Goal: Task Accomplishment & Management: Manage account settings

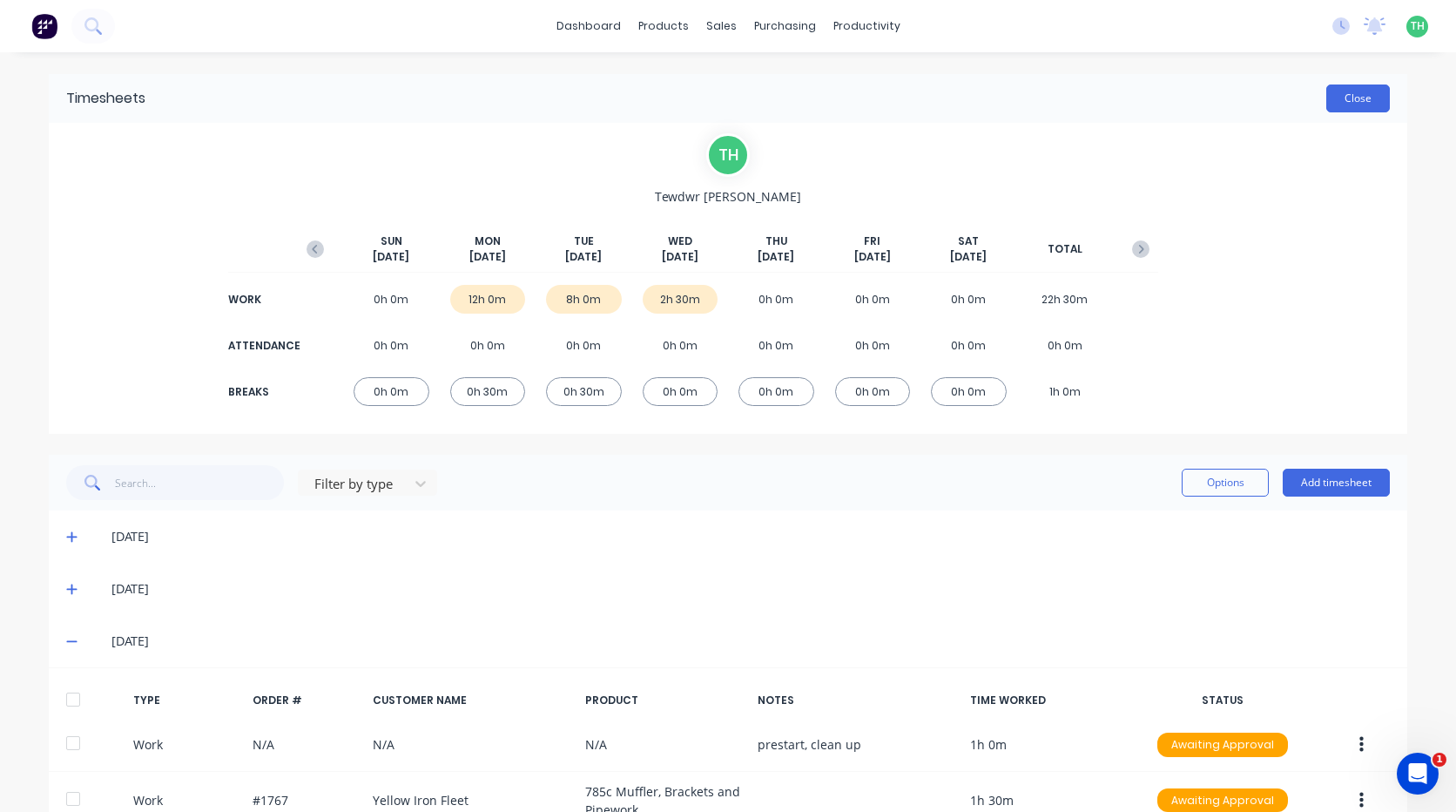
click at [1356, 102] on button "Close" at bounding box center [1358, 98] width 63 height 28
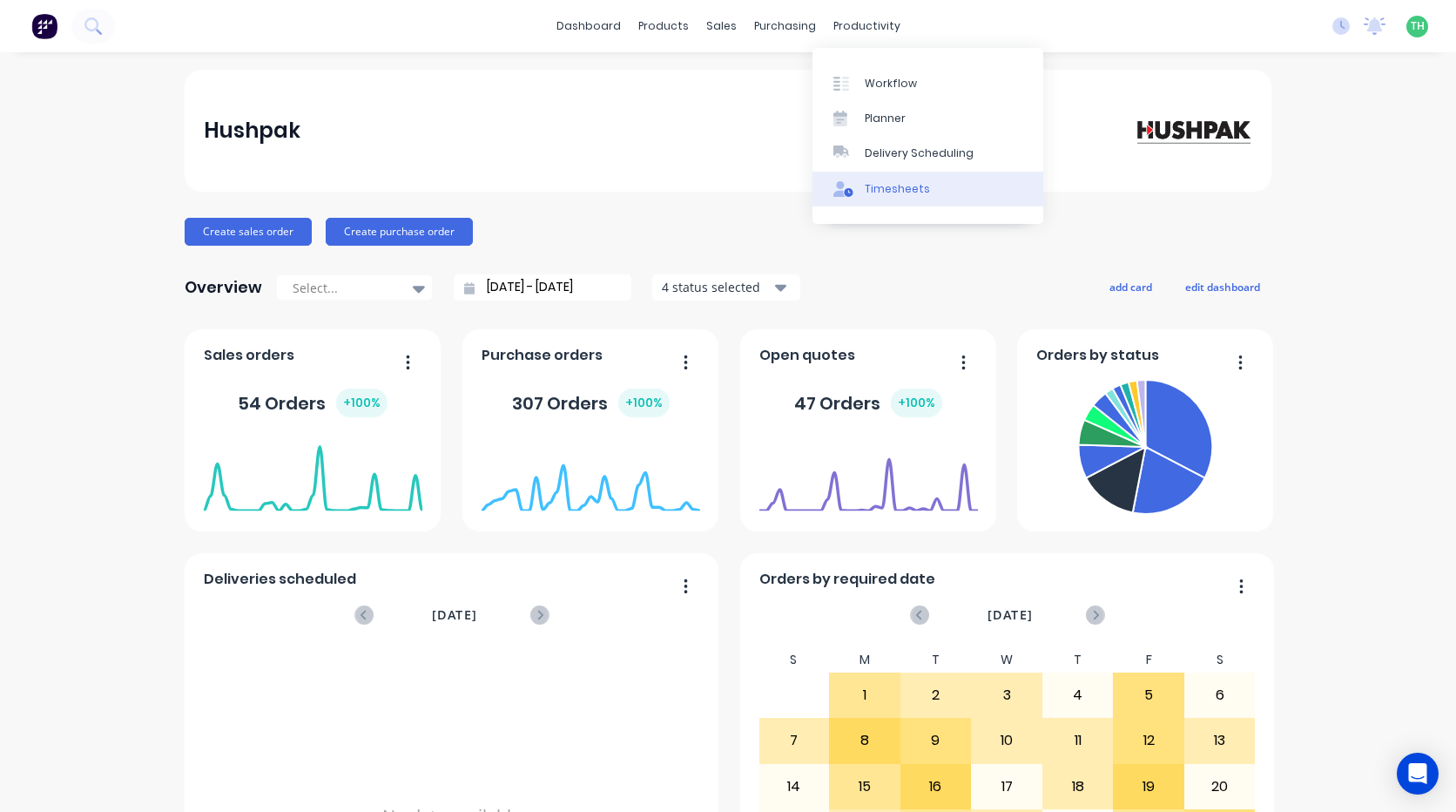
click at [890, 191] on div "Timesheets" at bounding box center [897, 189] width 65 height 16
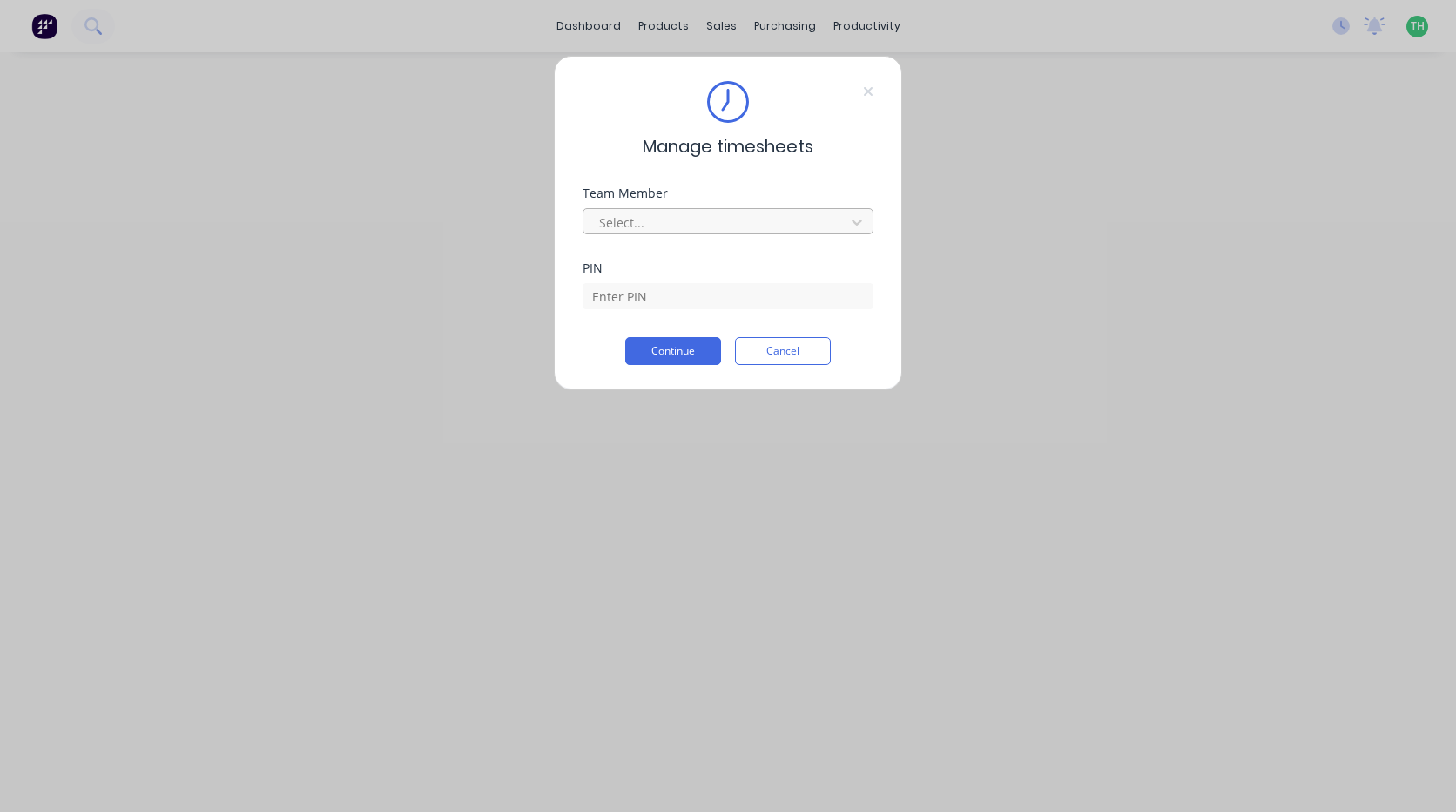
click at [672, 222] on div at bounding box center [716, 223] width 238 height 21
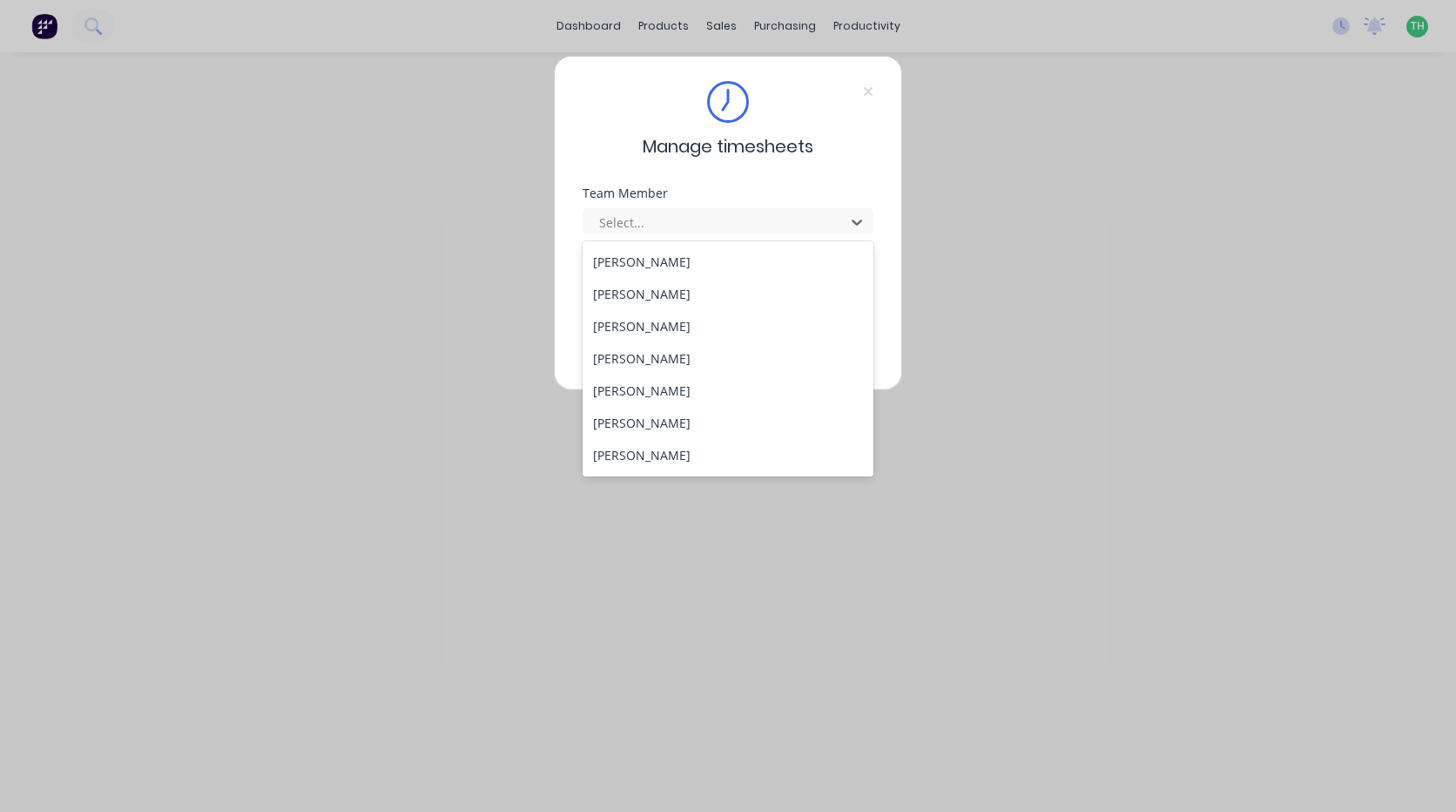
scroll to position [835, 0]
click at [657, 430] on div "Tewdwr [PERSON_NAME]" at bounding box center [728, 424] width 291 height 32
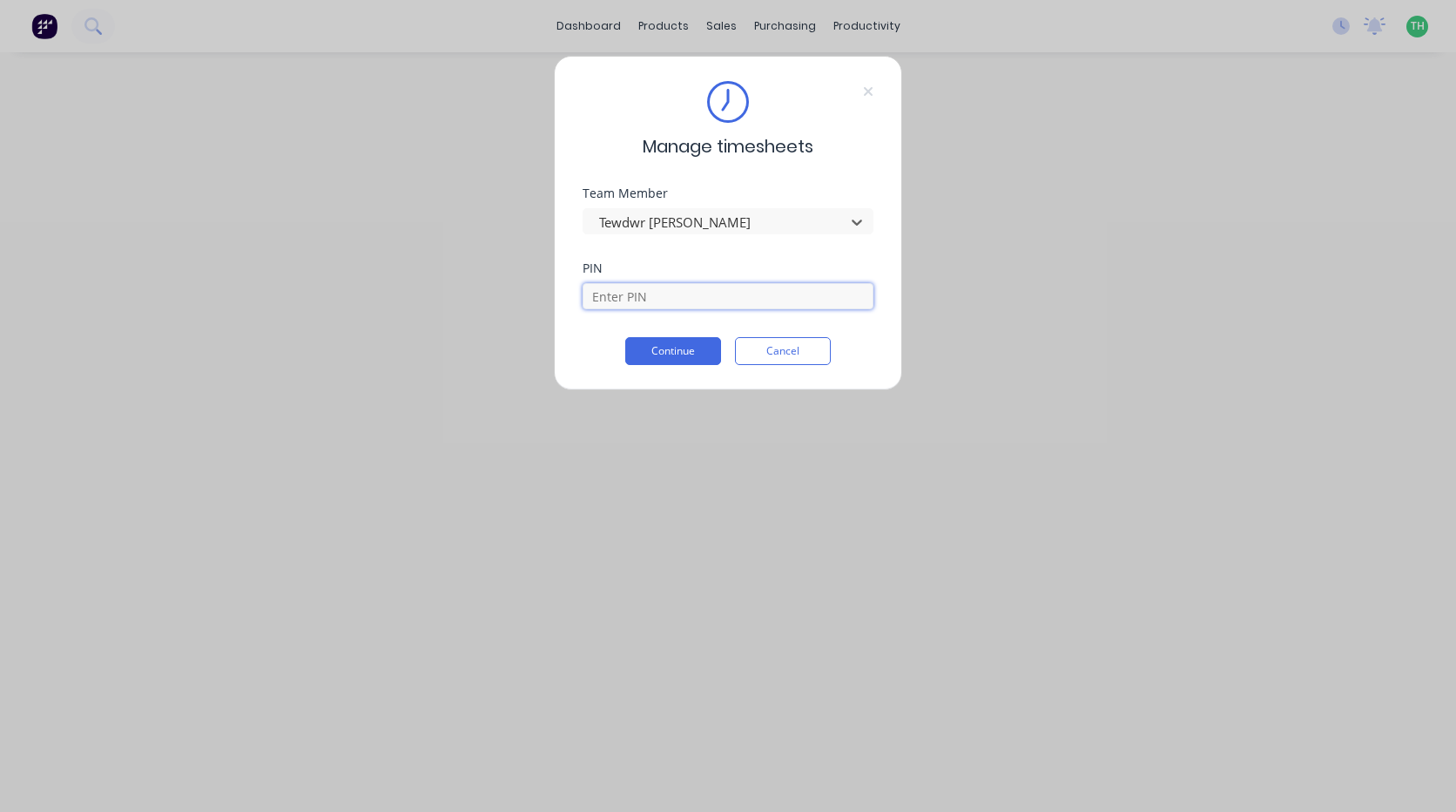
click at [641, 300] on input at bounding box center [728, 296] width 291 height 26
type input "2711"
click at [671, 355] on button "Continue" at bounding box center [673, 351] width 96 height 28
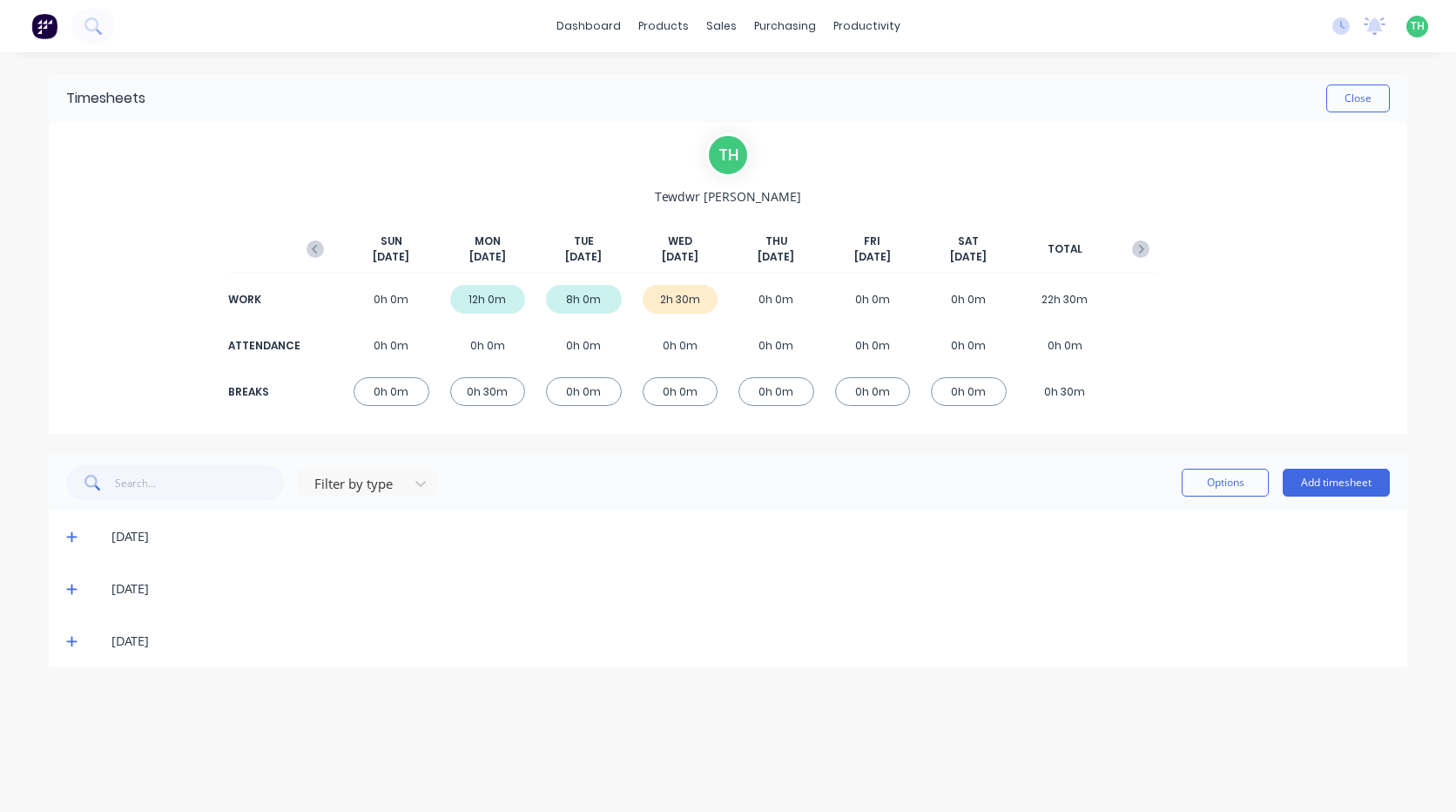
click at [66, 537] on icon at bounding box center [72, 536] width 12 height 13
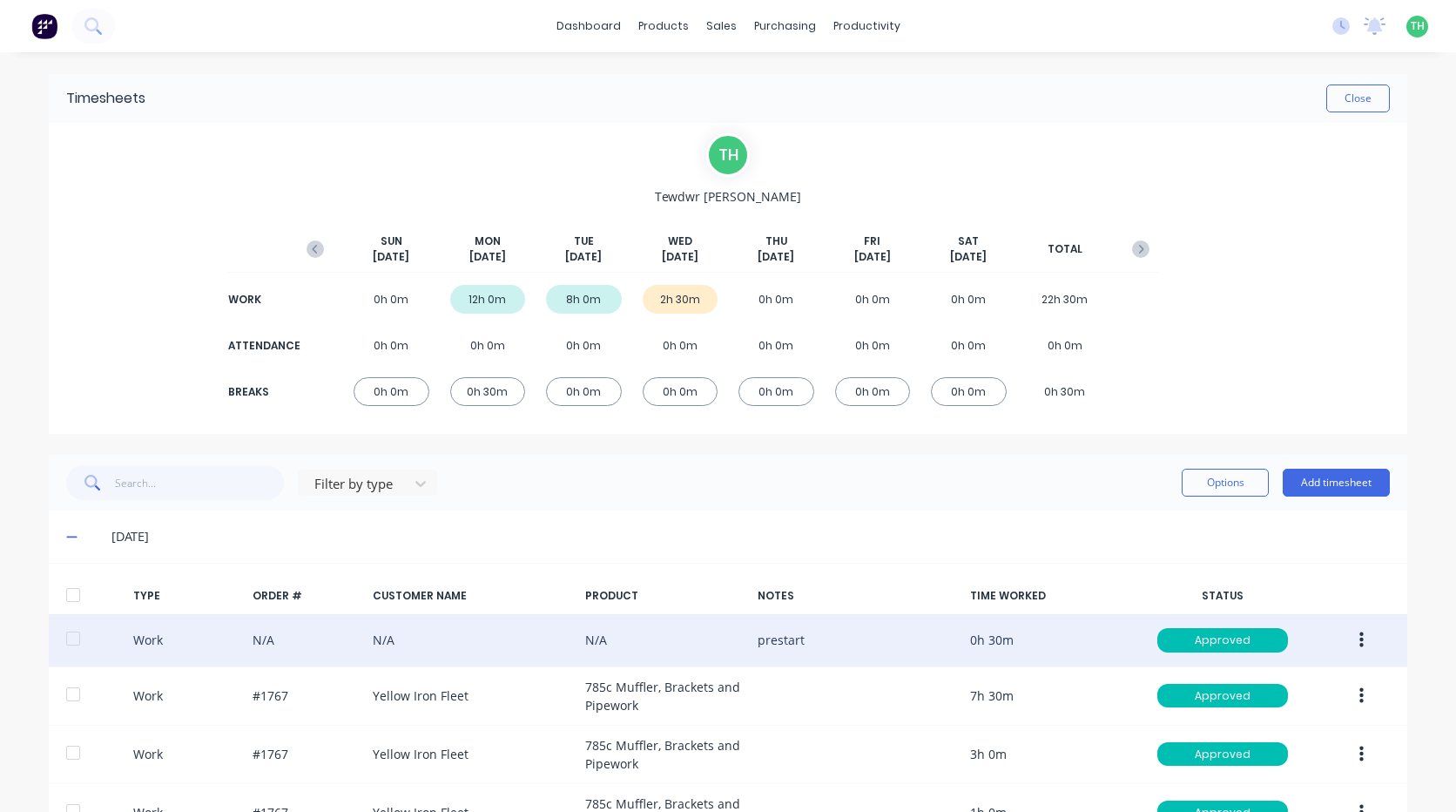
click at [1360, 639] on icon "button" at bounding box center [1362, 640] width 4 height 16
click at [1252, 607] on div "Edit" at bounding box center [1299, 609] width 134 height 25
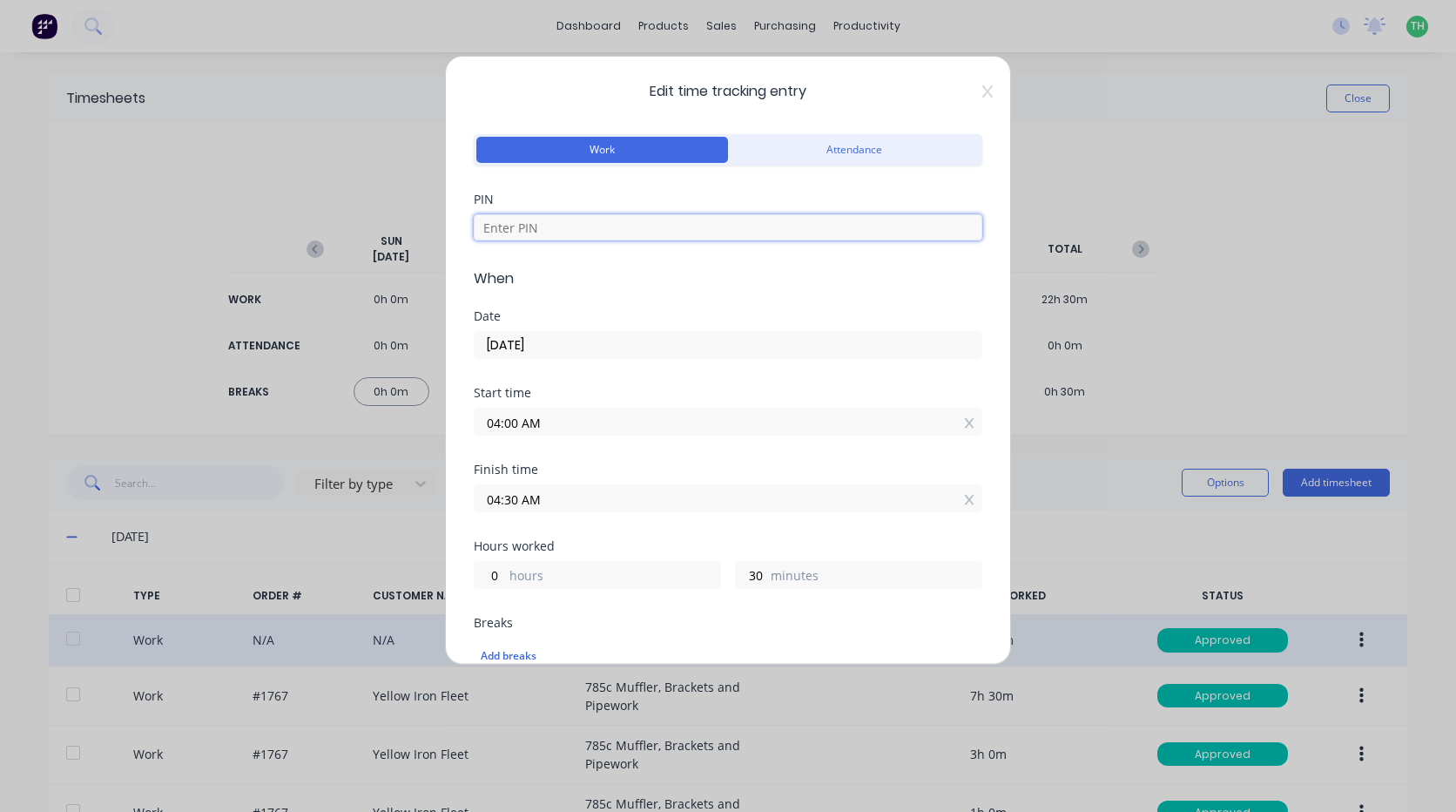
click at [544, 233] on input at bounding box center [728, 227] width 509 height 26
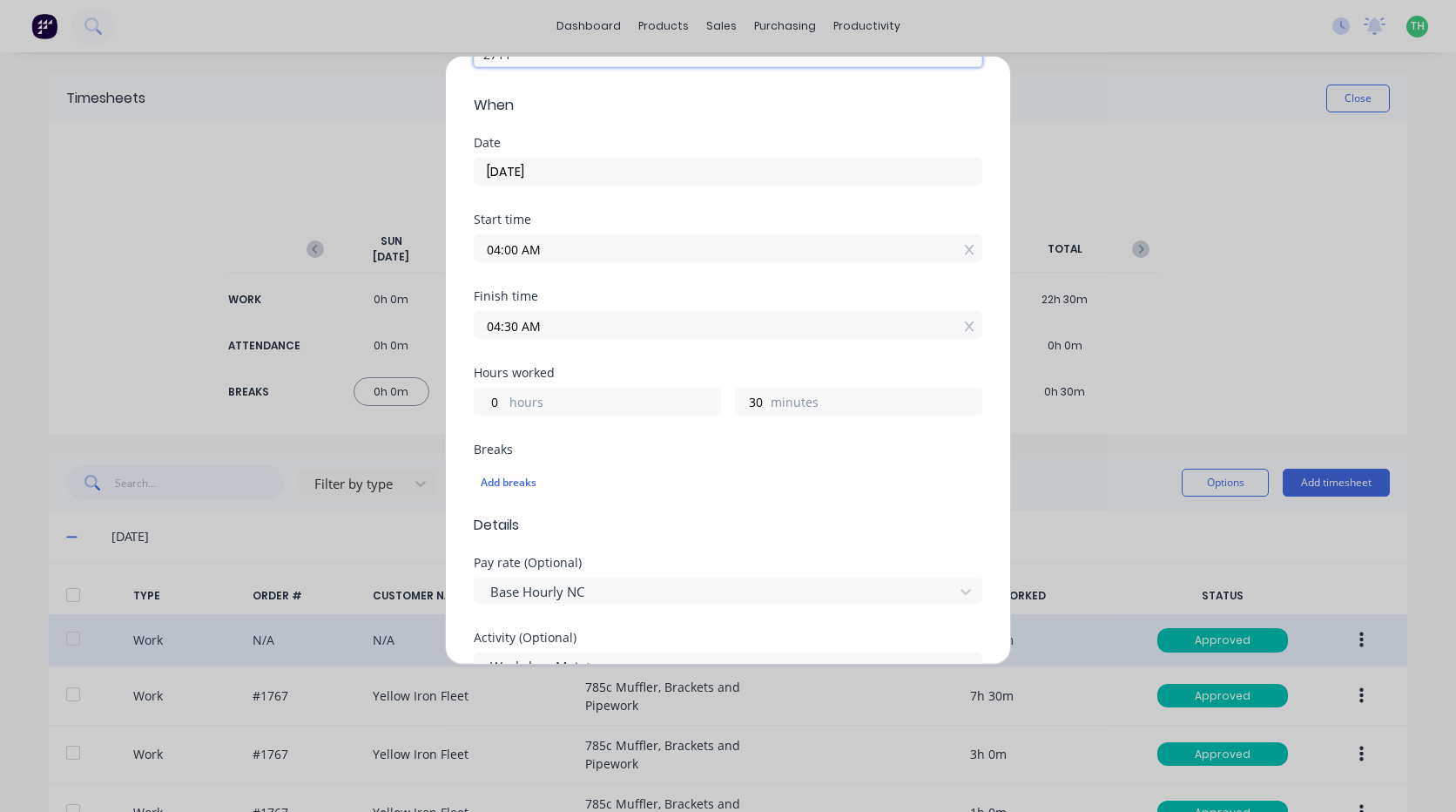
scroll to position [174, 0]
type input "2711"
click at [565, 246] on input "04:00 AM" at bounding box center [728, 247] width 507 height 26
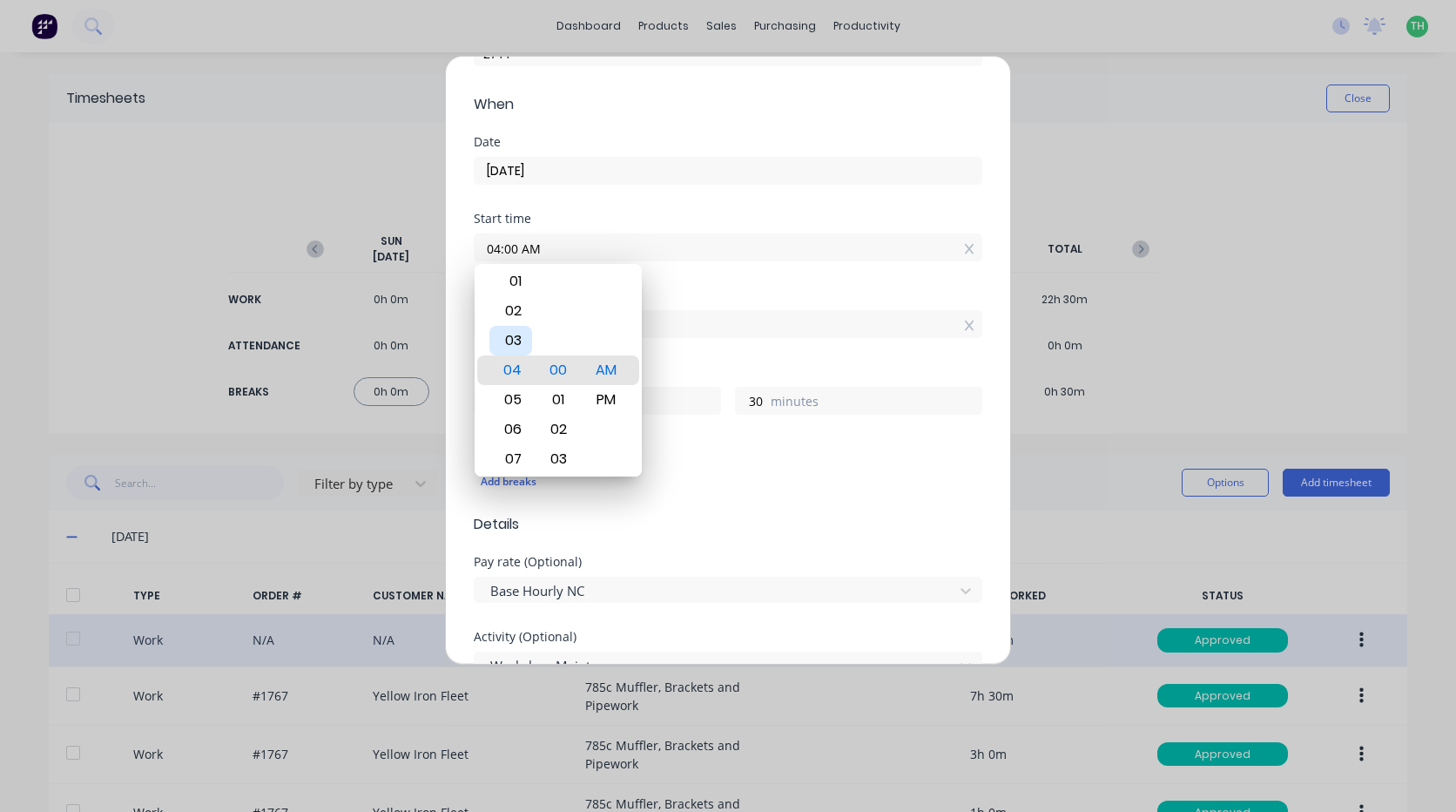
click at [514, 342] on div "03" at bounding box center [511, 340] width 43 height 29
type input "03:00 AM"
type input "1"
type input "03:05 AM"
type input "25"
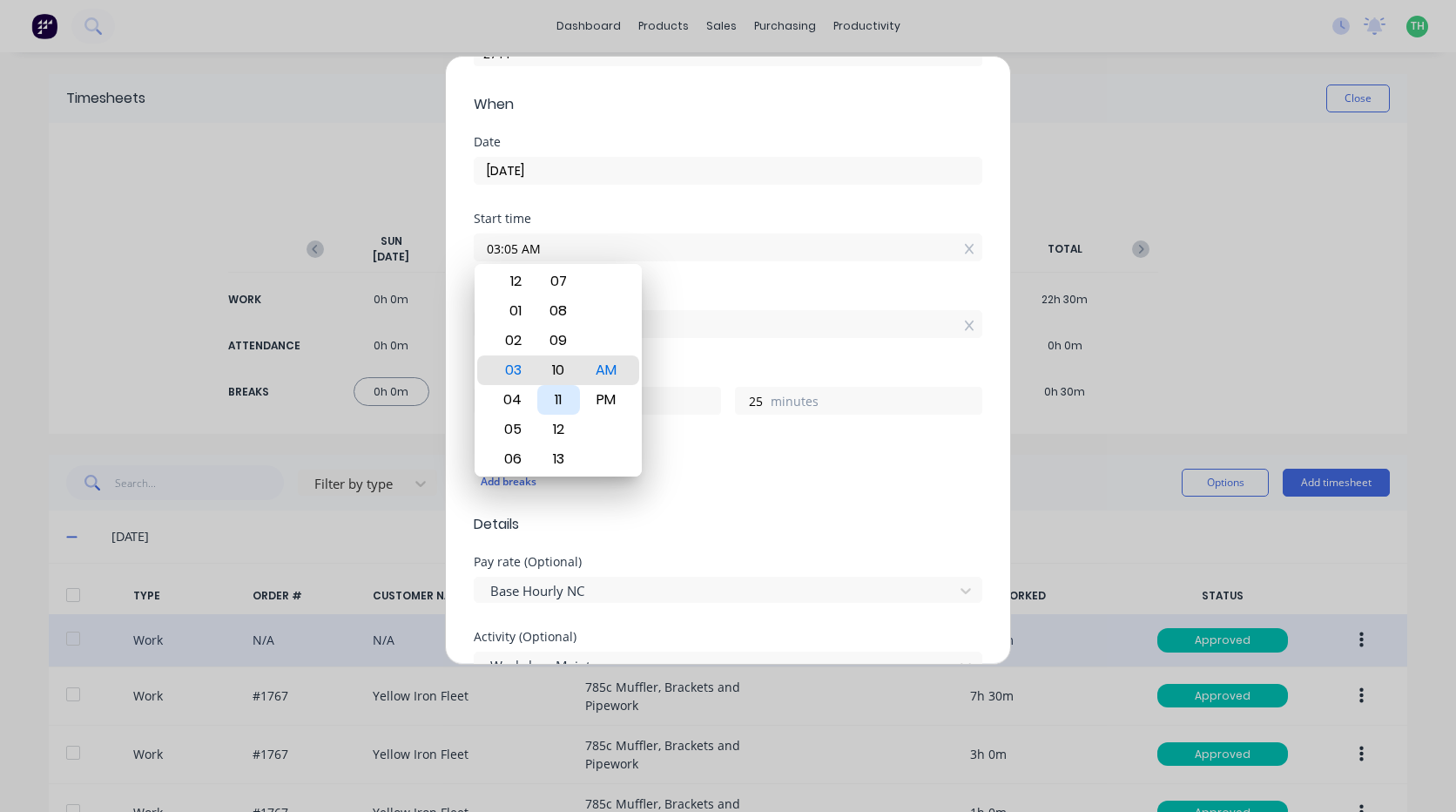
type input "03:10 AM"
type input "20"
type input "03:15 AM"
type input "15"
type input "03:20 AM"
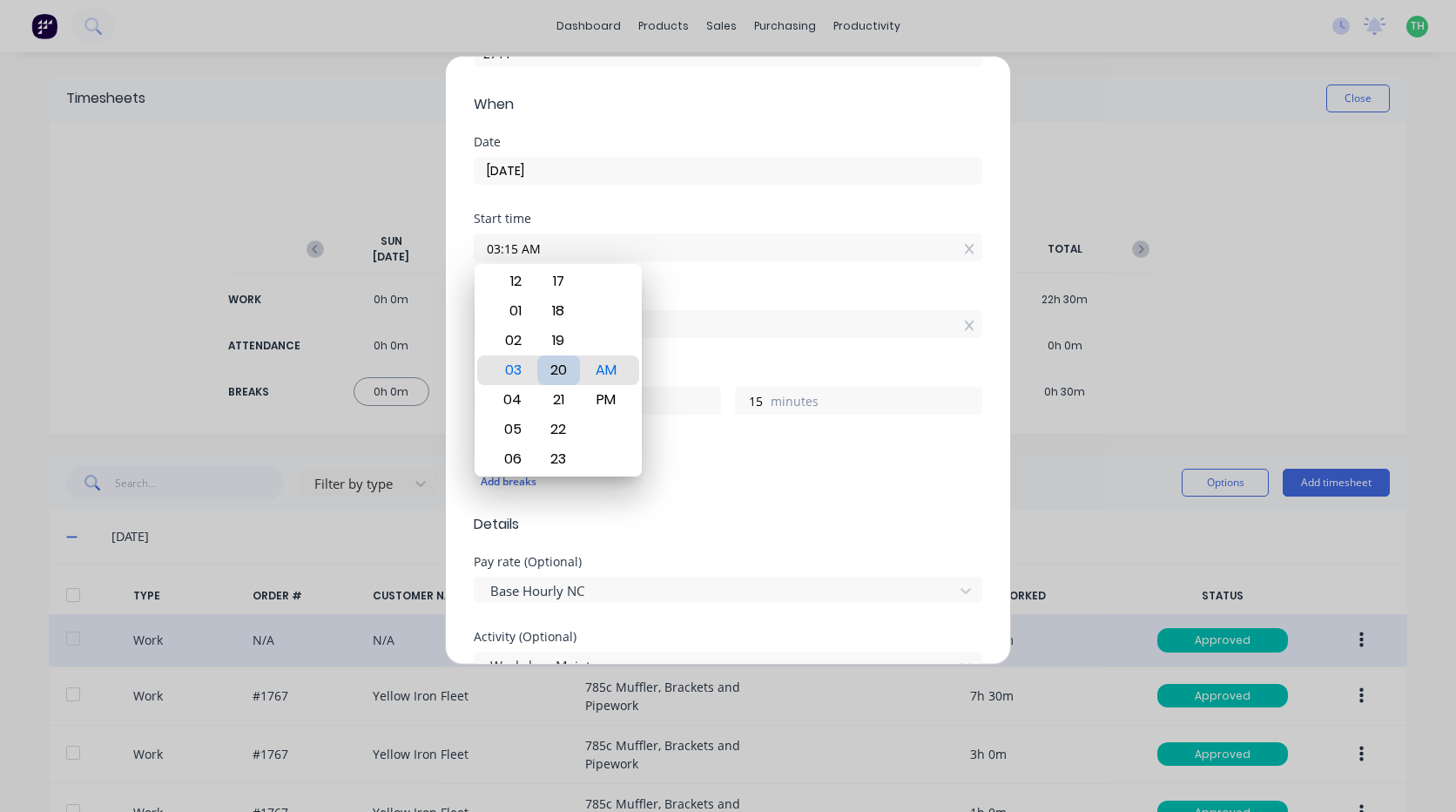
type input "10"
type input "03:25 AM"
type input "5"
type input "03:28 AM"
type input "2"
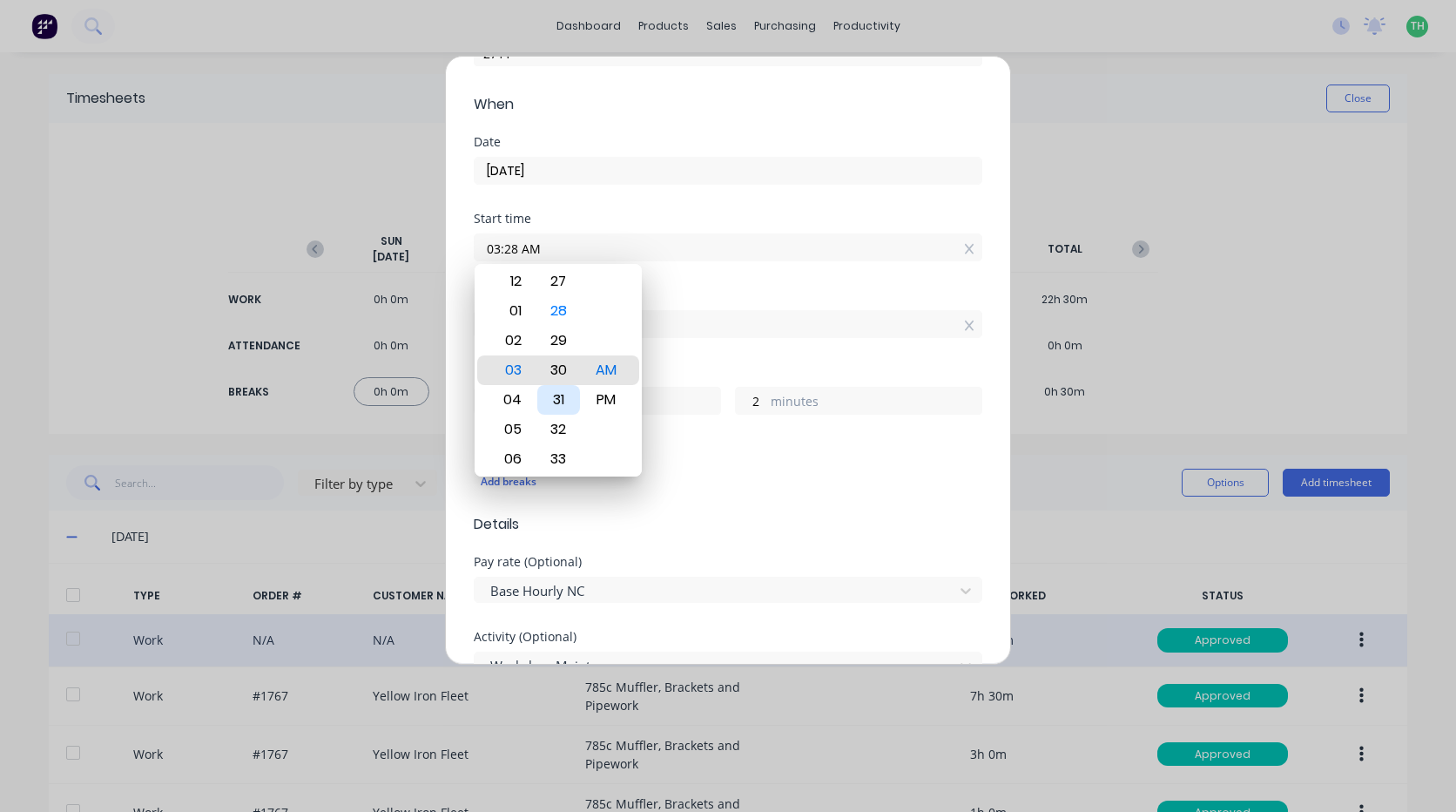
type input "03:30 AM"
type input "0"
click at [557, 366] on div "30" at bounding box center [559, 370] width 43 height 29
click at [665, 296] on div "Finish time" at bounding box center [728, 295] width 509 height 13
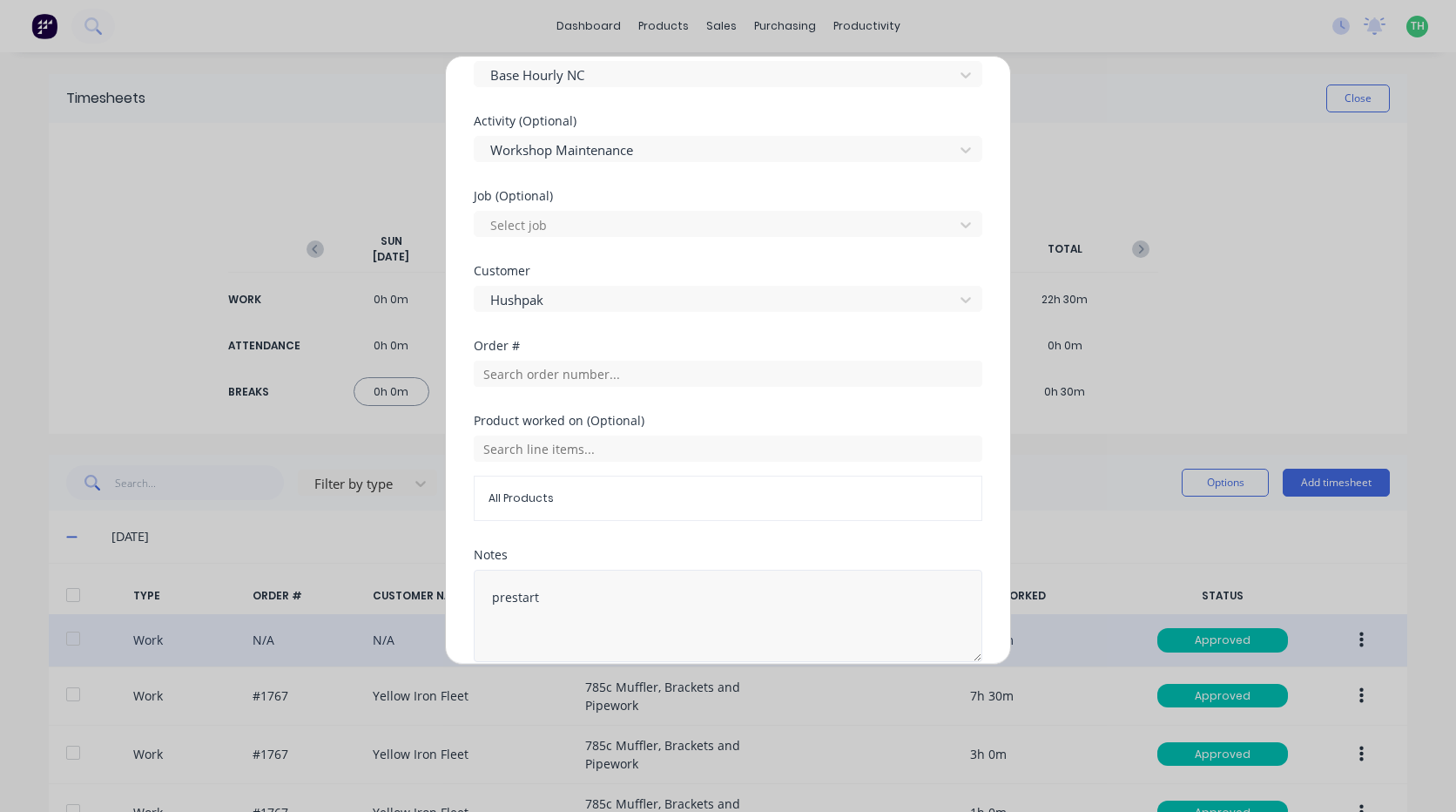
scroll to position [768, 0]
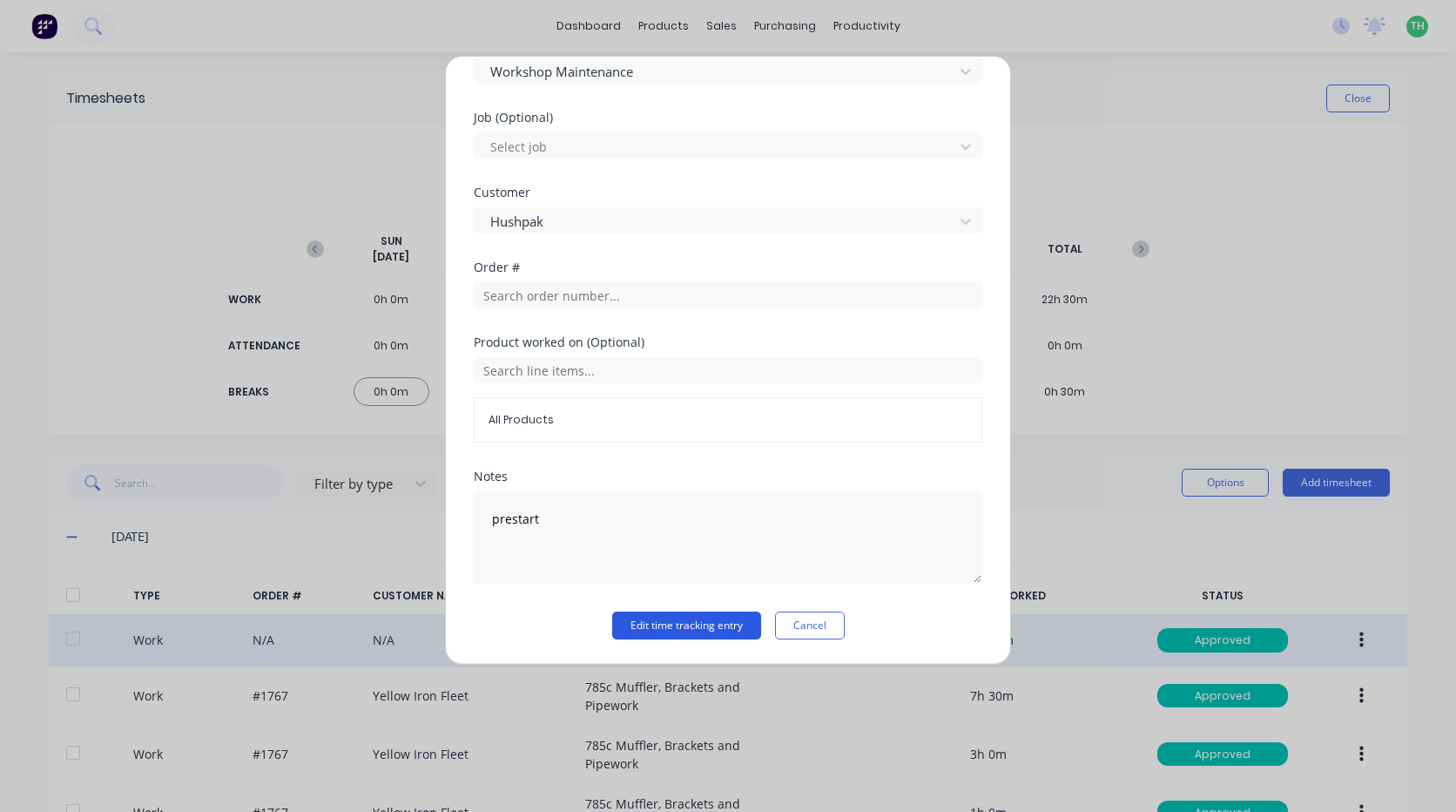
click at [636, 621] on button "Edit time tracking entry" at bounding box center [687, 625] width 149 height 28
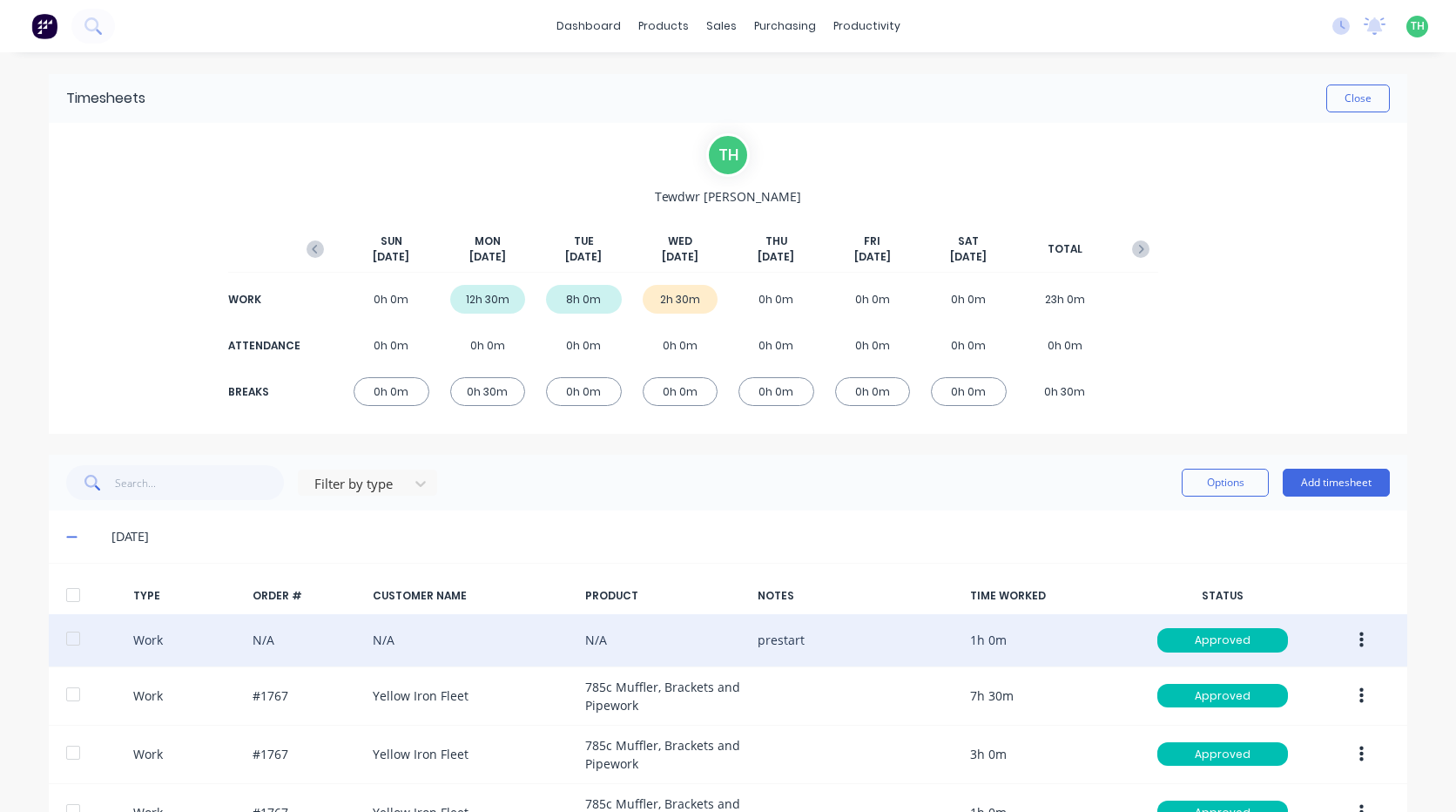
click at [1360, 639] on icon "button" at bounding box center [1362, 640] width 4 height 16
click at [1253, 611] on div "Edit" at bounding box center [1299, 609] width 134 height 25
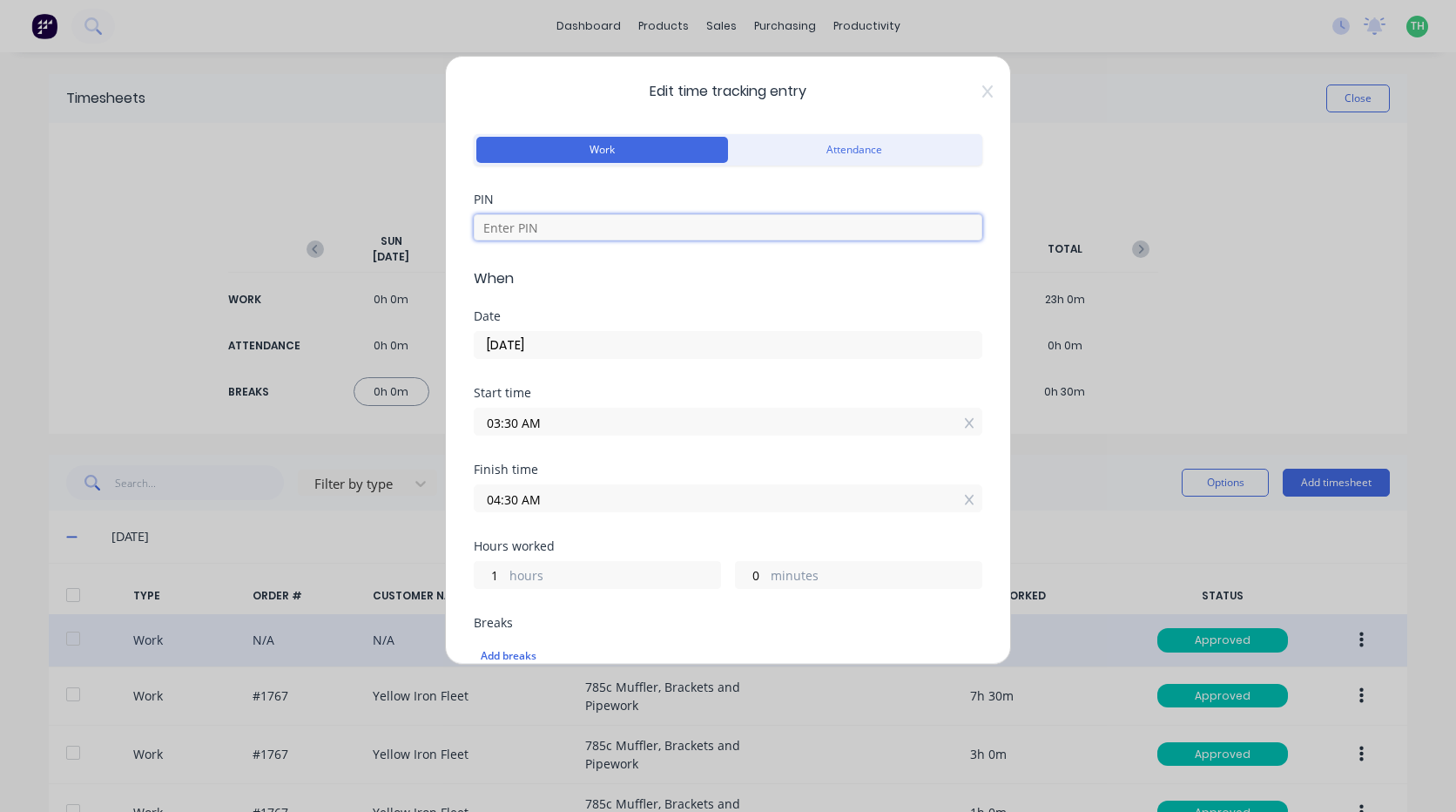
click at [530, 222] on input at bounding box center [728, 227] width 509 height 26
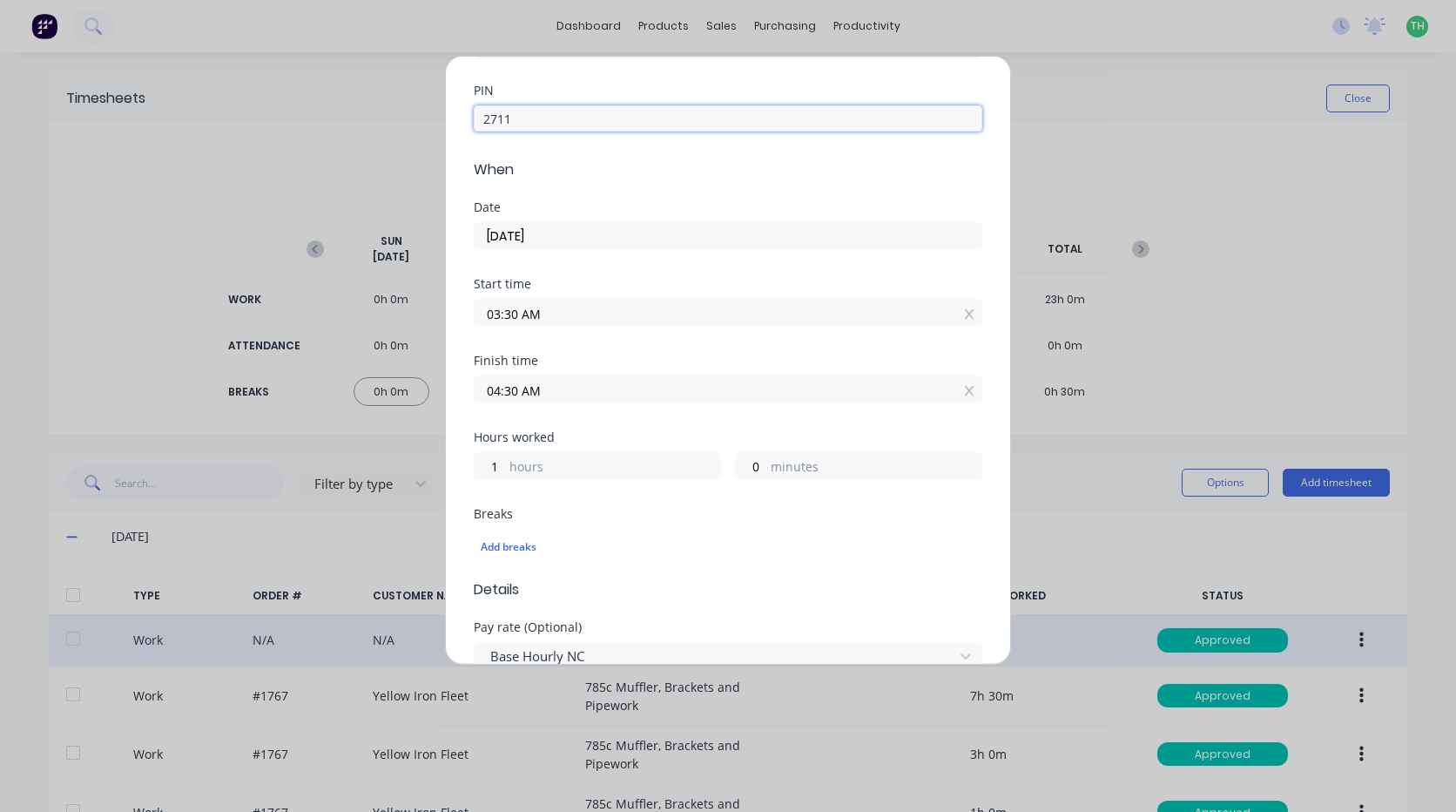
scroll to position [88, 0]
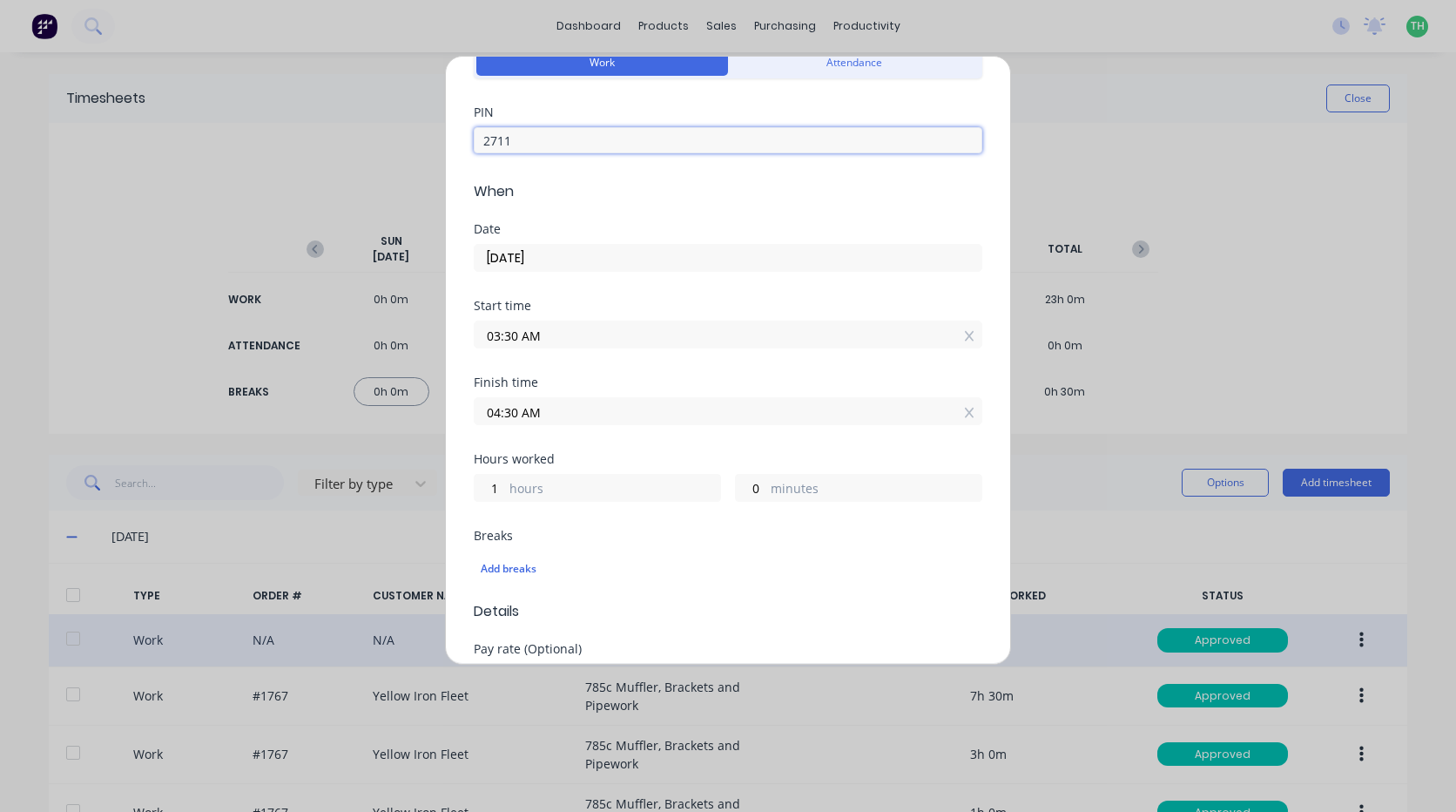
type input "2711"
click at [550, 336] on input "03:30 AM" at bounding box center [728, 334] width 507 height 26
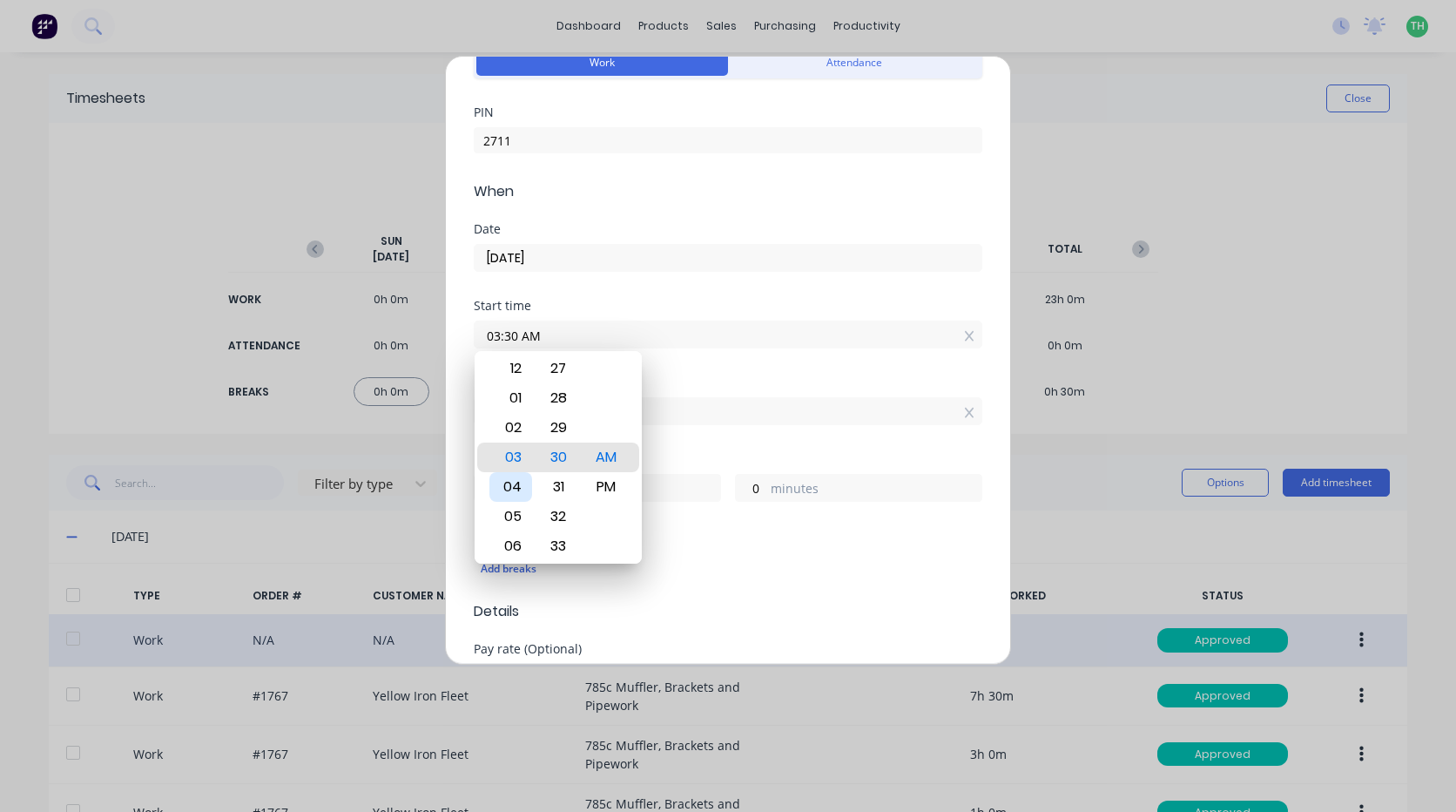
click at [515, 488] on div "04" at bounding box center [511, 486] width 43 height 29
type input "04:30 AM"
type input "0"
type input "04:20 AM"
type input "10"
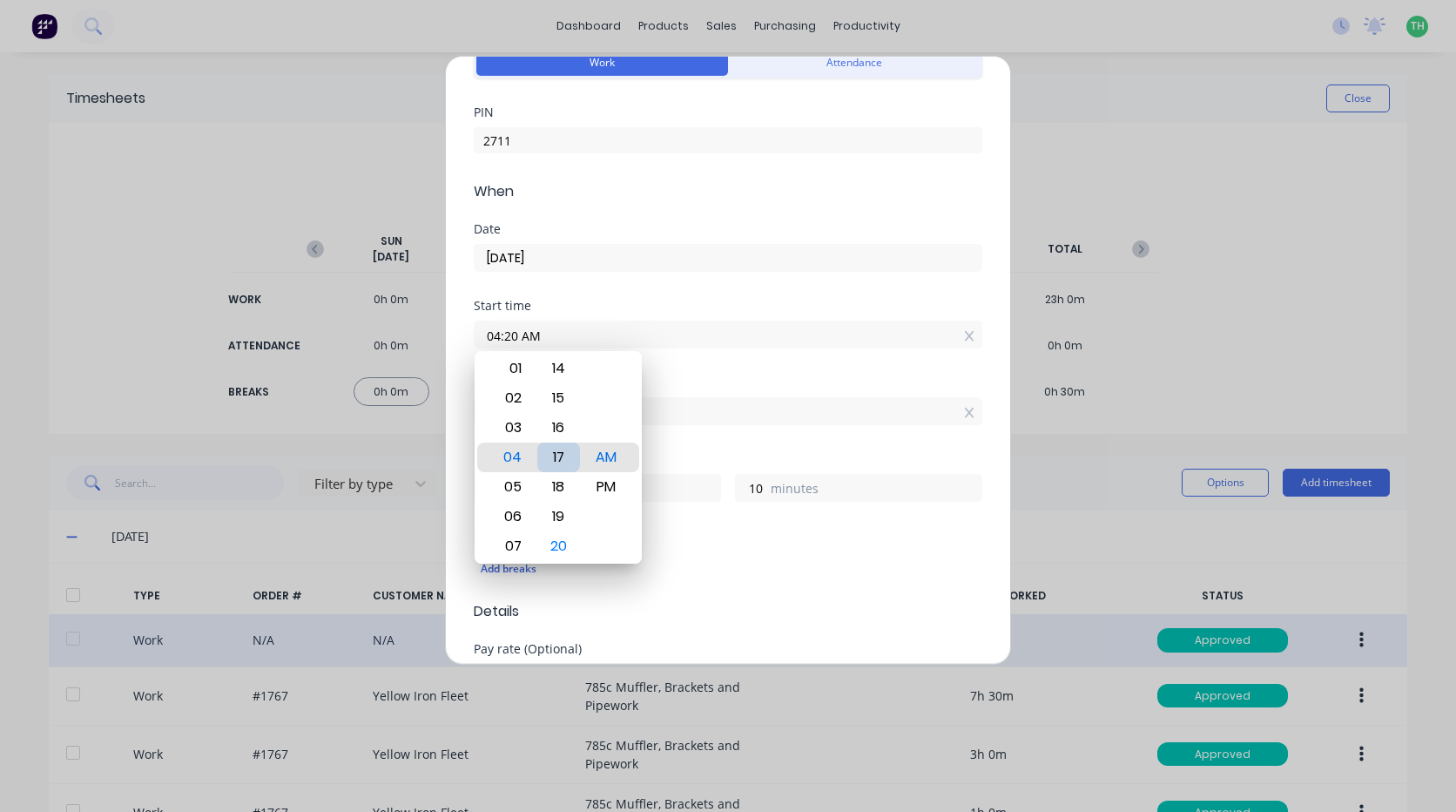
type input "04:17 AM"
type input "13"
type input "04:08 AM"
type input "22"
type input "04:05 AM"
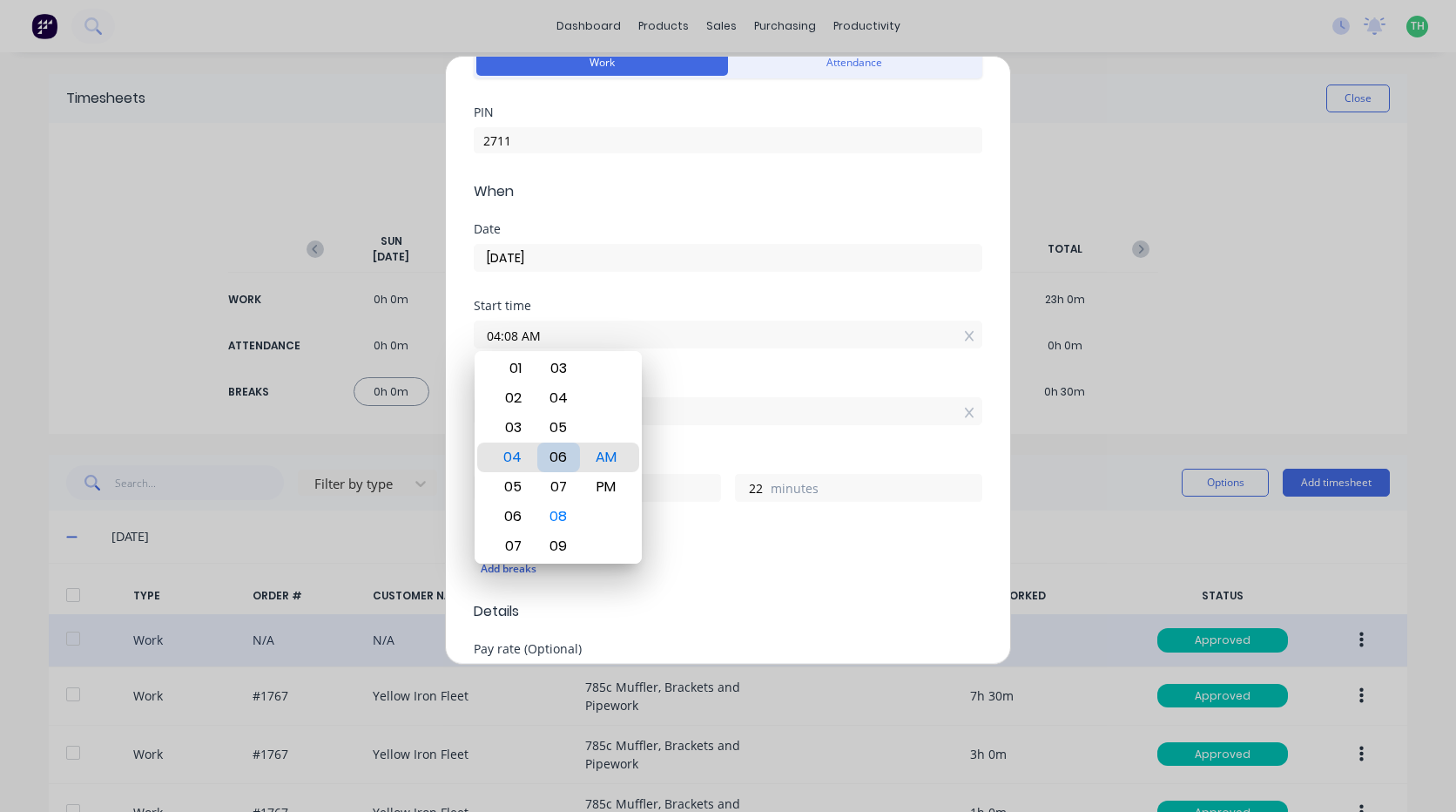
type input "25"
type input "04:03 AM"
type input "27"
type input "04:00 AM"
type input "30"
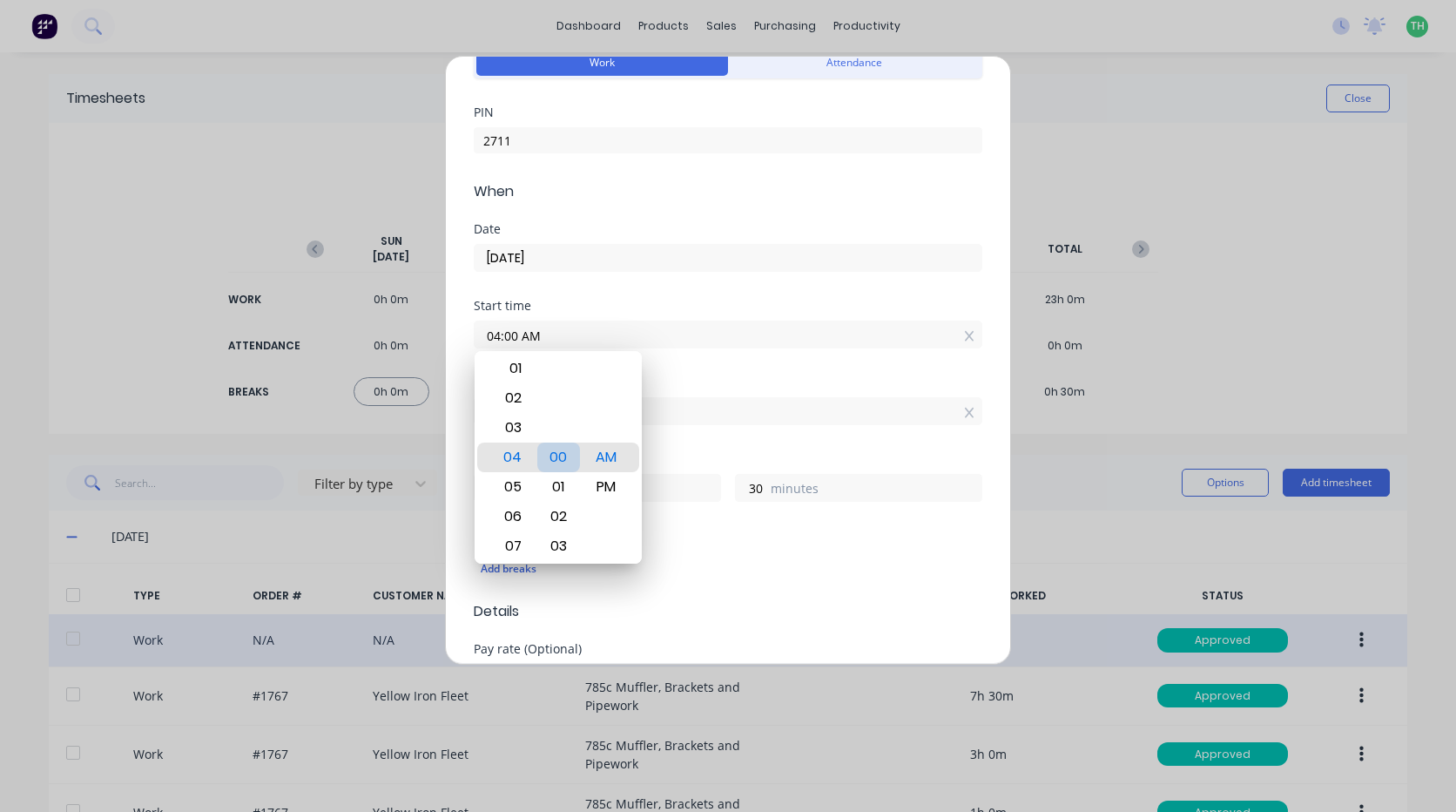
click at [561, 454] on div "00" at bounding box center [559, 457] width 43 height 29
click at [704, 388] on div "Finish time 04:30 AM" at bounding box center [728, 401] width 509 height 49
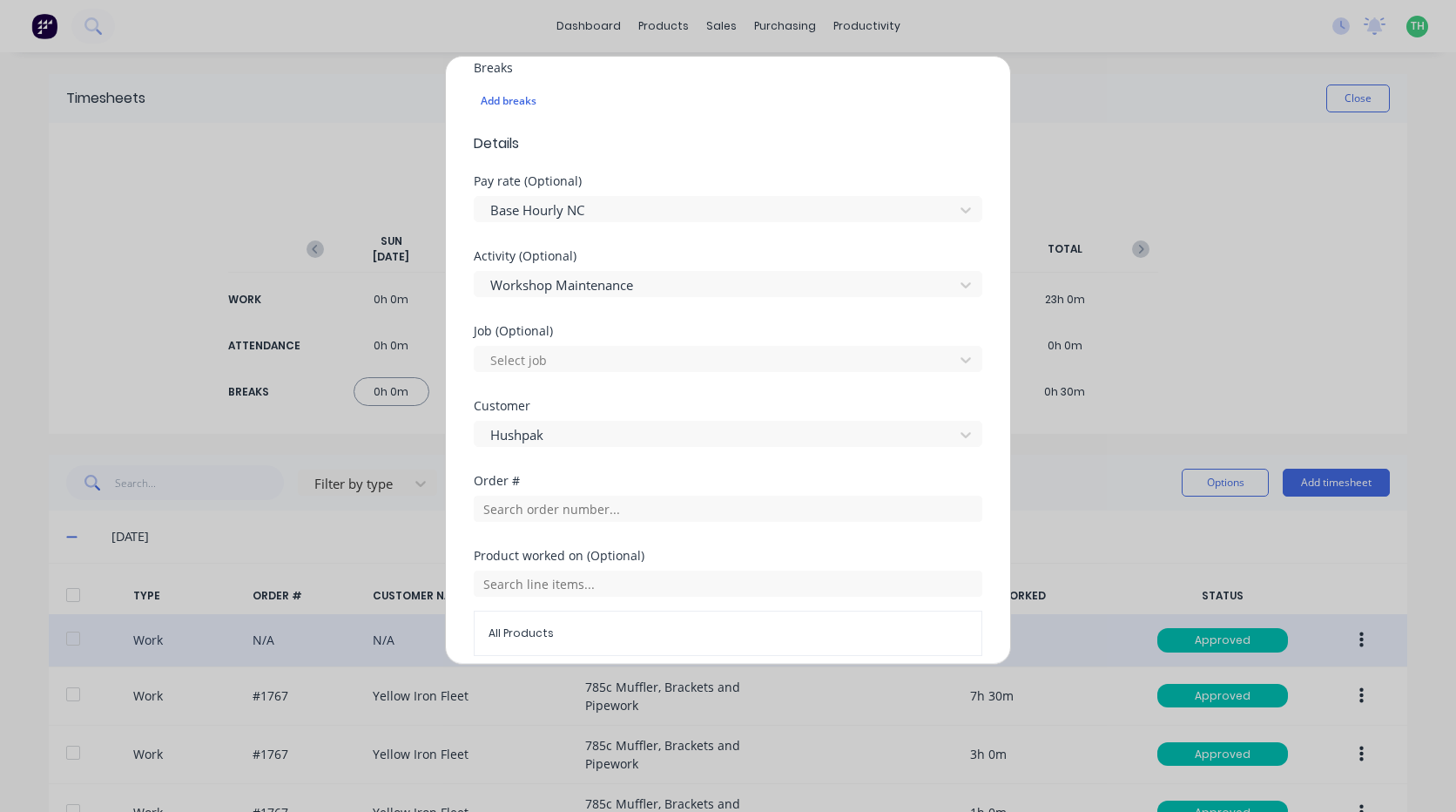
scroll to position [768, 0]
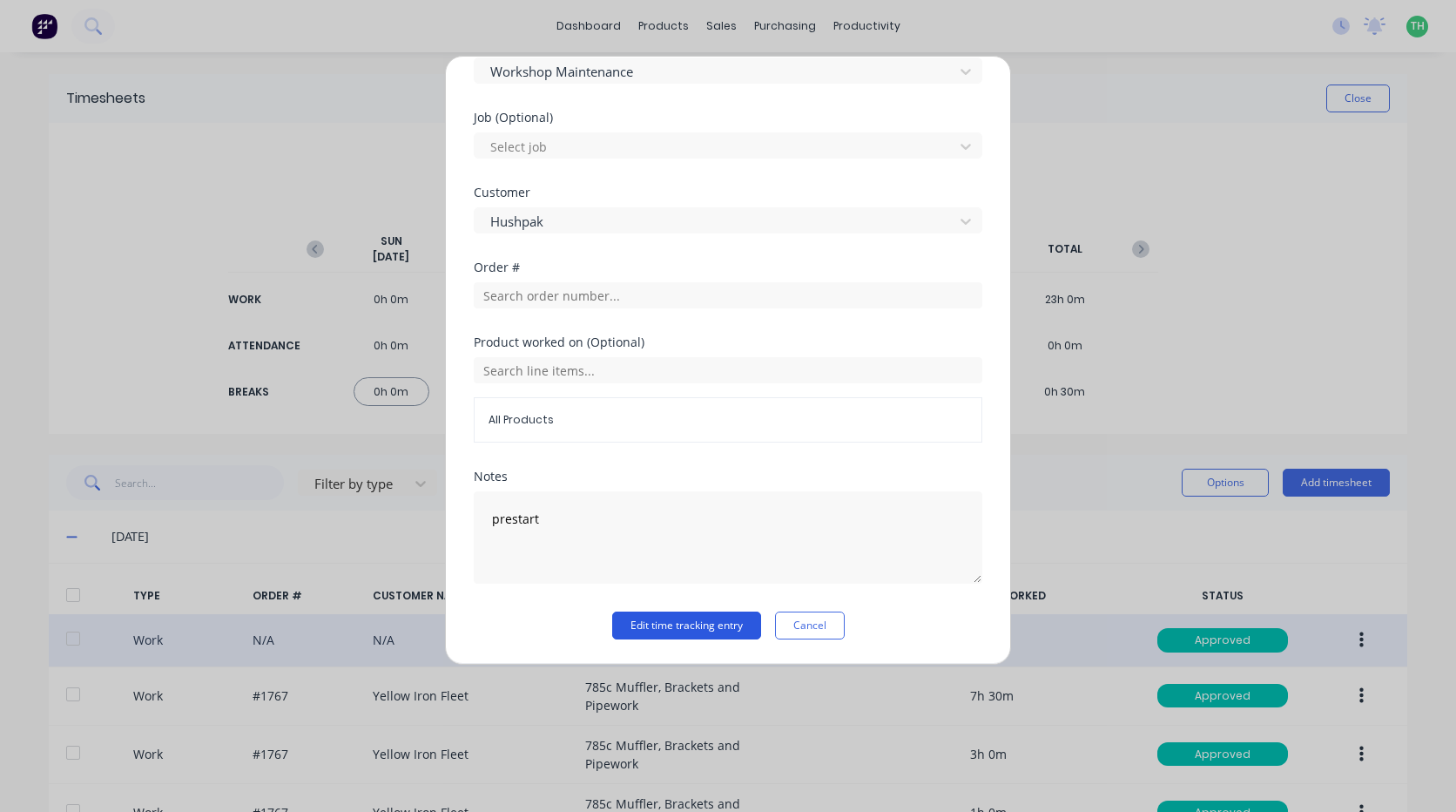
click at [638, 625] on button "Edit time tracking entry" at bounding box center [687, 625] width 149 height 28
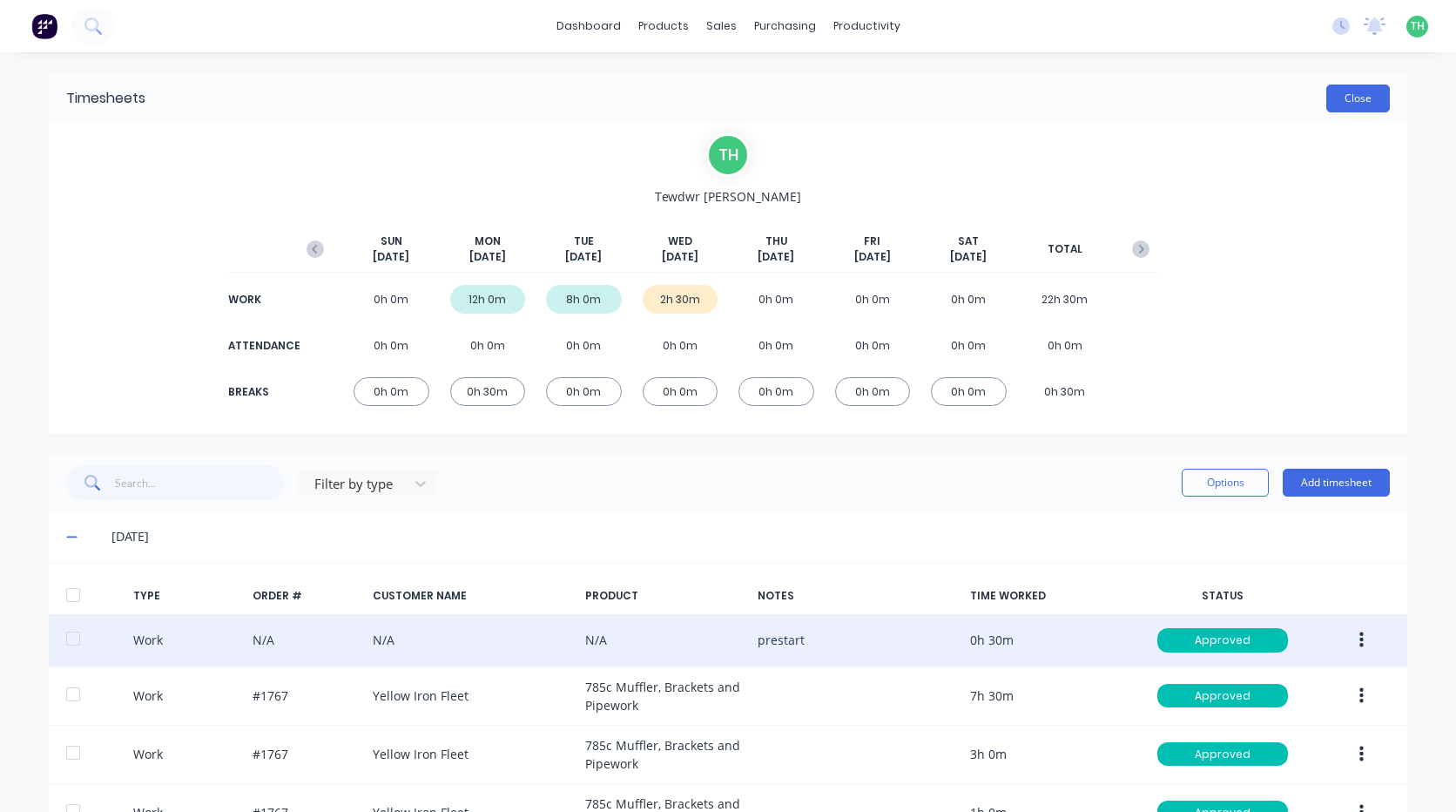
click at [1364, 103] on button "Close" at bounding box center [1358, 98] width 63 height 28
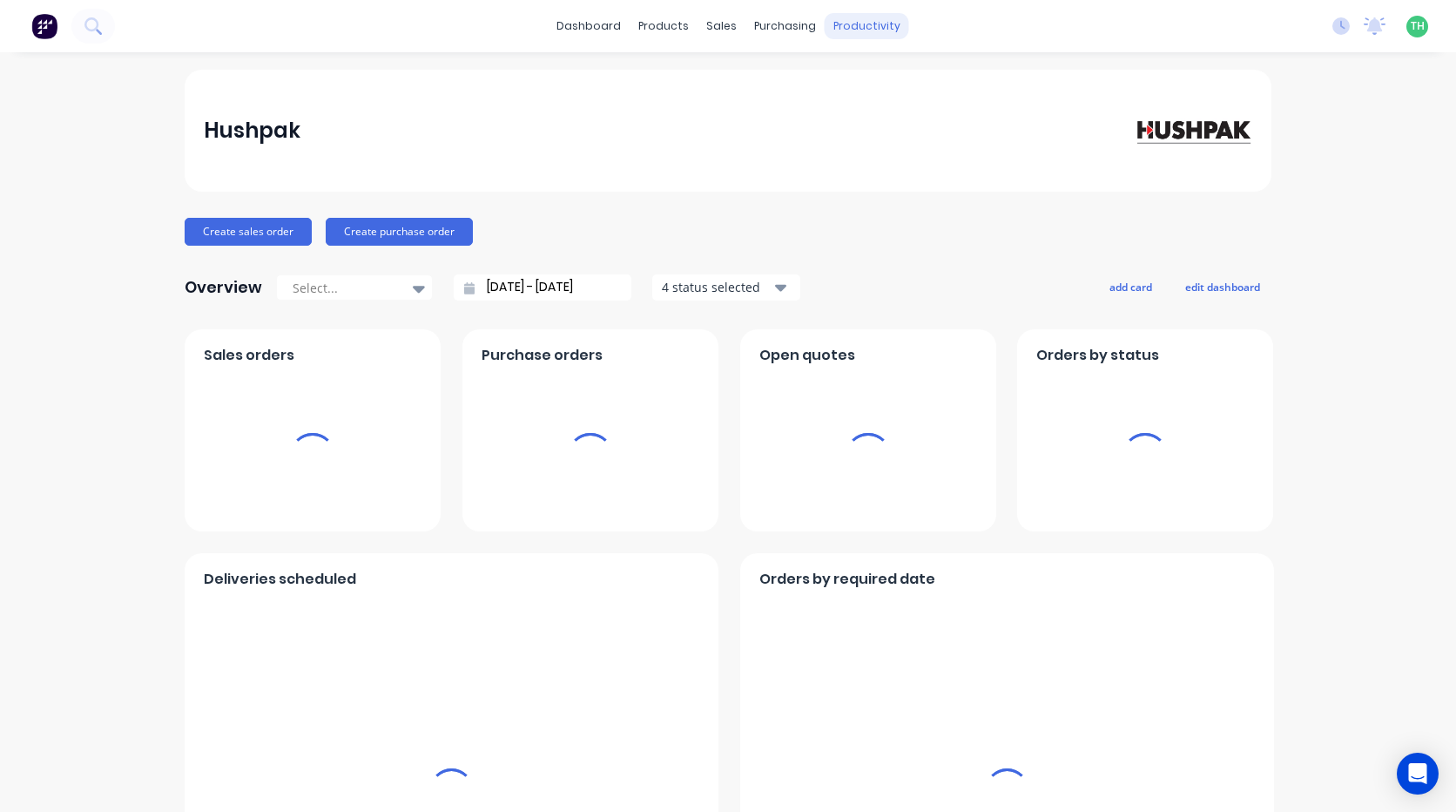
click at [855, 27] on div "productivity" at bounding box center [867, 25] width 85 height 26
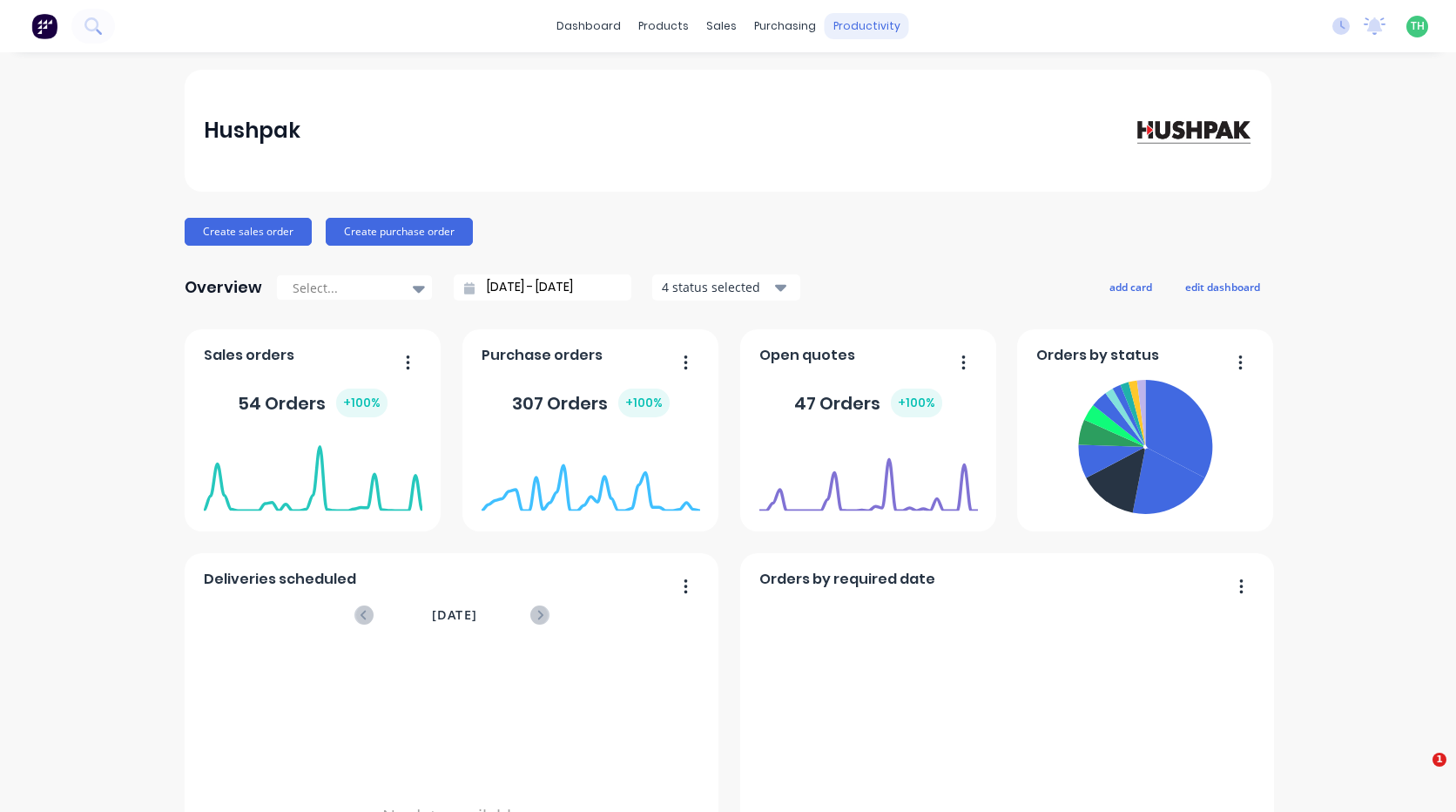
click at [854, 27] on div "productivity" at bounding box center [867, 25] width 85 height 26
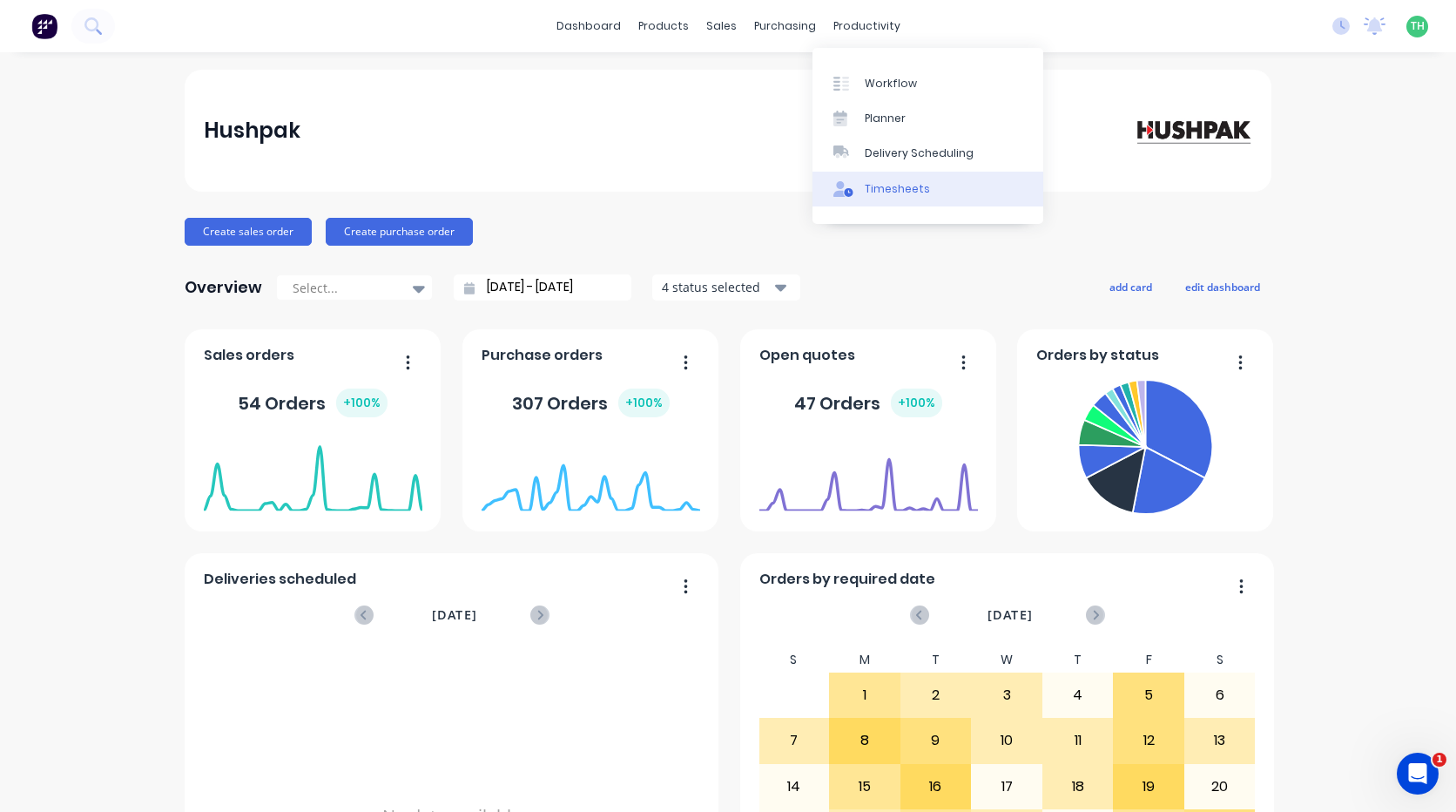
click at [901, 185] on div "Timesheets" at bounding box center [897, 189] width 65 height 16
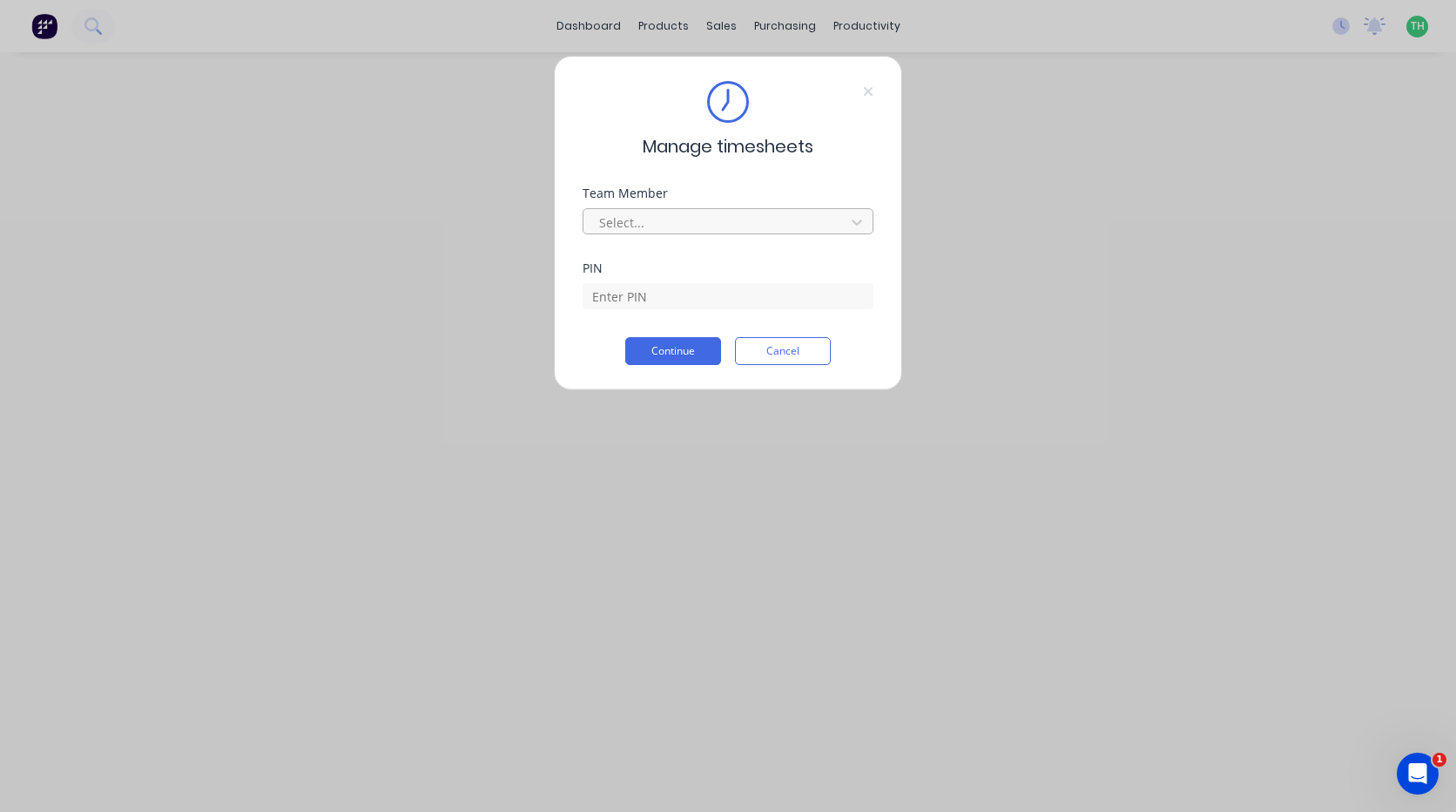
click at [730, 226] on div at bounding box center [716, 223] width 238 height 21
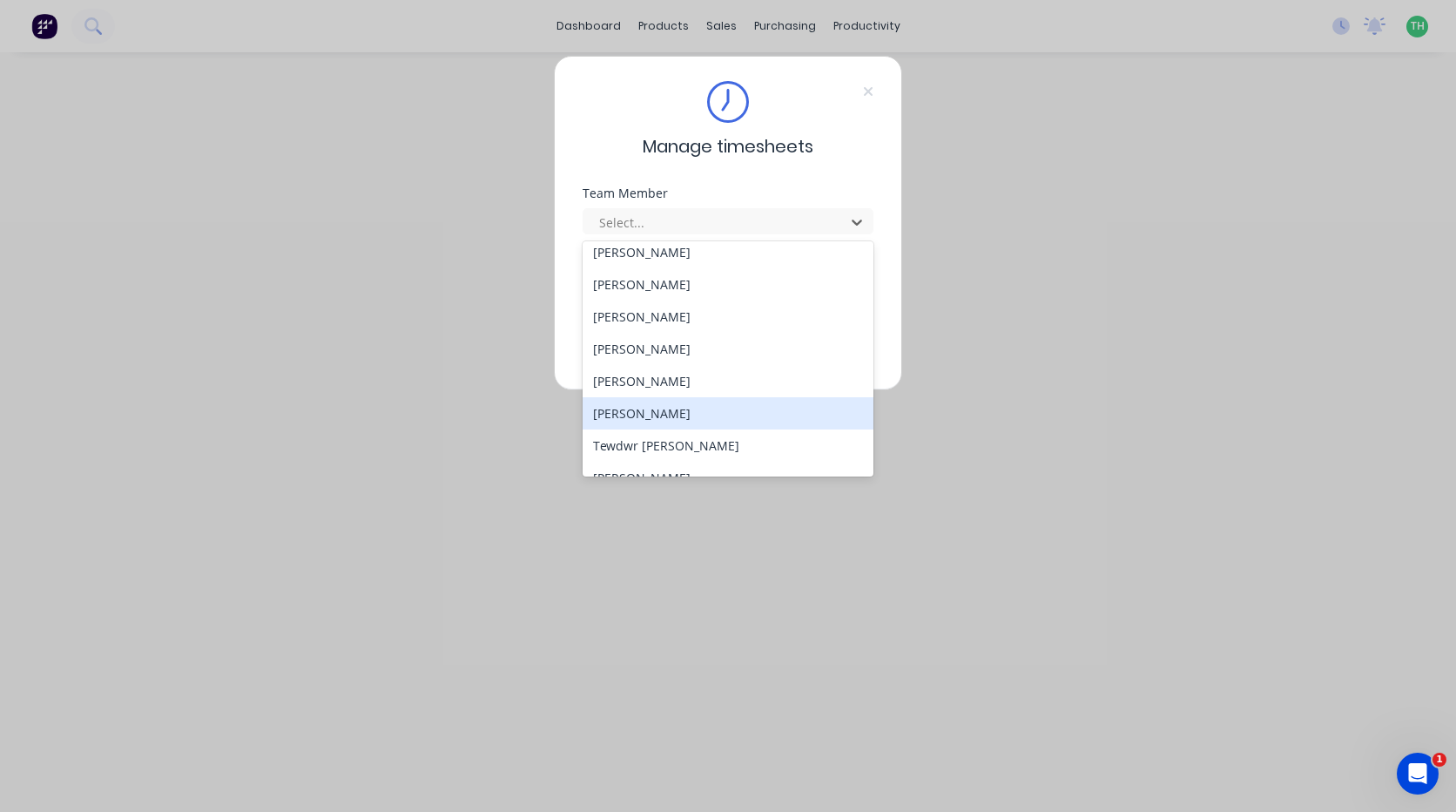
scroll to position [835, 0]
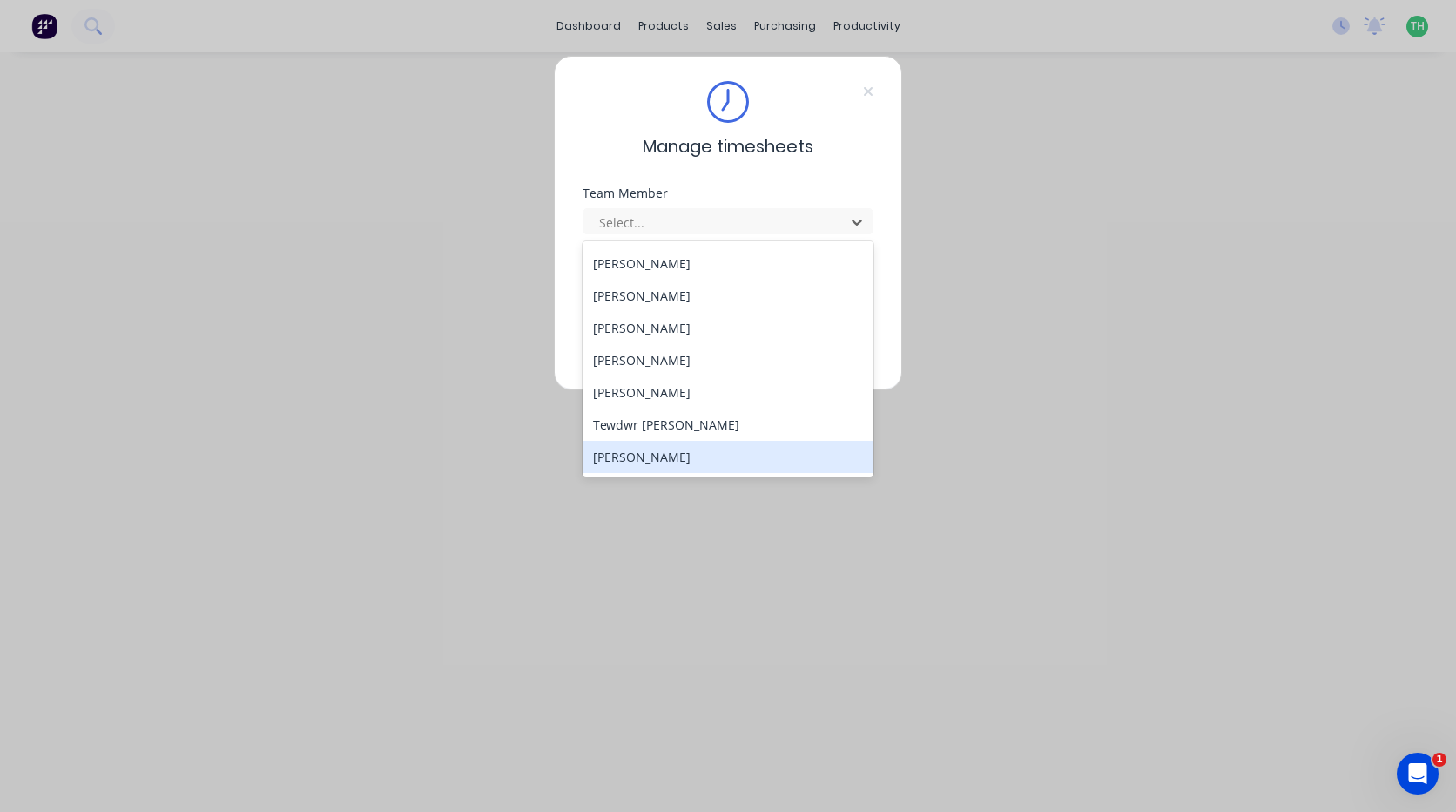
click at [754, 451] on div "Thomas Mitchell" at bounding box center [728, 456] width 291 height 32
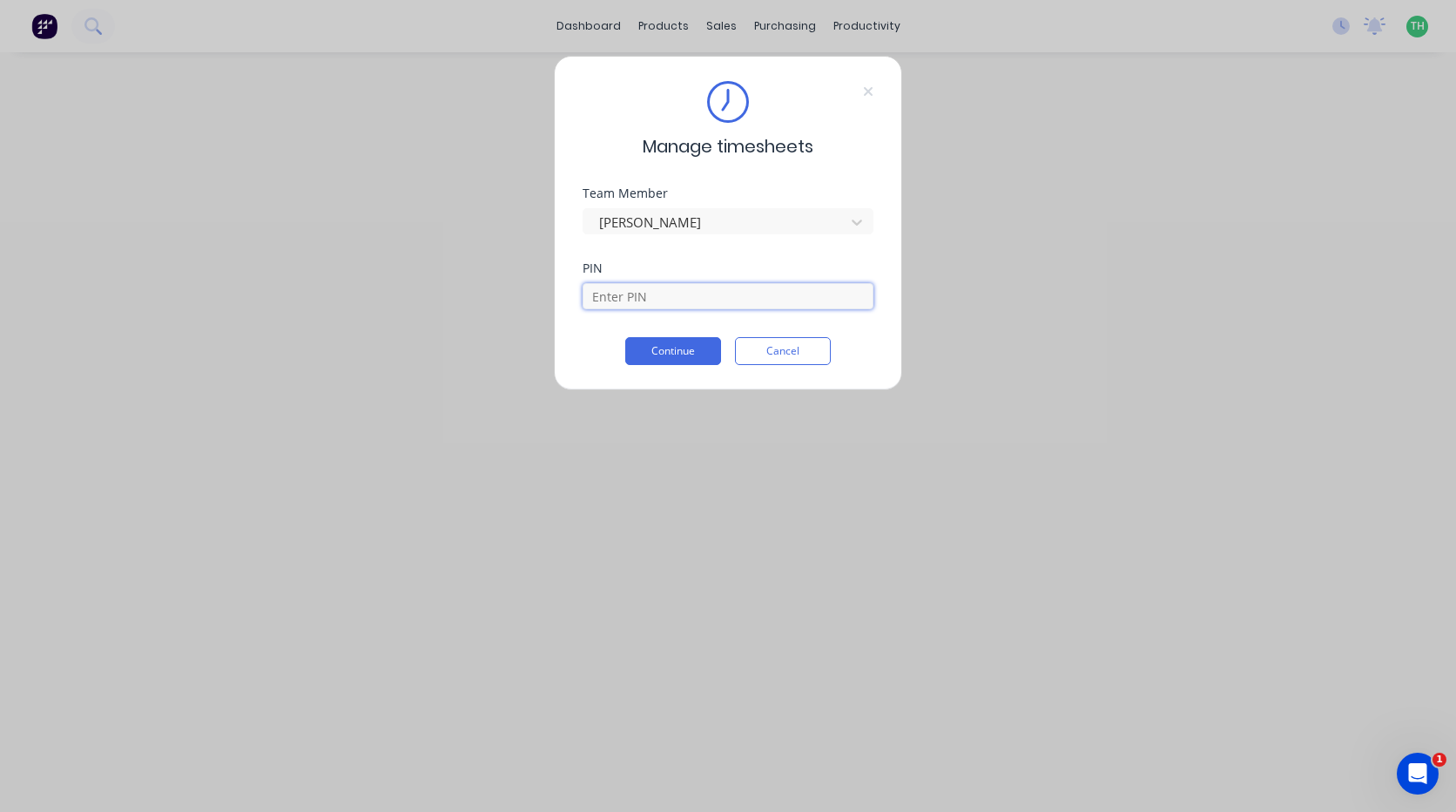
click at [657, 296] on input at bounding box center [728, 296] width 291 height 26
type input "9576"
click at [625, 337] on button "Continue" at bounding box center [673, 351] width 96 height 28
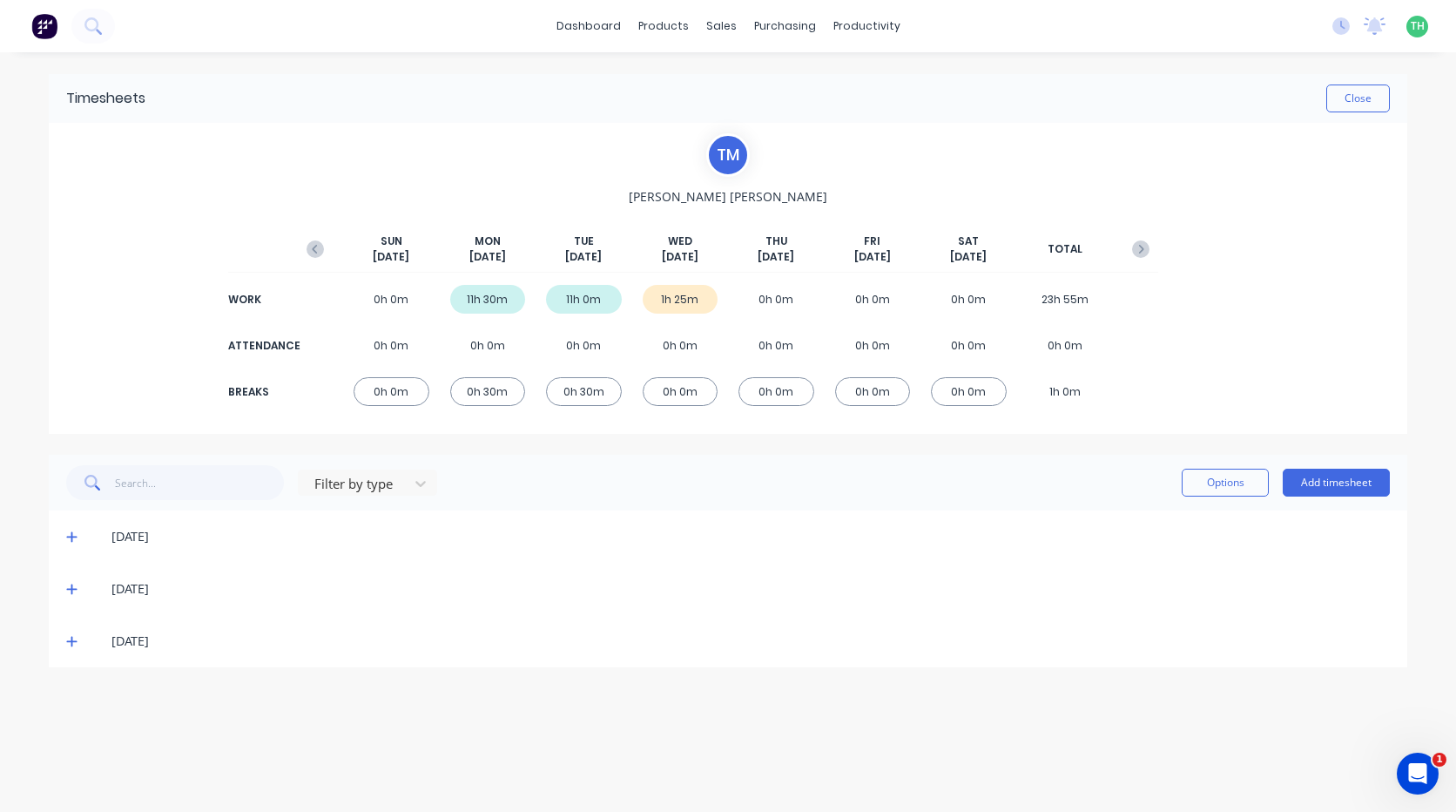
click at [67, 531] on div "22/09/25" at bounding box center [728, 537] width 1359 height 53
click at [68, 538] on icon at bounding box center [72, 536] width 12 height 13
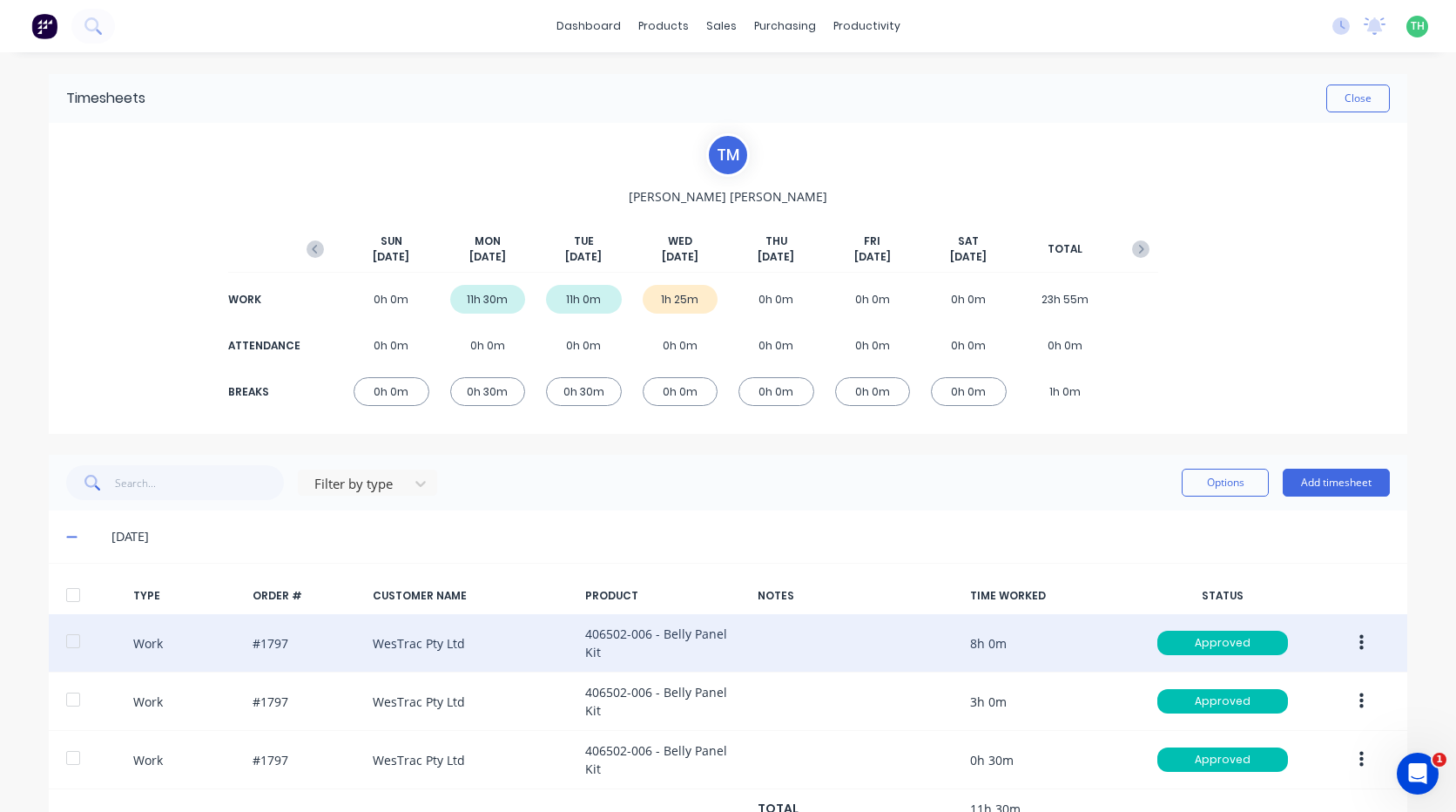
drag, startPoint x: 1338, startPoint y: 661, endPoint x: 1344, endPoint y: 651, distance: 11.7
click at [1338, 658] on div "Work #1797 WesTrac Pty Ltd 406502-006 - Belly Panel Kit 8h 0m Approved" at bounding box center [728, 643] width 1359 height 58
click at [1351, 651] on button "button" at bounding box center [1362, 643] width 41 height 31
click at [1292, 612] on div "Edit" at bounding box center [1299, 613] width 134 height 25
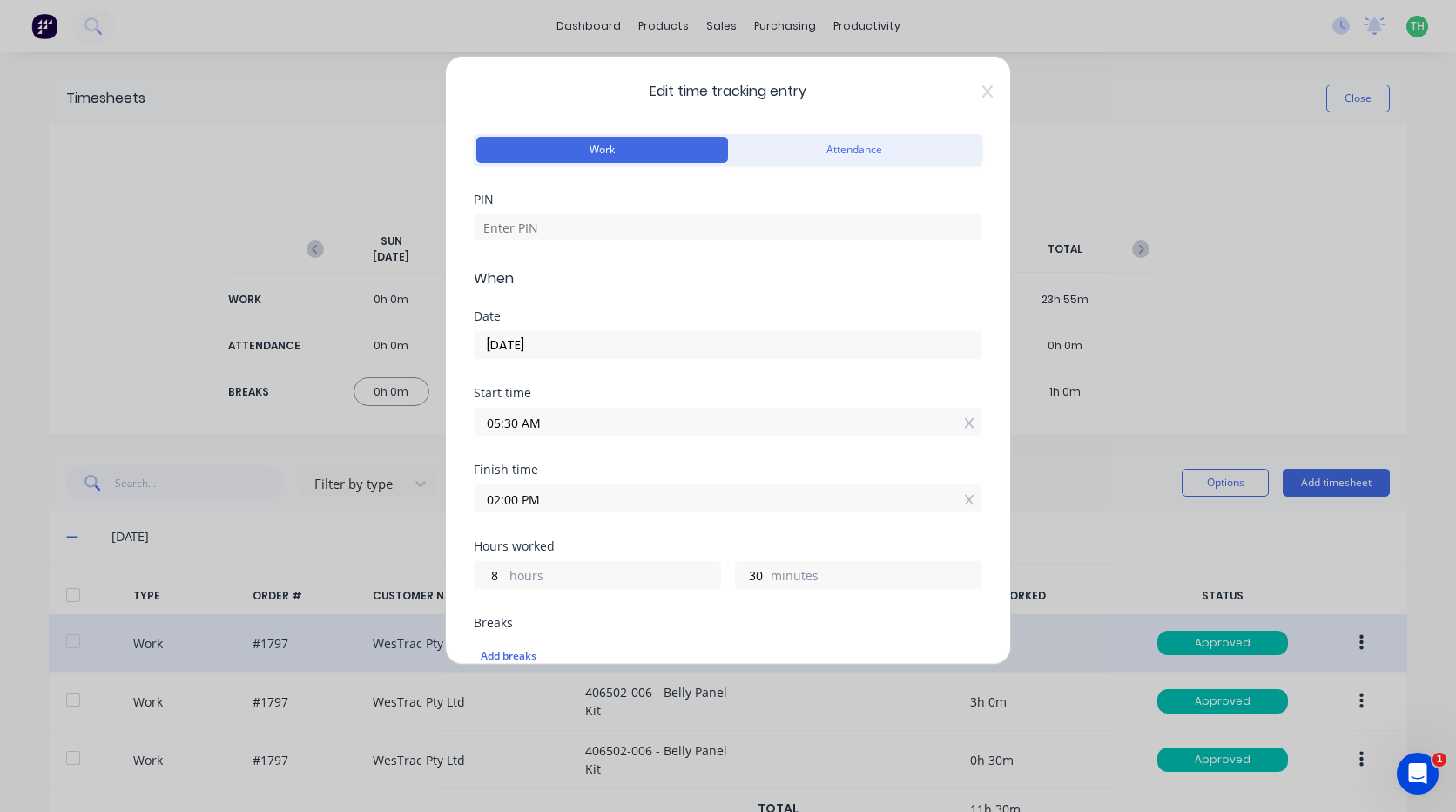
click at [561, 426] on input "05:30 AM" at bounding box center [728, 421] width 507 height 26
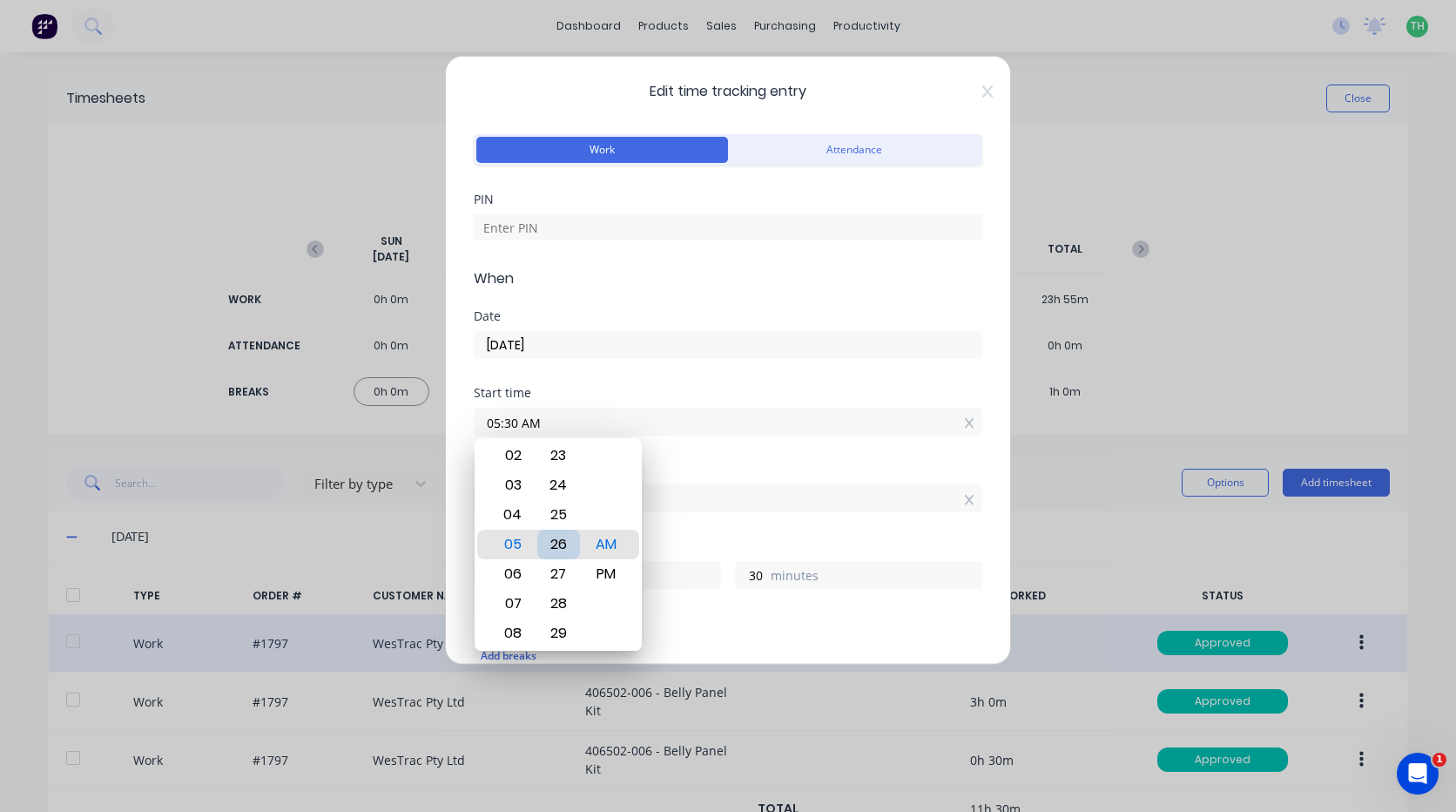
type input "05:26 AM"
type input "34"
type input "05:22 AM"
type input "38"
type input "05:17 AM"
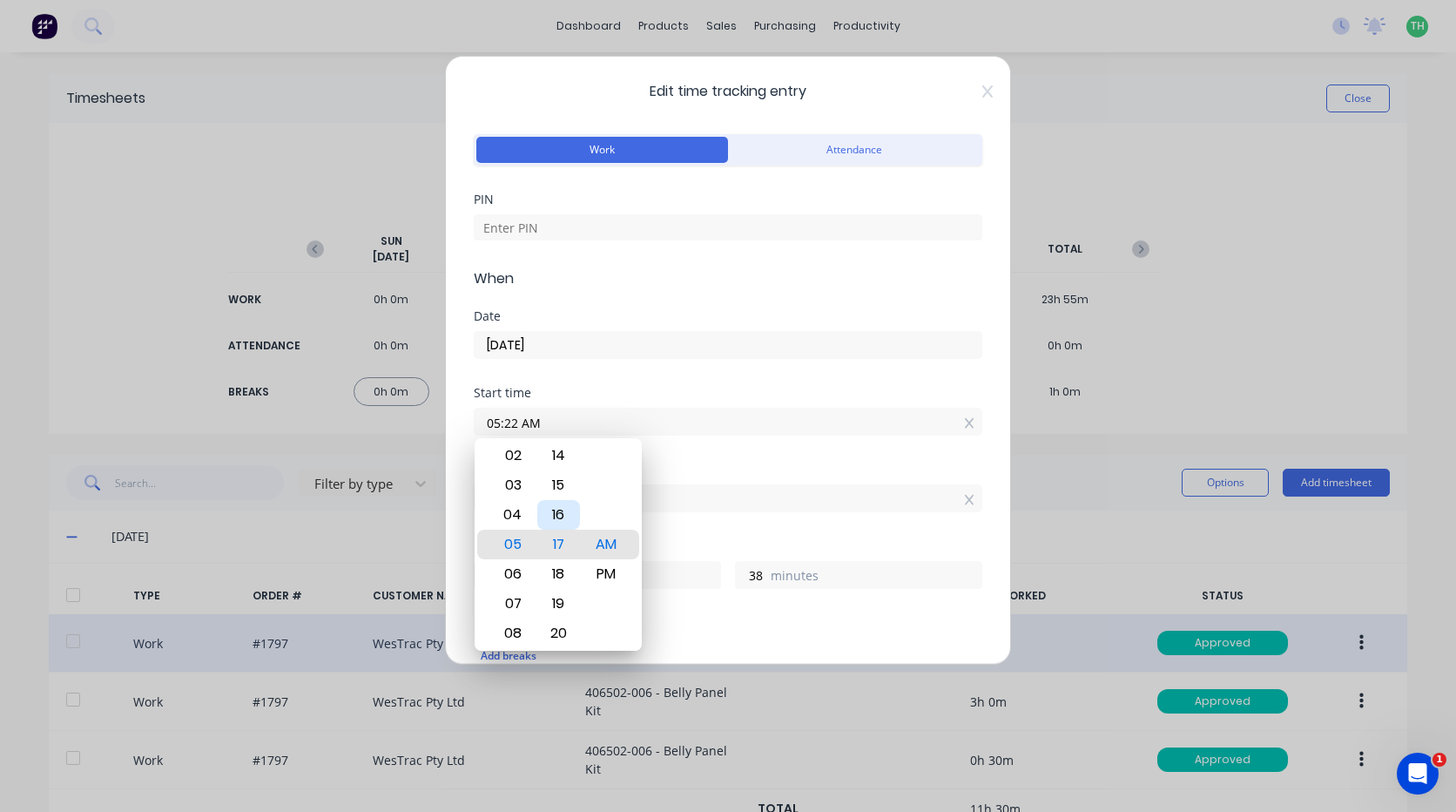
type input "43"
type input "05:13 AM"
type input "47"
type input "05:09 AM"
type input "51"
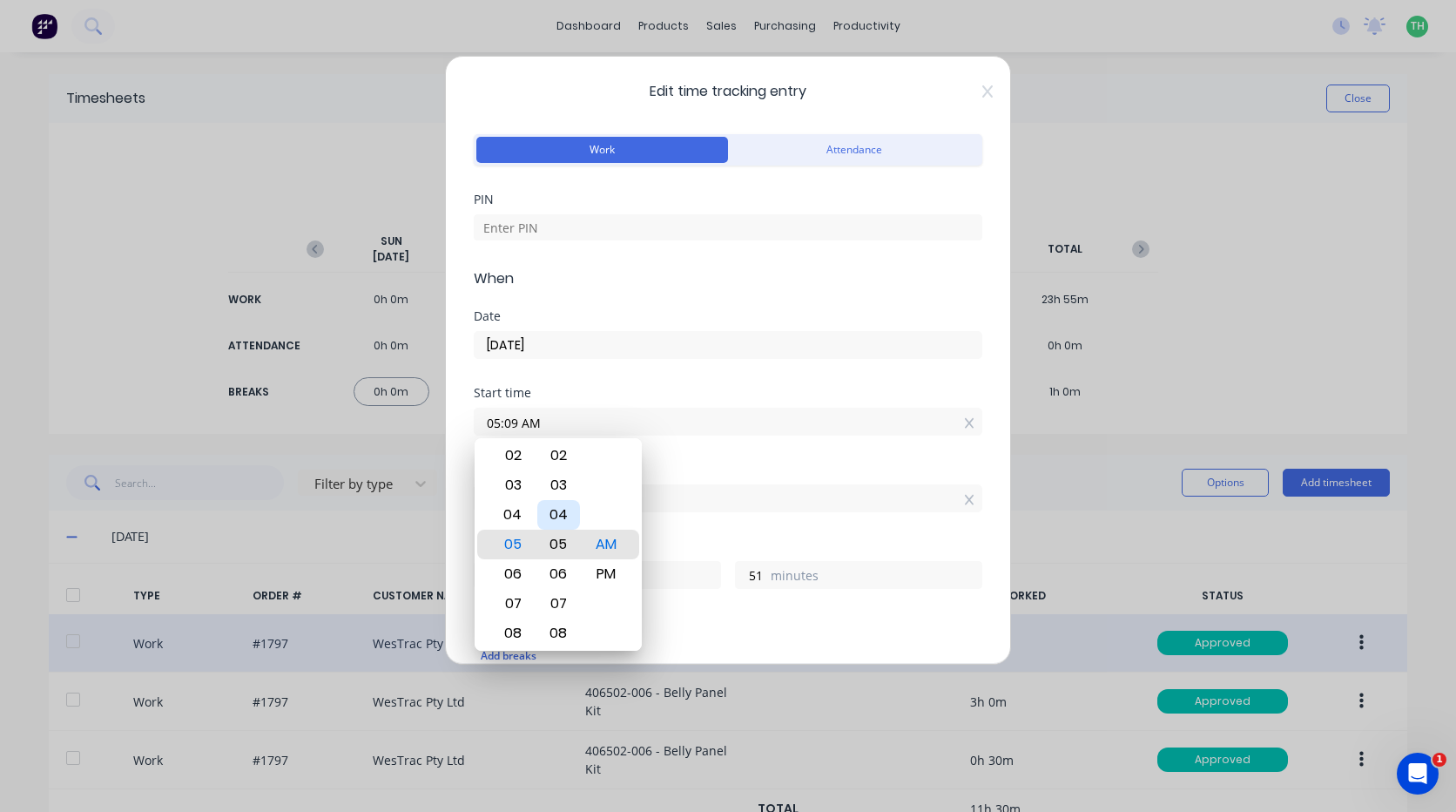
type input "05:04 AM"
type input "56"
type input "05:00 AM"
type input "9"
type input "0"
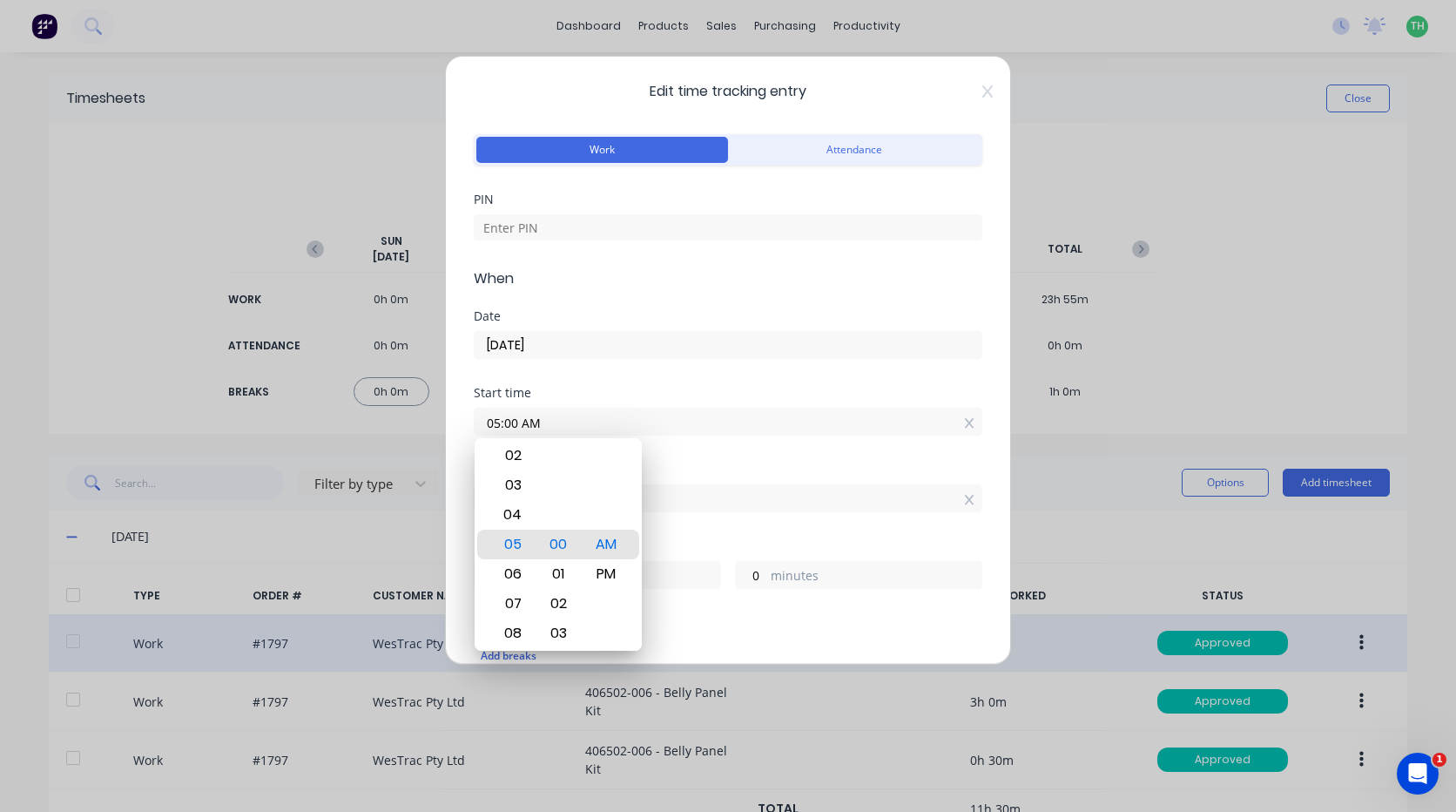
click at [603, 529] on div at bounding box center [607, 514] width 43 height 29
click at [803, 262] on div "PIN" at bounding box center [728, 230] width 509 height 75
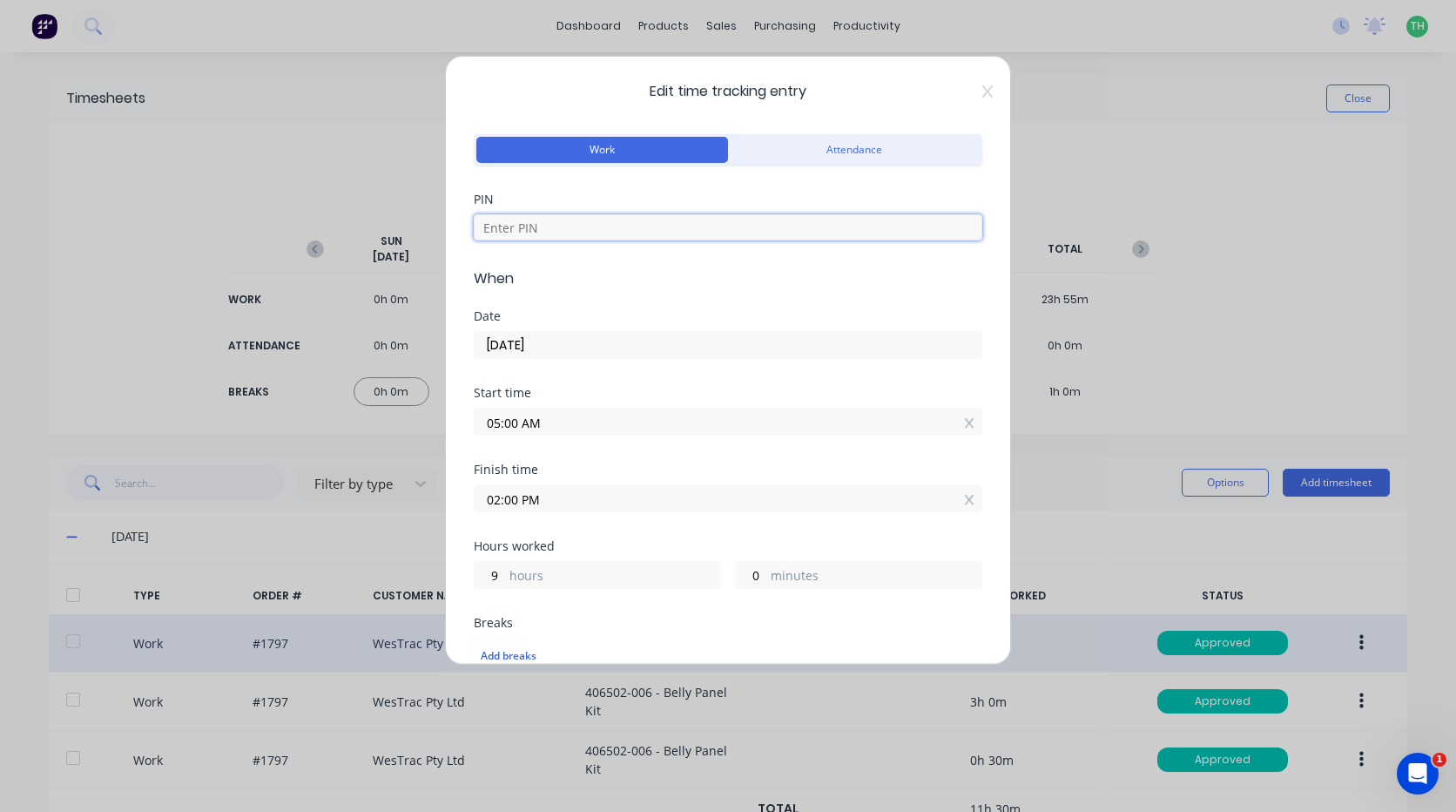
click at [788, 235] on input at bounding box center [728, 227] width 509 height 26
type input "9576"
drag, startPoint x: 788, startPoint y: 235, endPoint x: 655, endPoint y: 263, distance: 135.9
click at [655, 260] on div "PIN 9576" at bounding box center [728, 230] width 509 height 75
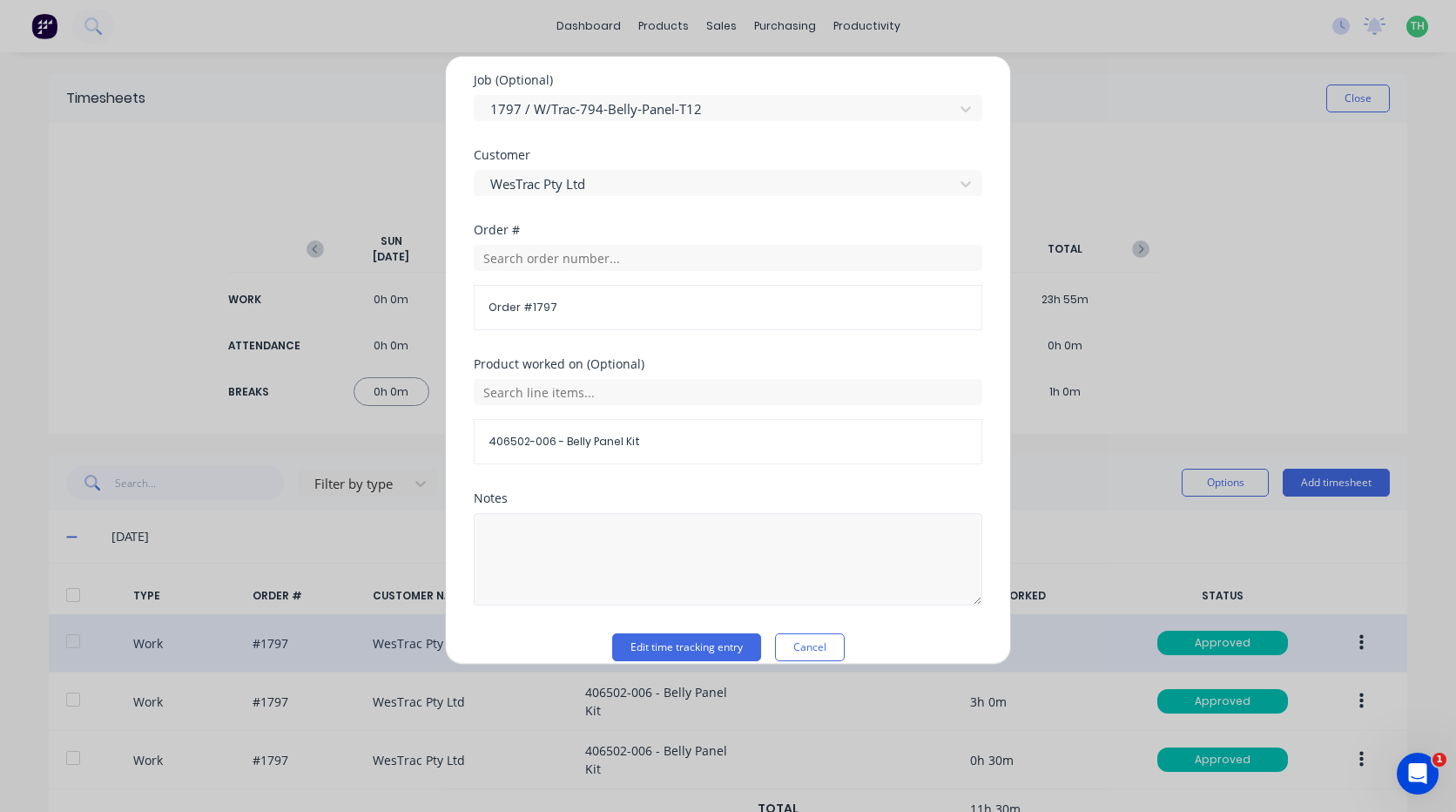
scroll to position [854, 0]
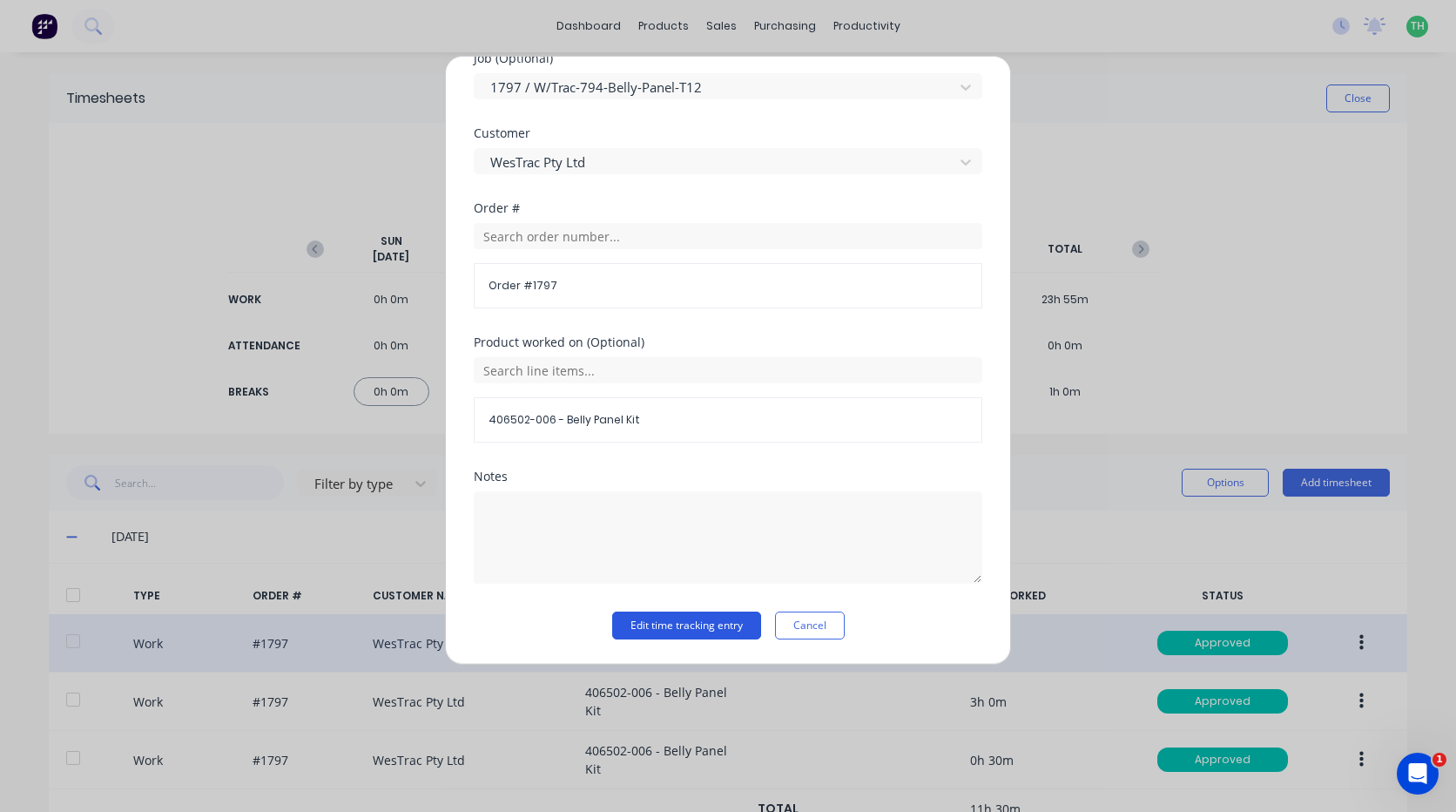
click at [703, 617] on button "Edit time tracking entry" at bounding box center [687, 625] width 149 height 28
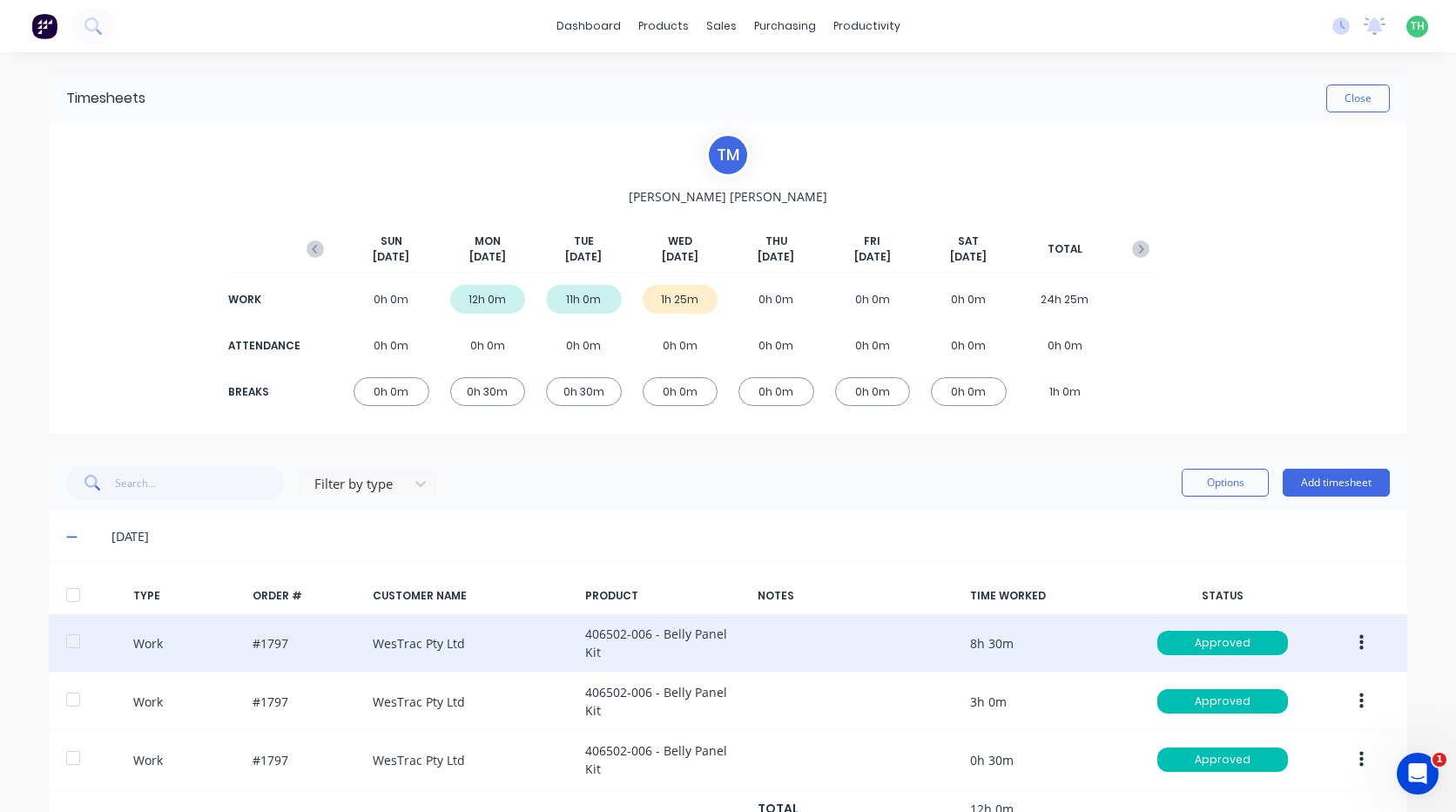
click at [1361, 627] on button "button" at bounding box center [1362, 643] width 41 height 31
click at [1297, 607] on div "Edit" at bounding box center [1299, 613] width 134 height 25
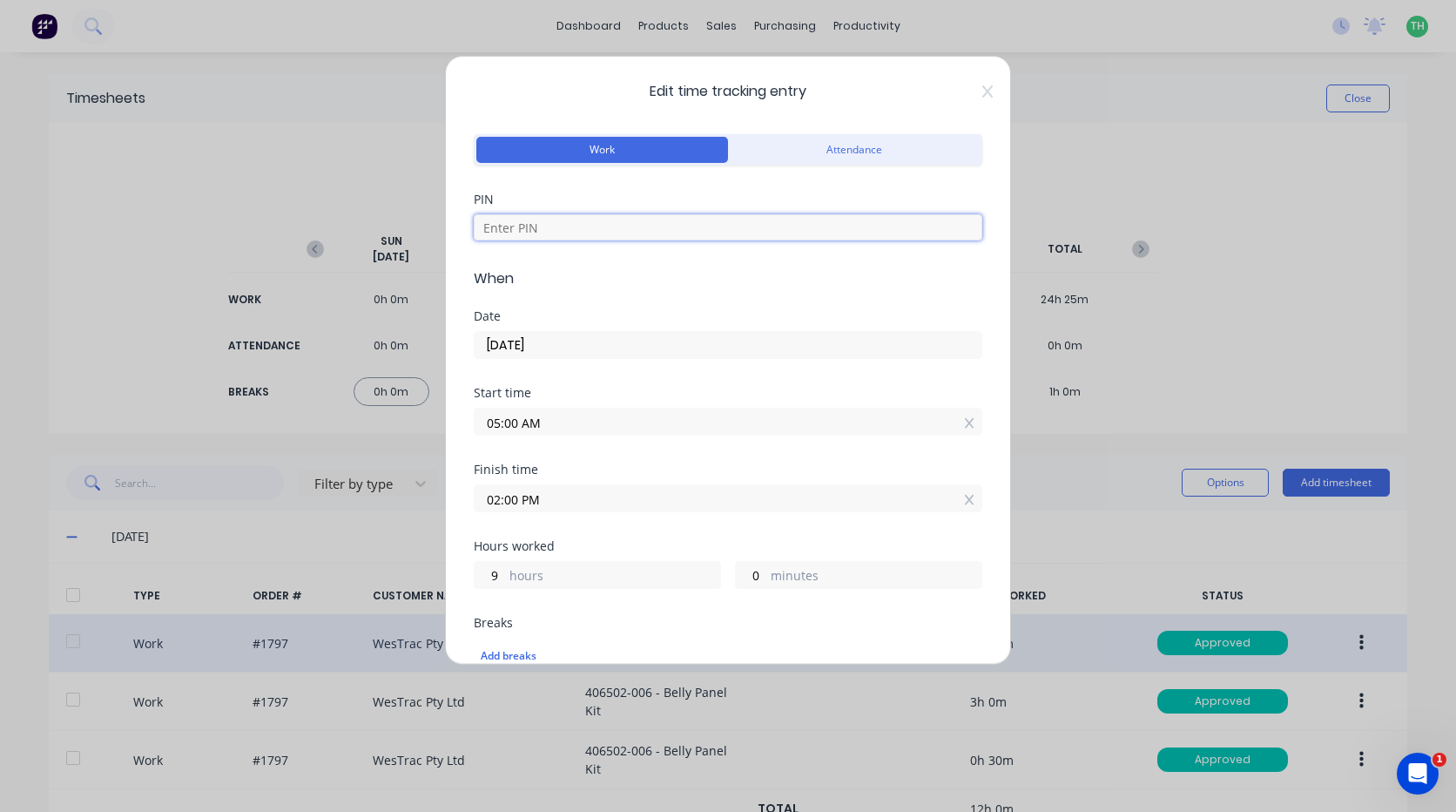
click at [548, 223] on input at bounding box center [728, 227] width 509 height 26
click at [167, 446] on div "Edit time tracking entry Work Attendance PIN When Date 22/09/2025 Start time 05…" at bounding box center [728, 406] width 1456 height 812
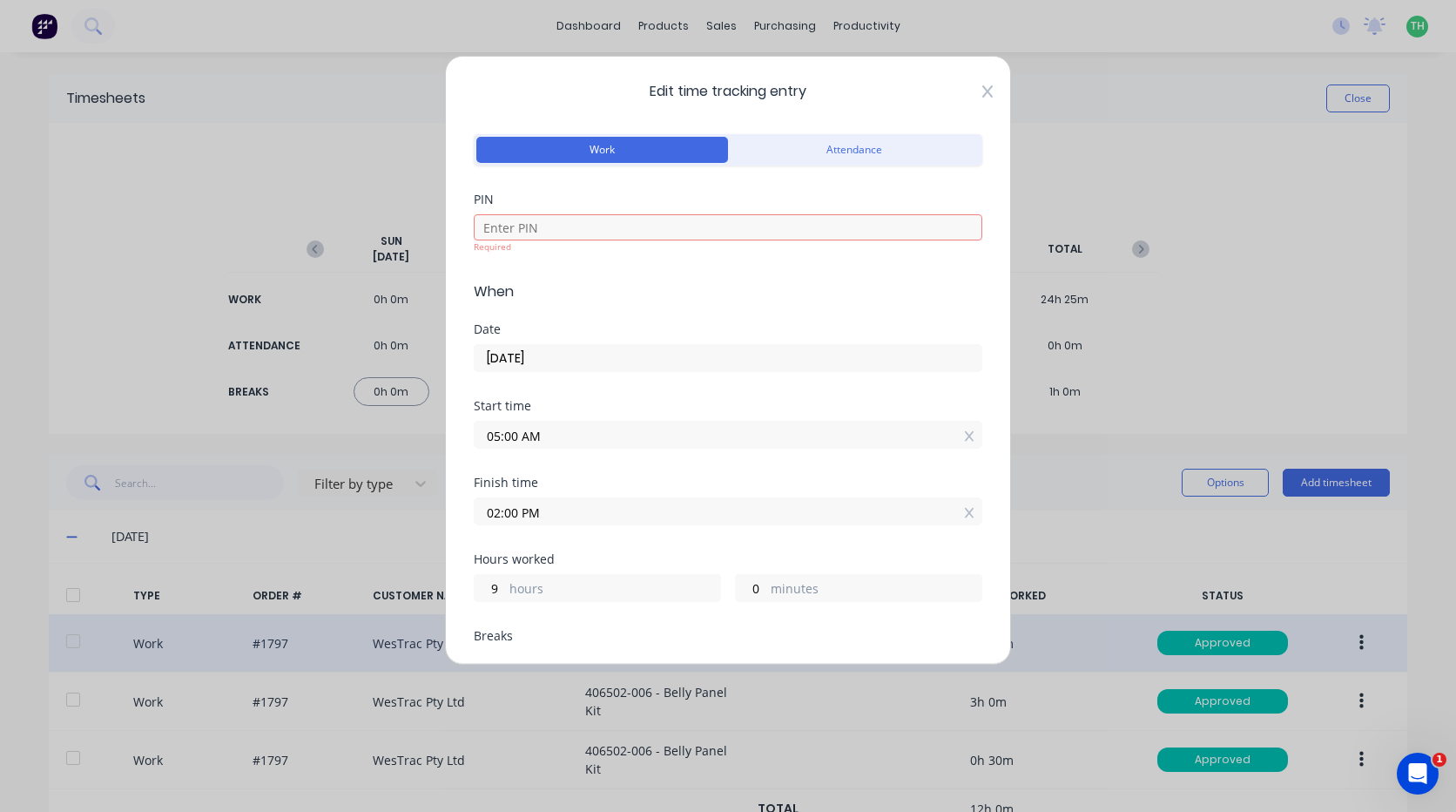
click at [982, 88] on icon at bounding box center [987, 91] width 11 height 13
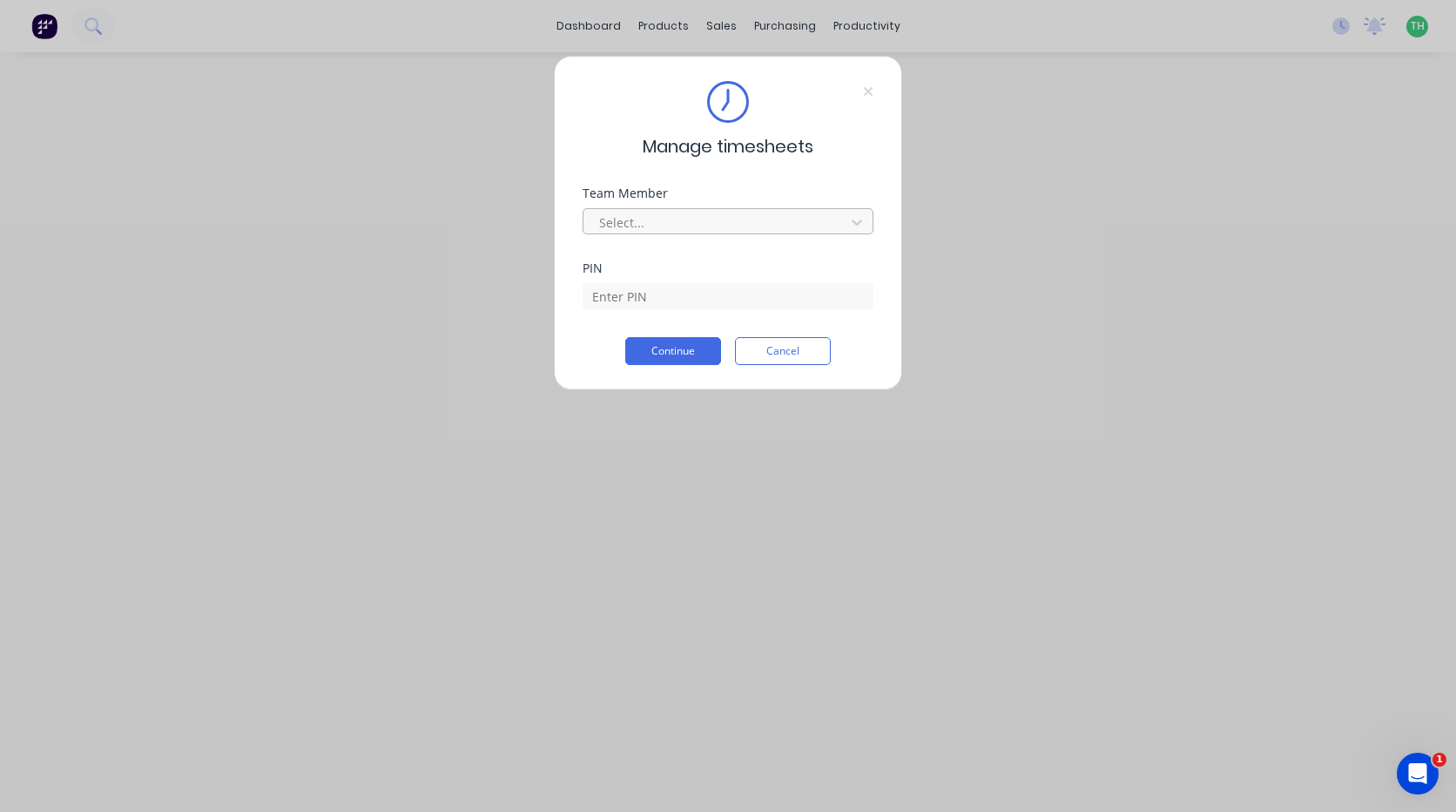
click at [723, 221] on div at bounding box center [716, 223] width 238 height 21
click at [685, 222] on div at bounding box center [716, 223] width 238 height 21
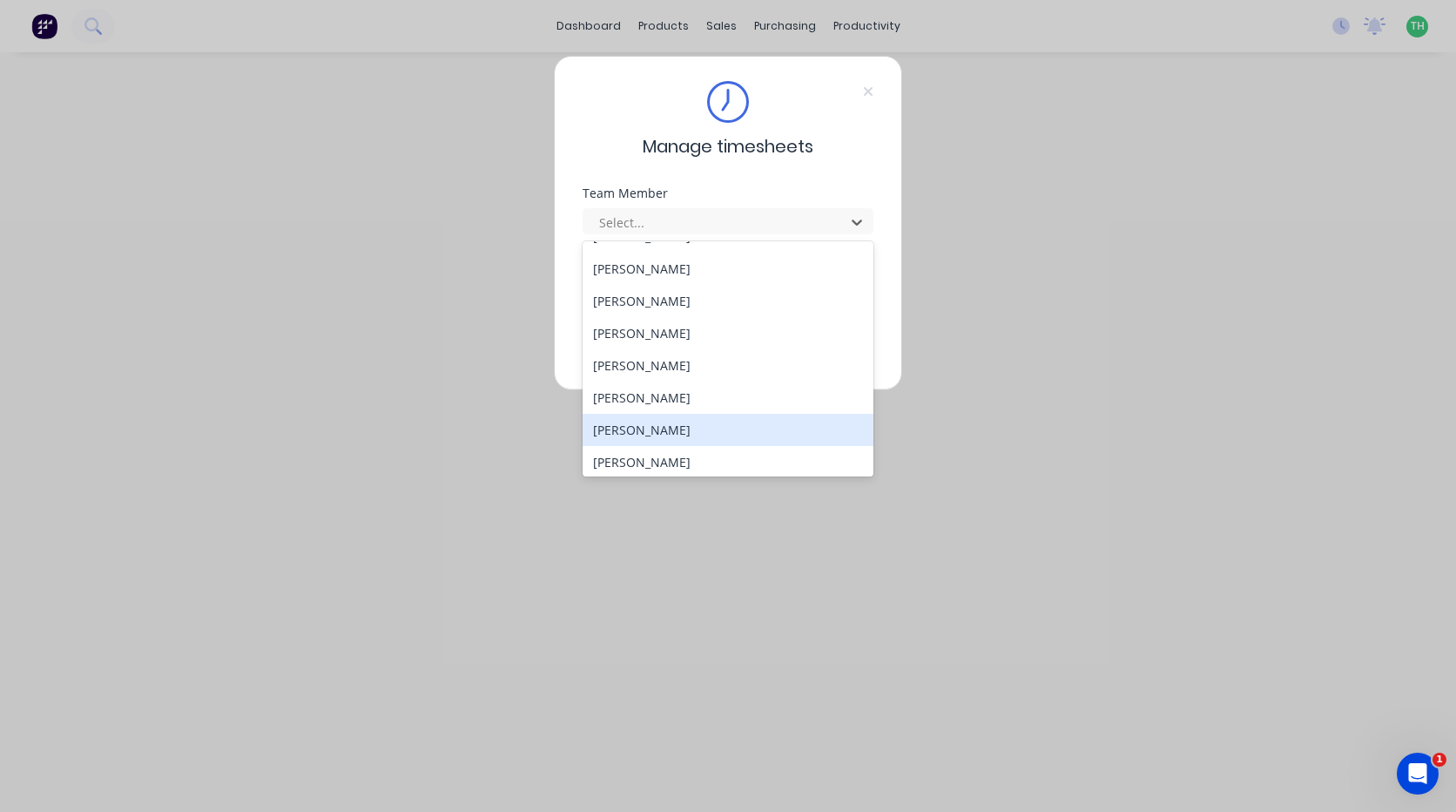
scroll to position [835, 0]
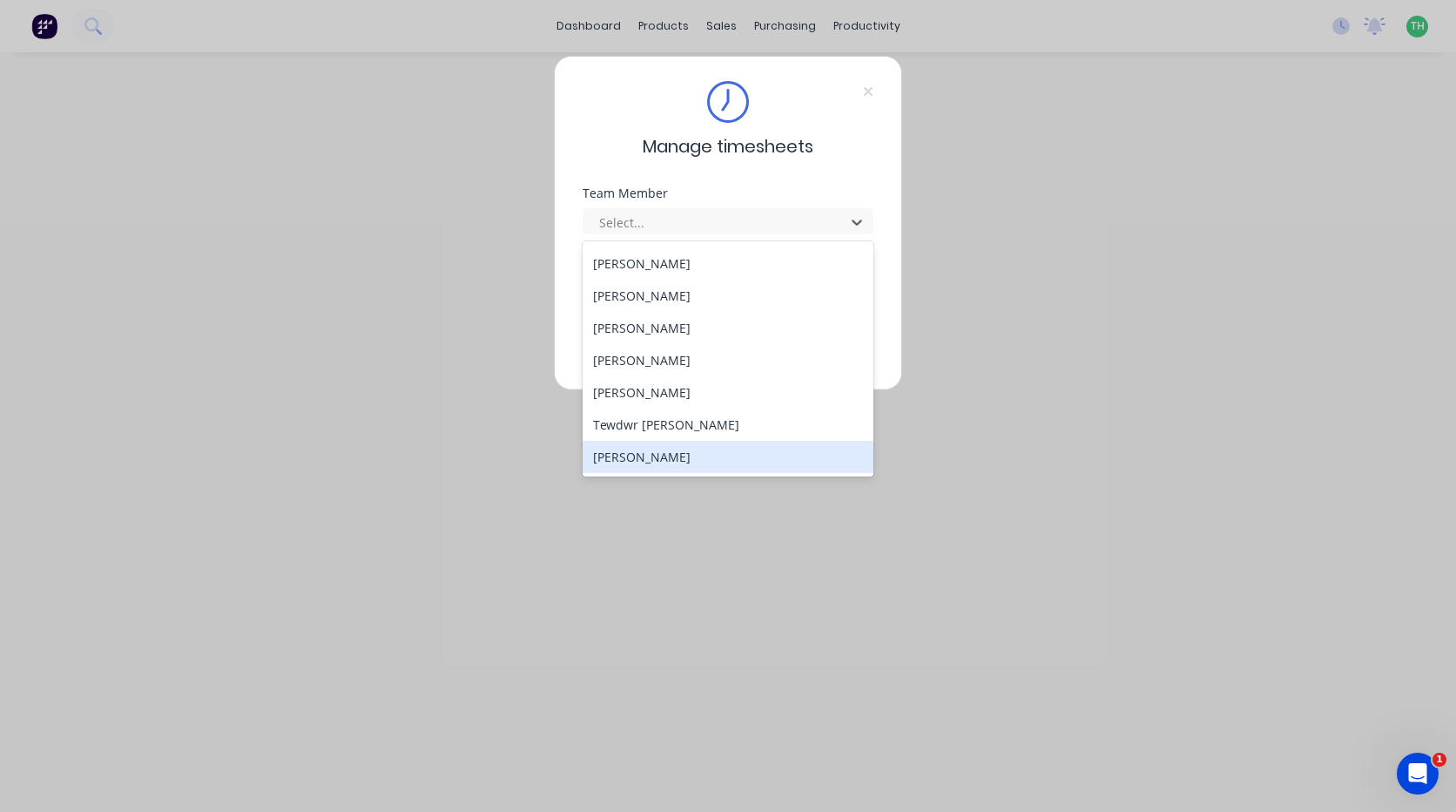
click at [723, 453] on div "Thomas Mitchell" at bounding box center [728, 456] width 291 height 32
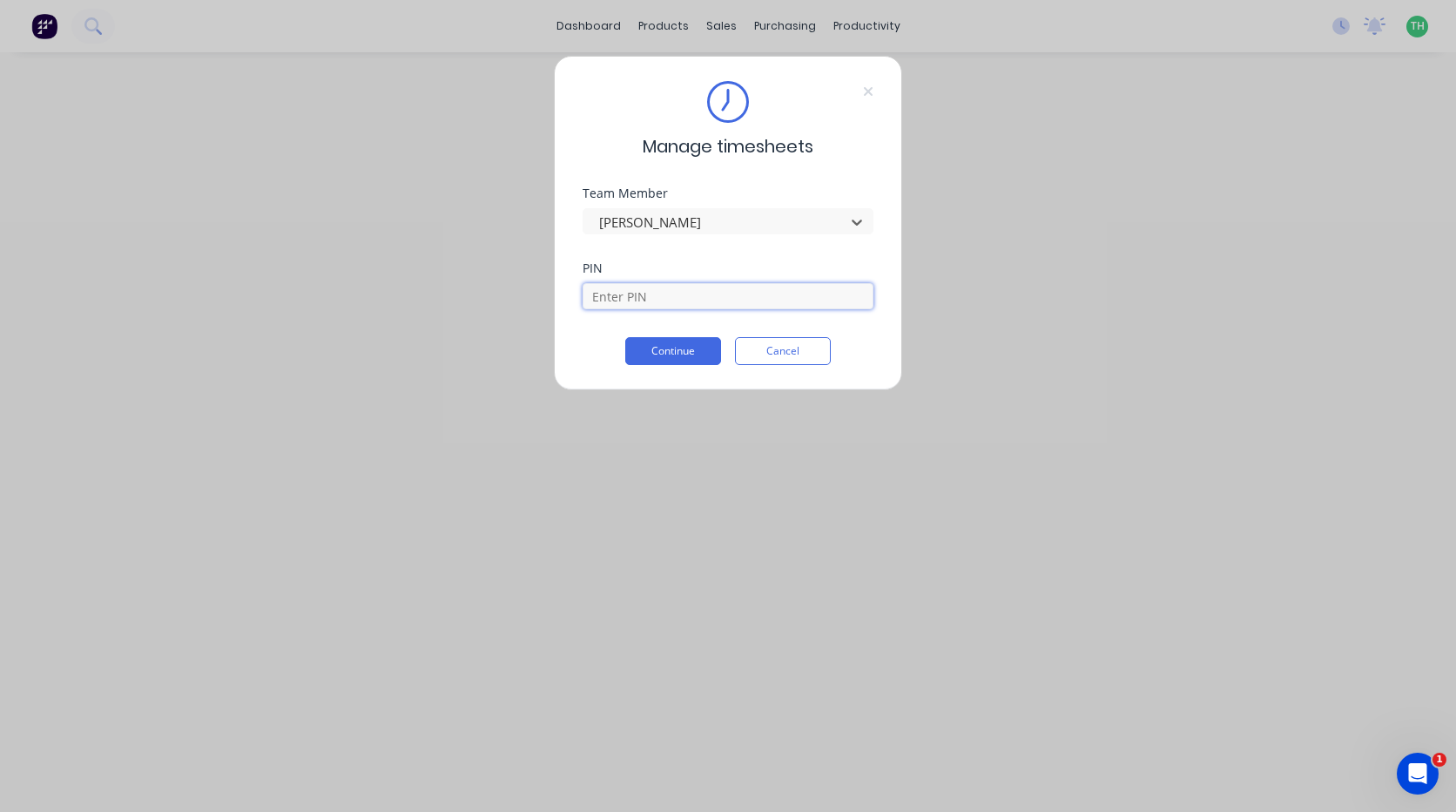
click at [692, 296] on input at bounding box center [728, 296] width 291 height 26
type input "9576"
click at [625, 337] on button "Continue" at bounding box center [673, 351] width 96 height 28
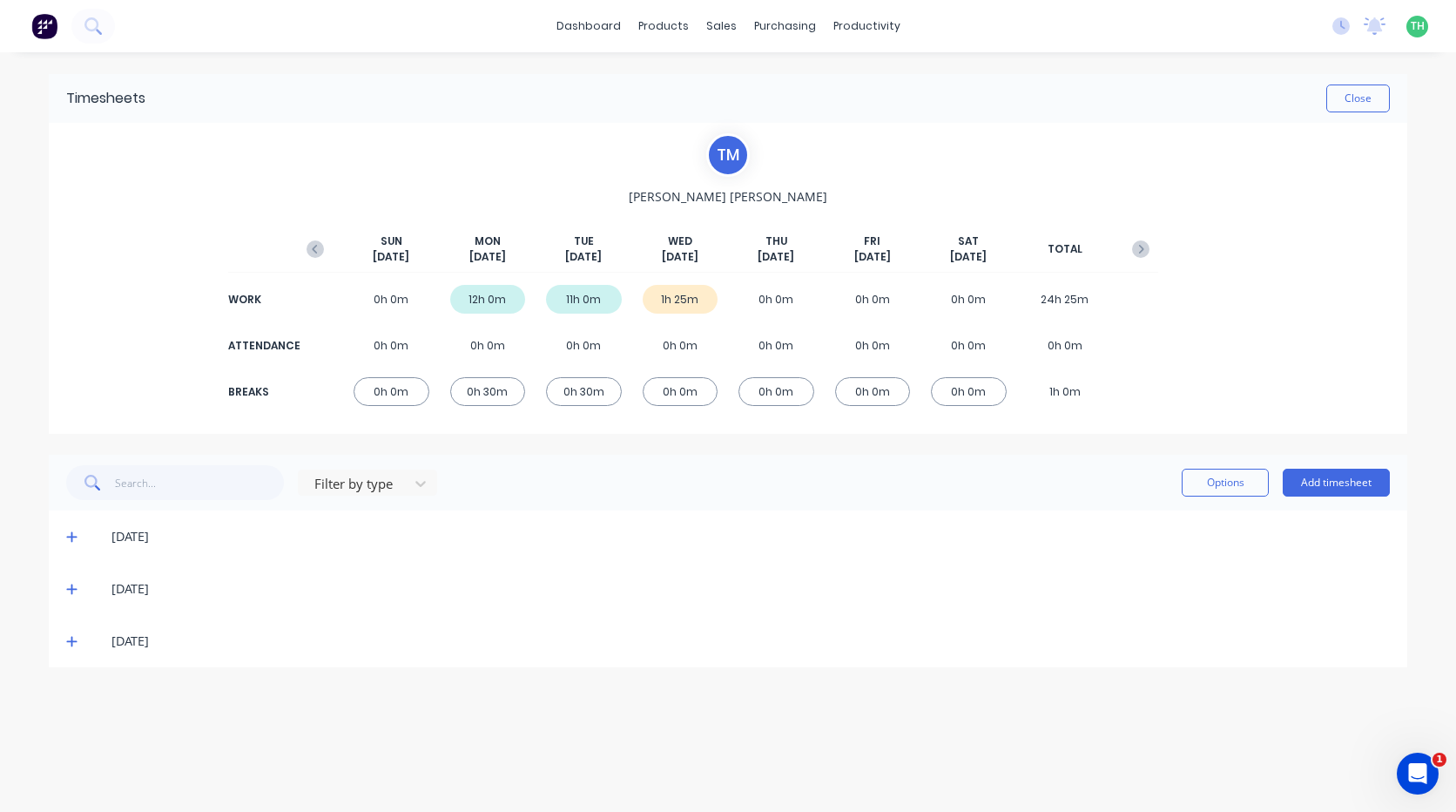
click at [488, 287] on div "12h 0m" at bounding box center [488, 300] width 76 height 29
click at [80, 541] on span at bounding box center [75, 537] width 18 height 18
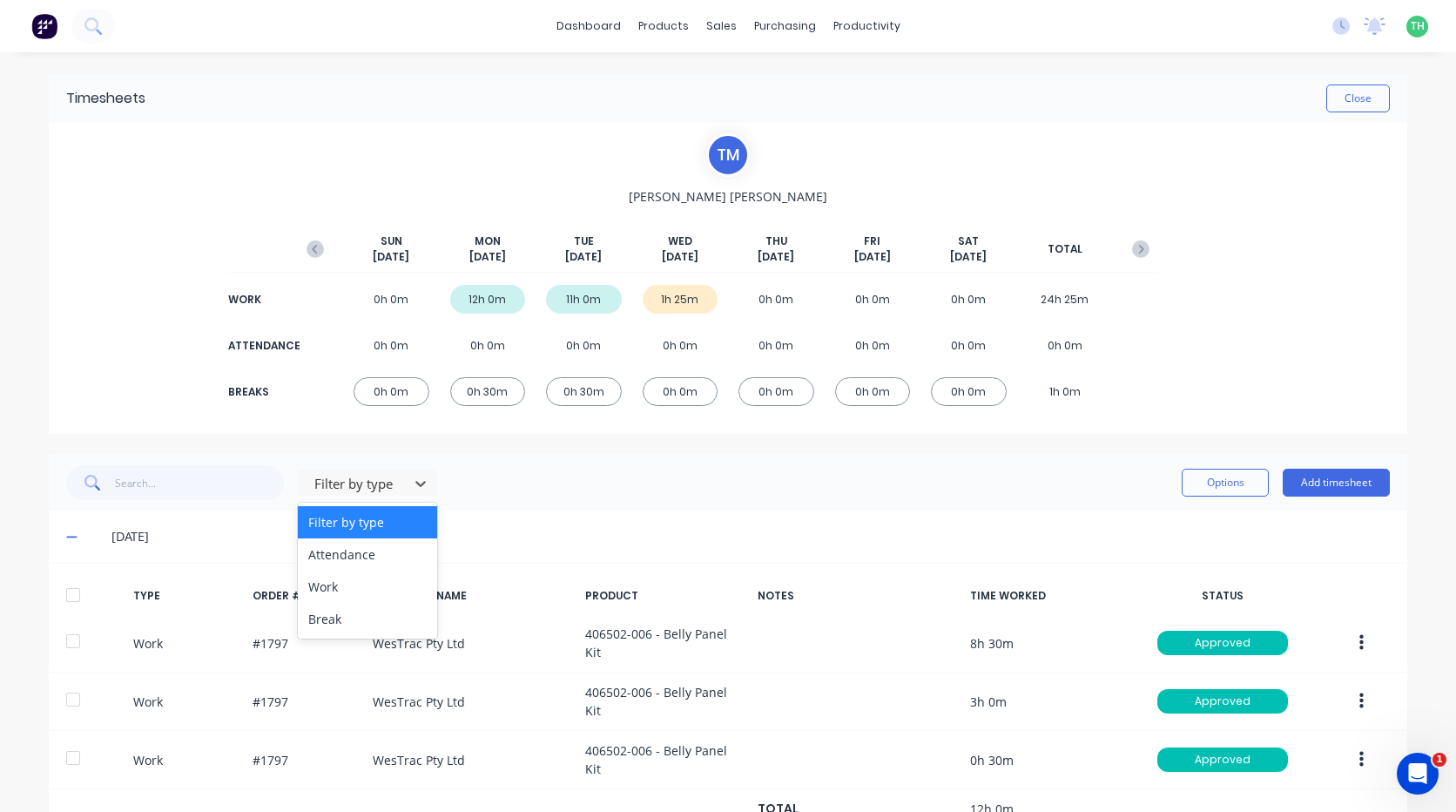
click at [474, 473] on div "4 results available. Use Up and Down to choose options, press Enter to select t…" at bounding box center [728, 482] width 1324 height 35
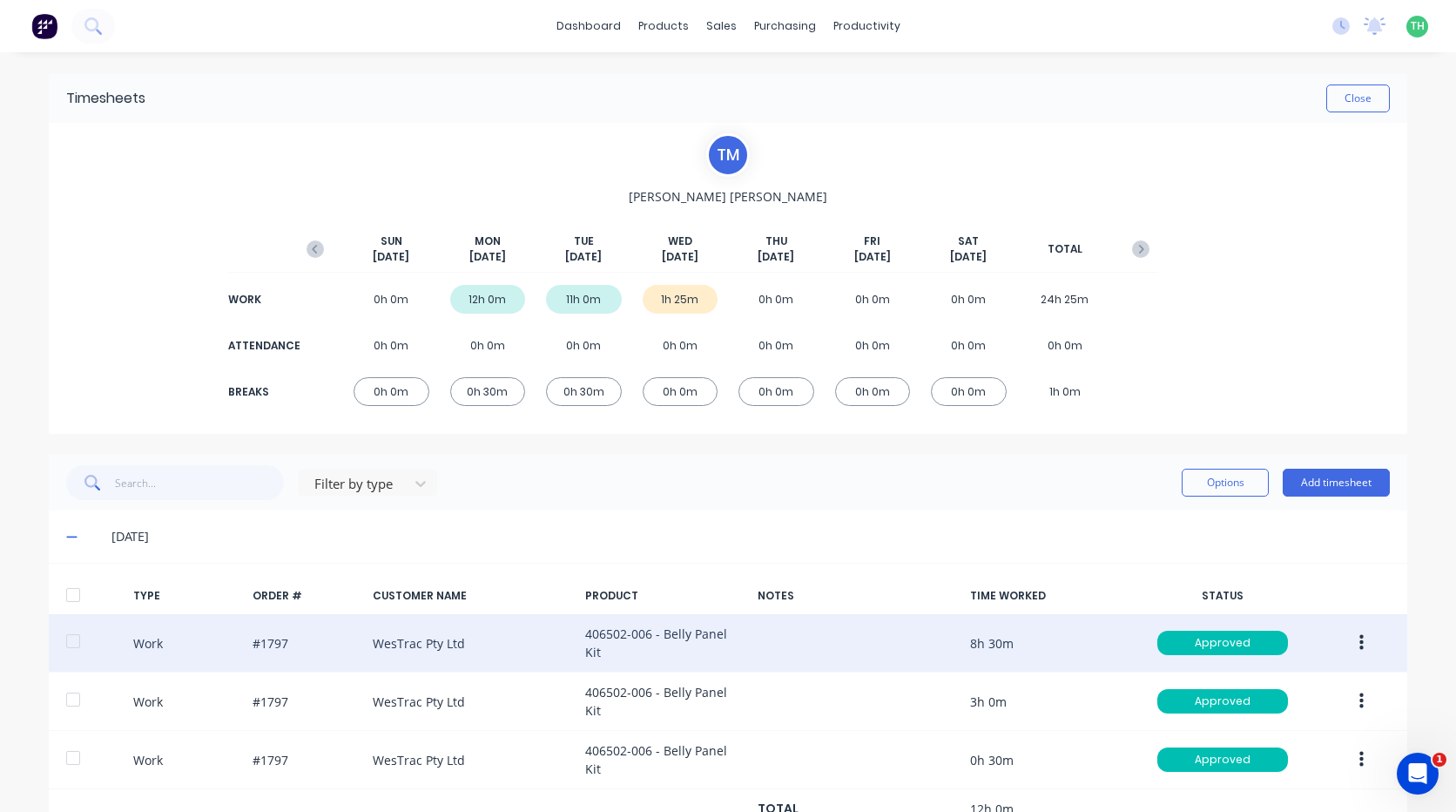
click at [1360, 649] on icon "button" at bounding box center [1362, 643] width 4 height 19
click at [1242, 605] on div "Edit" at bounding box center [1299, 613] width 134 height 25
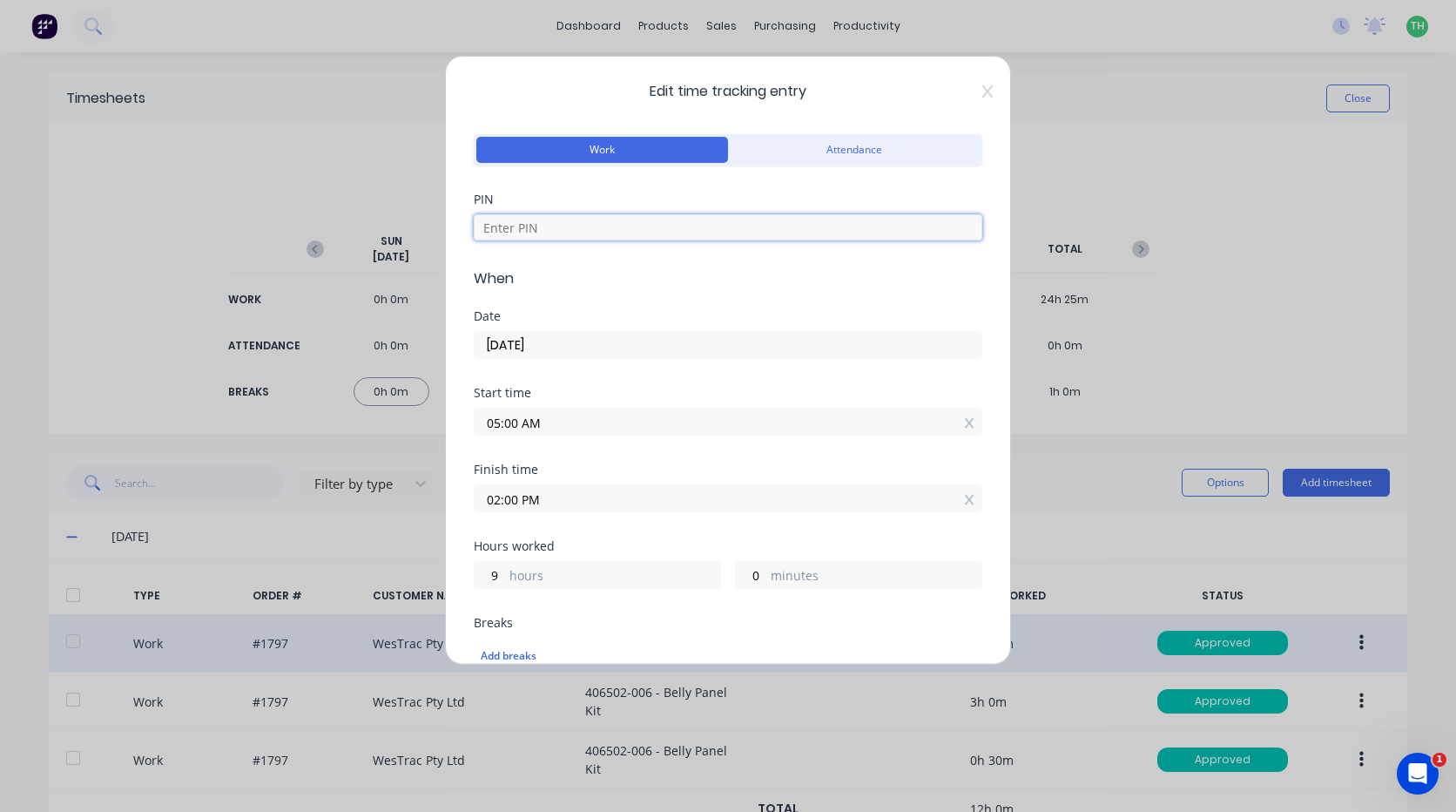
click at [562, 221] on input at bounding box center [728, 227] width 509 height 26
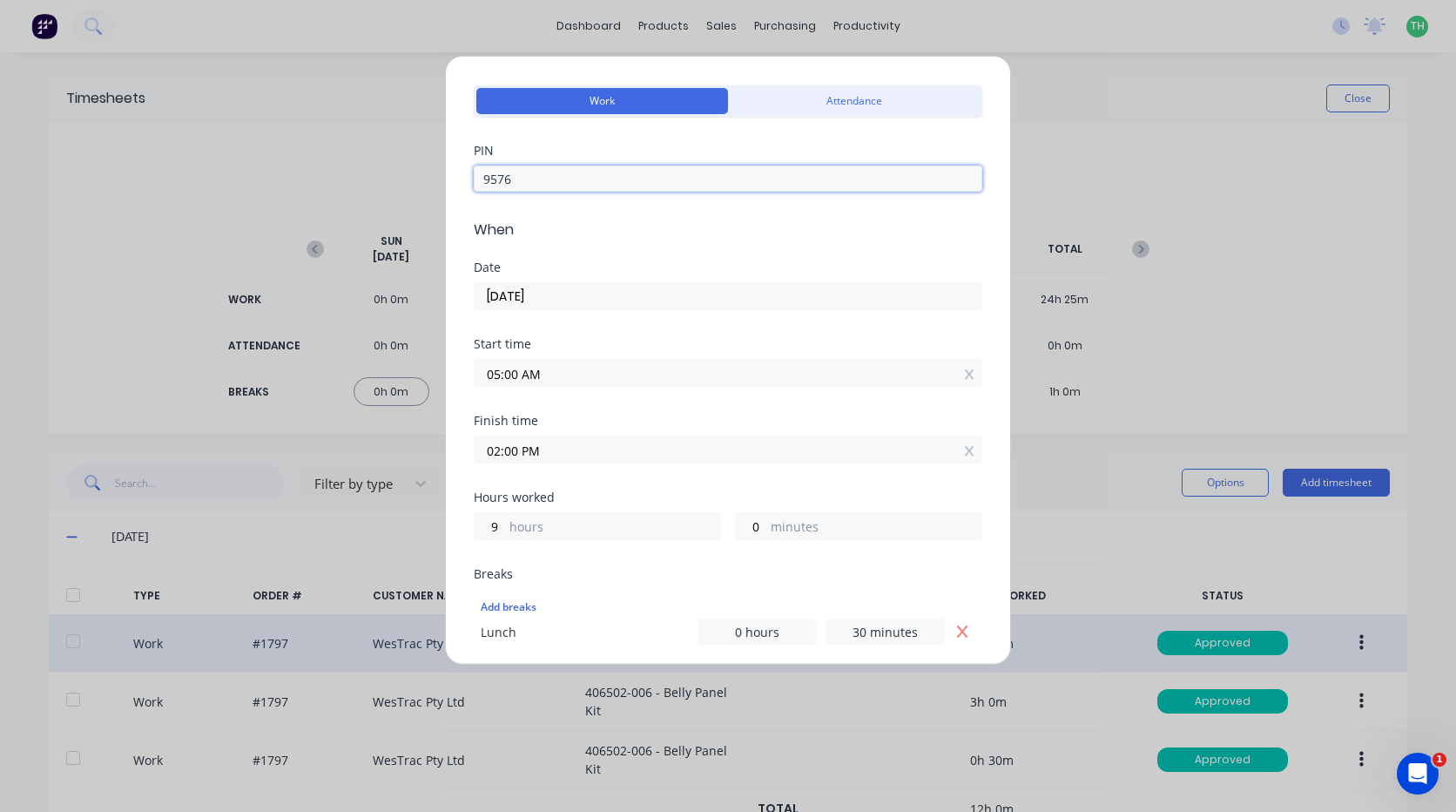
scroll to position [88, 0]
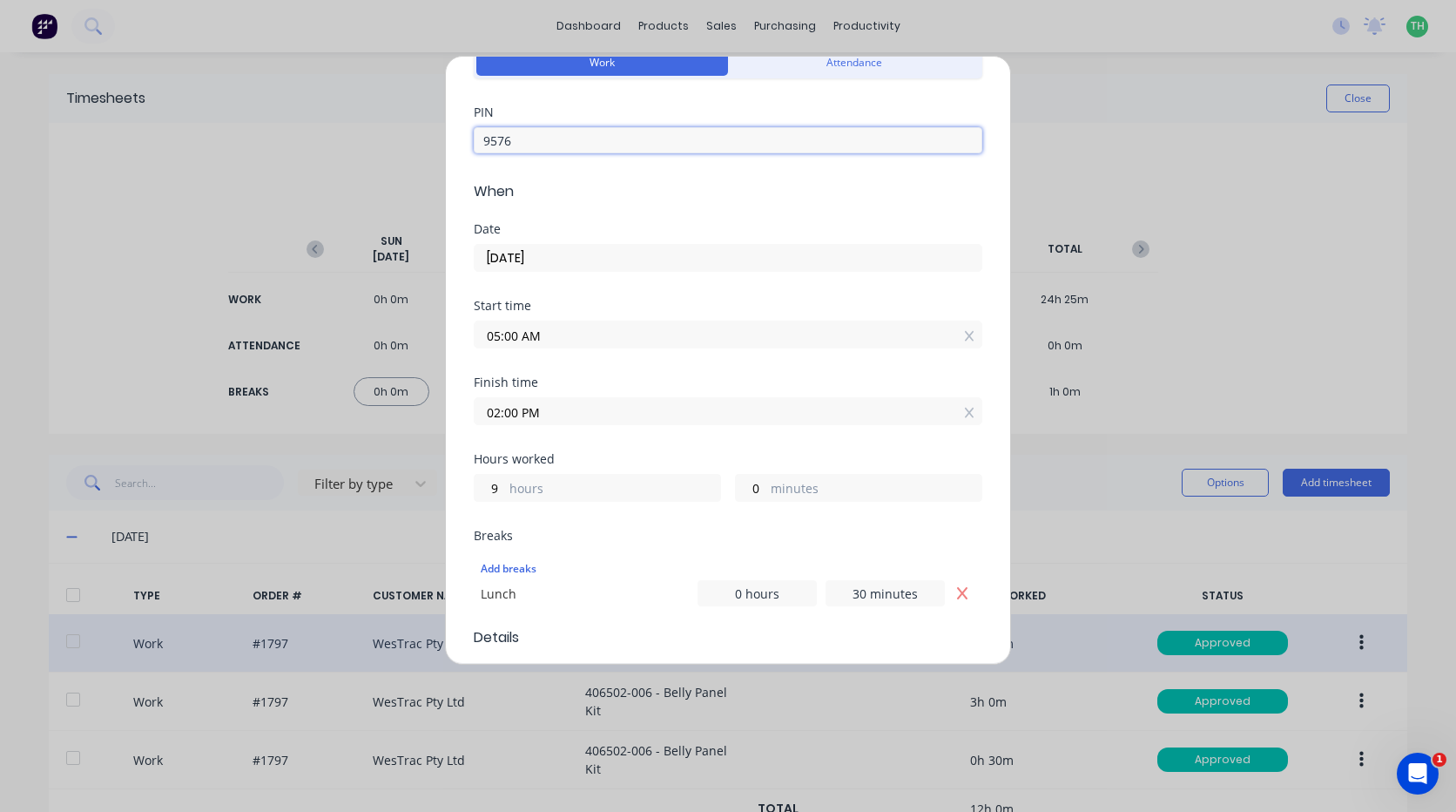
type input "9576"
click at [584, 328] on input "05:00 AM" at bounding box center [728, 334] width 507 height 26
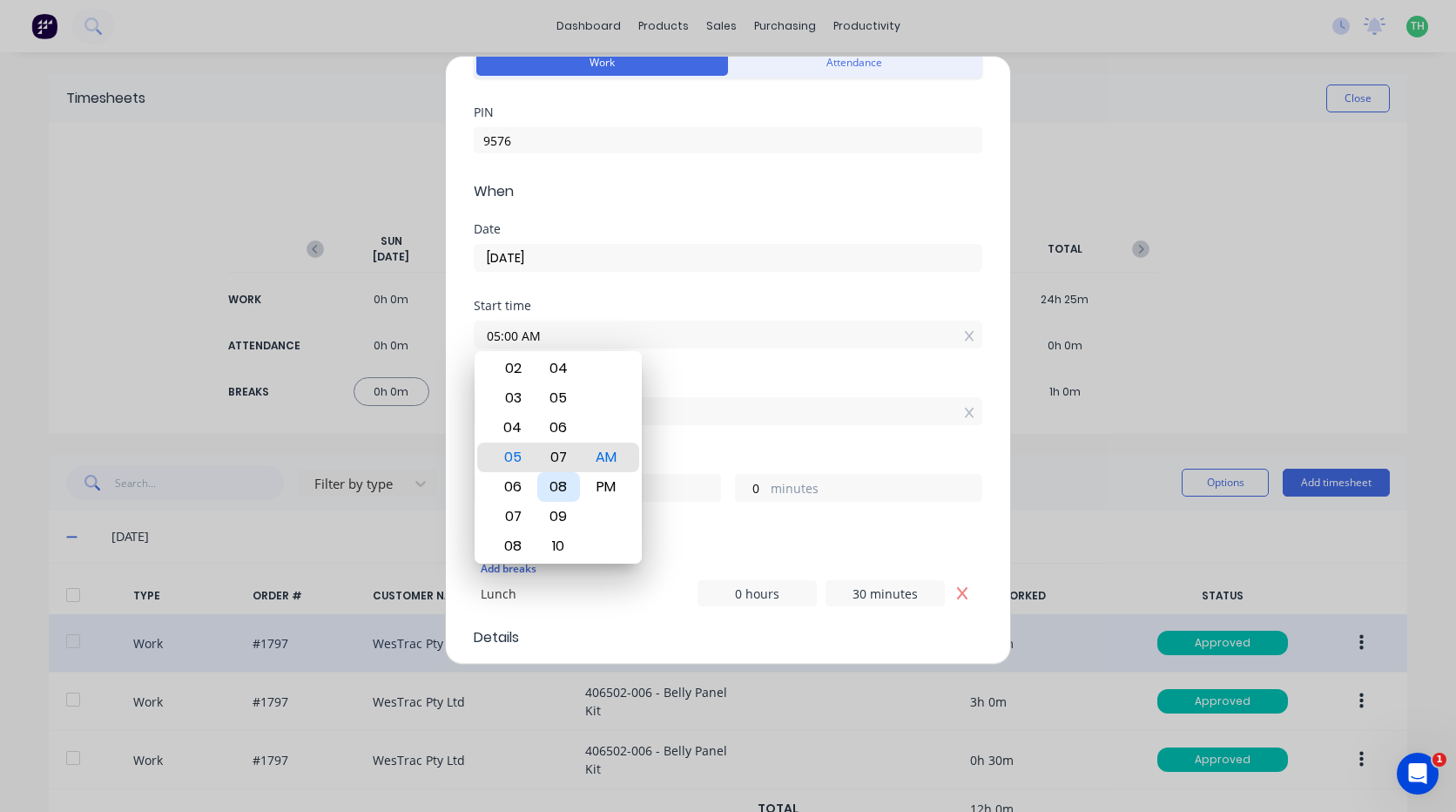
type input "05:07 AM"
type input "8"
type input "53"
type input "05:10 AM"
type input "50"
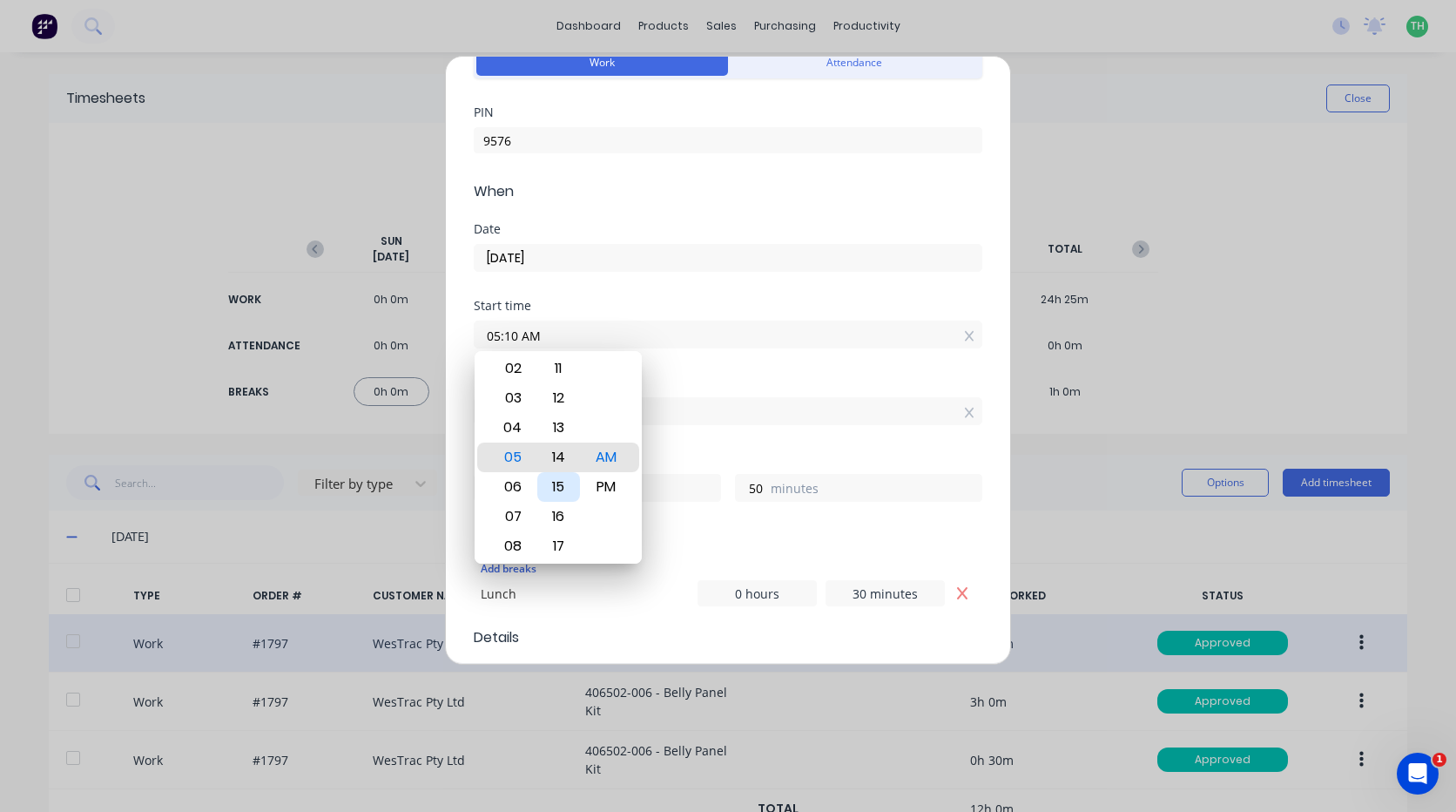
type input "05:14 AM"
type input "46"
type input "05:25 AM"
type input "35"
type input "05:31 AM"
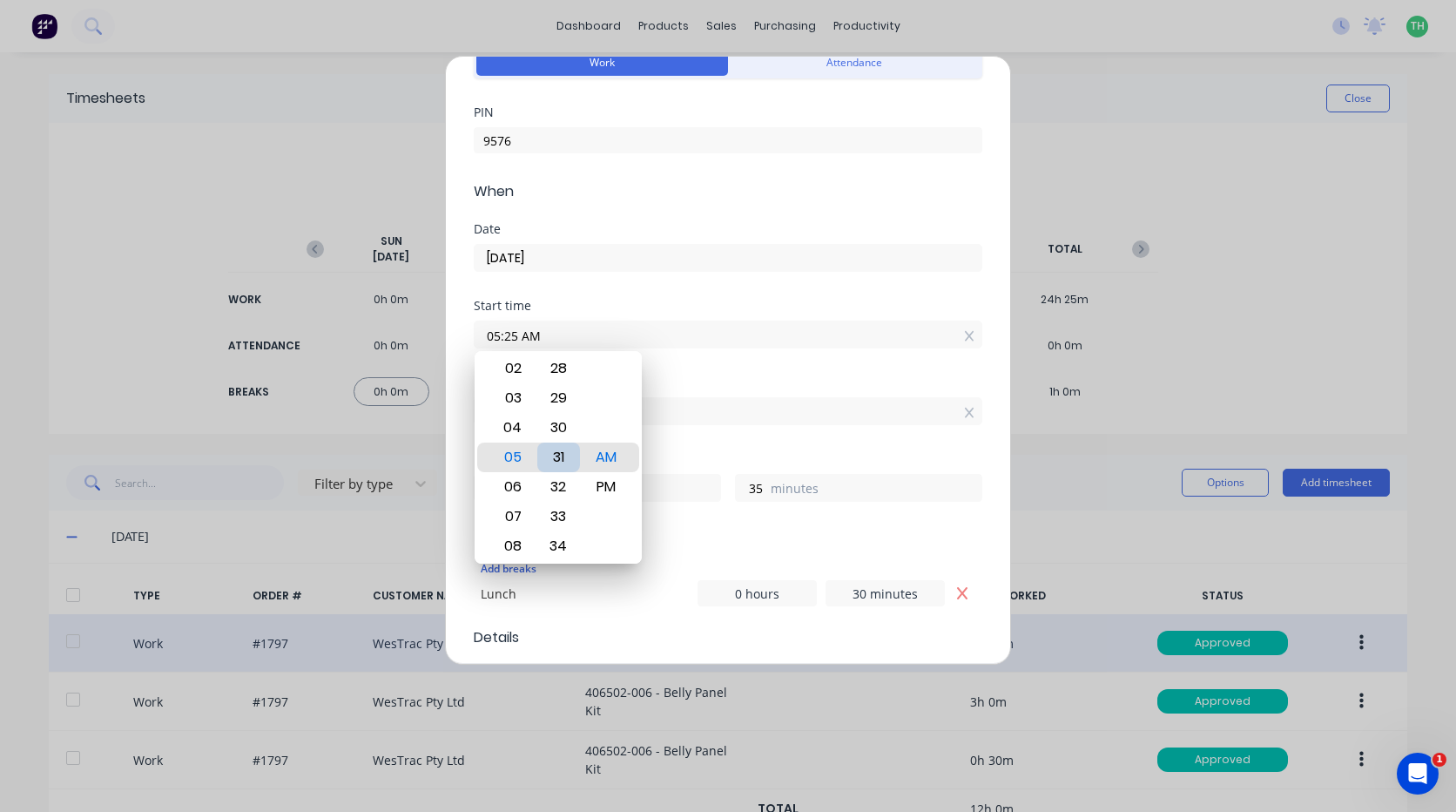
type input "29"
click at [561, 433] on div "30" at bounding box center [559, 427] width 43 height 29
type input "05:30 AM"
type input "30"
click at [615, 449] on div "AM" at bounding box center [607, 457] width 43 height 29
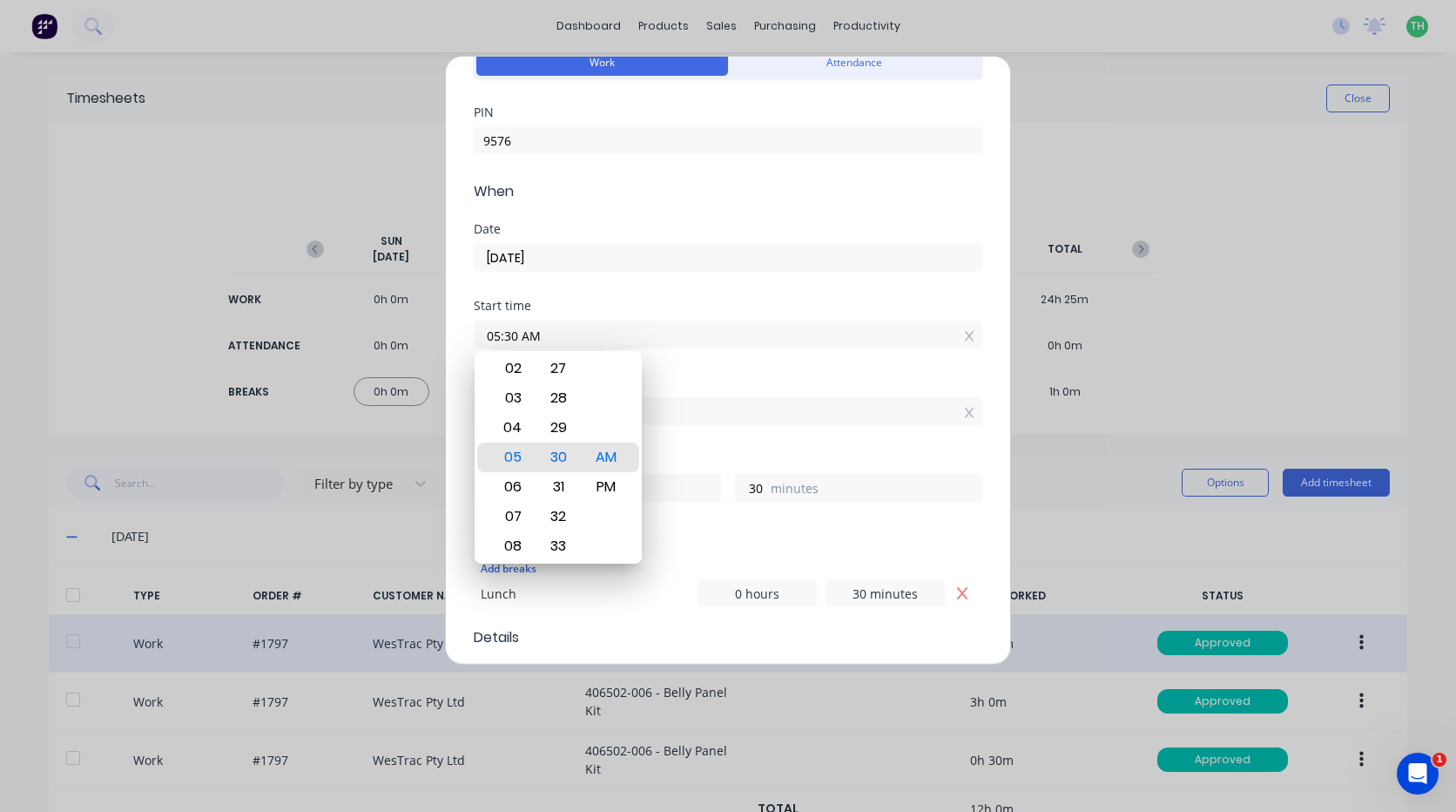
click at [723, 430] on div "Finish time 02:00 PM" at bounding box center [728, 414] width 509 height 77
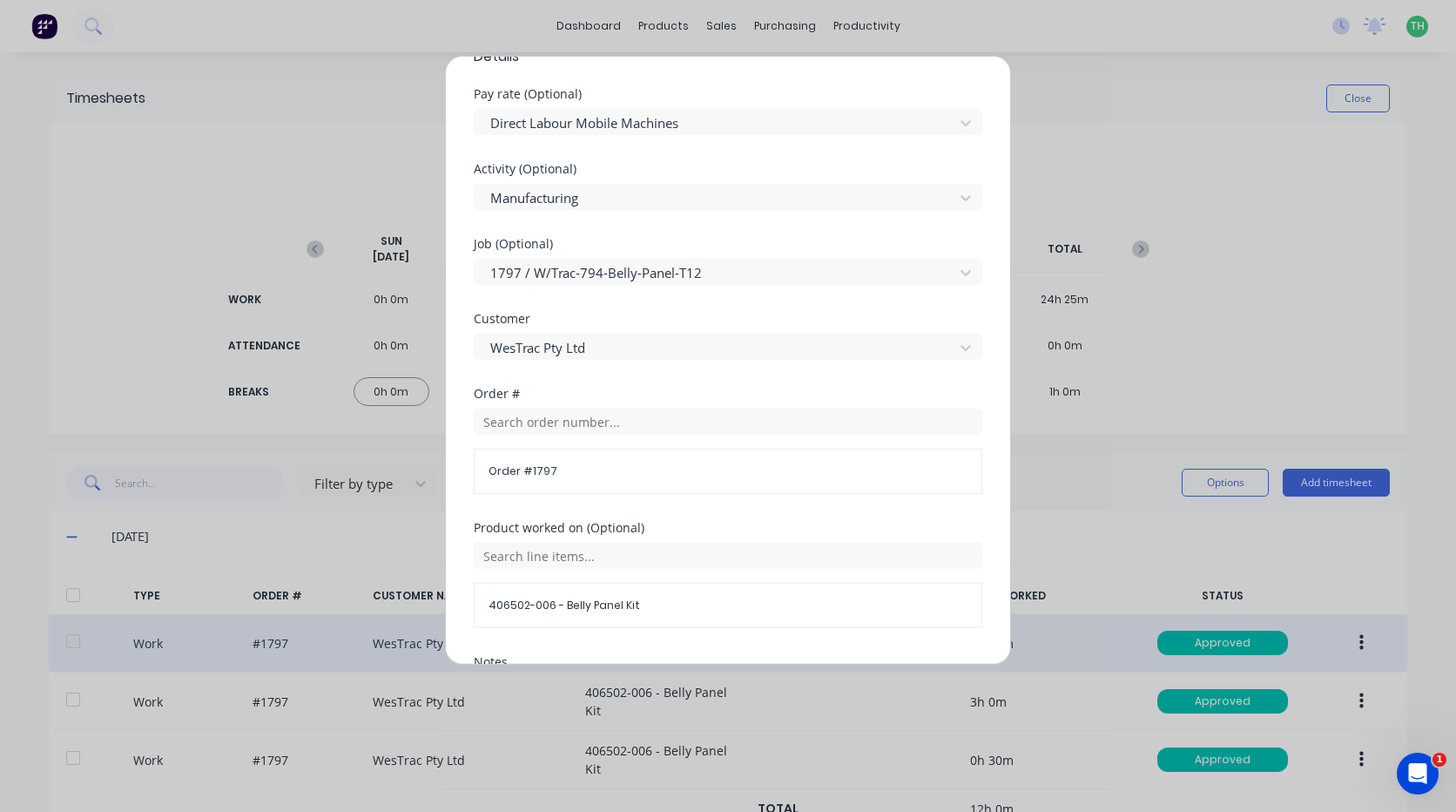
scroll to position [854, 0]
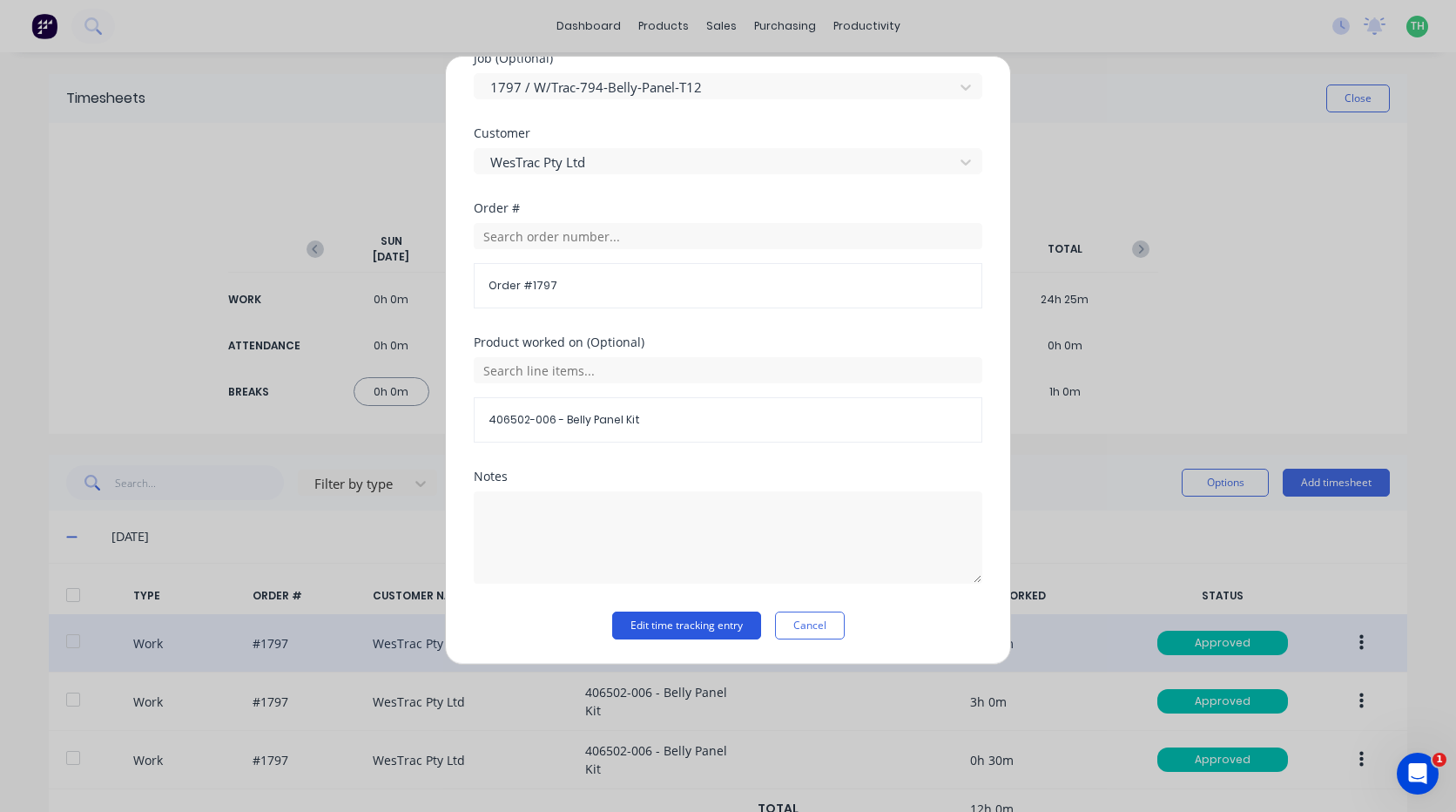
click at [711, 625] on button "Edit time tracking entry" at bounding box center [687, 625] width 149 height 28
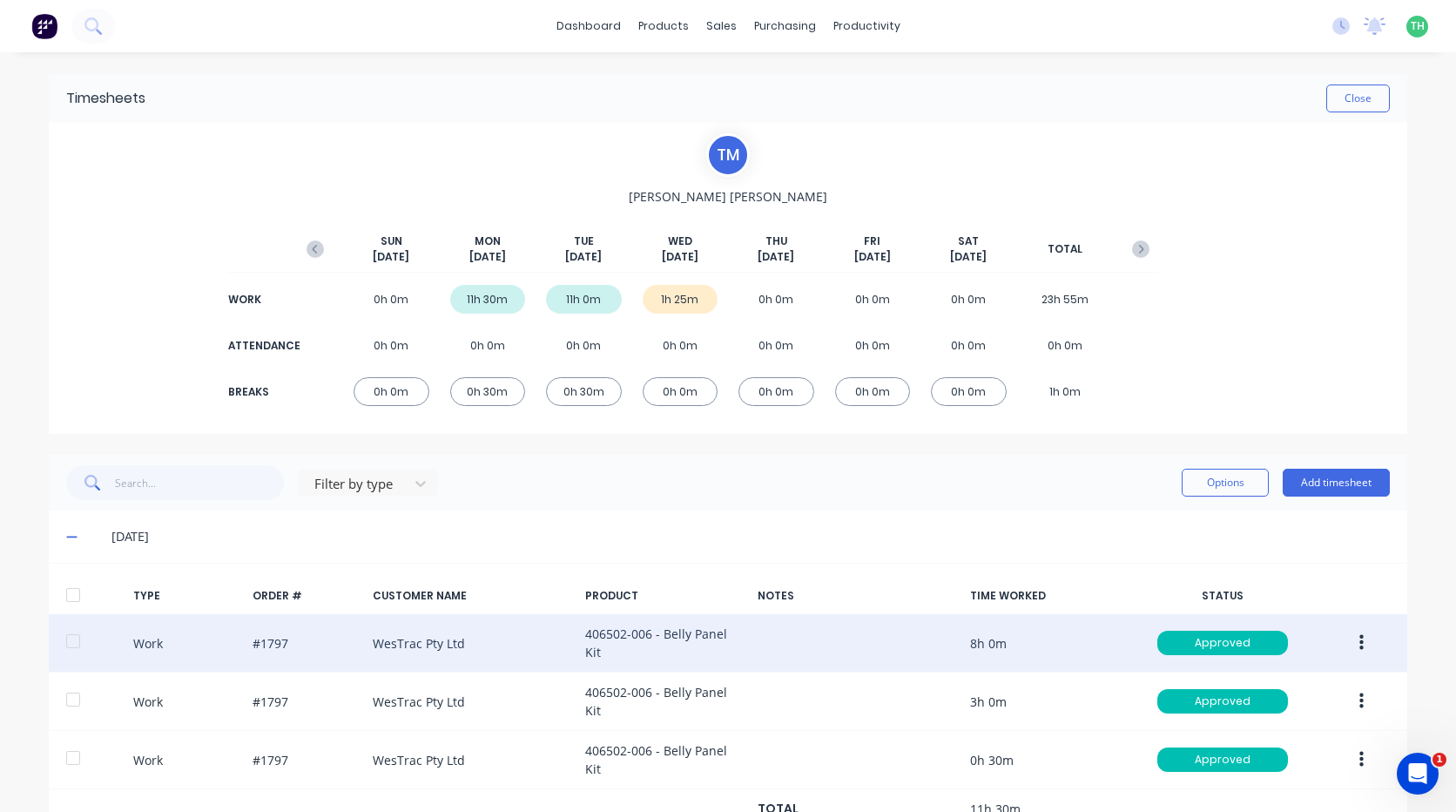
click at [438, 161] on div "T M Thomas Mitchell SUN Sep 21st MON Sep 22nd TUE Sep 23rd WED Sep 24th THU Sep…" at bounding box center [728, 278] width 861 height 290
click at [66, 536] on icon at bounding box center [72, 536] width 12 height 13
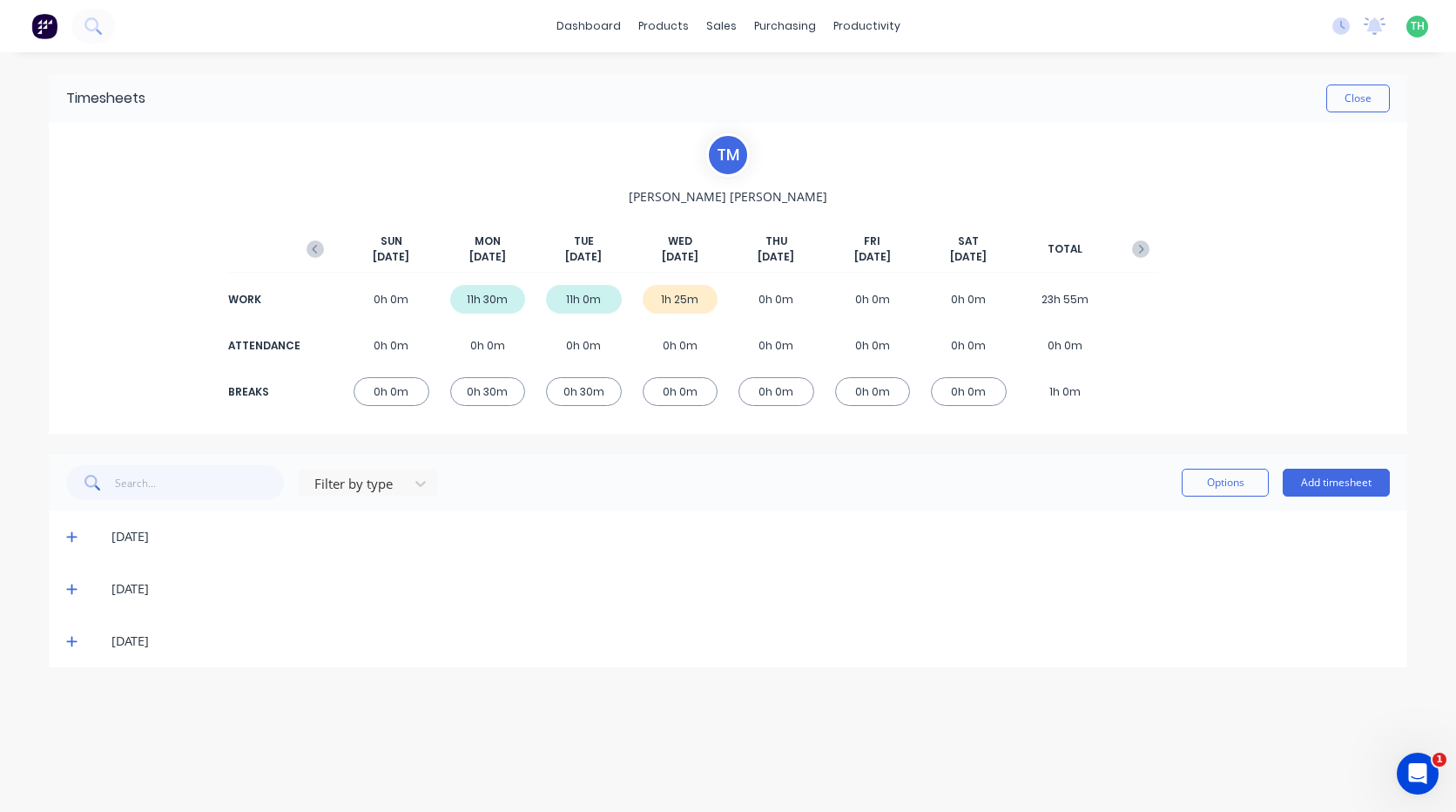
click at [66, 638] on icon at bounding box center [72, 641] width 12 height 13
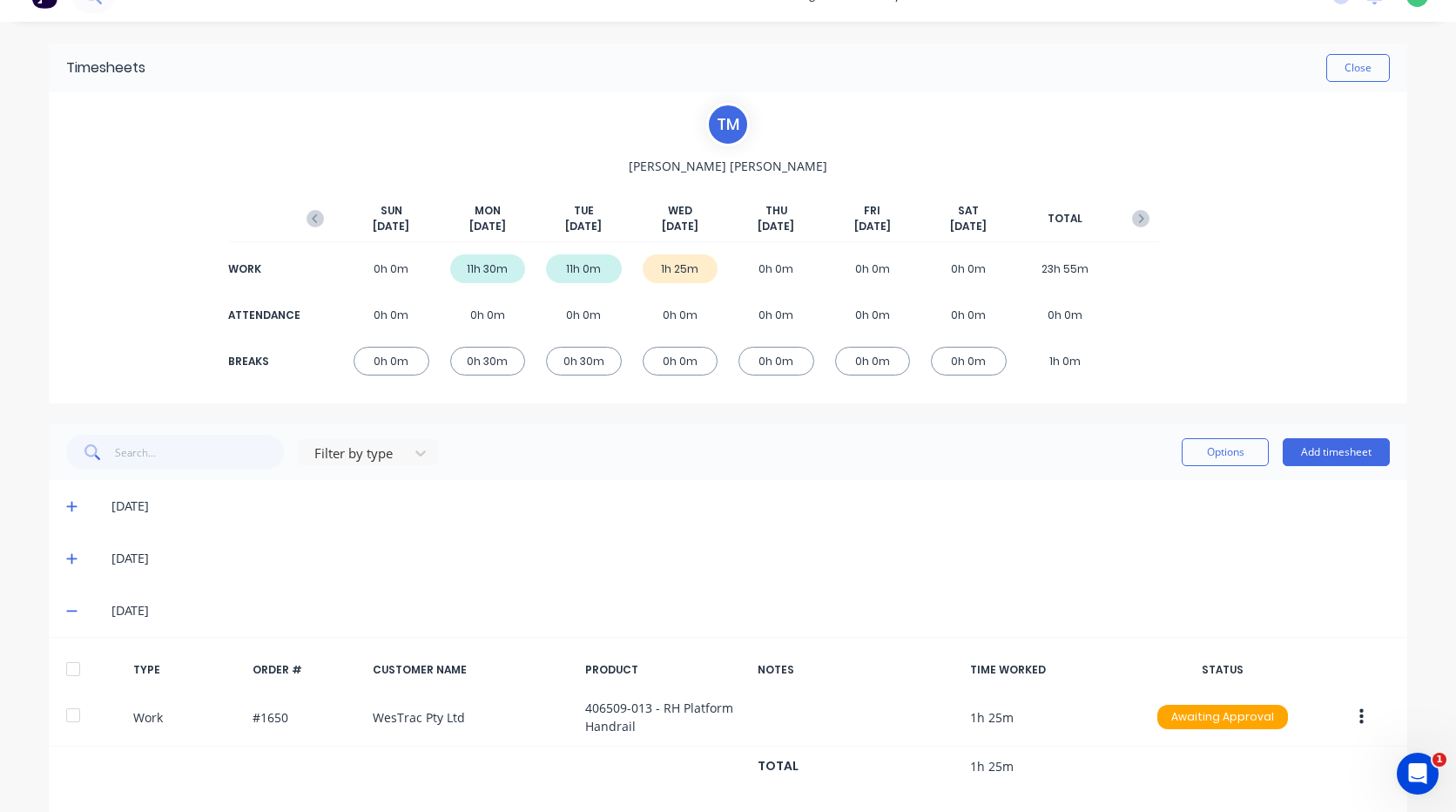
scroll to position [54, 0]
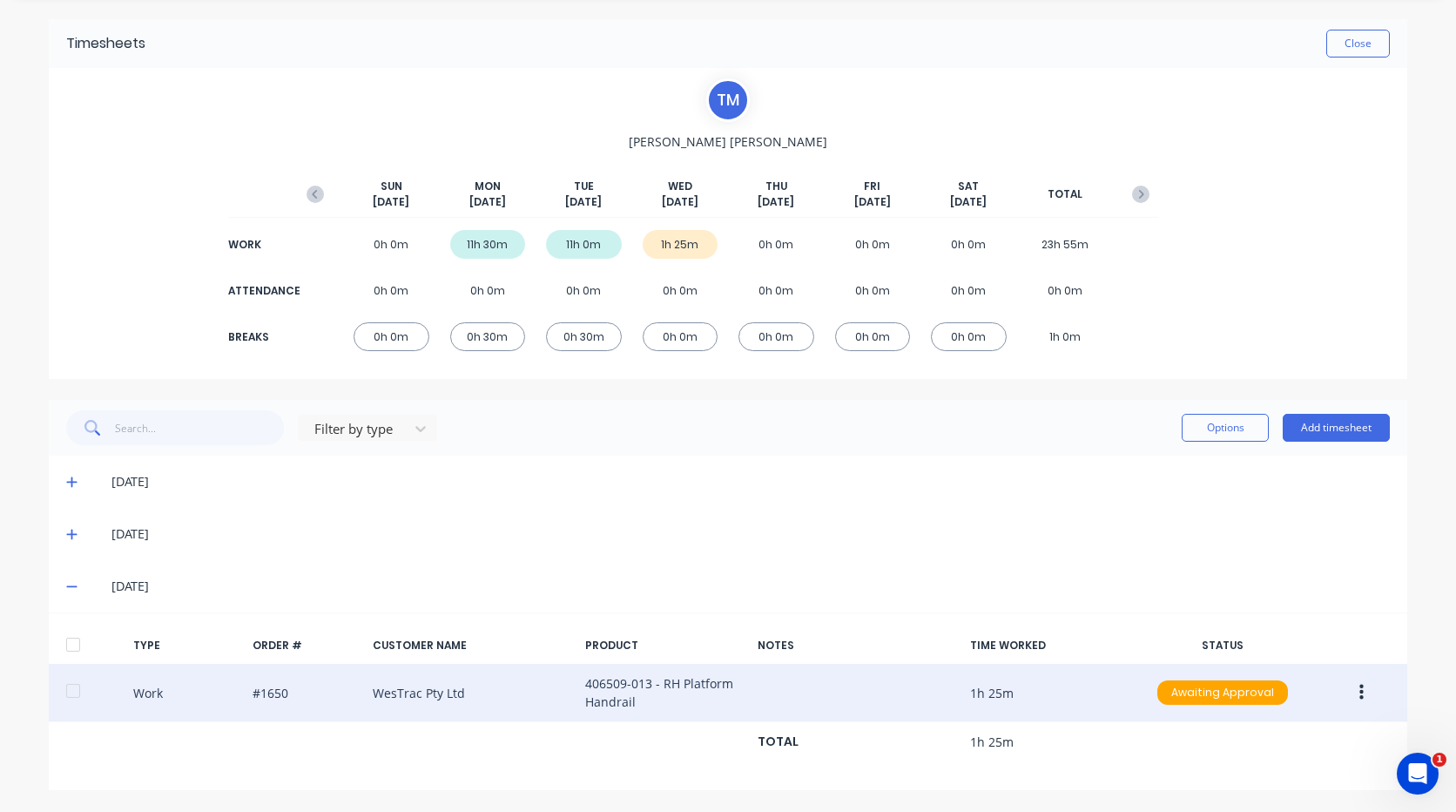
click at [1341, 690] on button "button" at bounding box center [1362, 692] width 41 height 31
click at [1286, 668] on div "Edit" at bounding box center [1299, 662] width 134 height 25
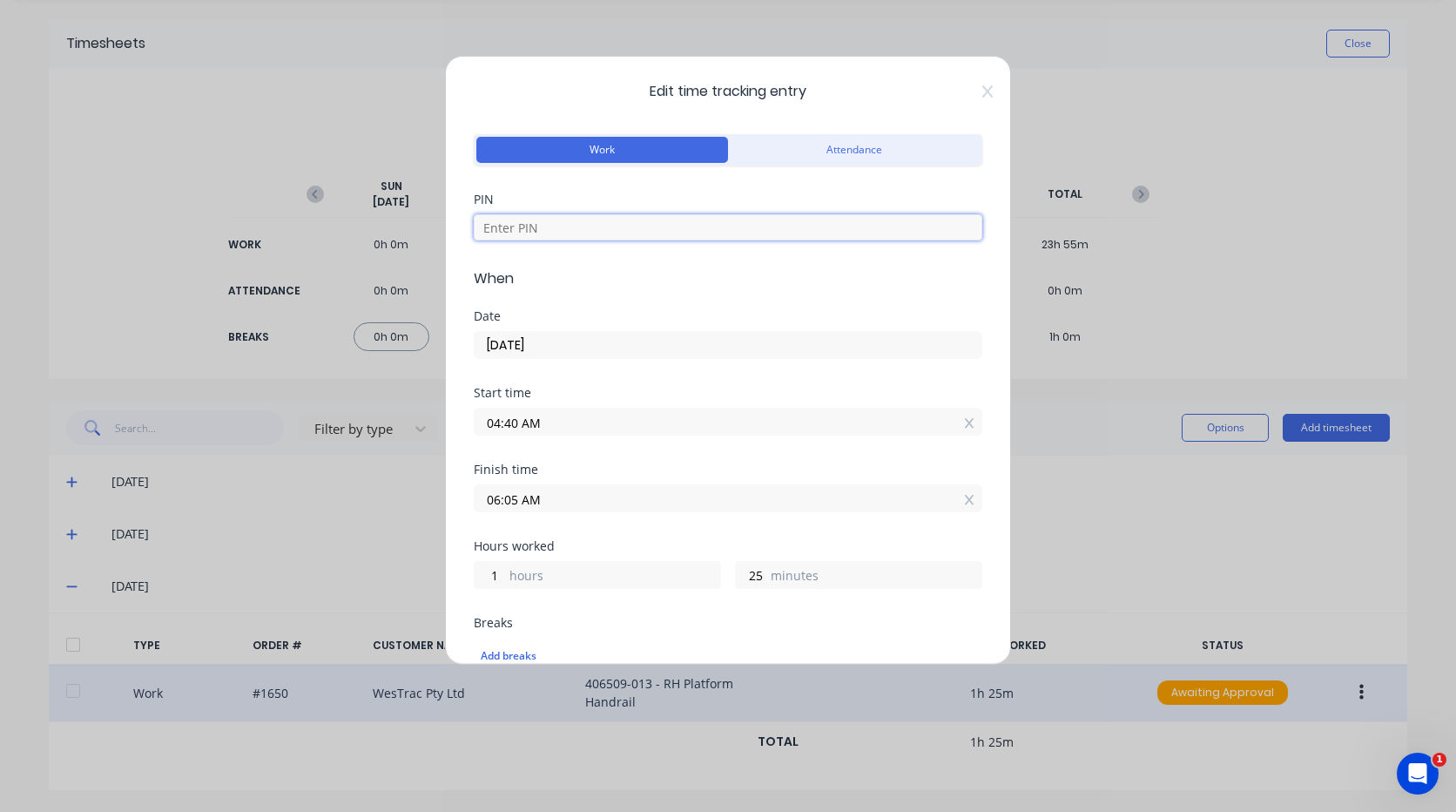
click at [577, 223] on input at bounding box center [728, 227] width 509 height 26
type input "9576"
click at [631, 424] on input "04:40 AM" at bounding box center [728, 421] width 507 height 26
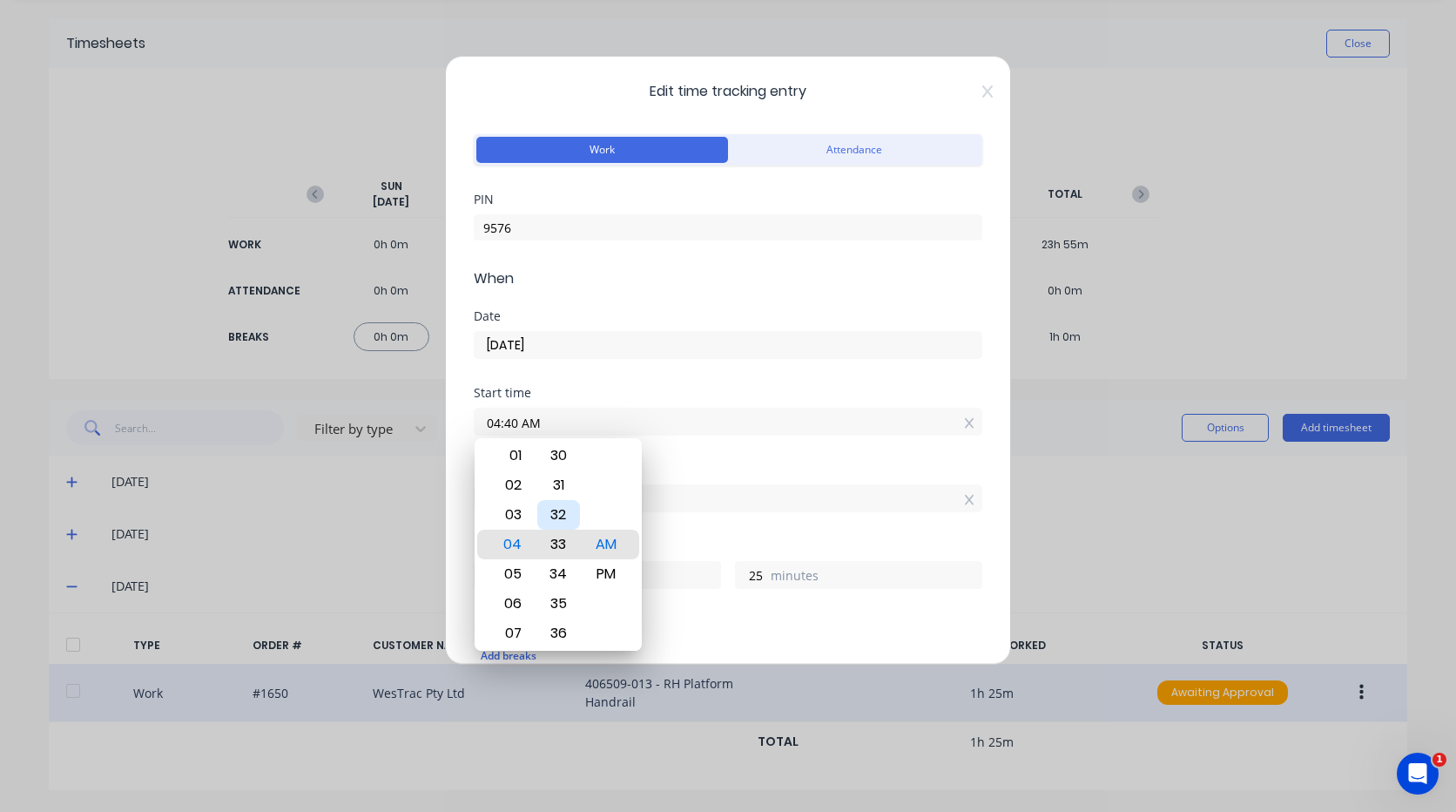
type input "04:33 AM"
type input "32"
type input "04:29 AM"
type input "36"
click at [560, 567] on div "30" at bounding box center [559, 574] width 43 height 29
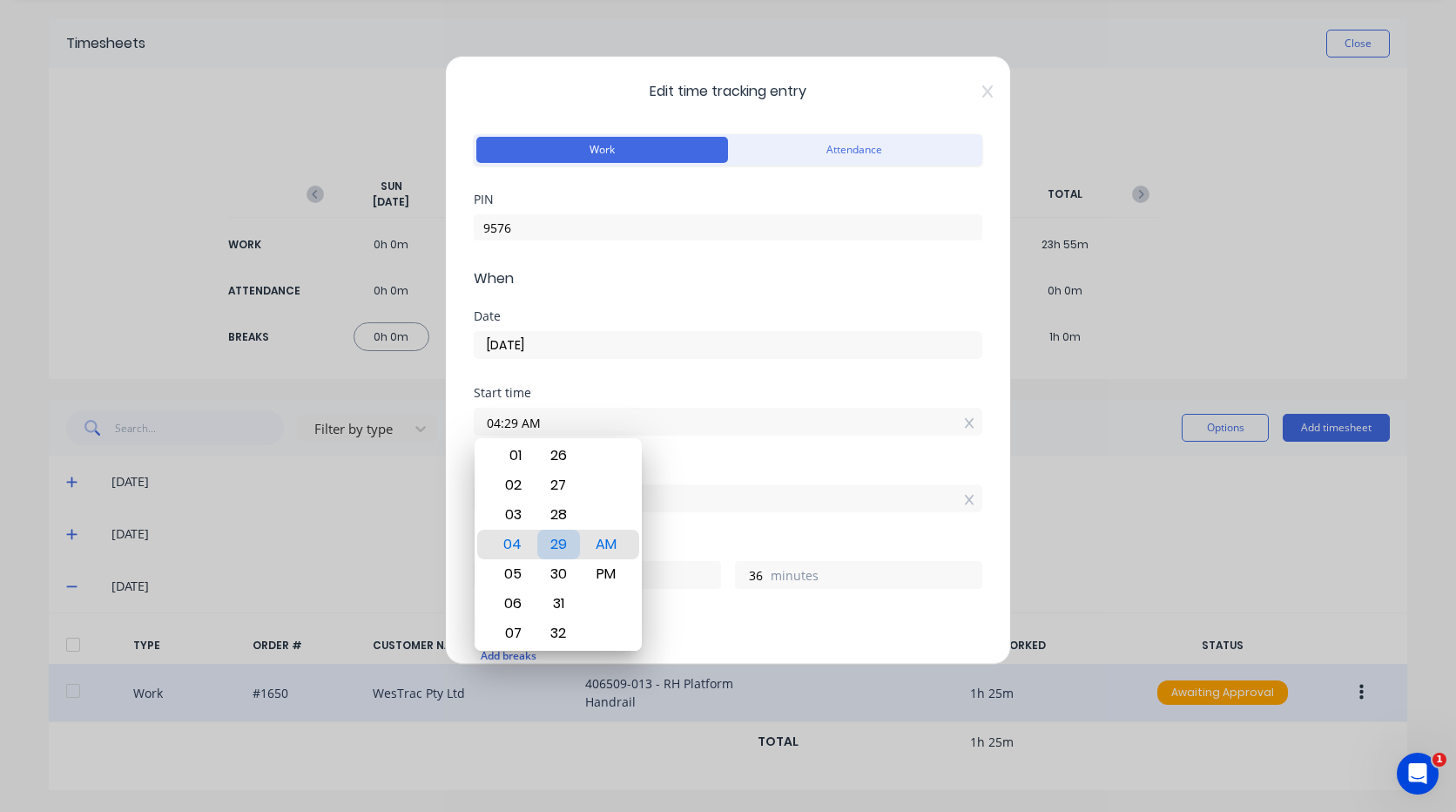
type input "04:30 AM"
type input "35"
click at [614, 523] on div at bounding box center [607, 514] width 43 height 29
click at [655, 463] on div "Finish time" at bounding box center [728, 469] width 509 height 13
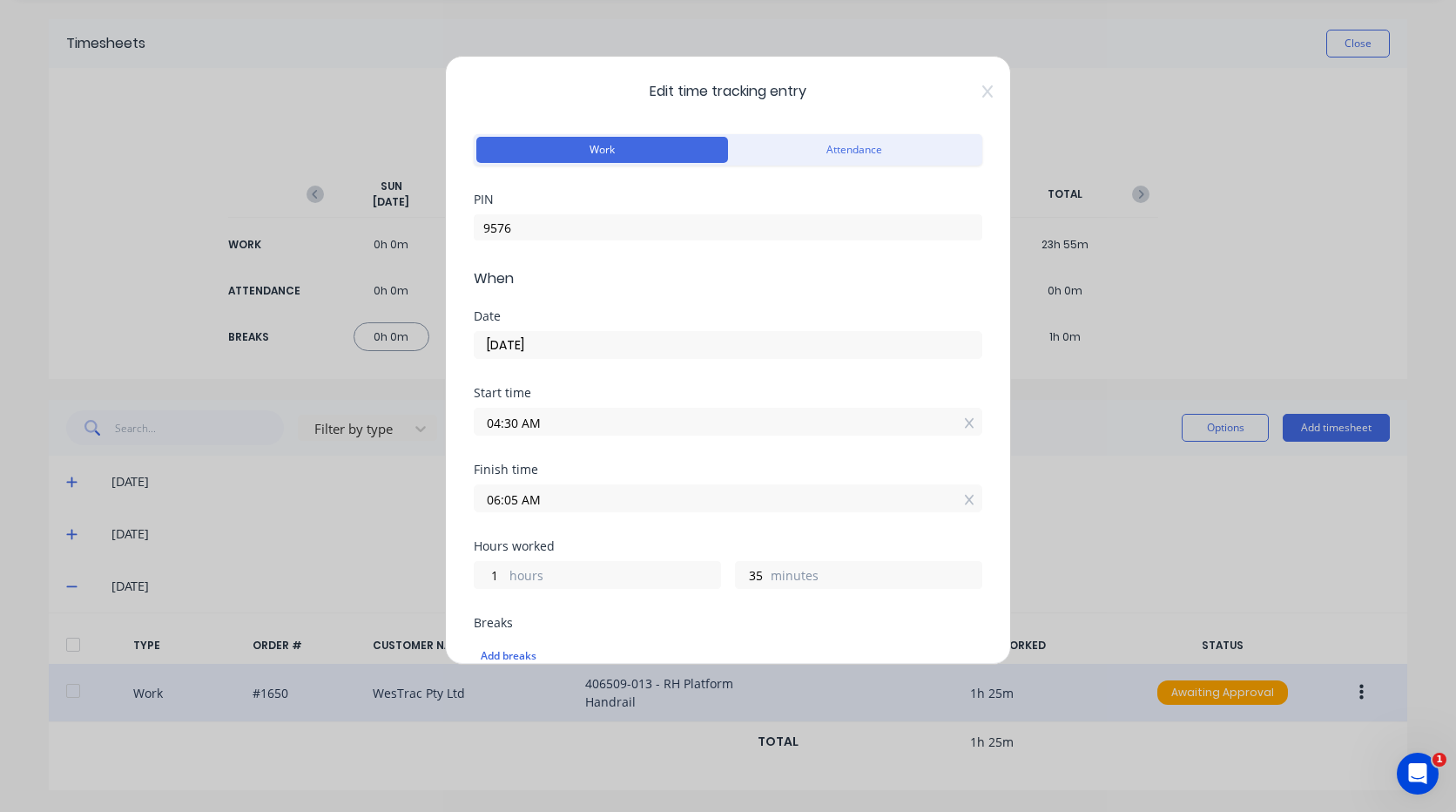
click at [615, 512] on div "Finish time 06:05 AM" at bounding box center [728, 501] width 509 height 77
click at [614, 504] on input "06:05 AM" at bounding box center [728, 498] width 507 height 26
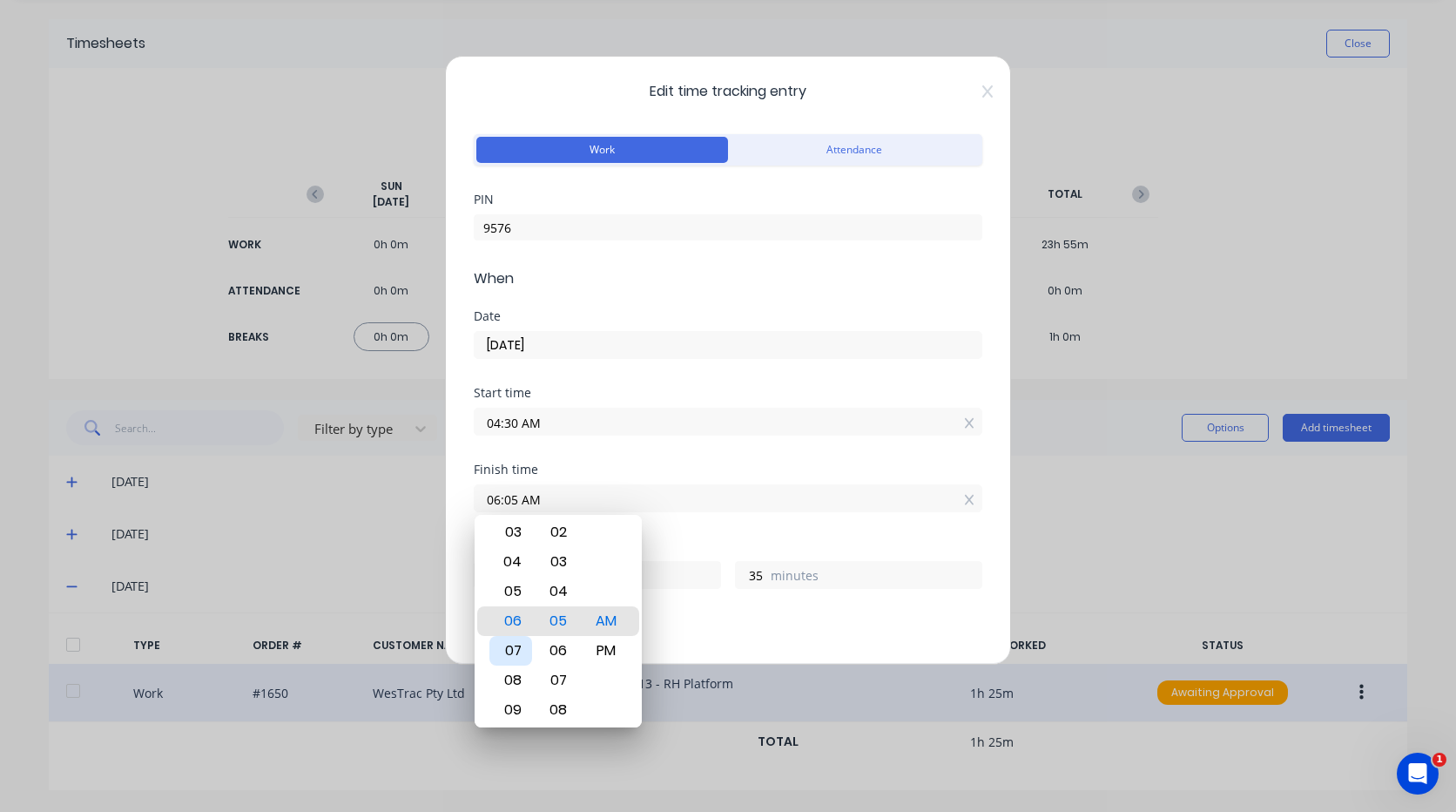
click at [526, 642] on div "07" at bounding box center [511, 651] width 43 height 29
type input "07:05 AM"
type input "2"
type input "07:29 AM"
type input "59"
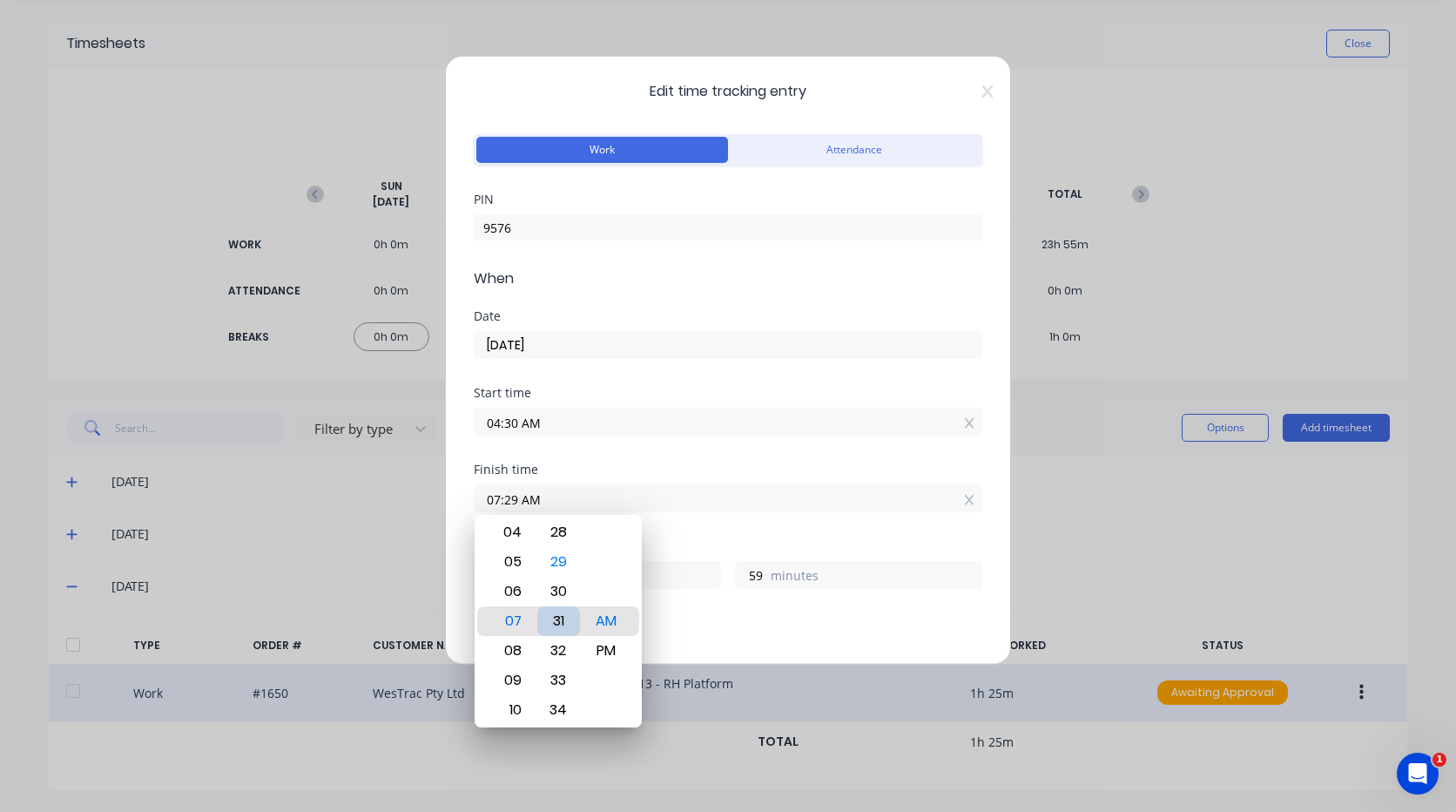
type input "07:31 AM"
type input "3"
type input "1"
click at [567, 595] on div "30" at bounding box center [559, 591] width 43 height 29
type input "07:30 AM"
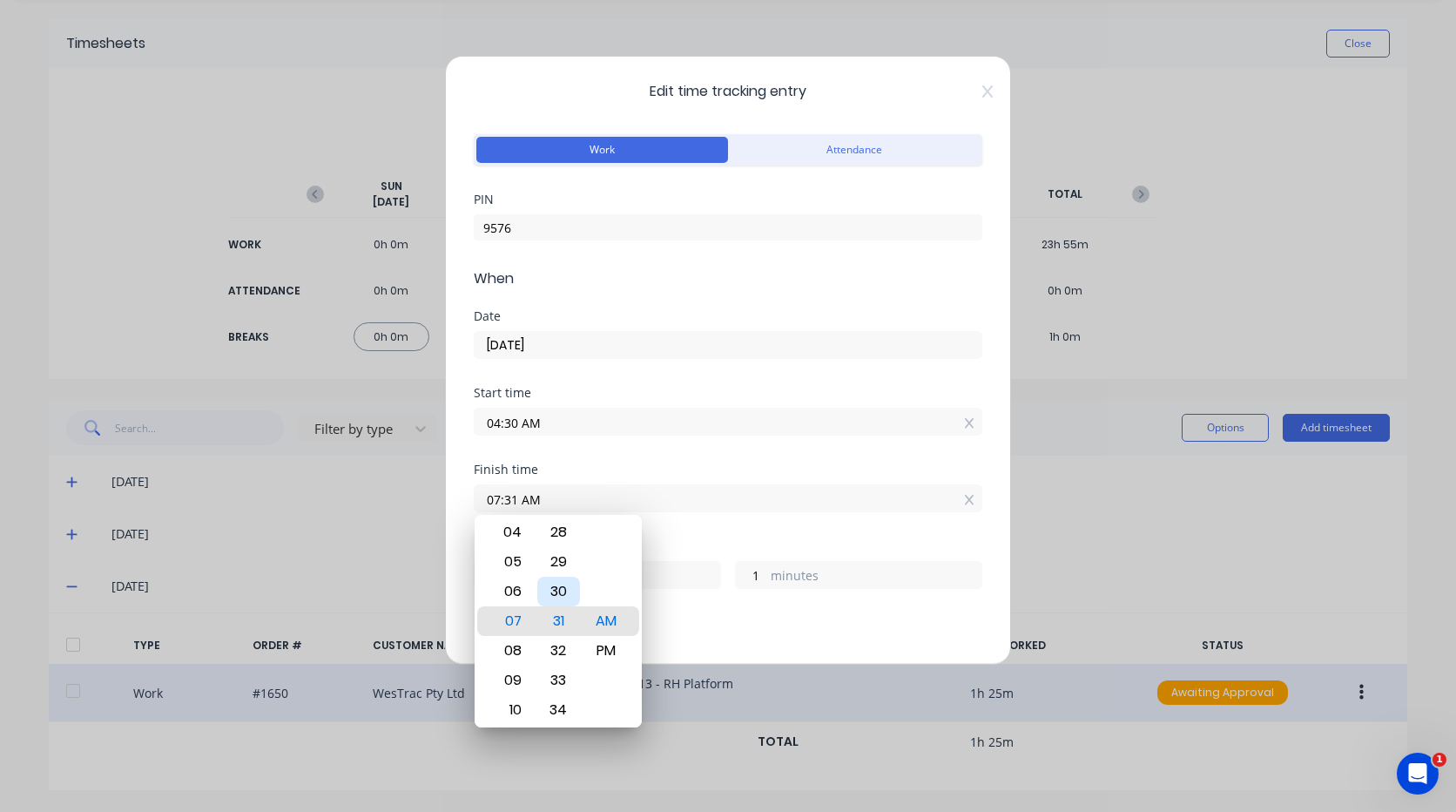
type input "0"
click at [726, 639] on div "Add breaks" at bounding box center [728, 656] width 509 height 37
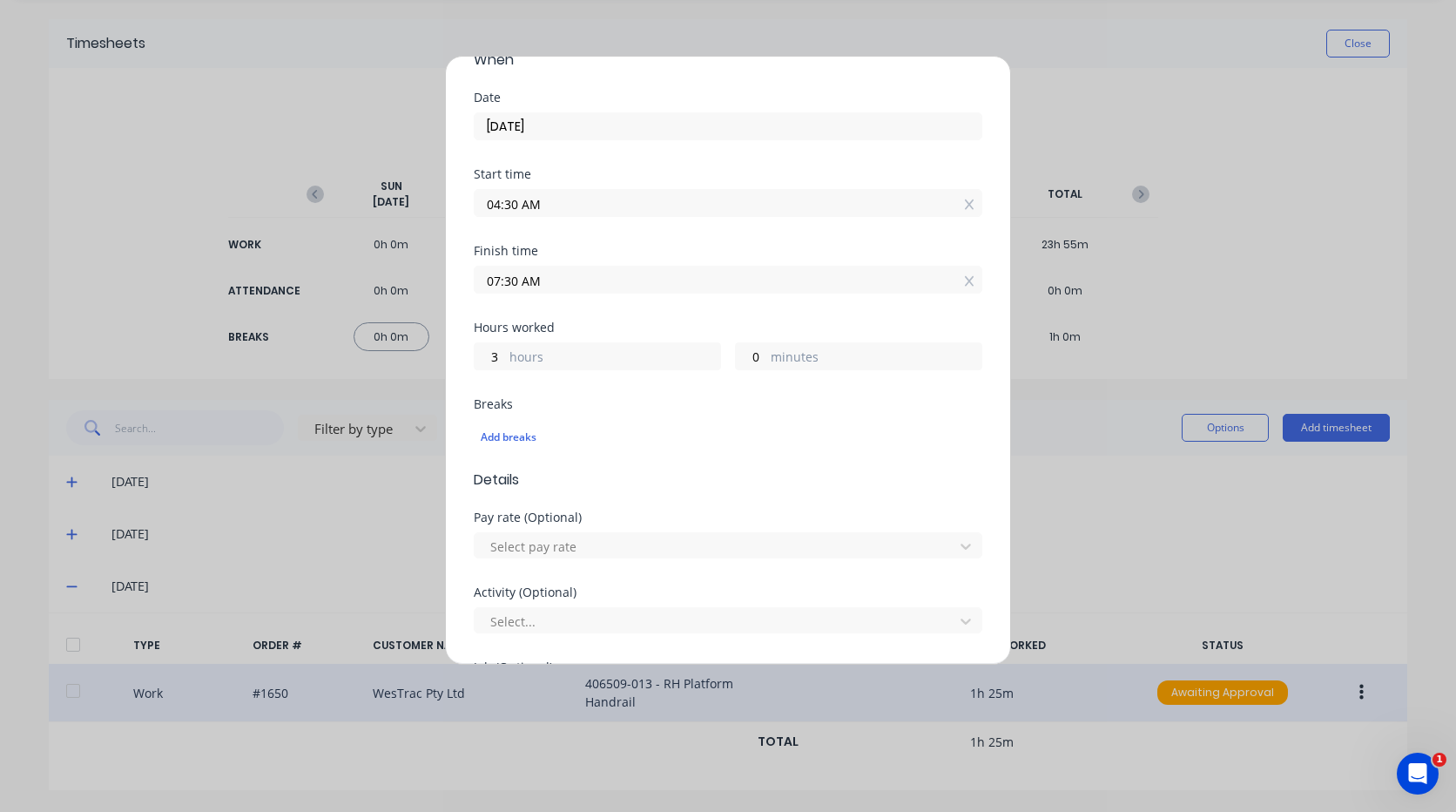
scroll to position [262, 0]
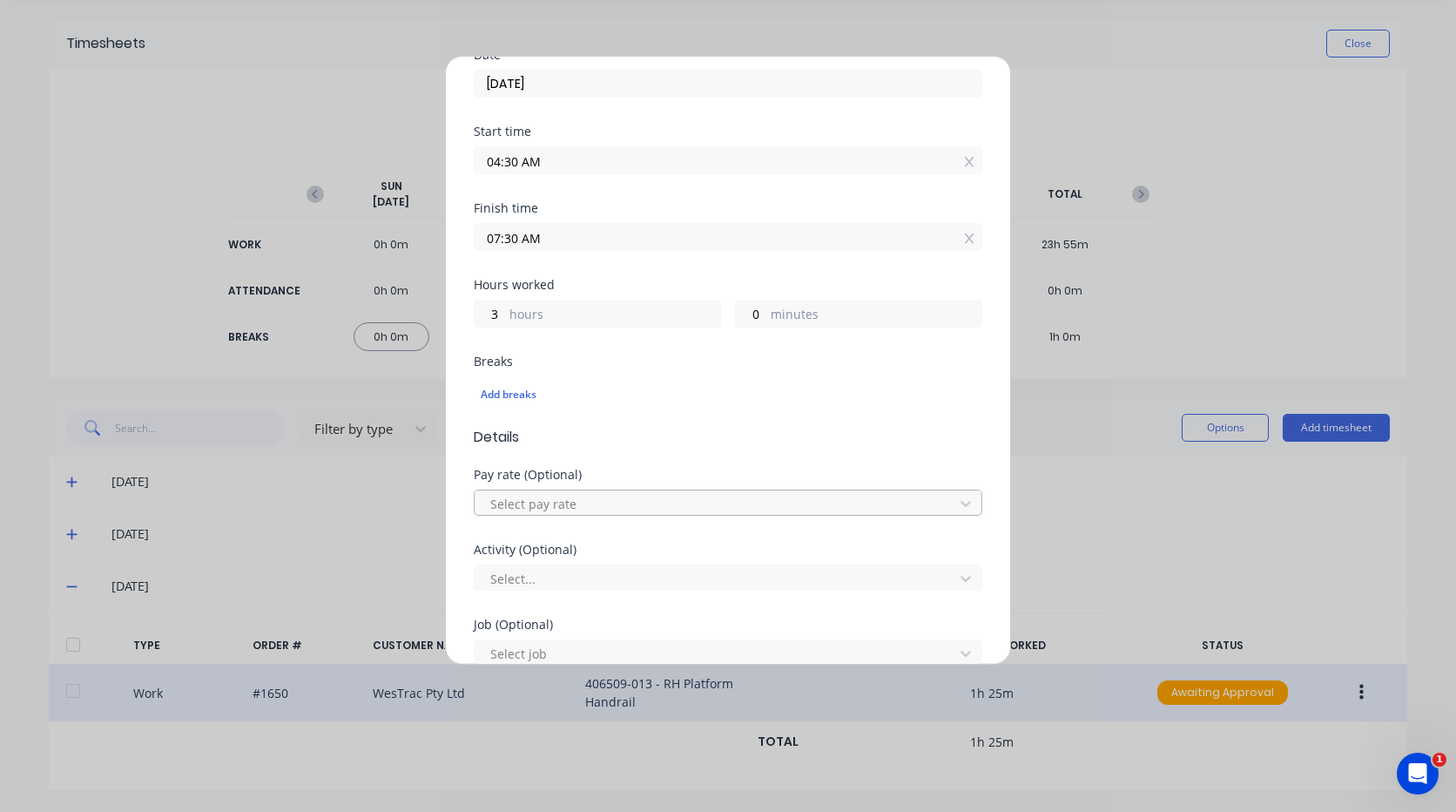
click at [629, 507] on div at bounding box center [716, 504] width 456 height 21
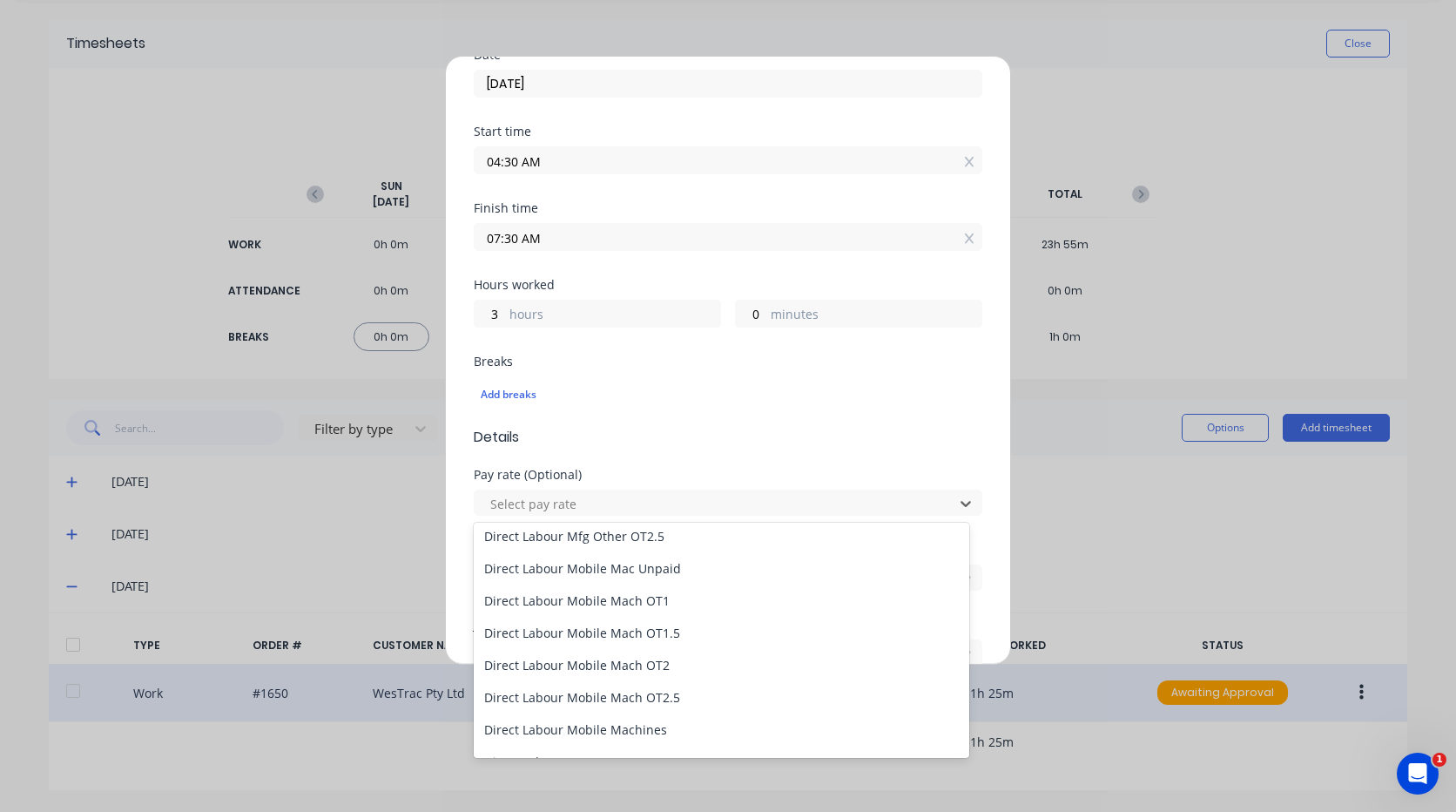
scroll to position [1132, 0]
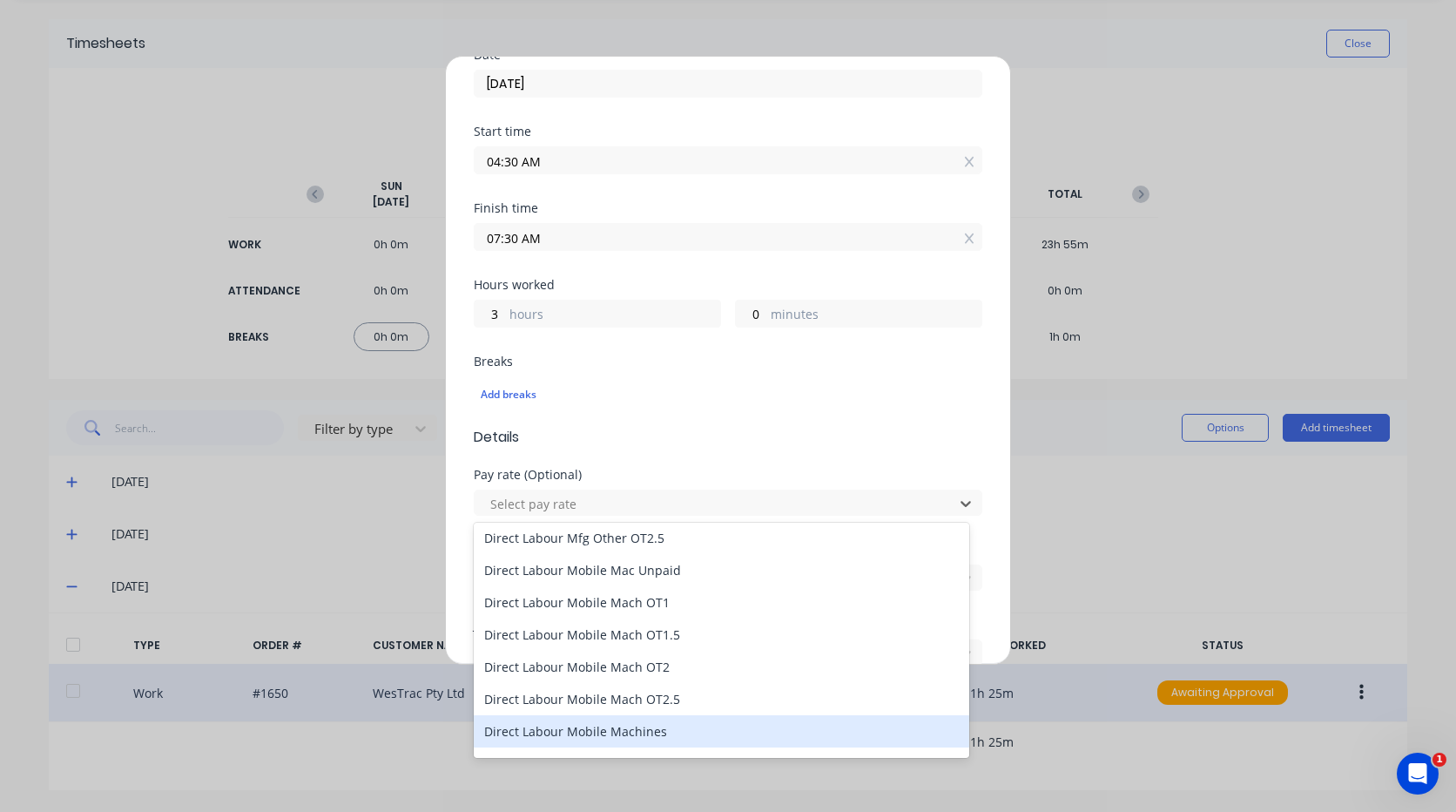
click at [677, 727] on div "Direct Labour Mobile Machines" at bounding box center [722, 730] width 496 height 32
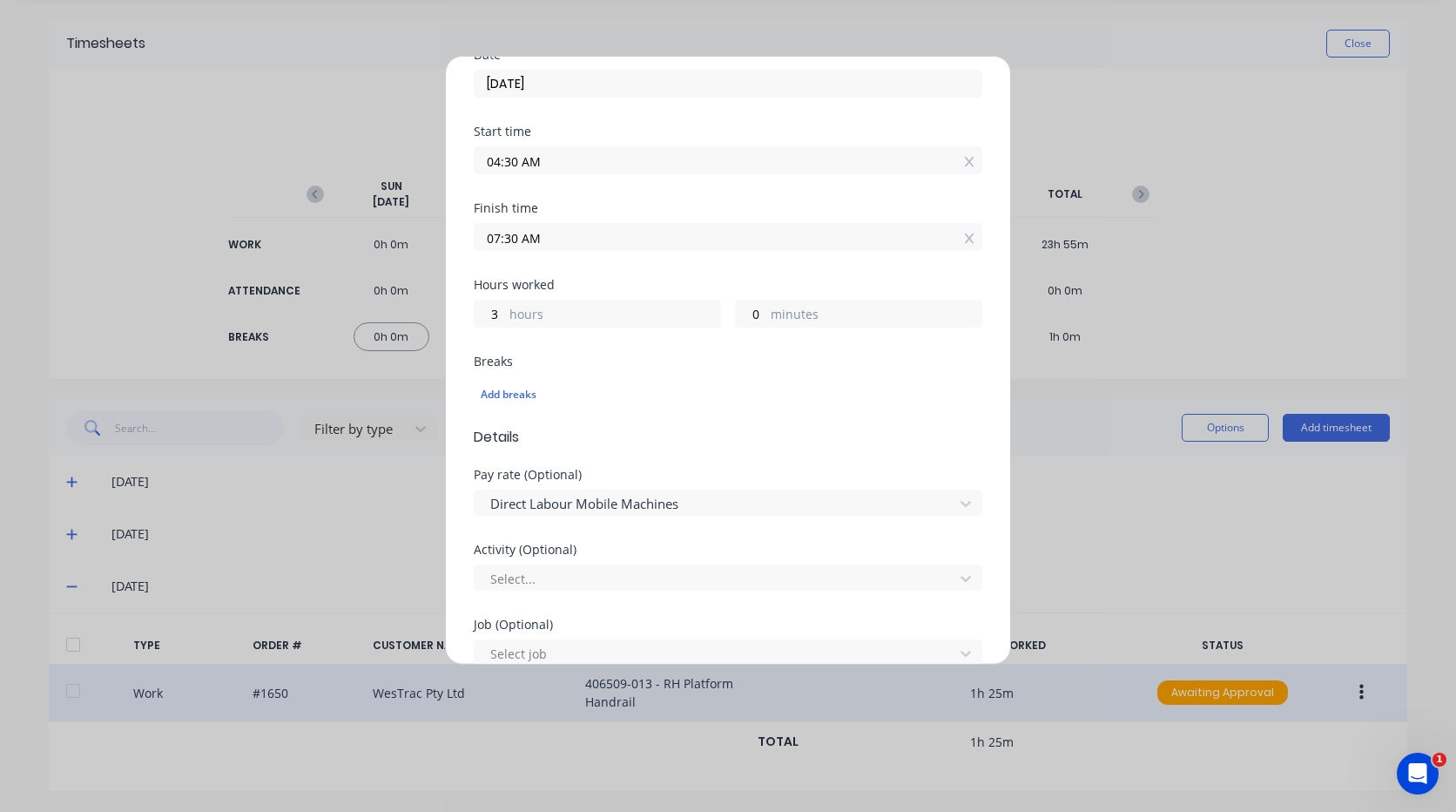
scroll to position [348, 0]
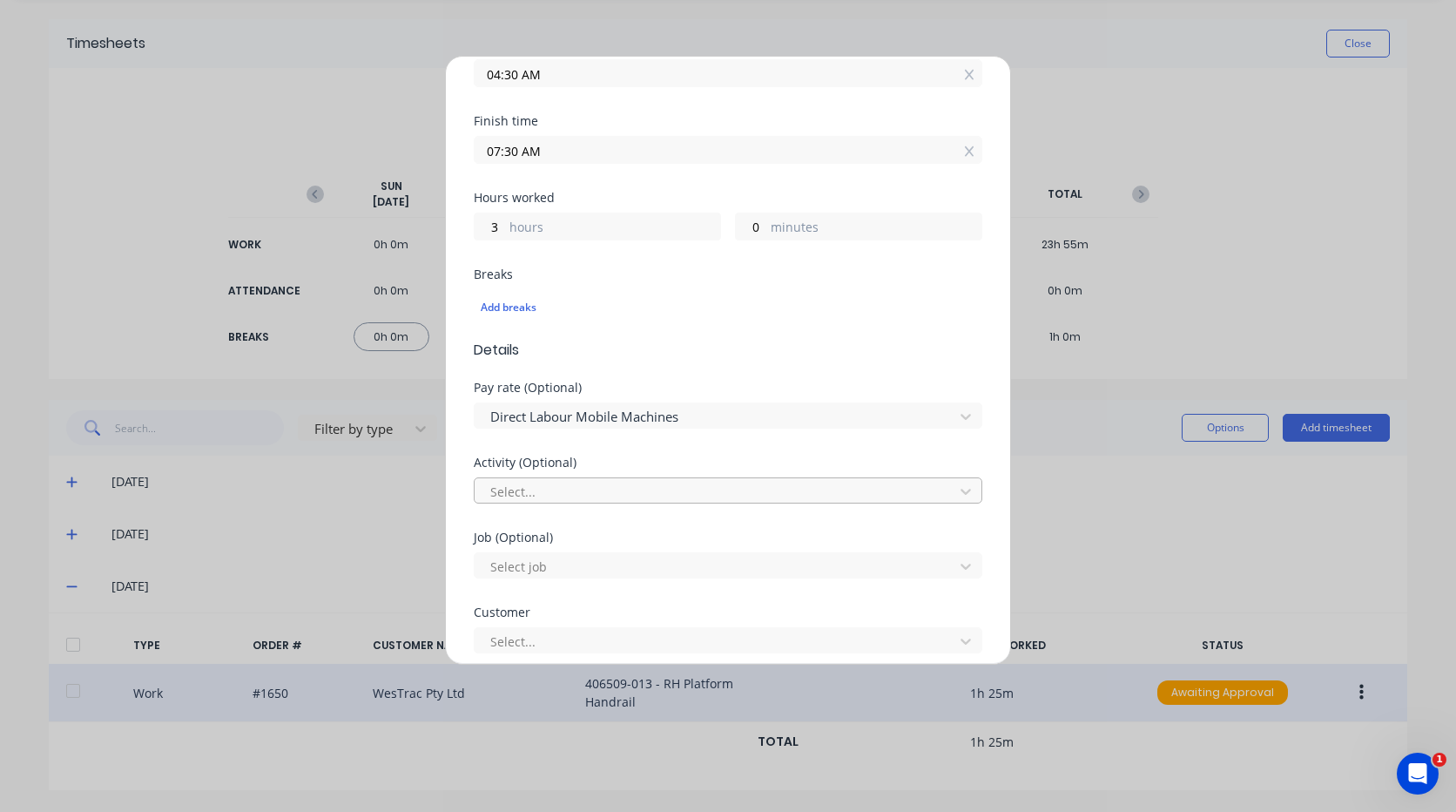
click at [641, 502] on div at bounding box center [716, 491] width 456 height 21
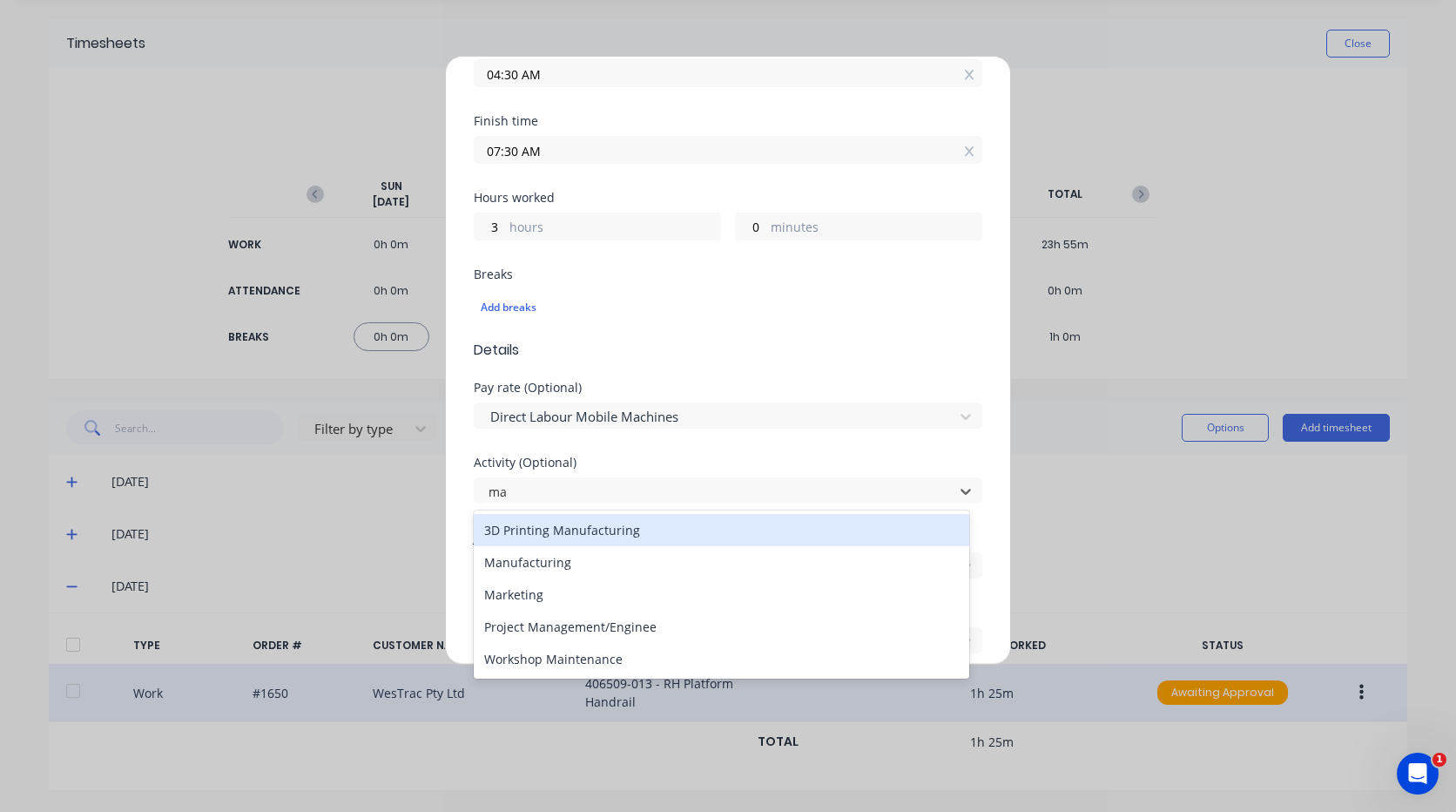
type input "man"
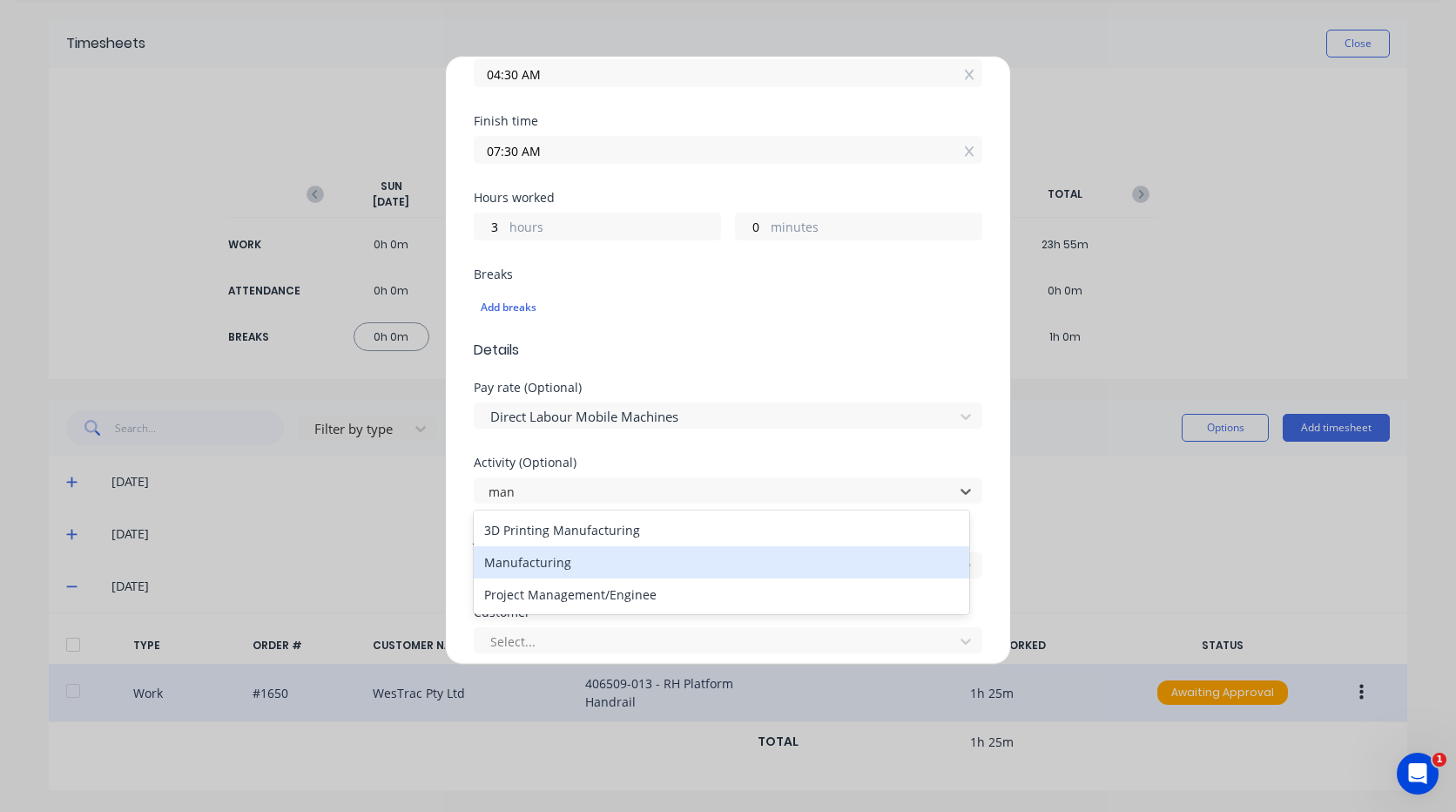
click at [655, 565] on div "Manufacturing" at bounding box center [722, 562] width 496 height 32
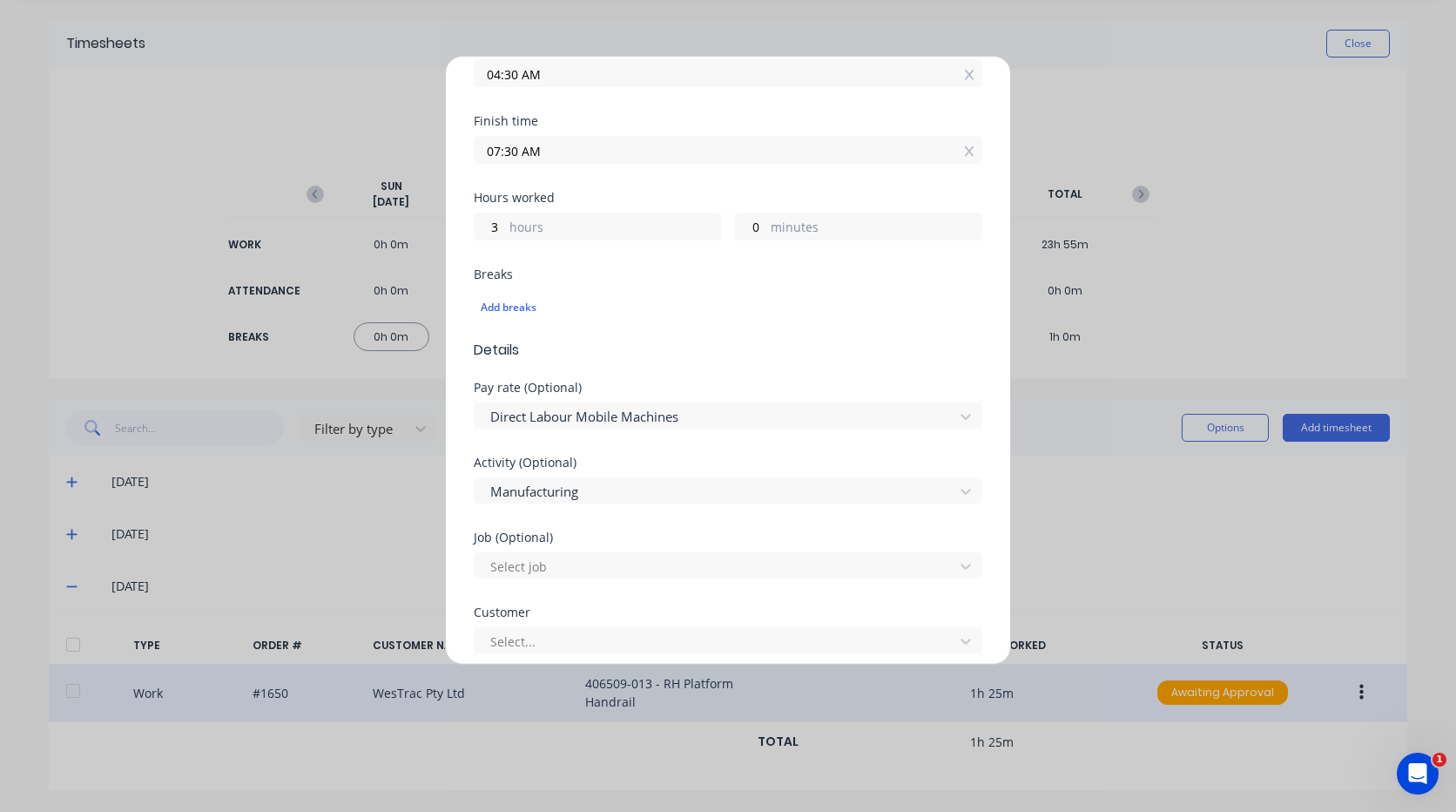
click at [655, 565] on div at bounding box center [716, 566] width 456 height 21
type input "m"
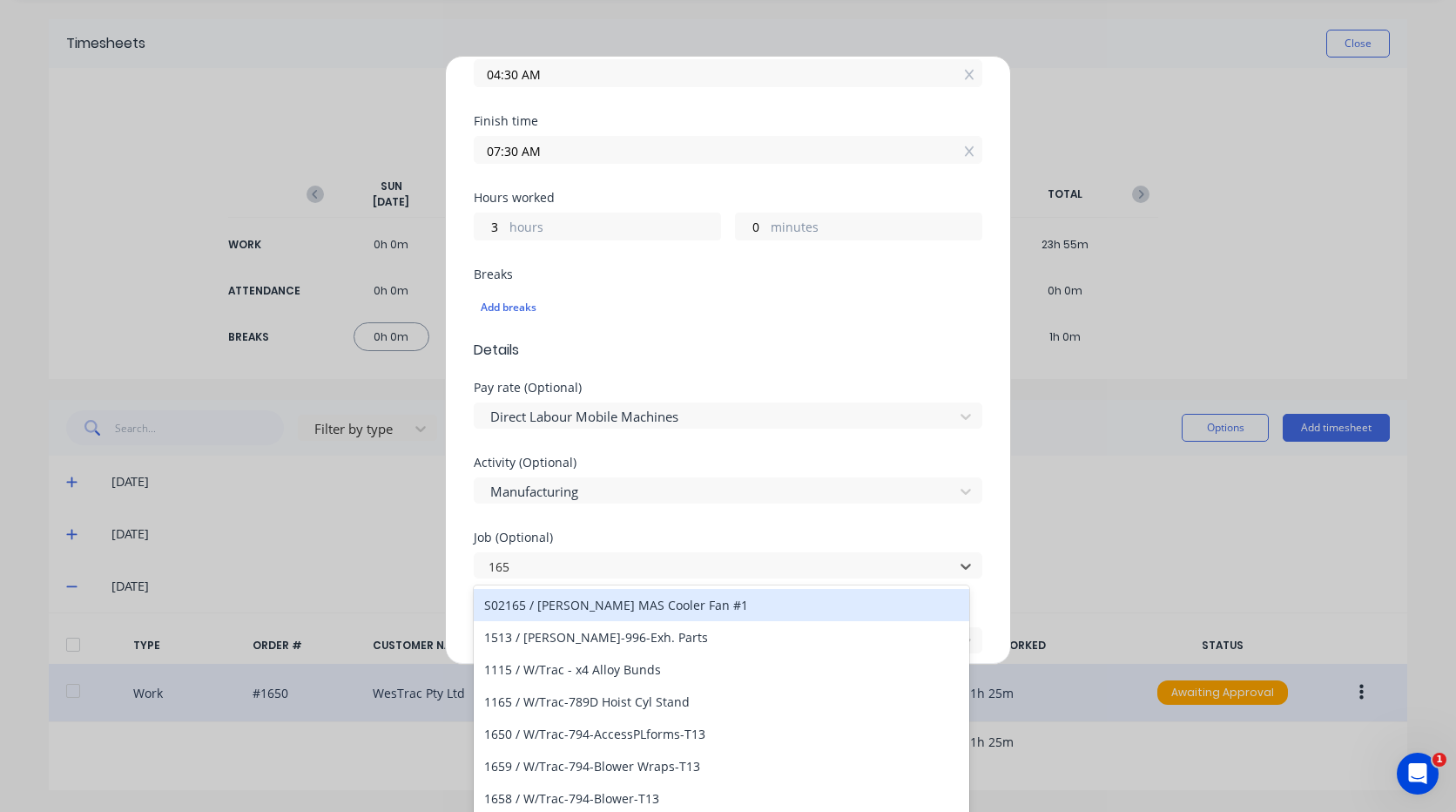
type input "1650"
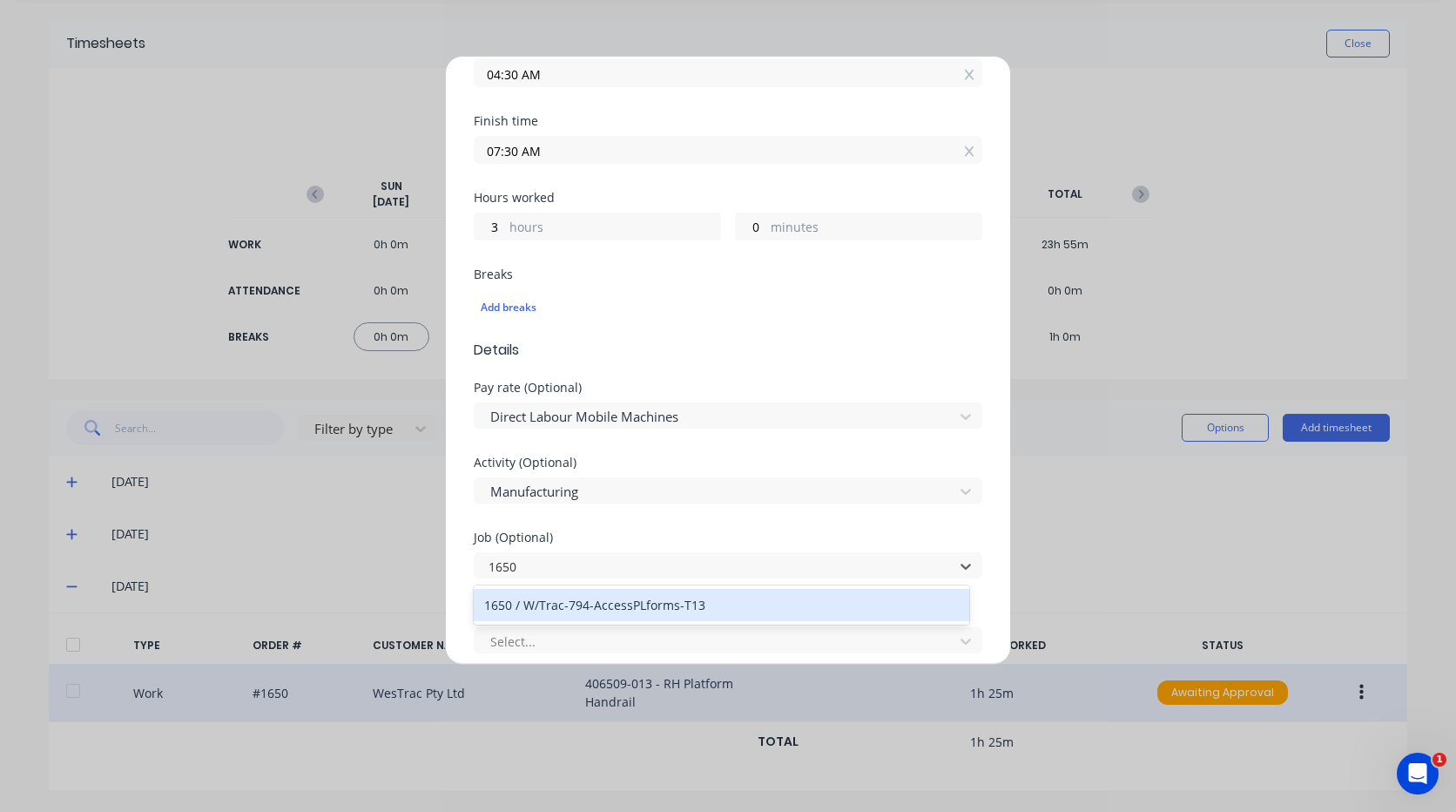
click at [743, 597] on div "1650 / W/Trac-794-AccessPLforms-T13" at bounding box center [722, 604] width 496 height 32
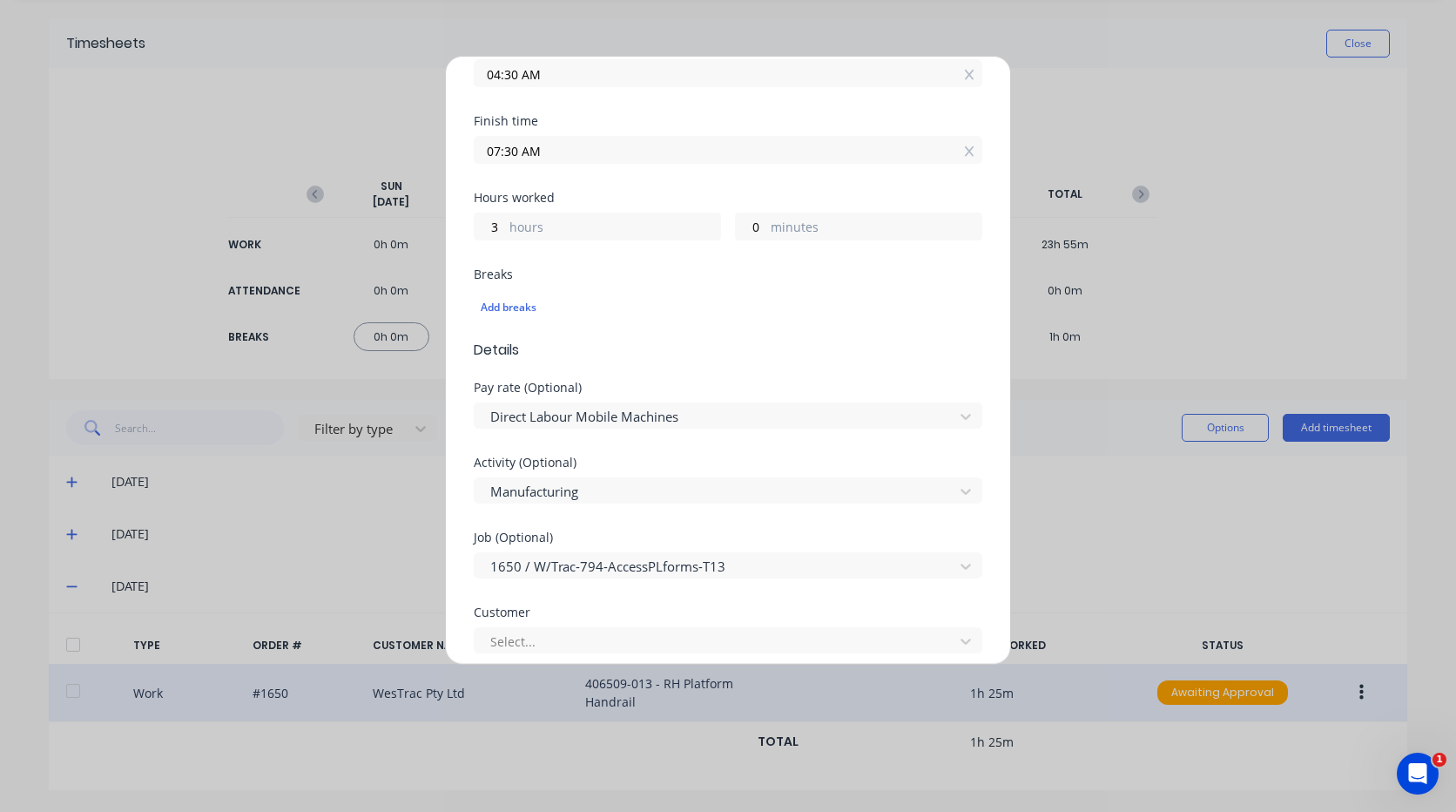
scroll to position [522, 0]
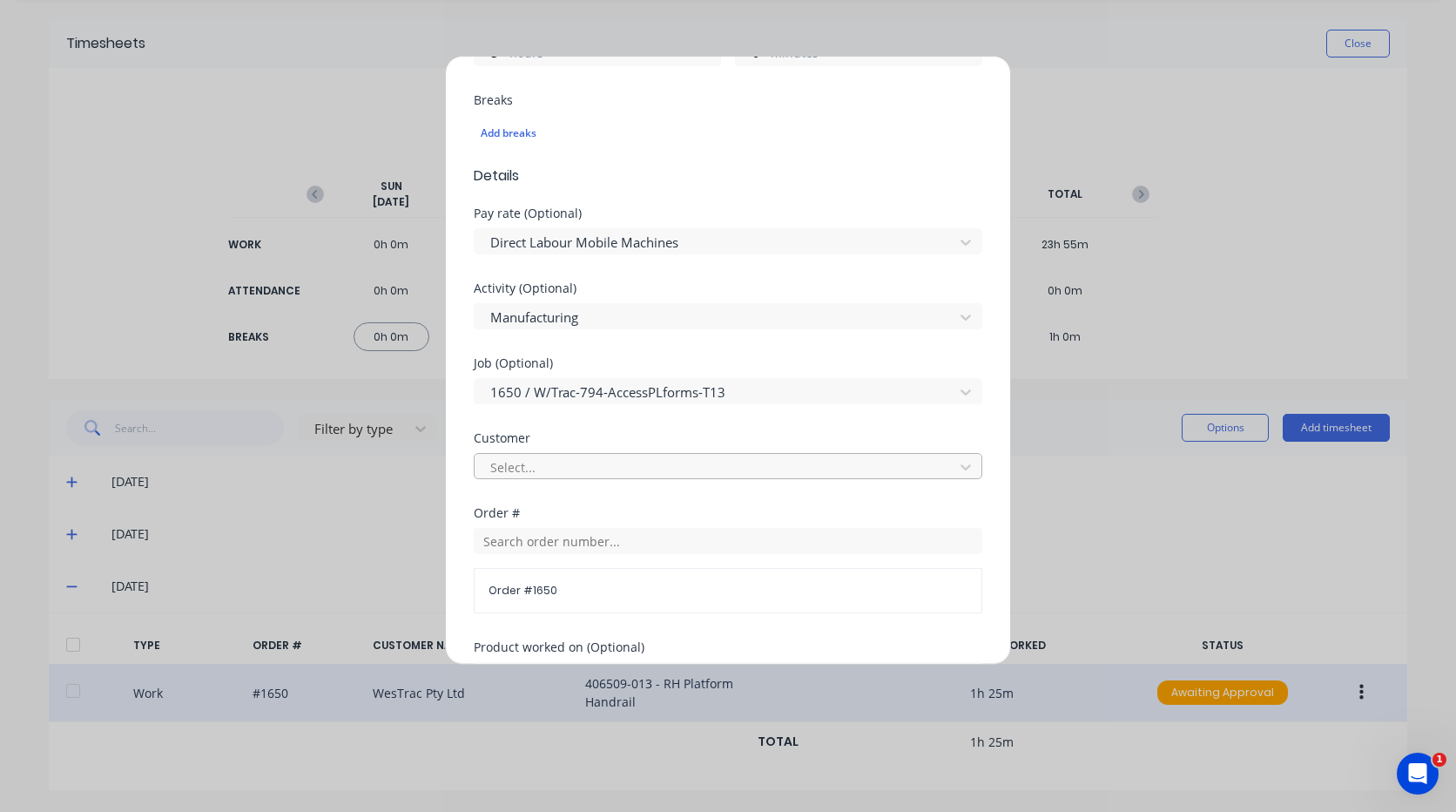
click at [610, 475] on div at bounding box center [716, 467] width 456 height 21
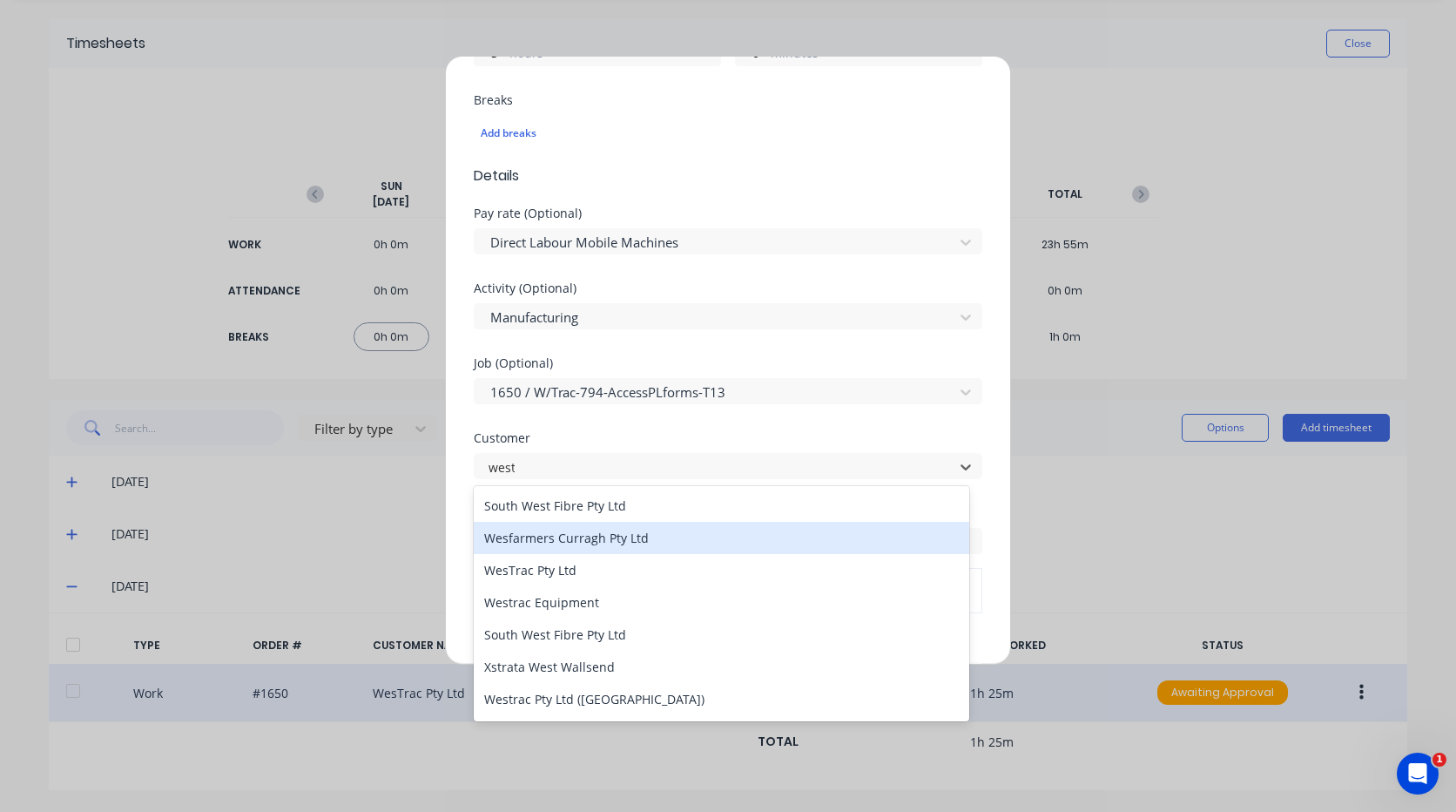
type input "westr"
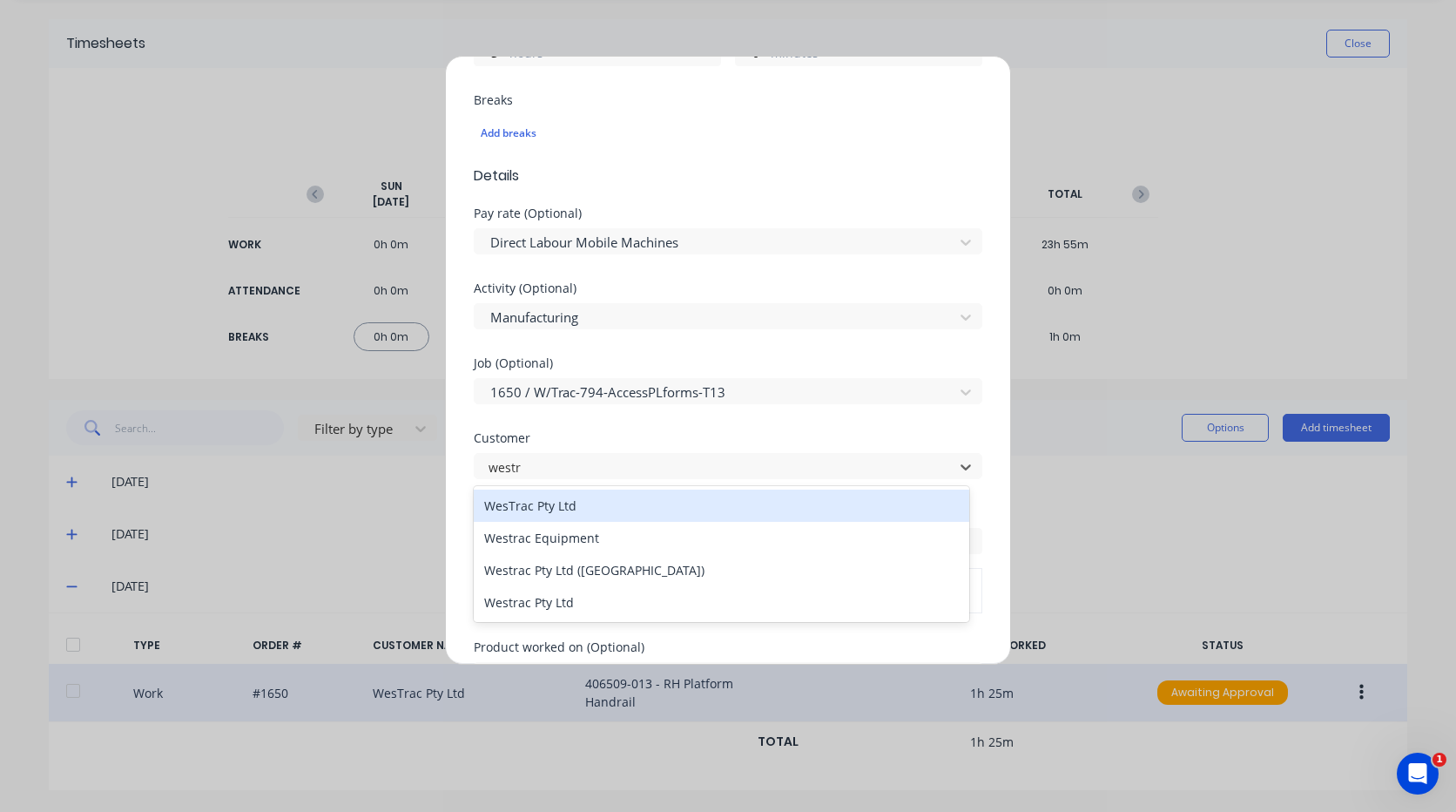
click at [629, 502] on div "WesTrac Pty Ltd" at bounding box center [722, 505] width 496 height 32
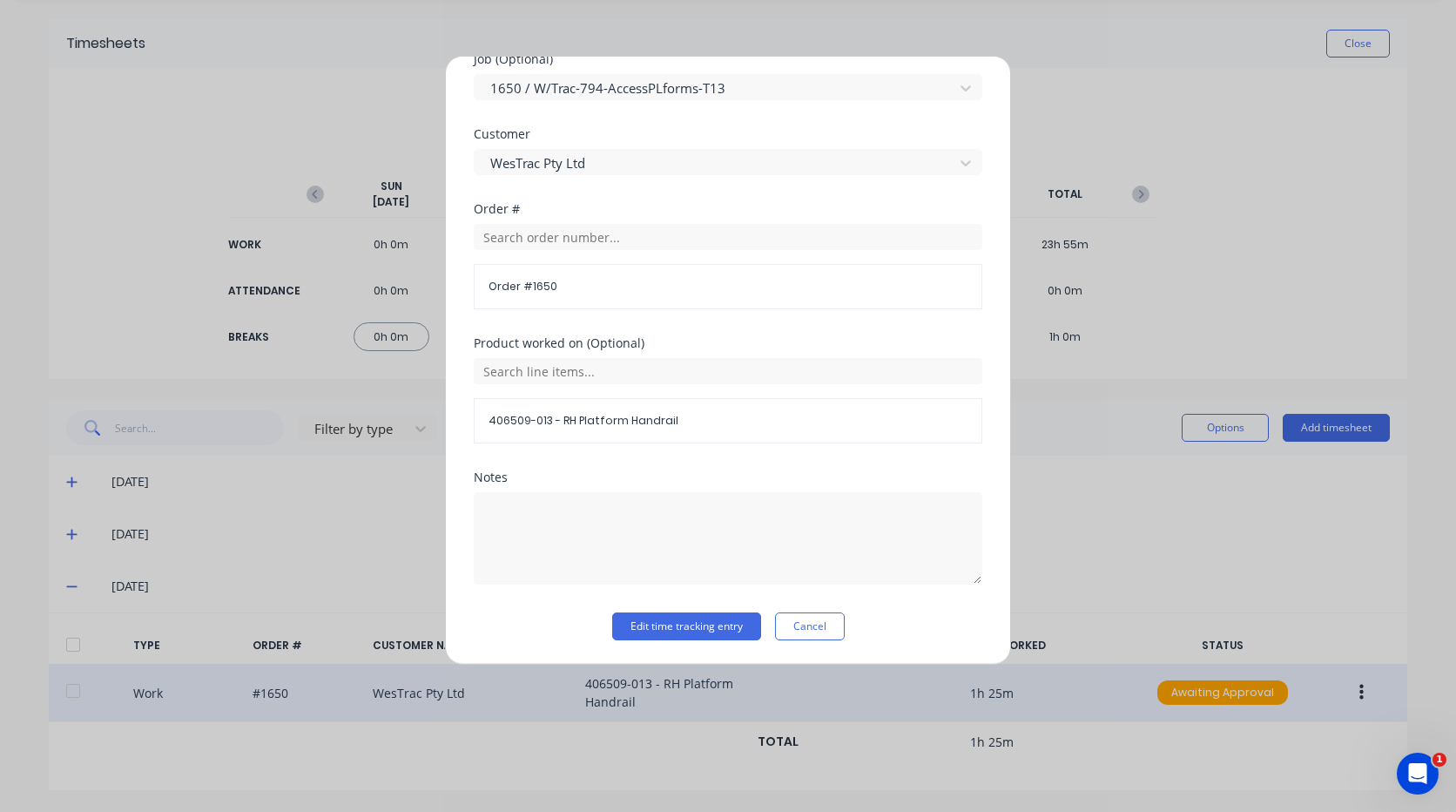
scroll to position [828, 0]
click at [713, 619] on button "Edit time tracking entry" at bounding box center [687, 625] width 149 height 28
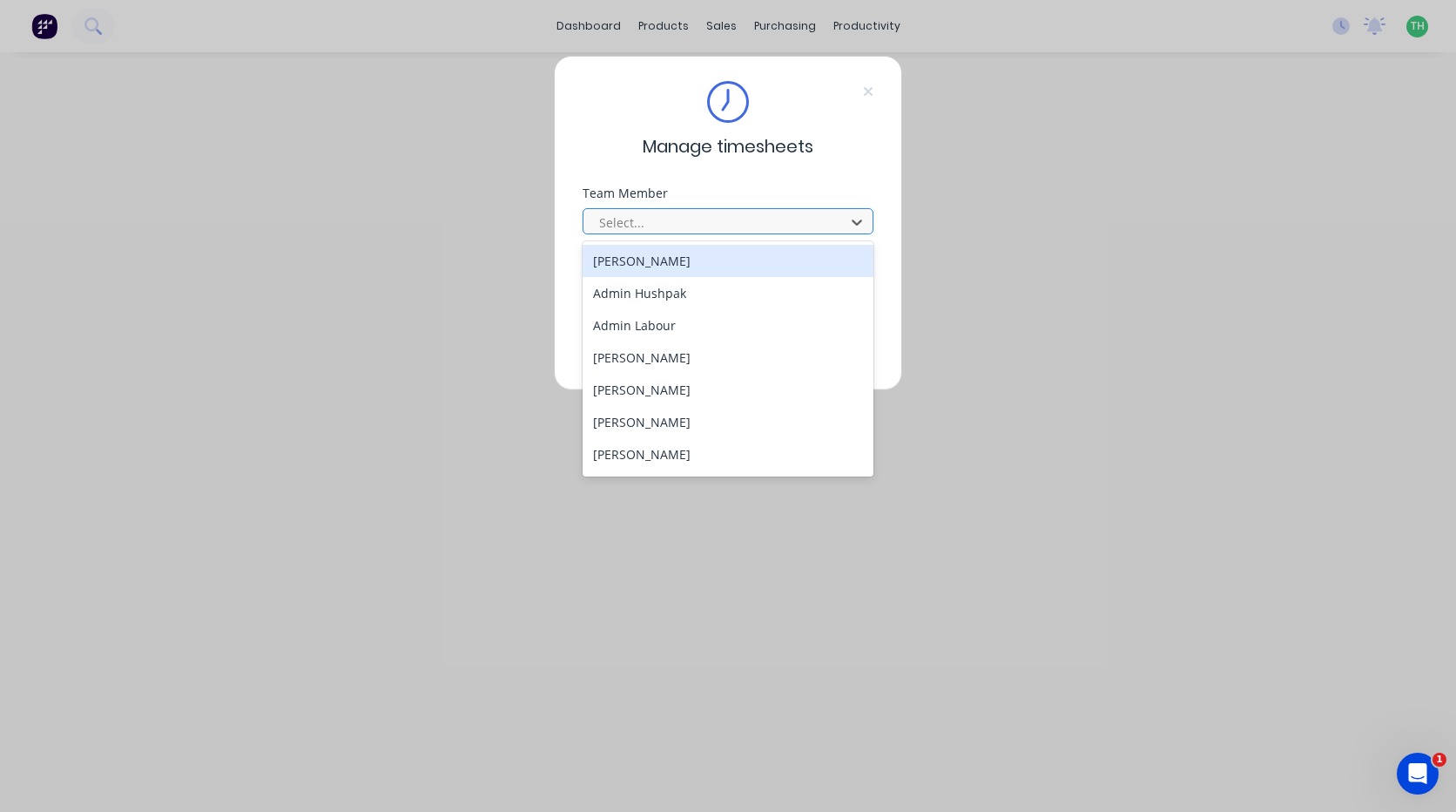
click at [749, 231] on div at bounding box center [716, 223] width 238 height 21
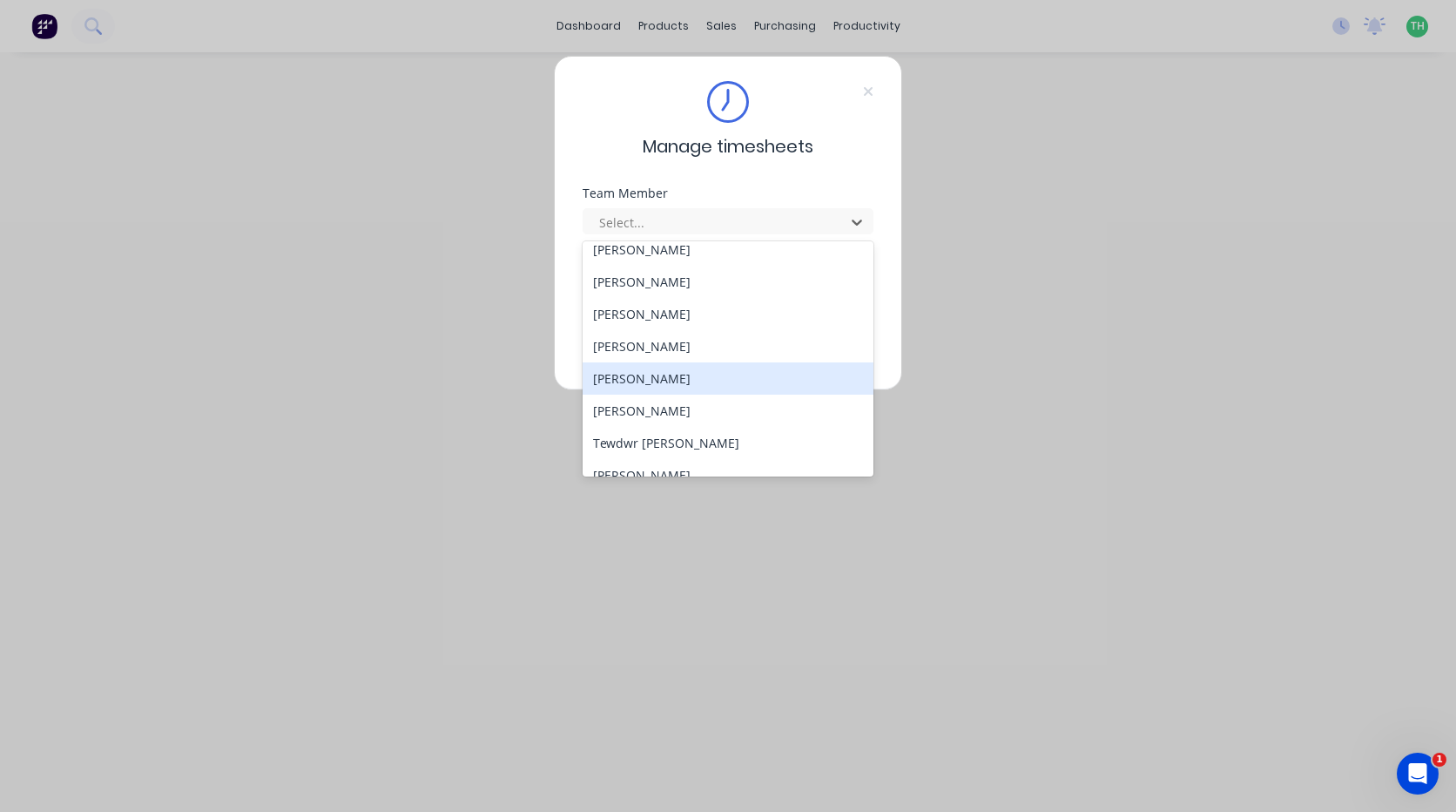
scroll to position [835, 0]
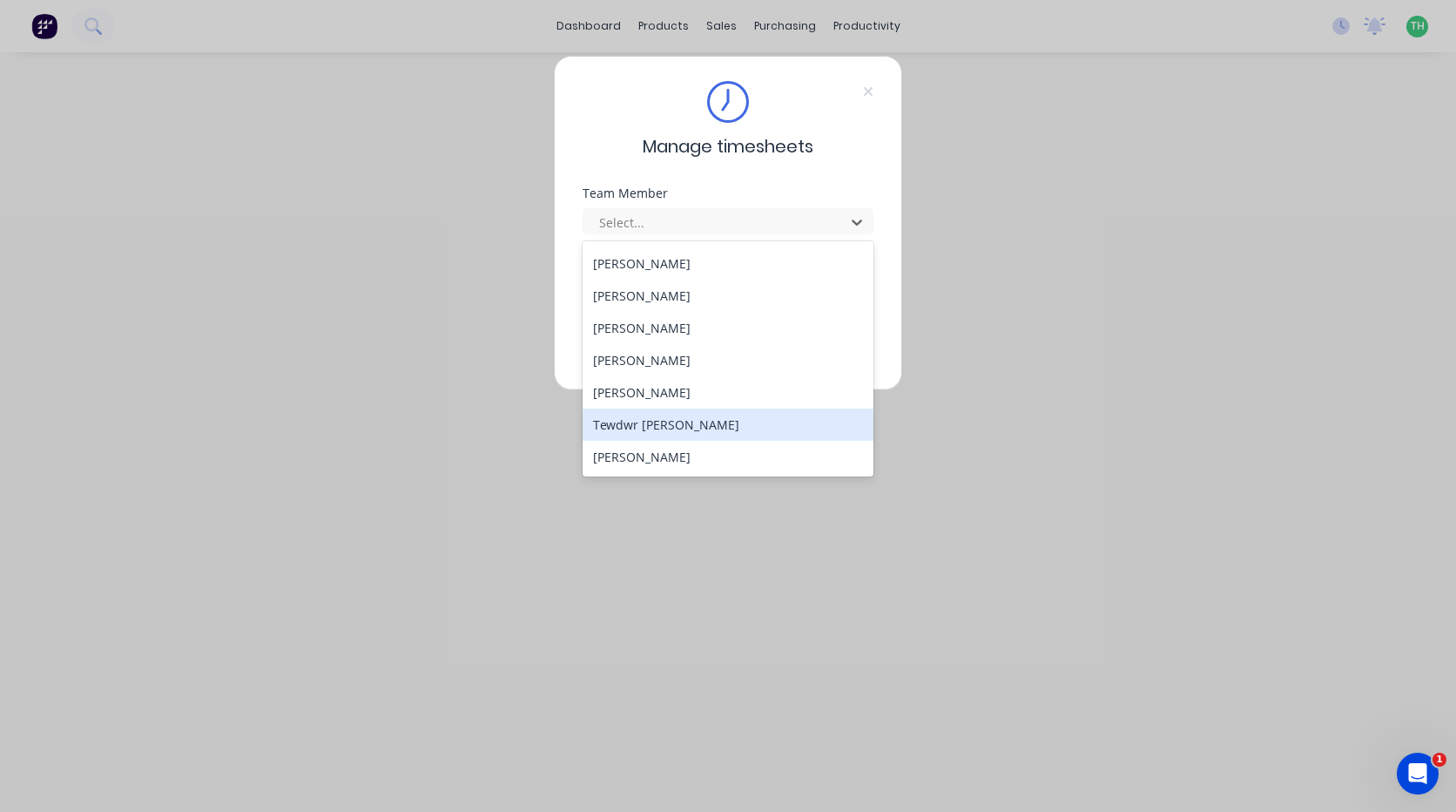
click at [704, 435] on div "Tewdwr [PERSON_NAME]" at bounding box center [728, 424] width 291 height 32
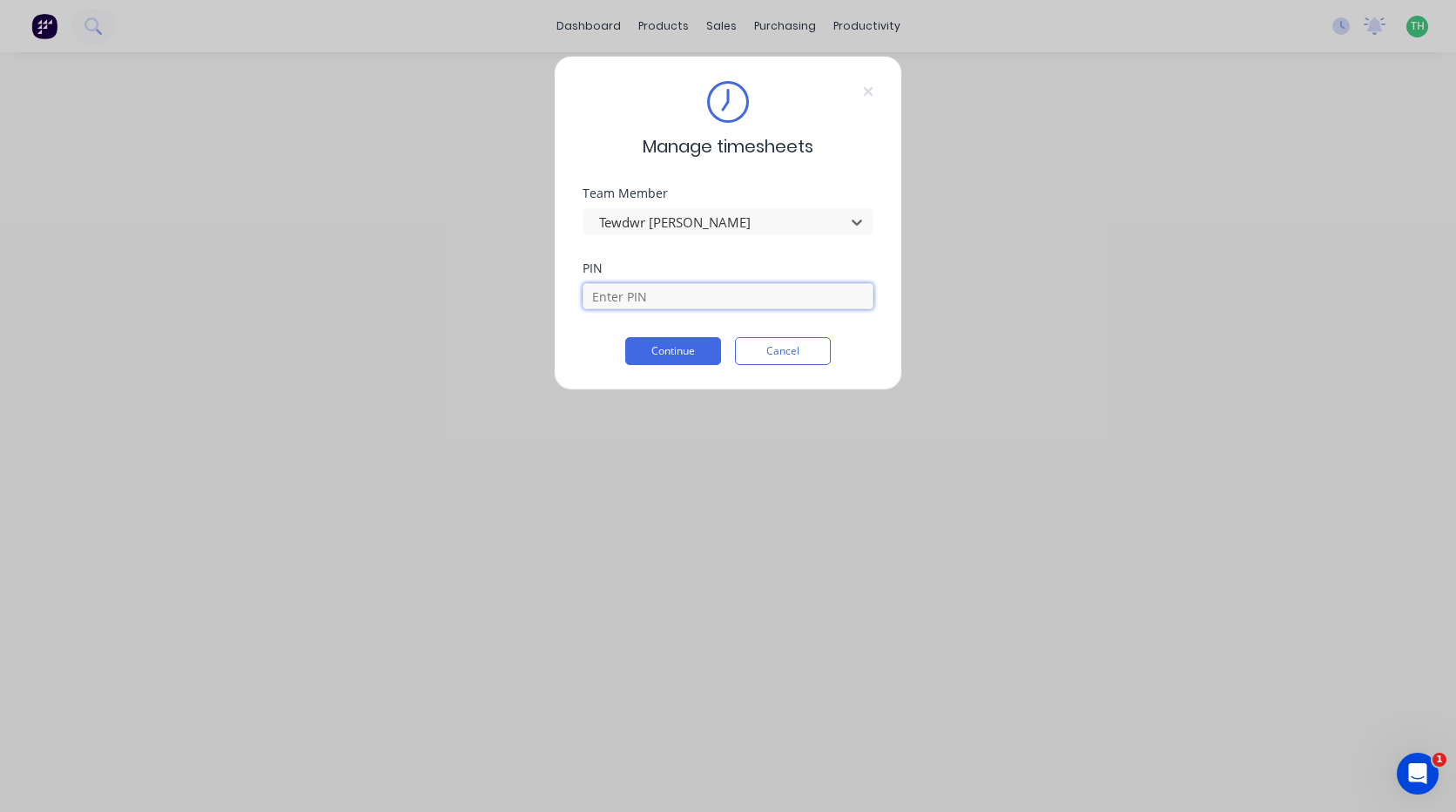
click at [656, 303] on input at bounding box center [728, 296] width 291 height 26
type input "2711"
click at [687, 340] on button "Continue" at bounding box center [673, 351] width 96 height 28
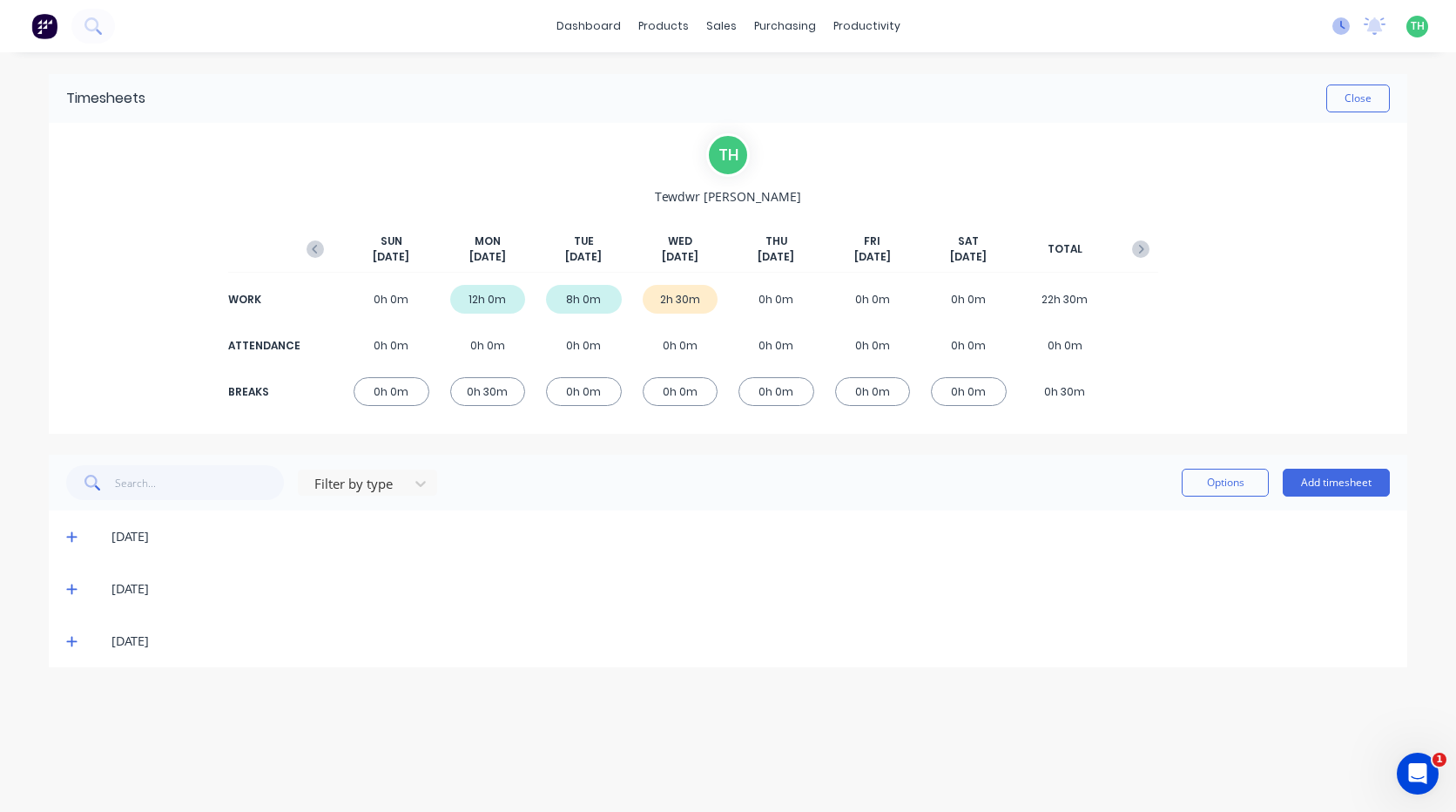
click at [1336, 22] on icon at bounding box center [1341, 26] width 18 height 18
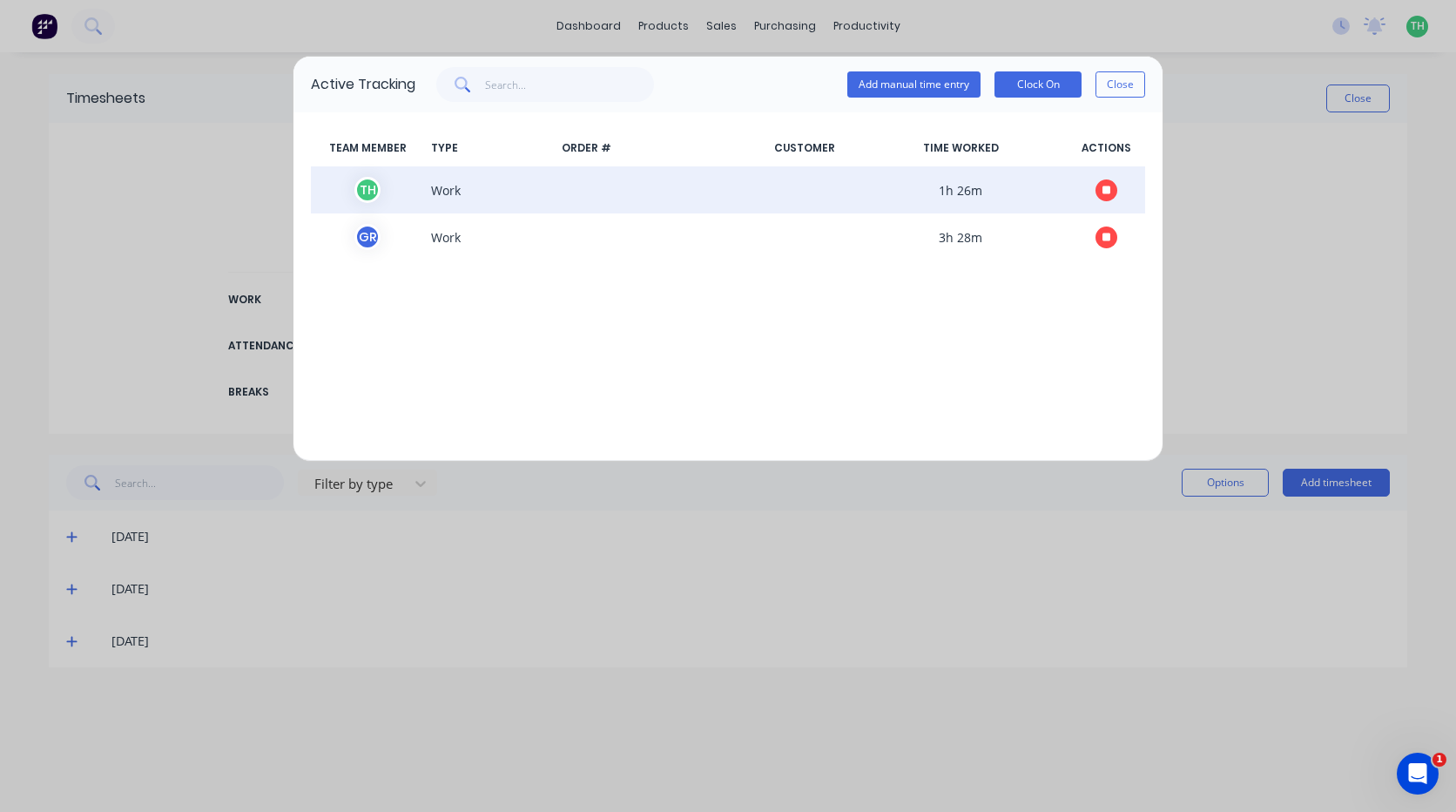
click at [1112, 188] on button "button" at bounding box center [1107, 190] width 21 height 21
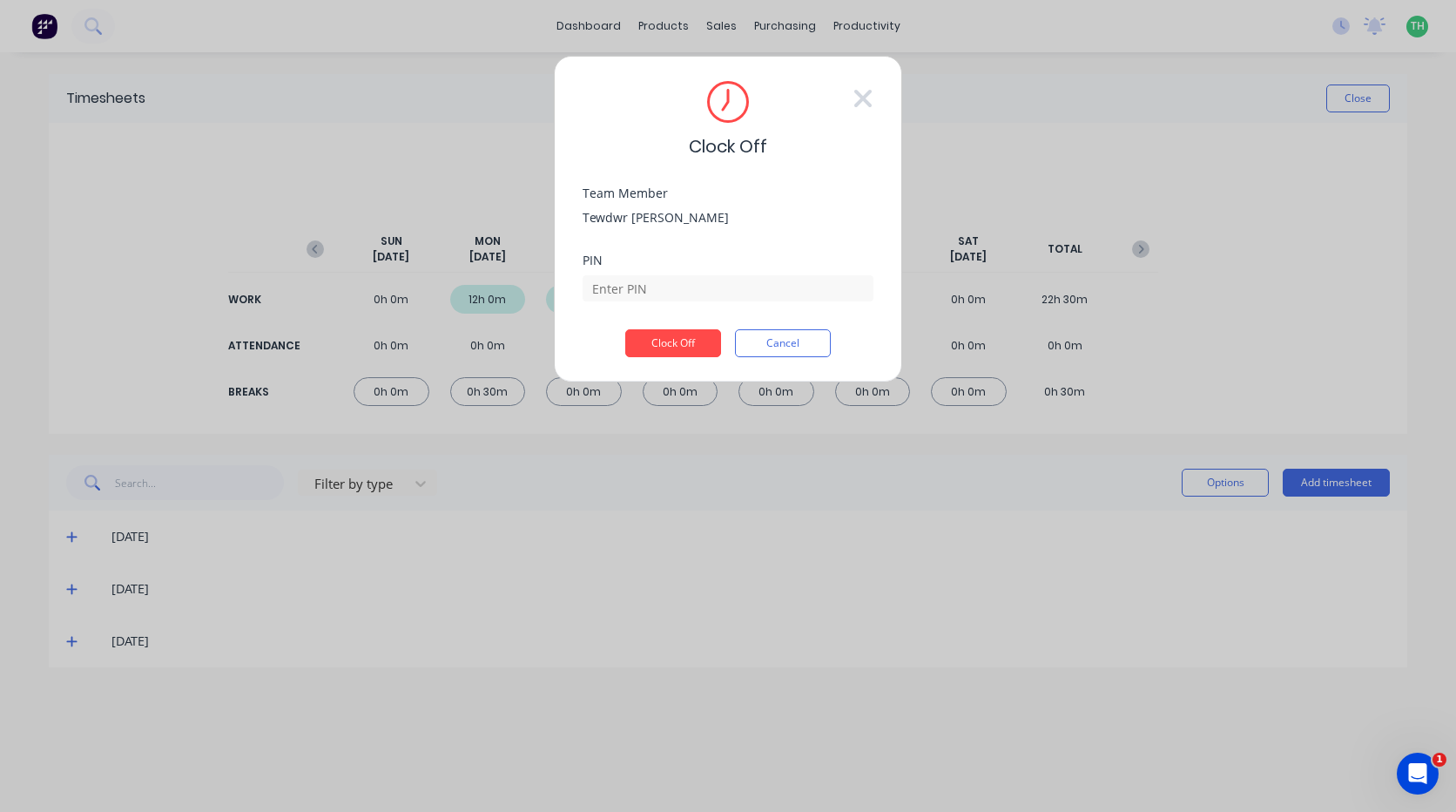
click at [752, 301] on div "PIN" at bounding box center [728, 292] width 291 height 75
click at [756, 291] on input at bounding box center [728, 288] width 291 height 26
type input "2711"
click at [625, 330] on button "Clock Off" at bounding box center [673, 343] width 96 height 28
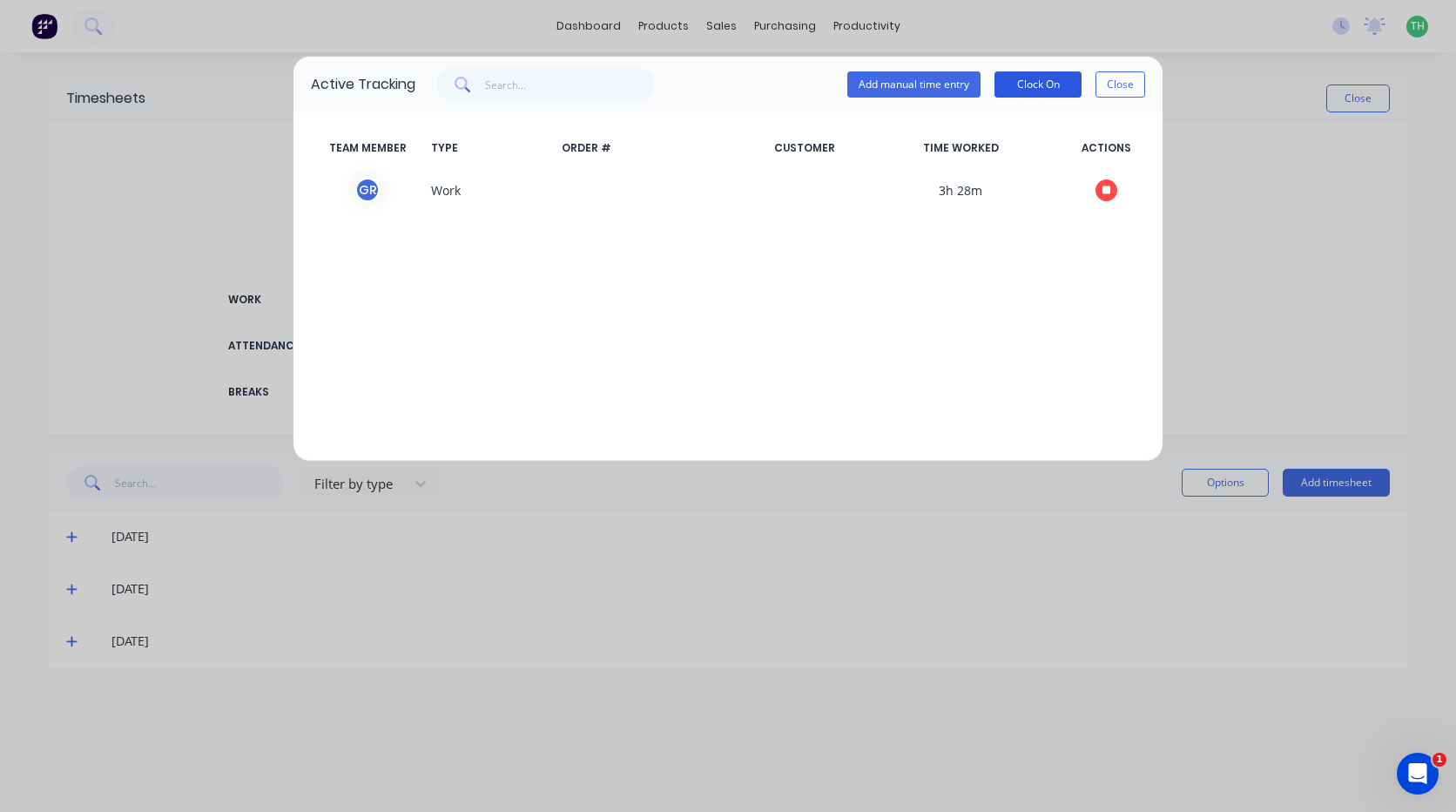
click at [1050, 83] on button "Clock On" at bounding box center [1039, 84] width 88 height 26
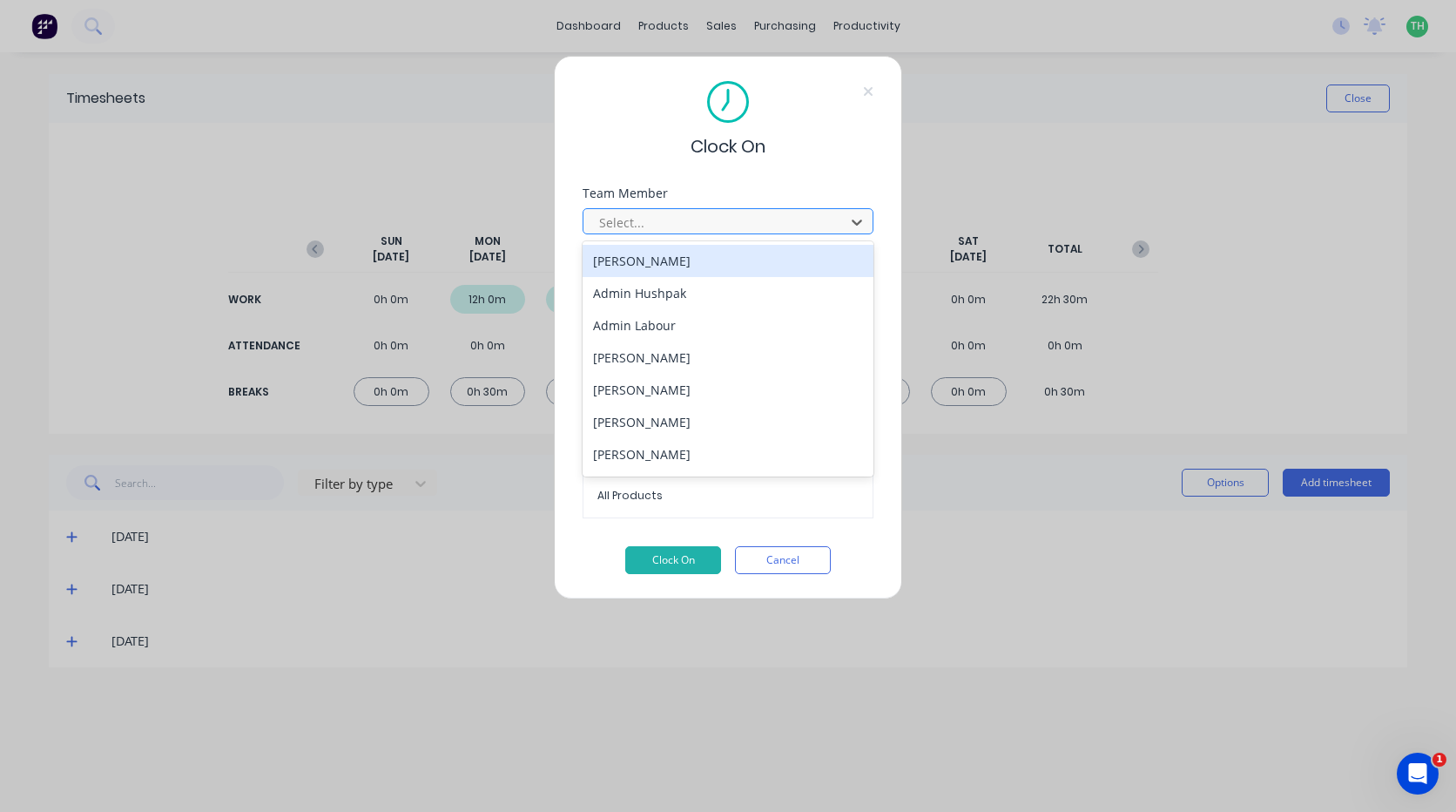
click at [721, 220] on div at bounding box center [716, 223] width 238 height 21
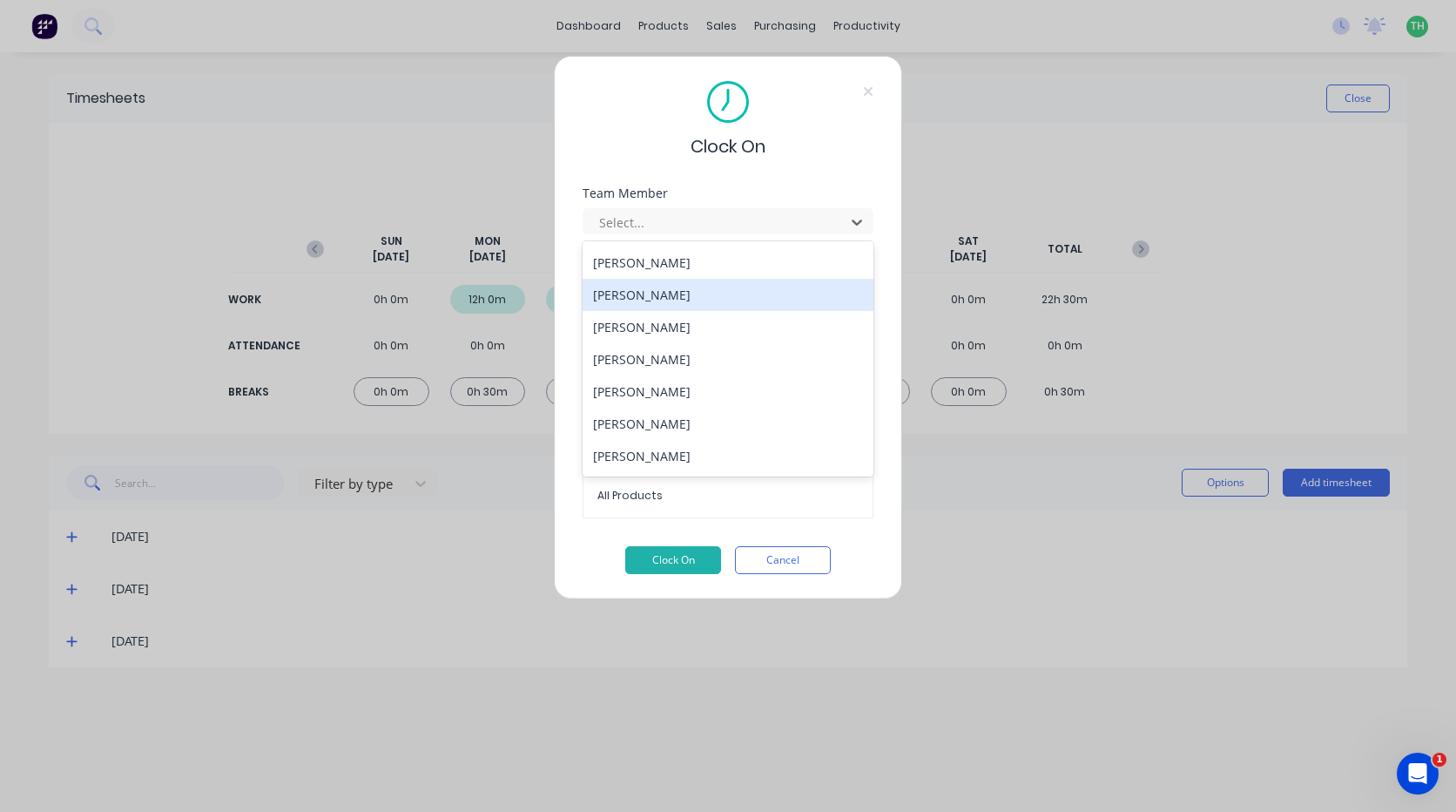
scroll to position [835, 0]
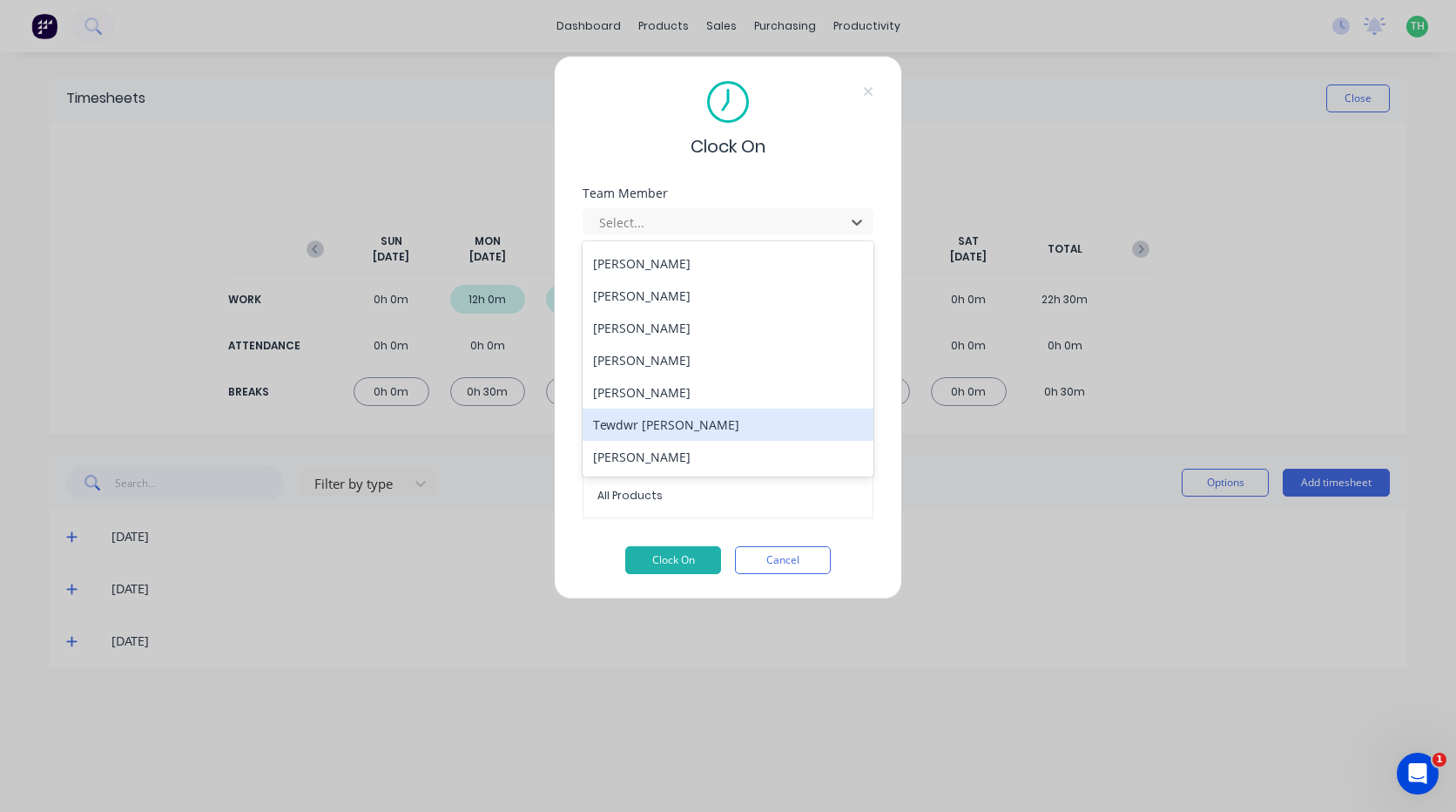
click at [722, 420] on div "Tewdwr [PERSON_NAME]" at bounding box center [728, 424] width 291 height 32
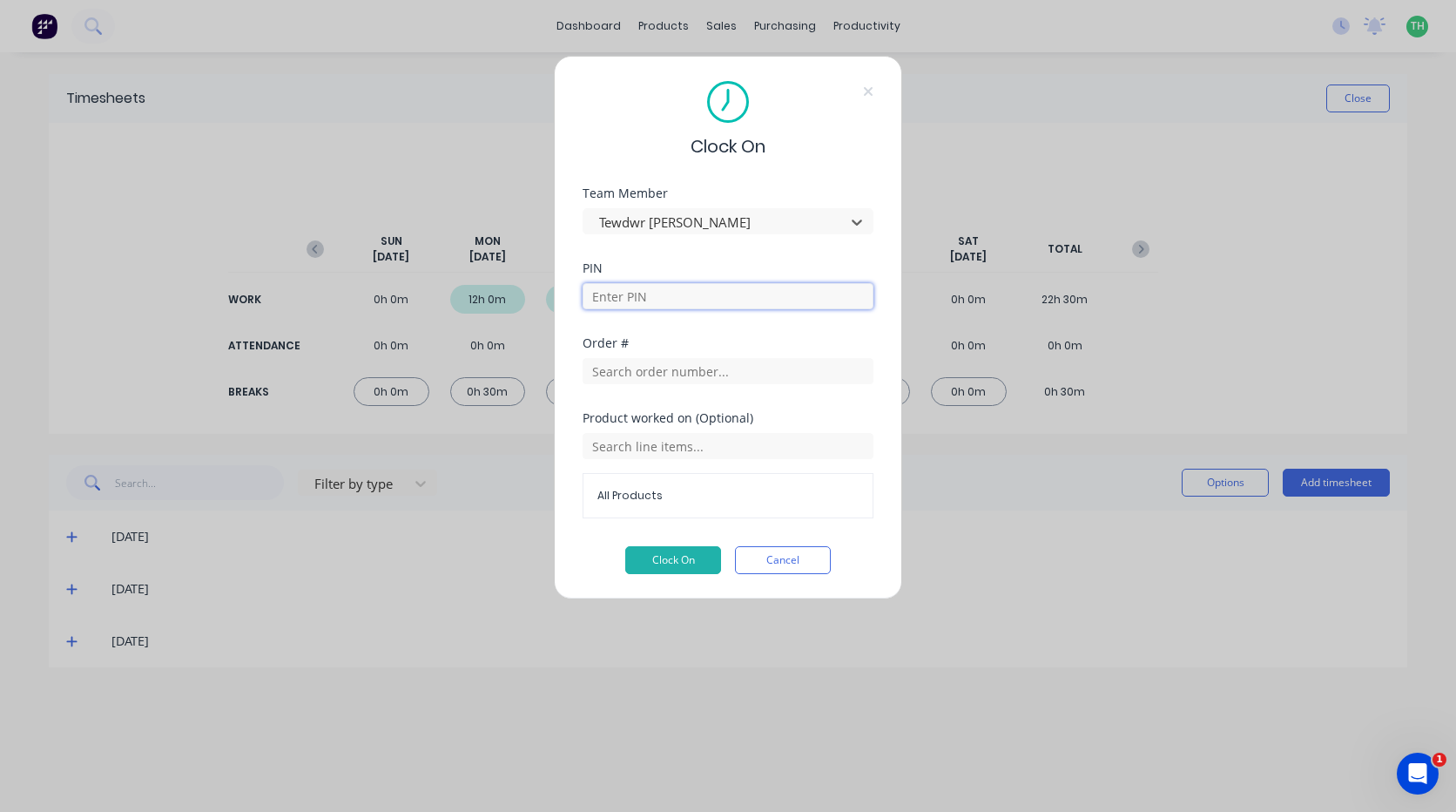
click at [658, 296] on input at bounding box center [728, 296] width 291 height 26
type input "2711"
click at [667, 371] on input "text" at bounding box center [728, 371] width 291 height 26
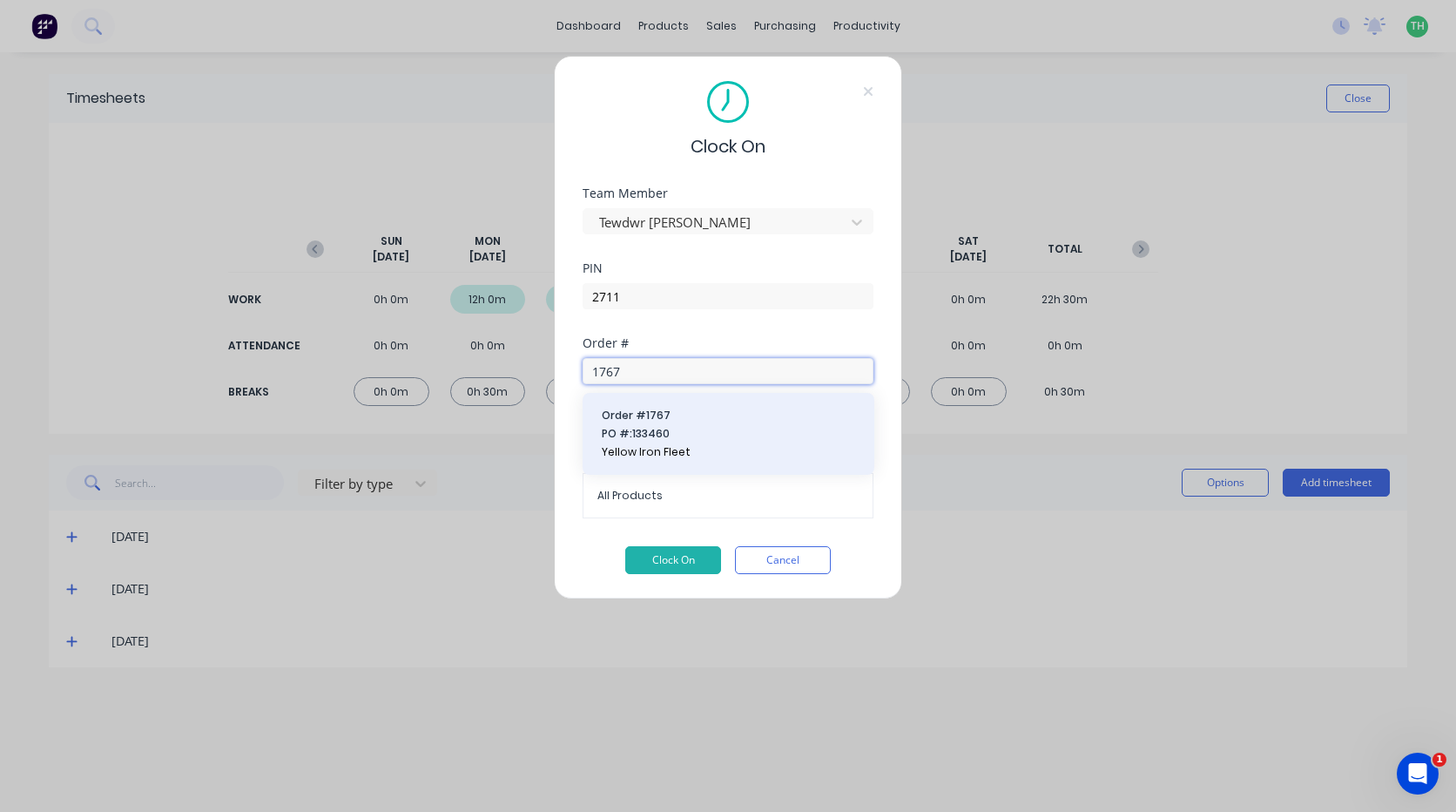
type input "1767"
click at [686, 436] on span "PO #: 133460" at bounding box center [728, 434] width 254 height 16
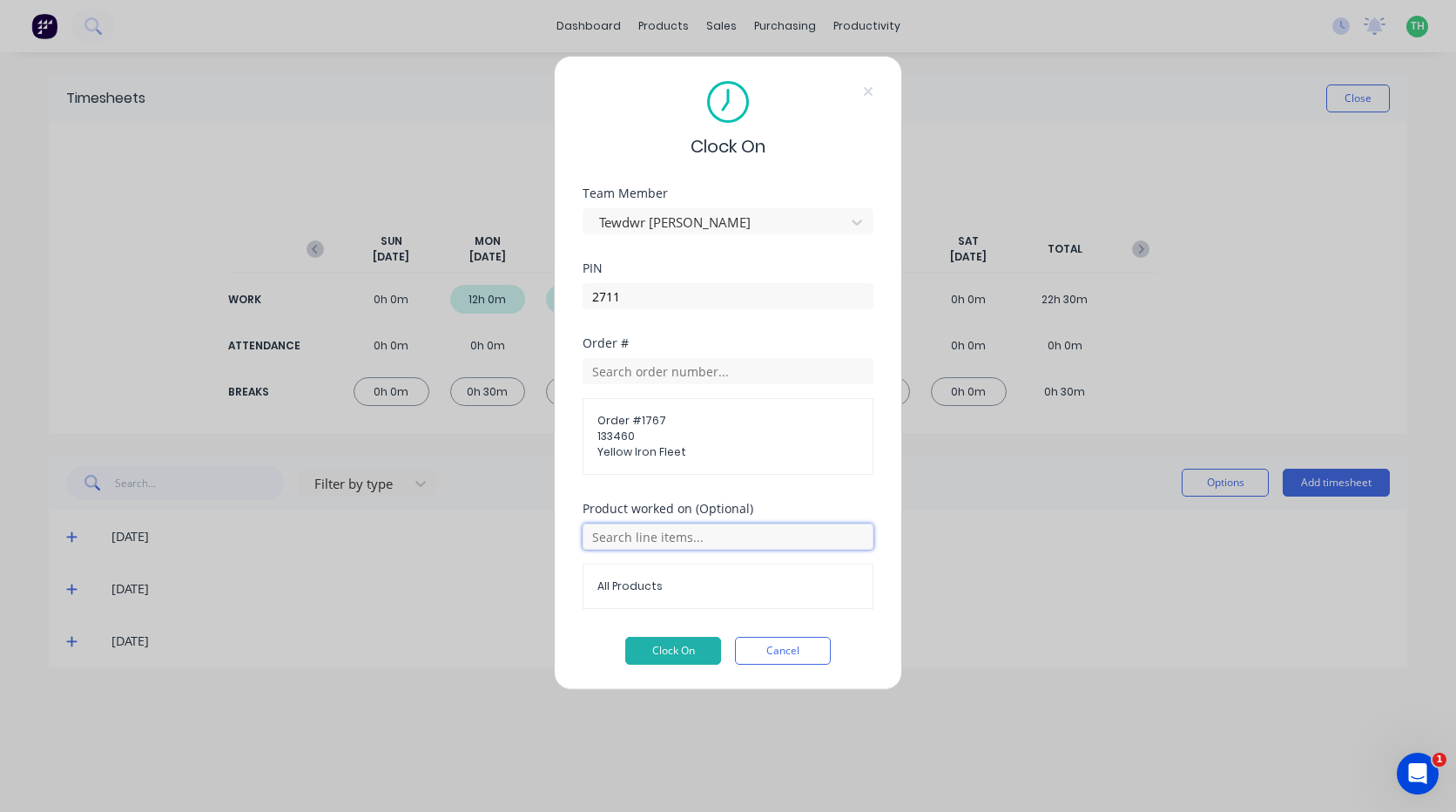
click at [670, 547] on input "text" at bounding box center [728, 536] width 291 height 26
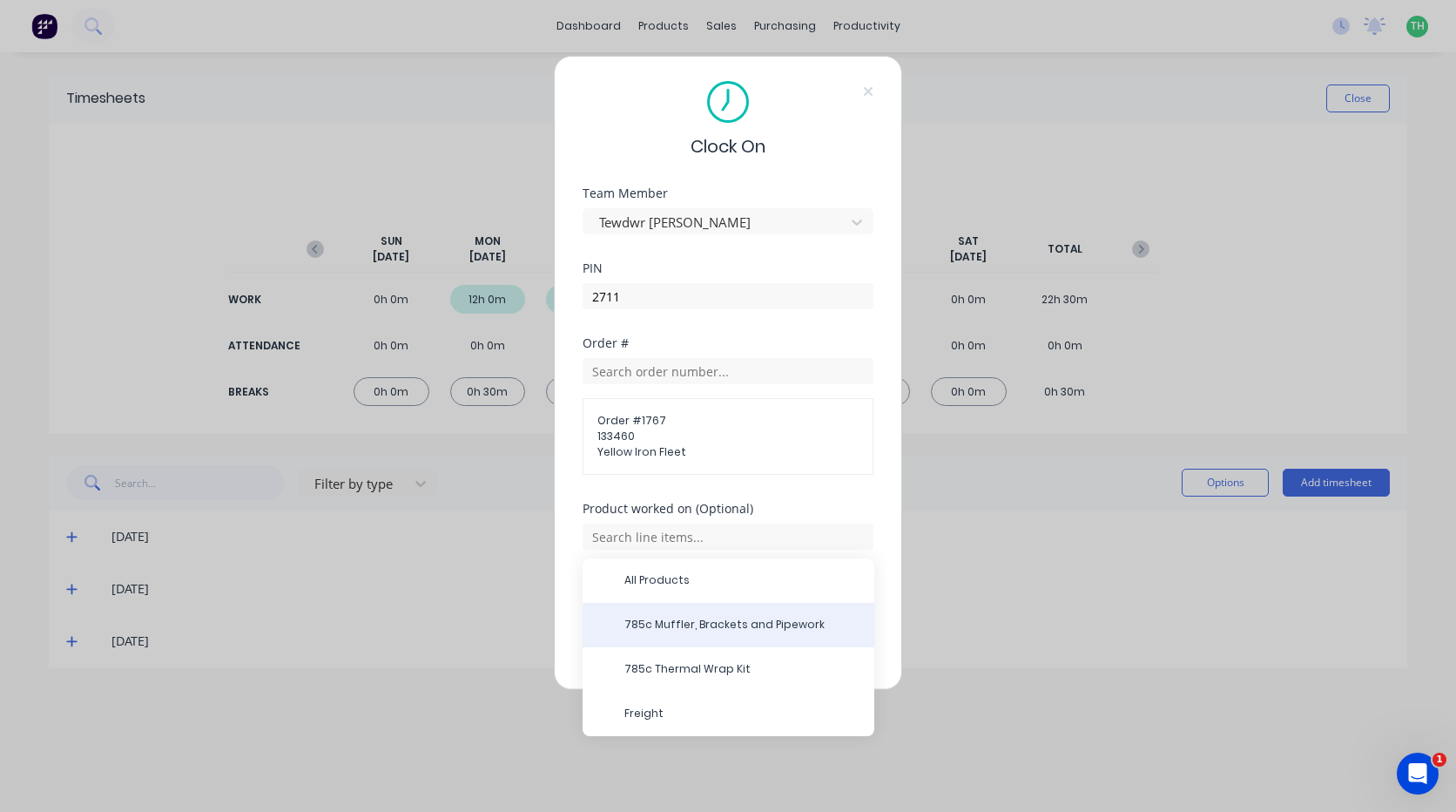
click at [701, 629] on span "785c Muffler, Brackets and Pipework" at bounding box center [742, 624] width 236 height 16
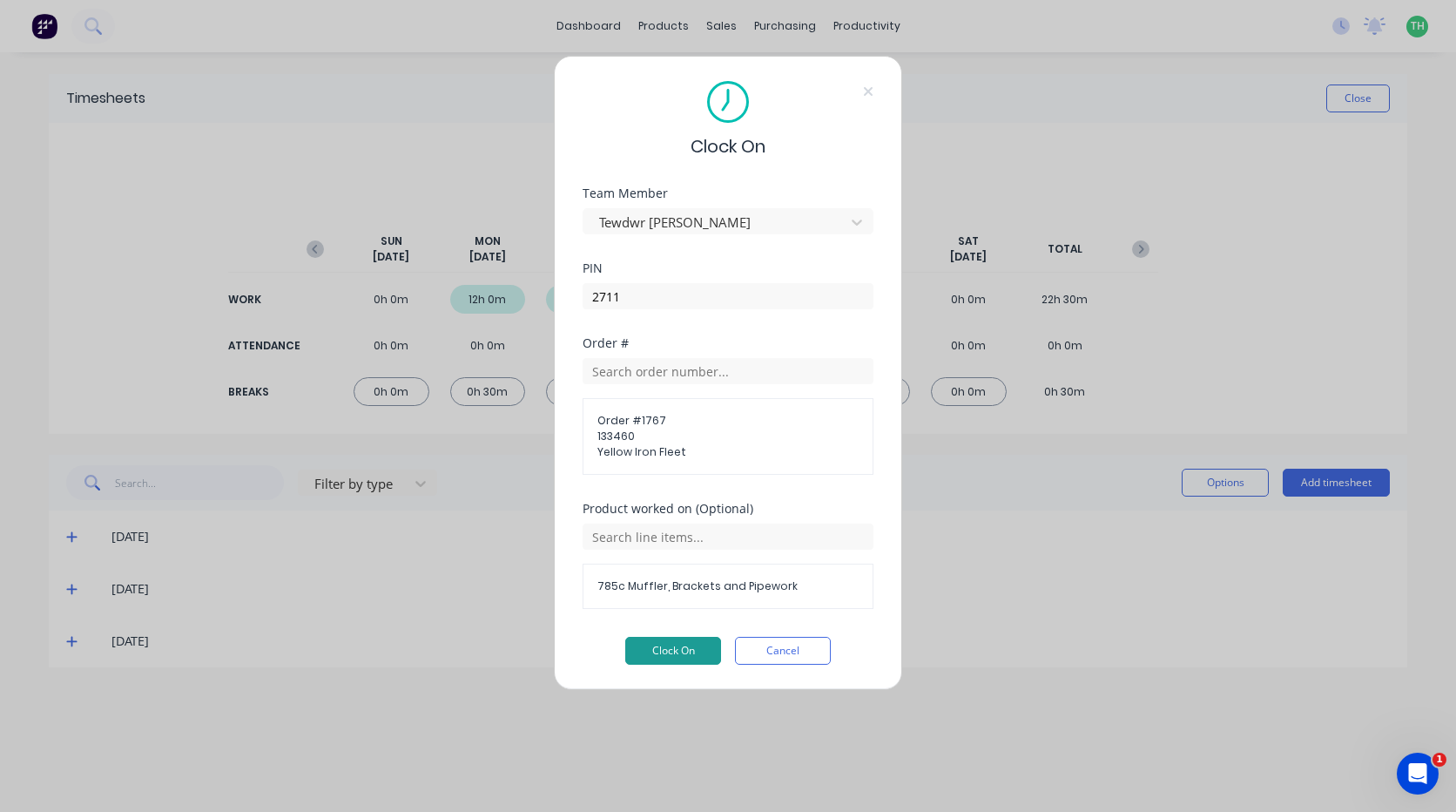
click at [690, 649] on button "Clock On" at bounding box center [673, 651] width 96 height 28
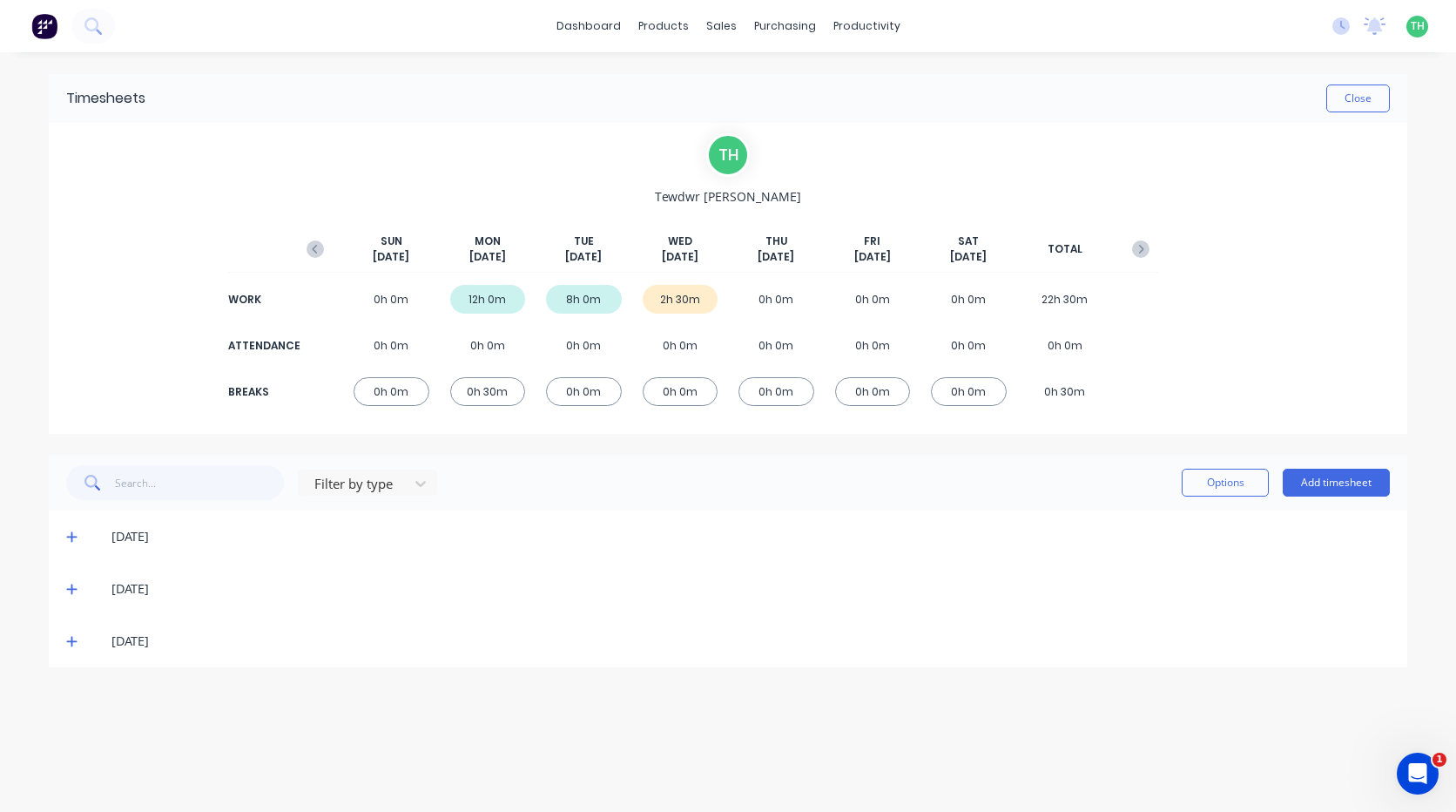
click at [69, 647] on icon at bounding box center [72, 641] width 12 height 13
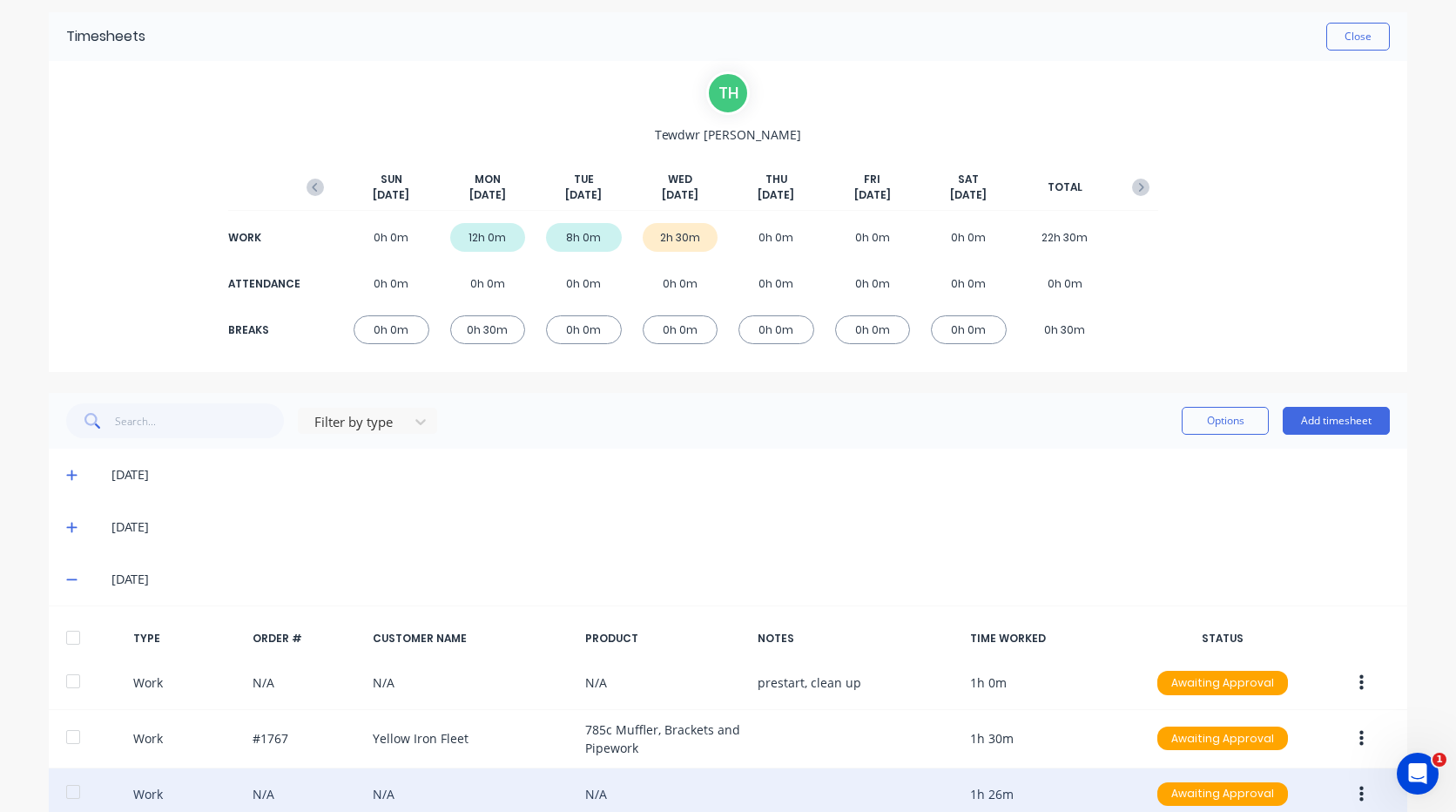
scroll to position [160, 0]
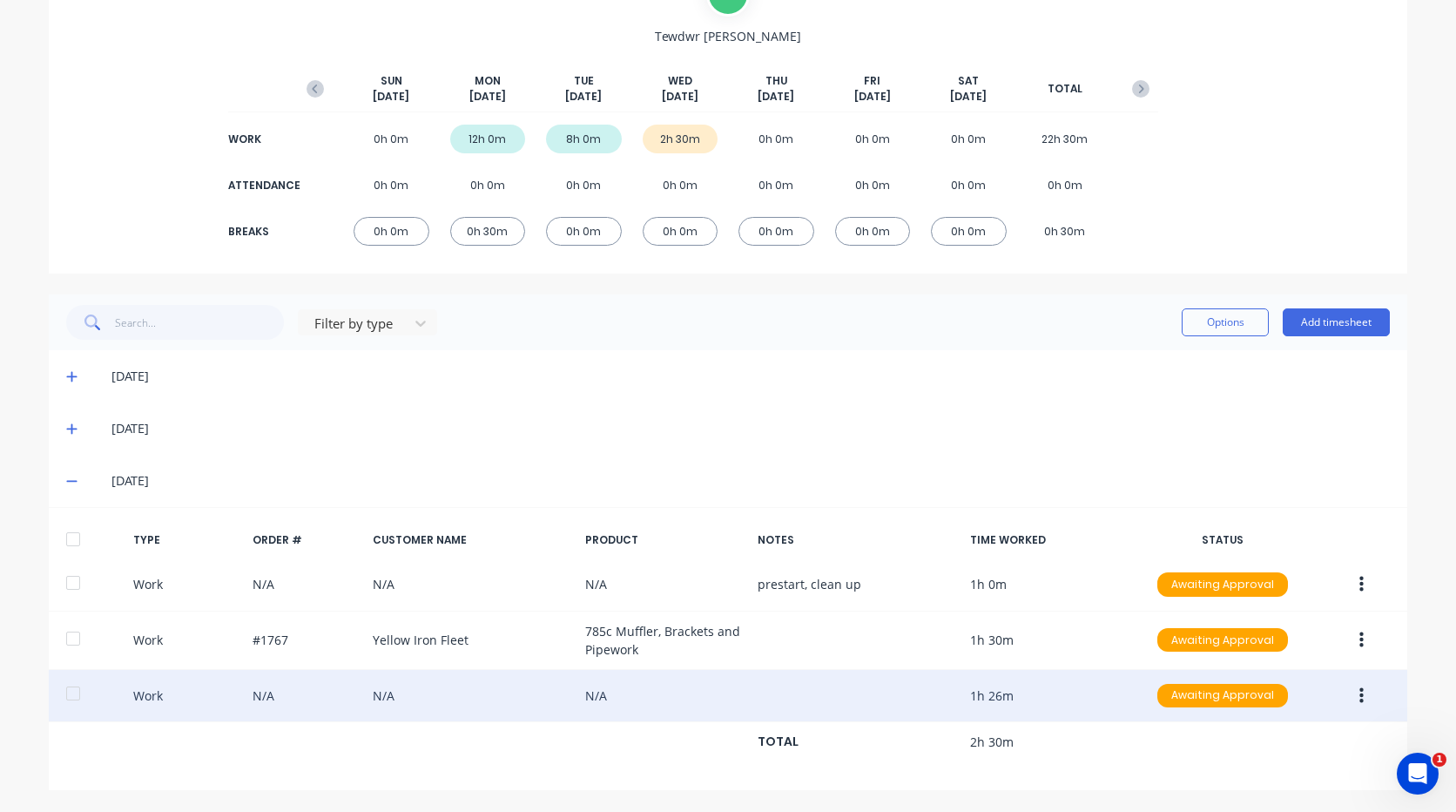
click at [1348, 696] on button "button" at bounding box center [1362, 695] width 41 height 31
click at [1311, 663] on div "Edit" at bounding box center [1299, 665] width 134 height 25
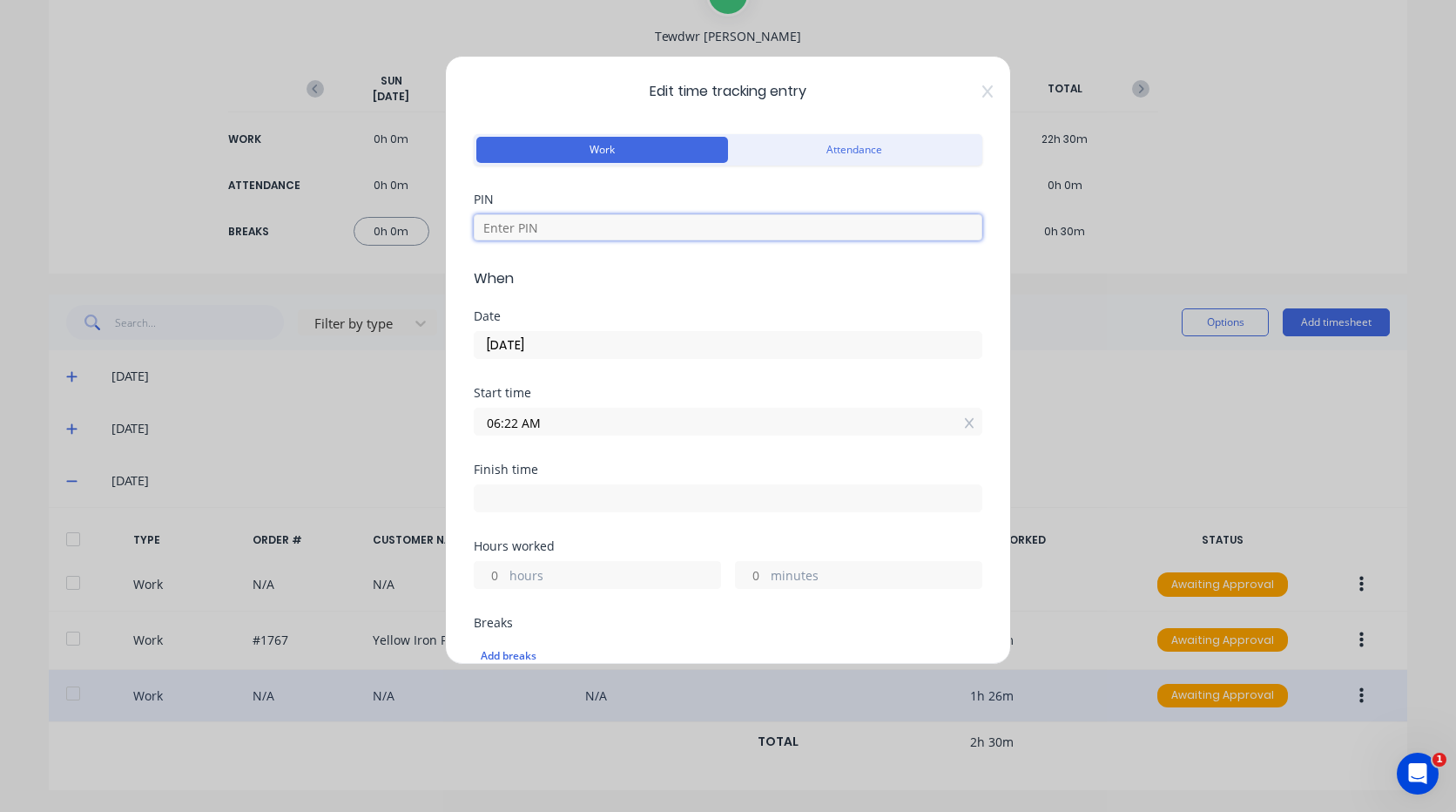
click at [815, 223] on input at bounding box center [728, 227] width 509 height 26
type input "2711"
click at [527, 425] on input "06:22 AM" at bounding box center [728, 421] width 507 height 26
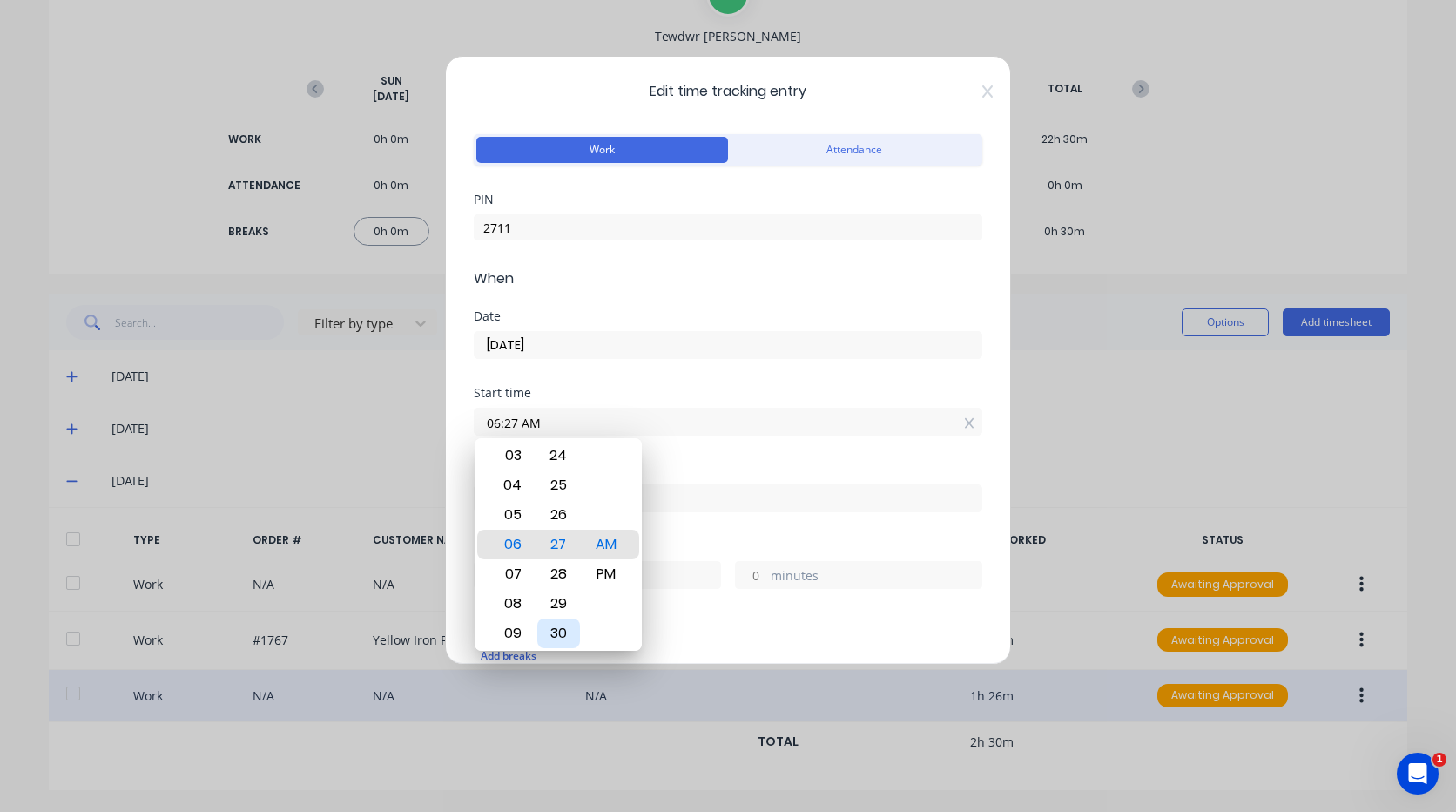
click at [568, 627] on div "30" at bounding box center [559, 633] width 43 height 29
type input "06:30 AM"
click at [690, 440] on div "Start time 06:30 AM" at bounding box center [728, 425] width 509 height 77
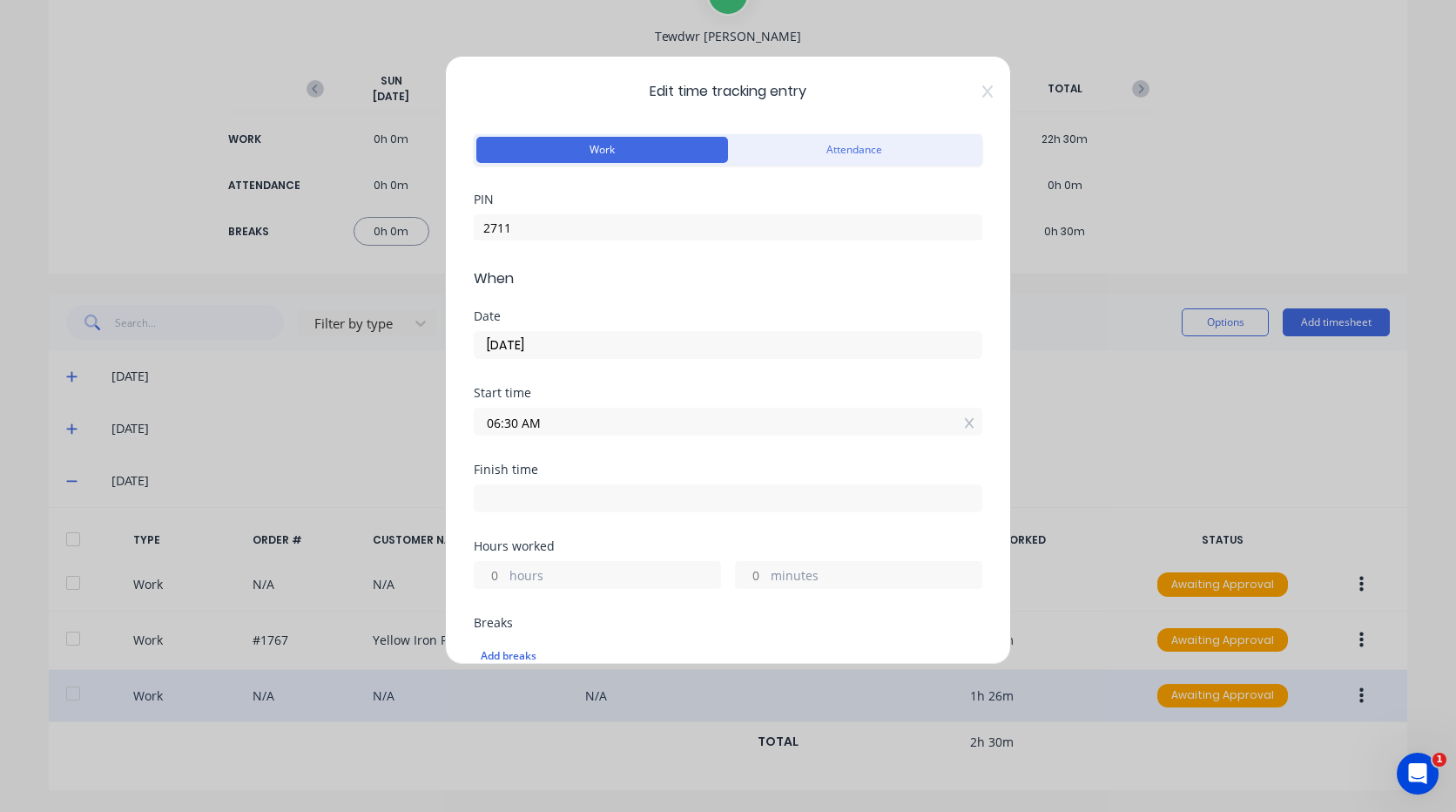
click at [584, 488] on input at bounding box center [728, 498] width 507 height 26
type input "07:49 AM"
type input "1"
type input "19"
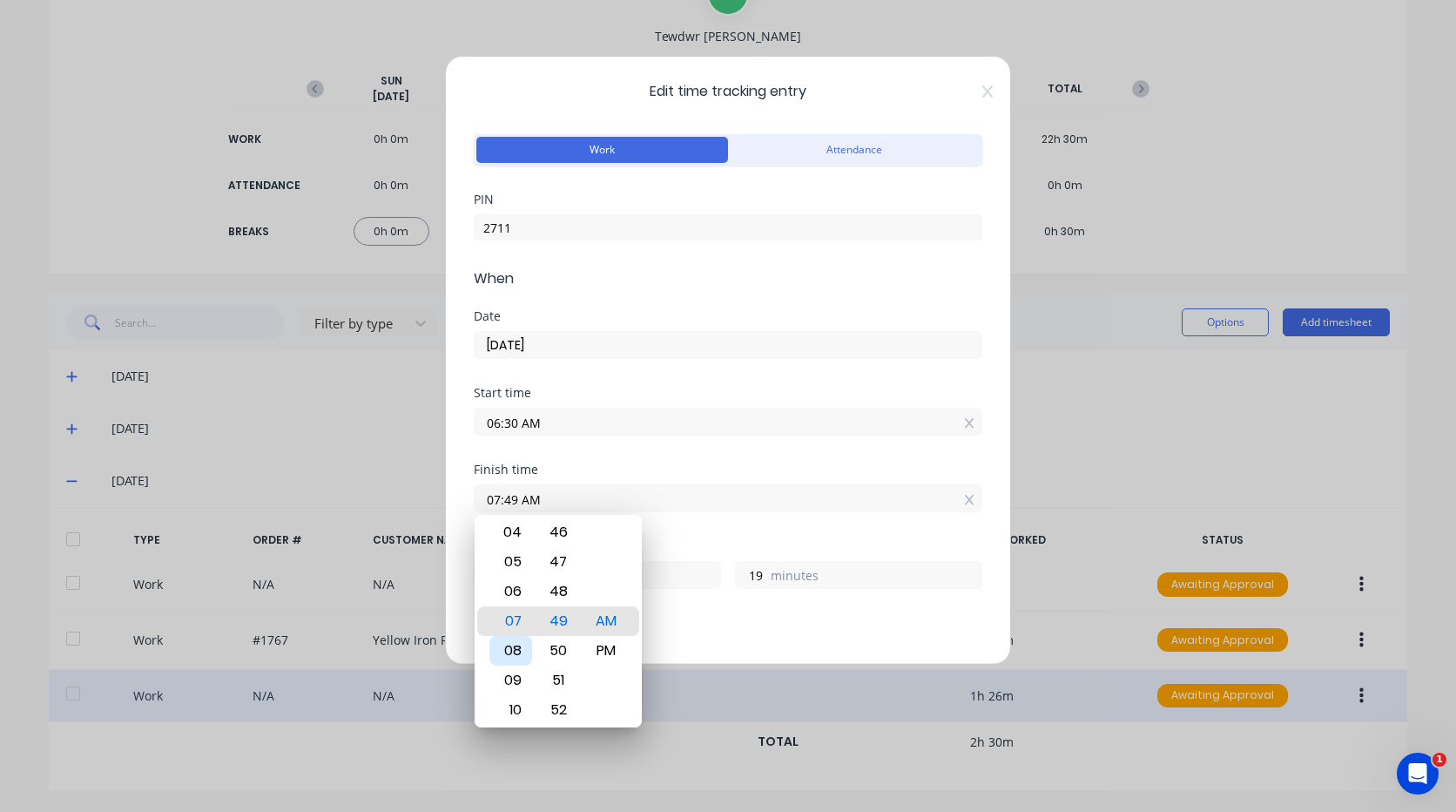
click at [514, 656] on div "08" at bounding box center [511, 651] width 43 height 29
type input "08:49 AM"
type input "2"
type input "08:46 AM"
type input "16"
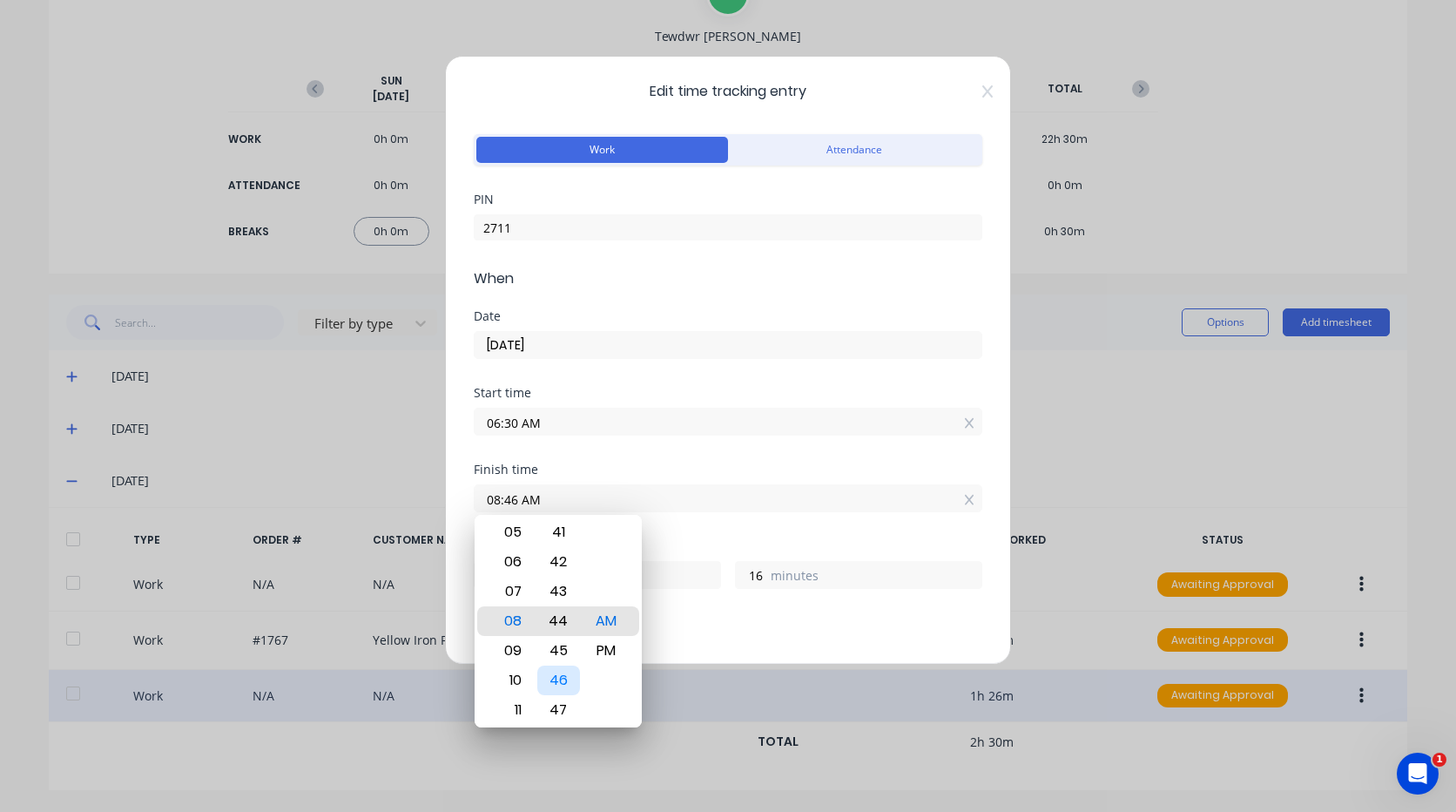
type input "08:43 AM"
type input "13"
type input "08:19 AM"
type input "1"
type input "49"
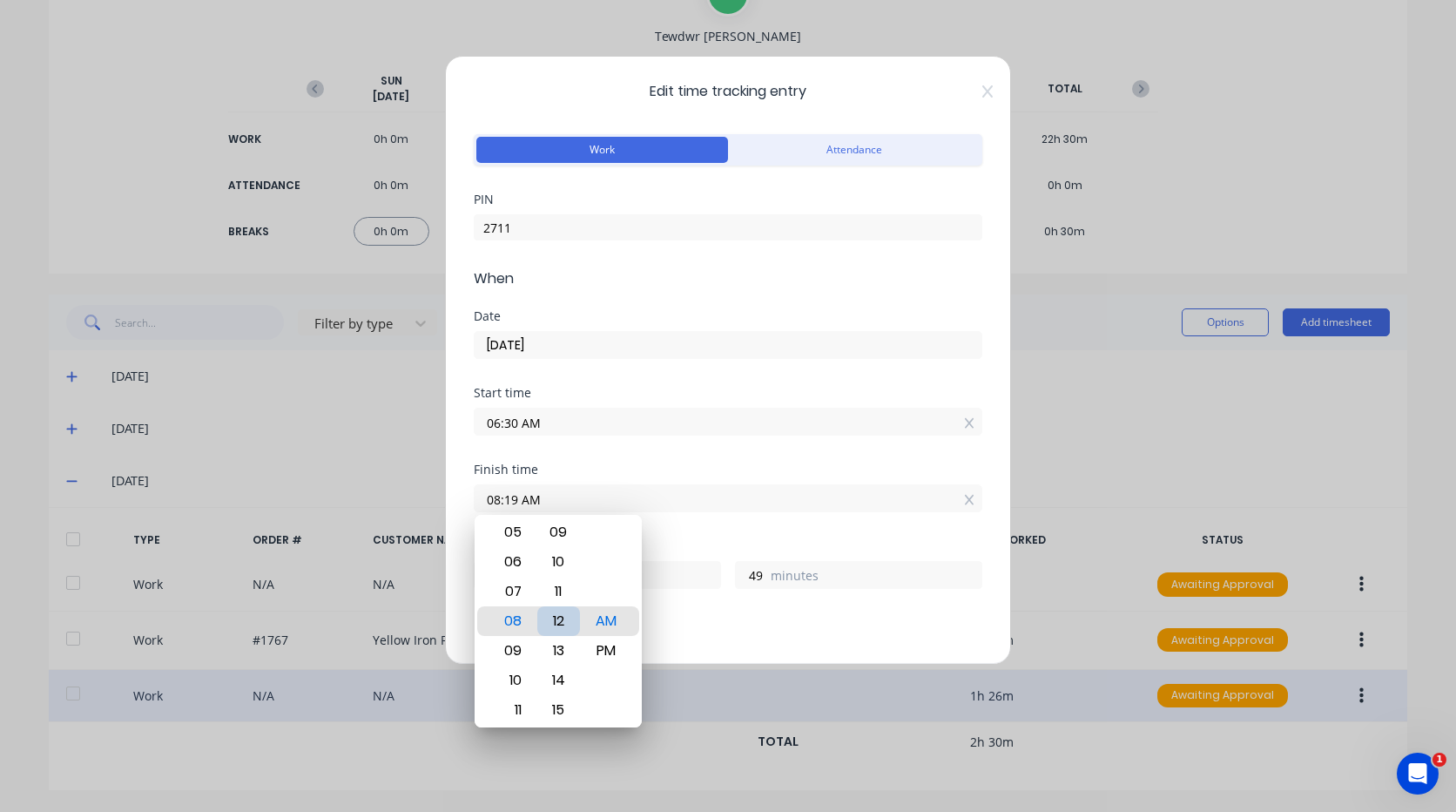
type input "08:12 AM"
type input "42"
type input "08:08 AM"
type input "38"
type input "08:00 AM"
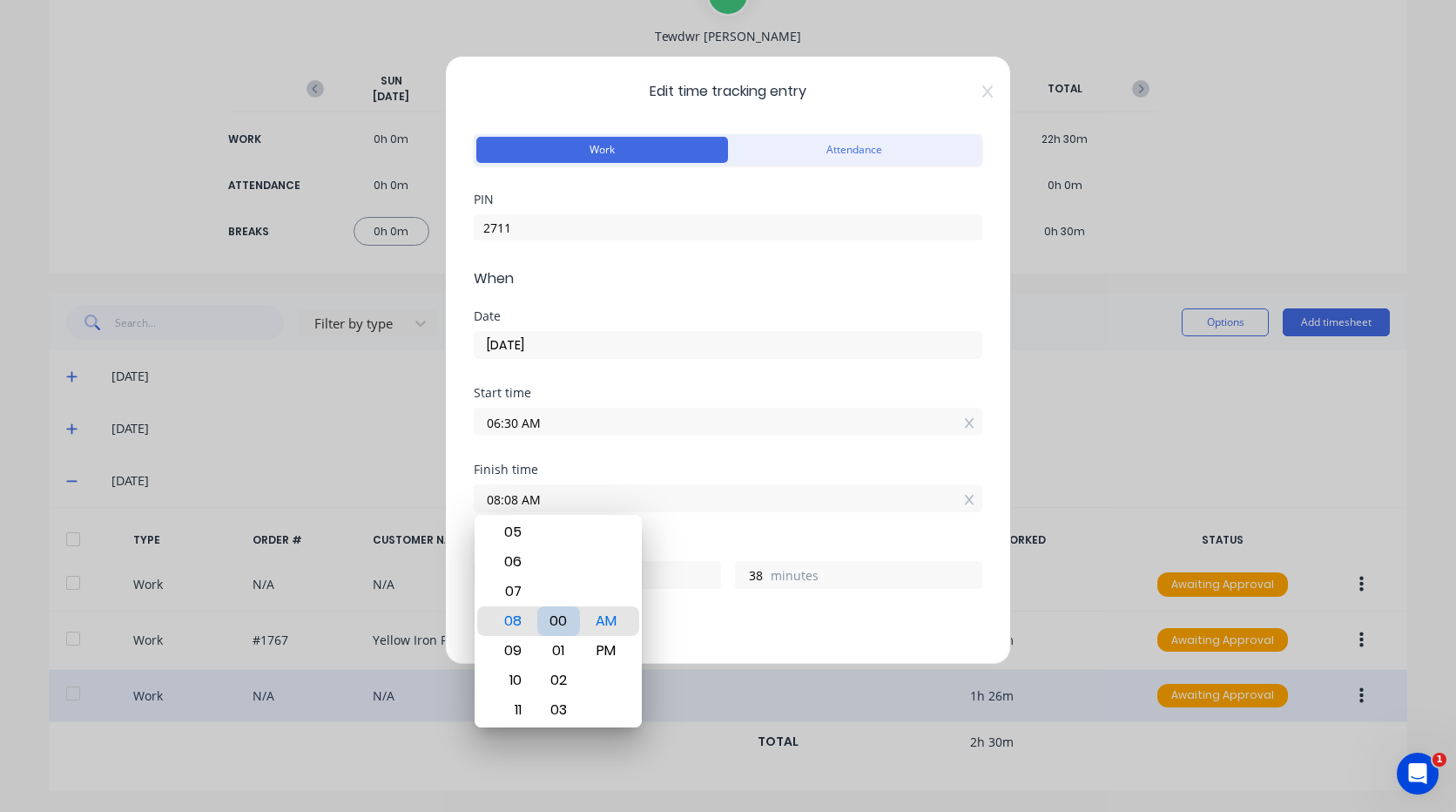
type input "30"
click at [710, 638] on div "Add breaks" at bounding box center [728, 656] width 509 height 37
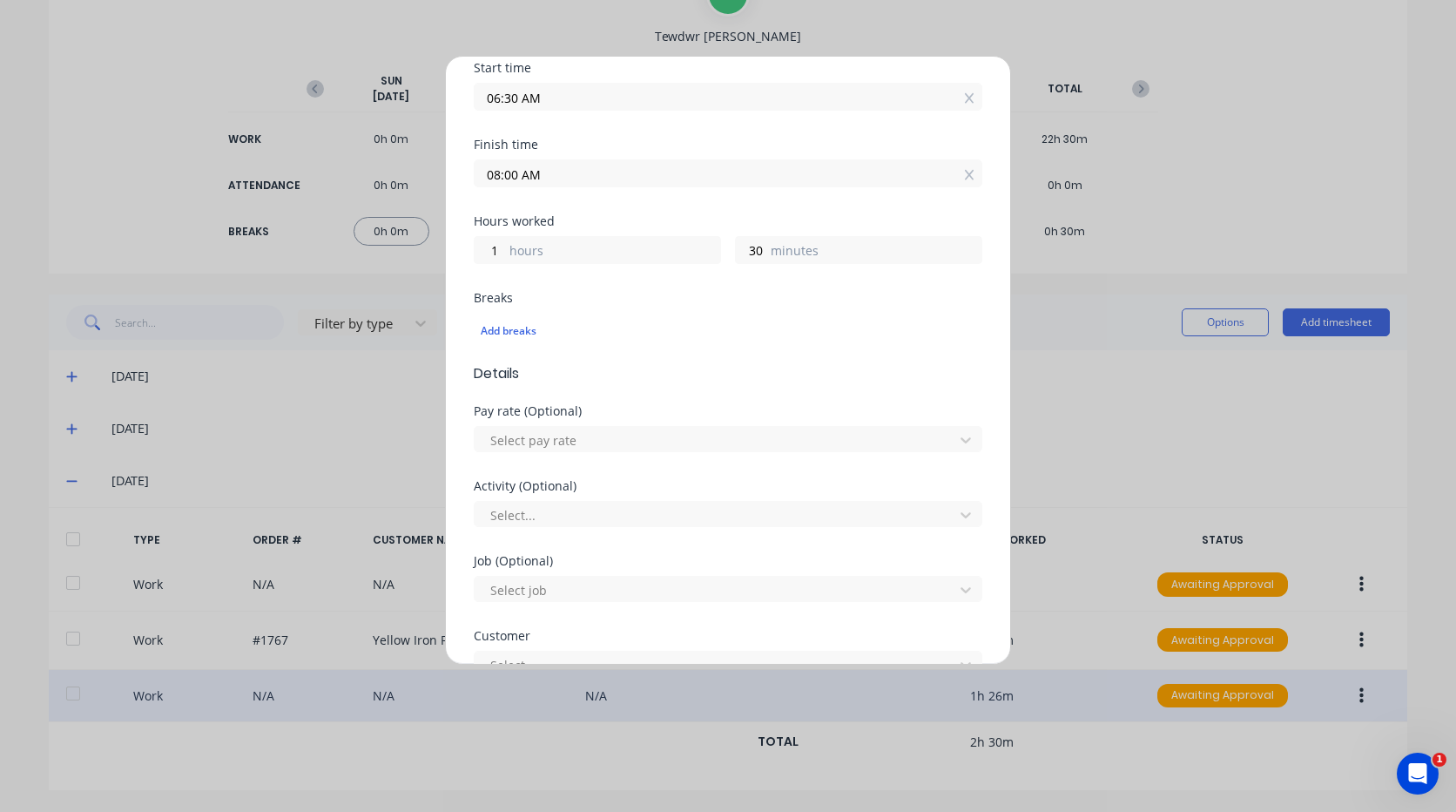
scroll to position [348, 0]
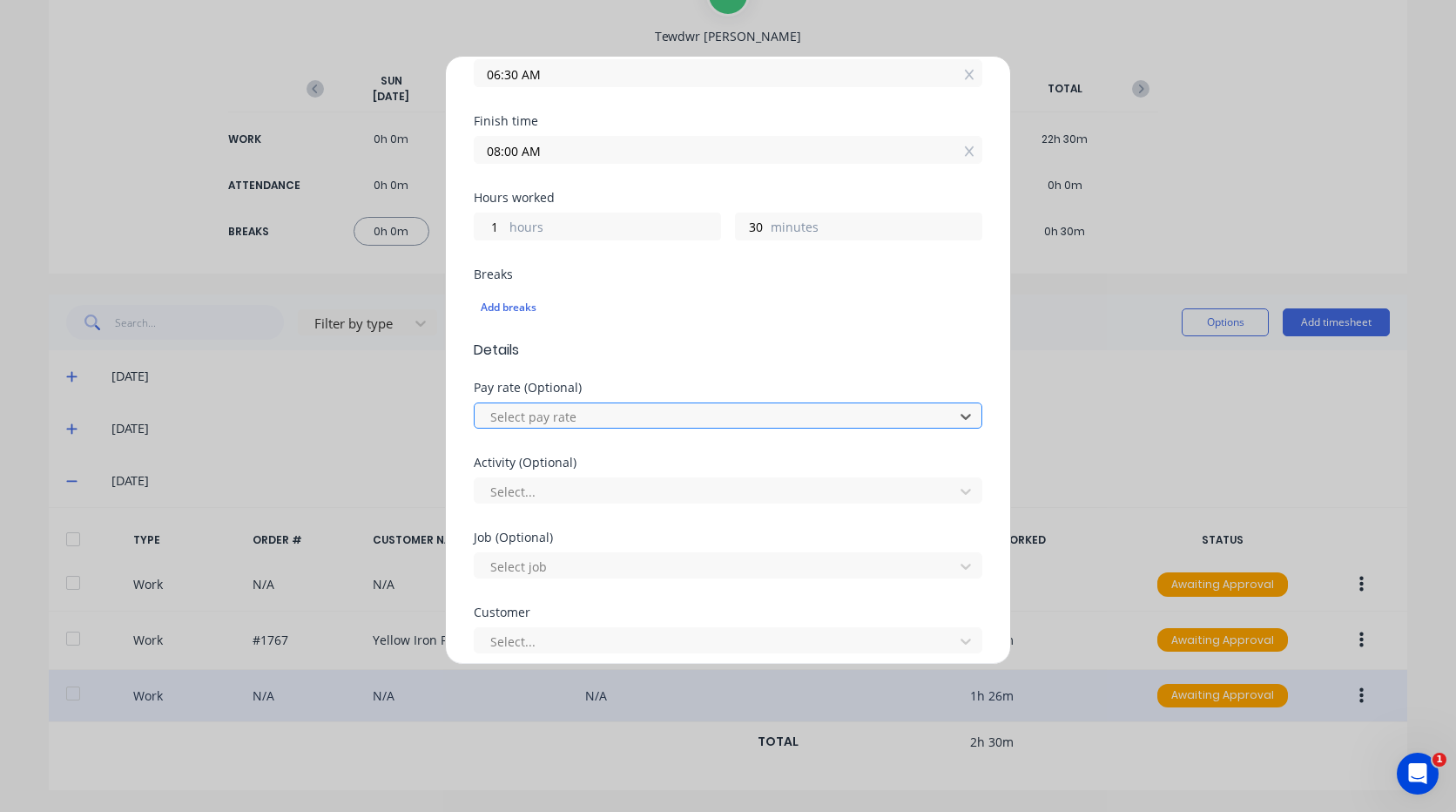
click at [608, 414] on div at bounding box center [716, 416] width 456 height 21
click at [614, 485] on div at bounding box center [716, 491] width 456 height 21
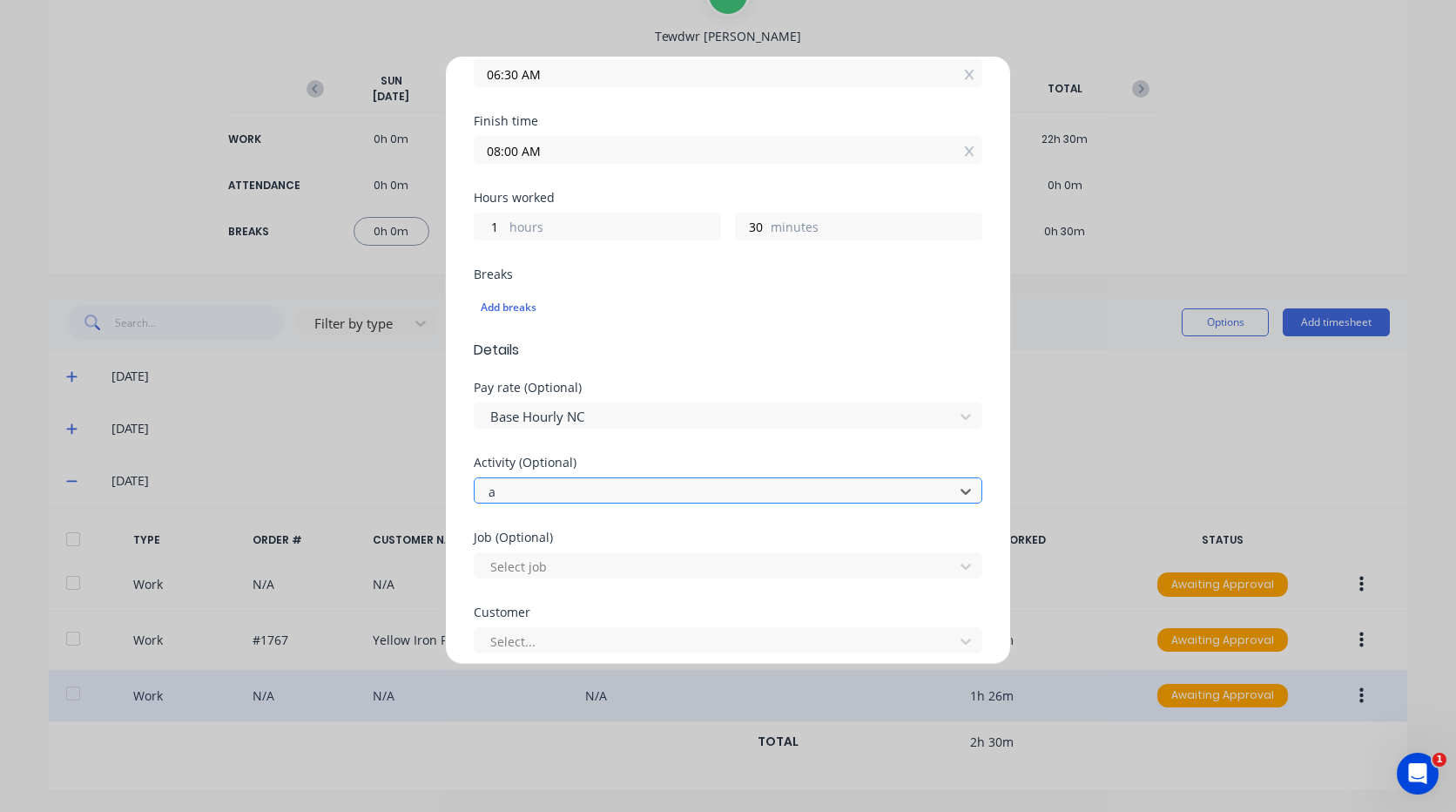
type input "ad"
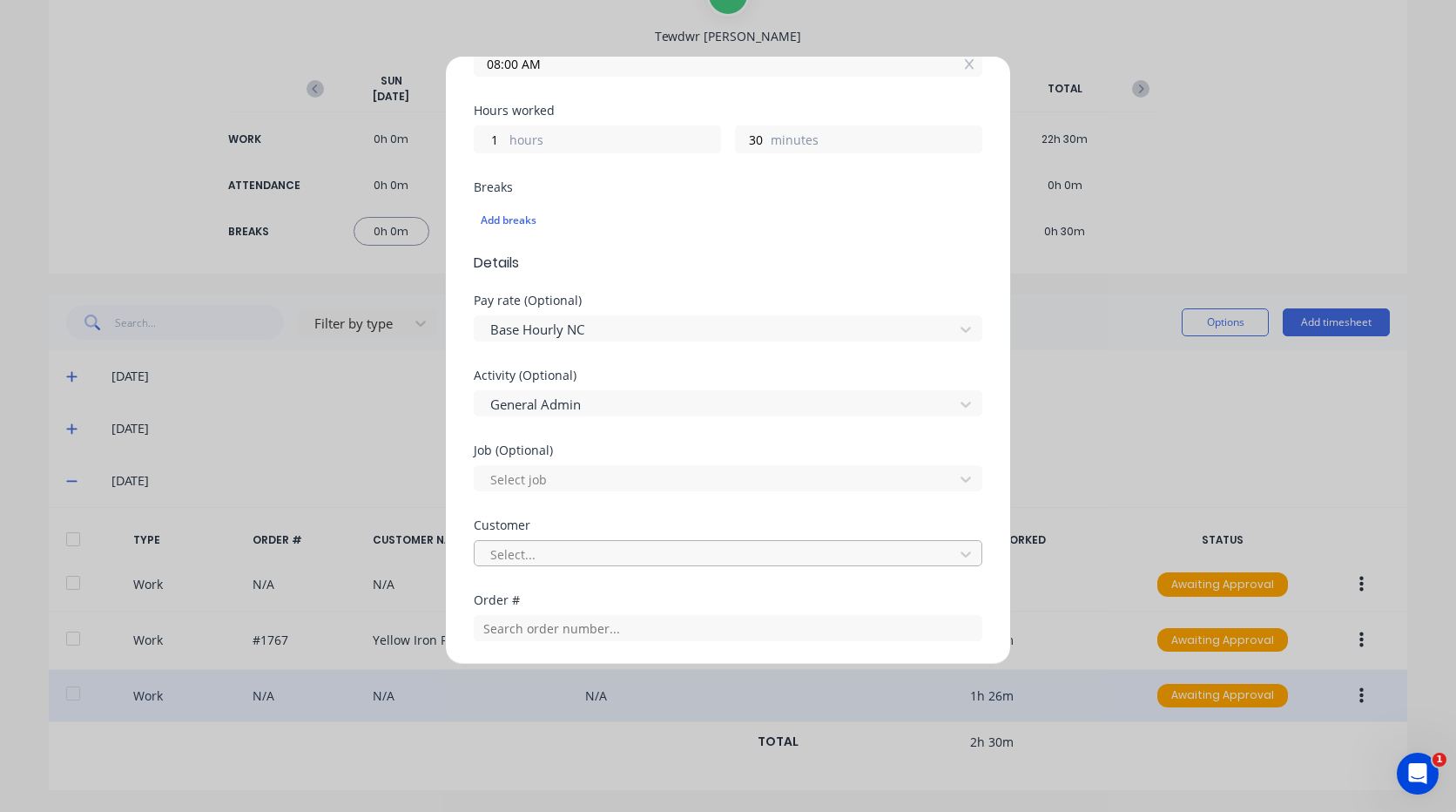
click at [572, 547] on div at bounding box center [716, 554] width 456 height 21
type input "hu"
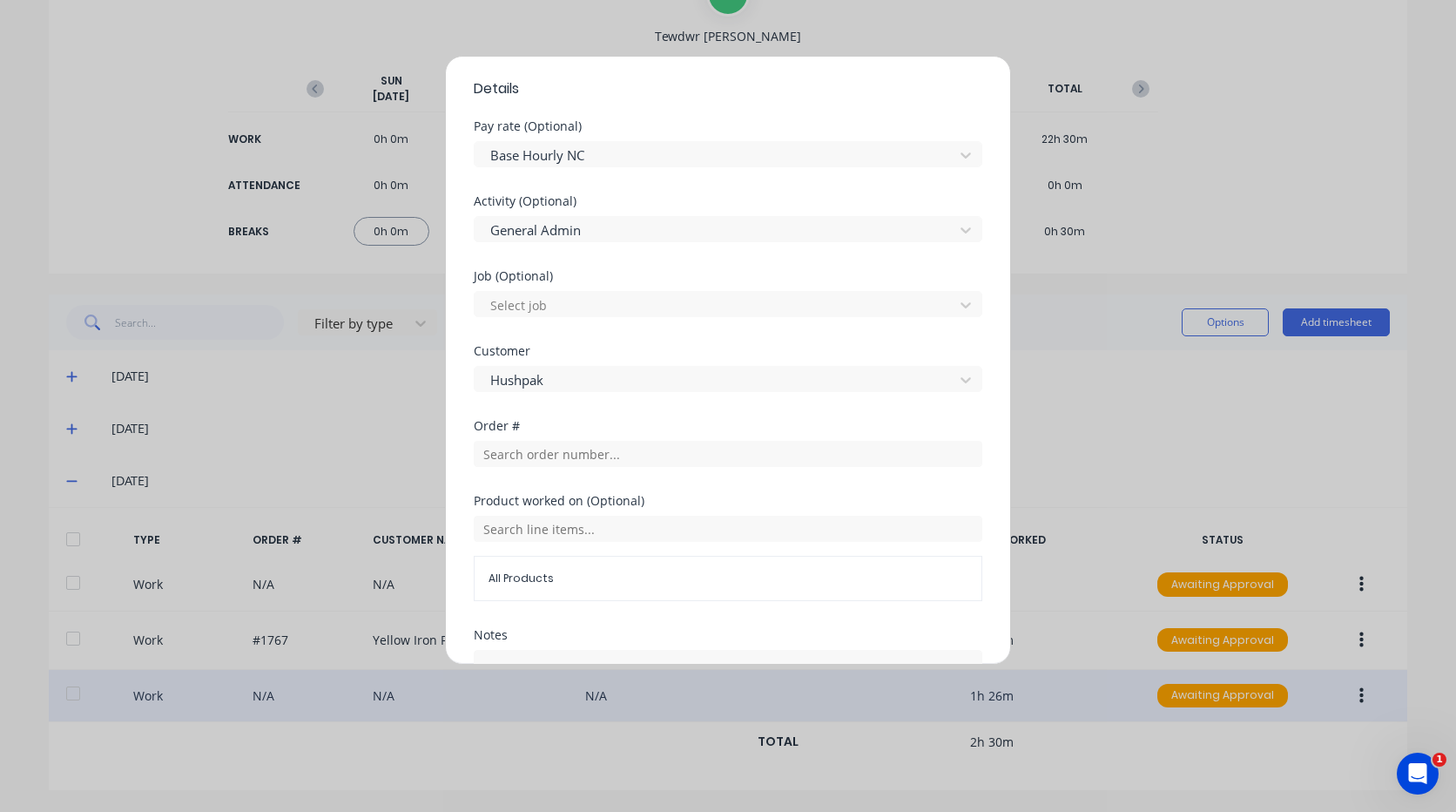
scroll to position [768, 0]
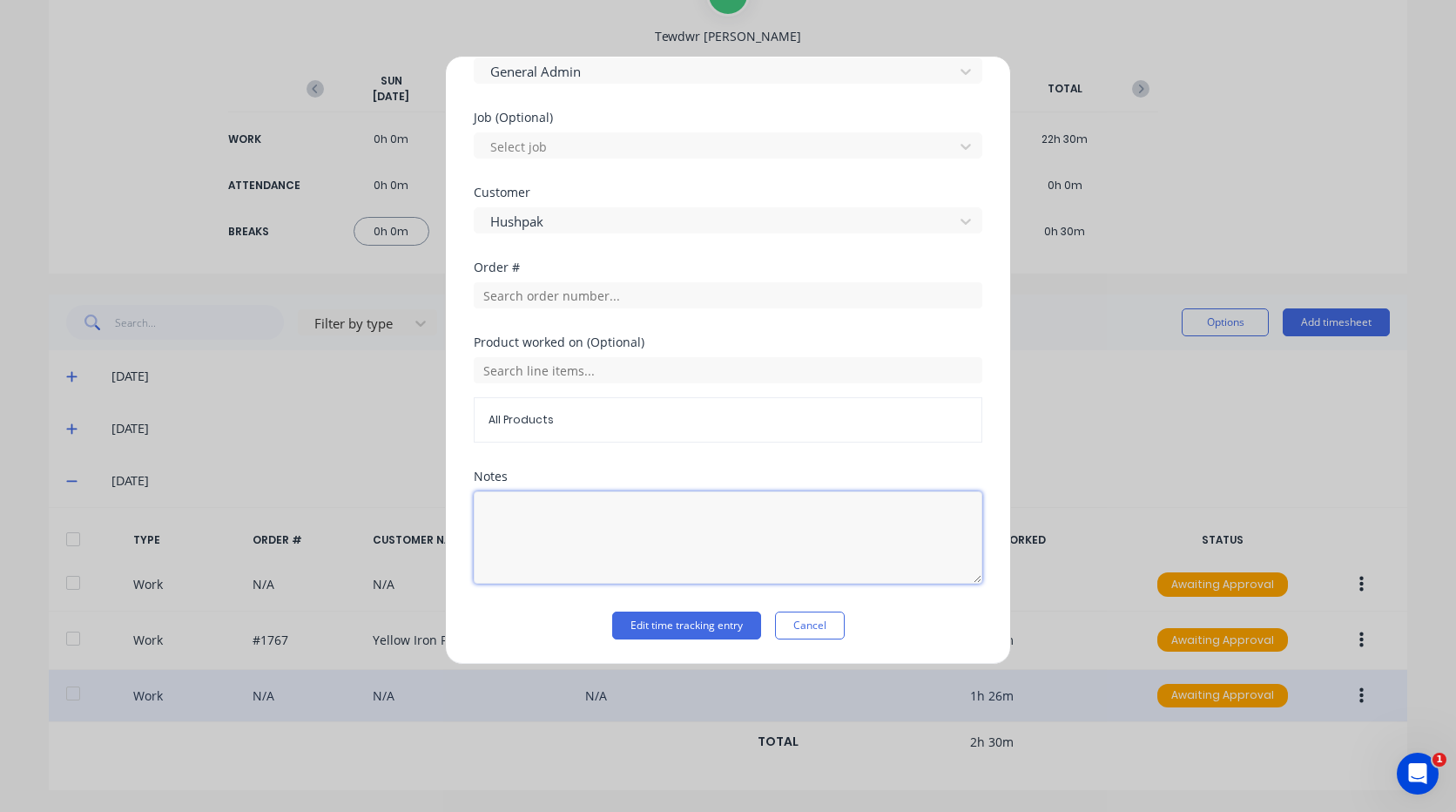
click at [613, 525] on textarea at bounding box center [728, 537] width 509 height 92
type textarea "read and sign SOP"
click at [667, 629] on button "Edit time tracking entry" at bounding box center [687, 625] width 149 height 28
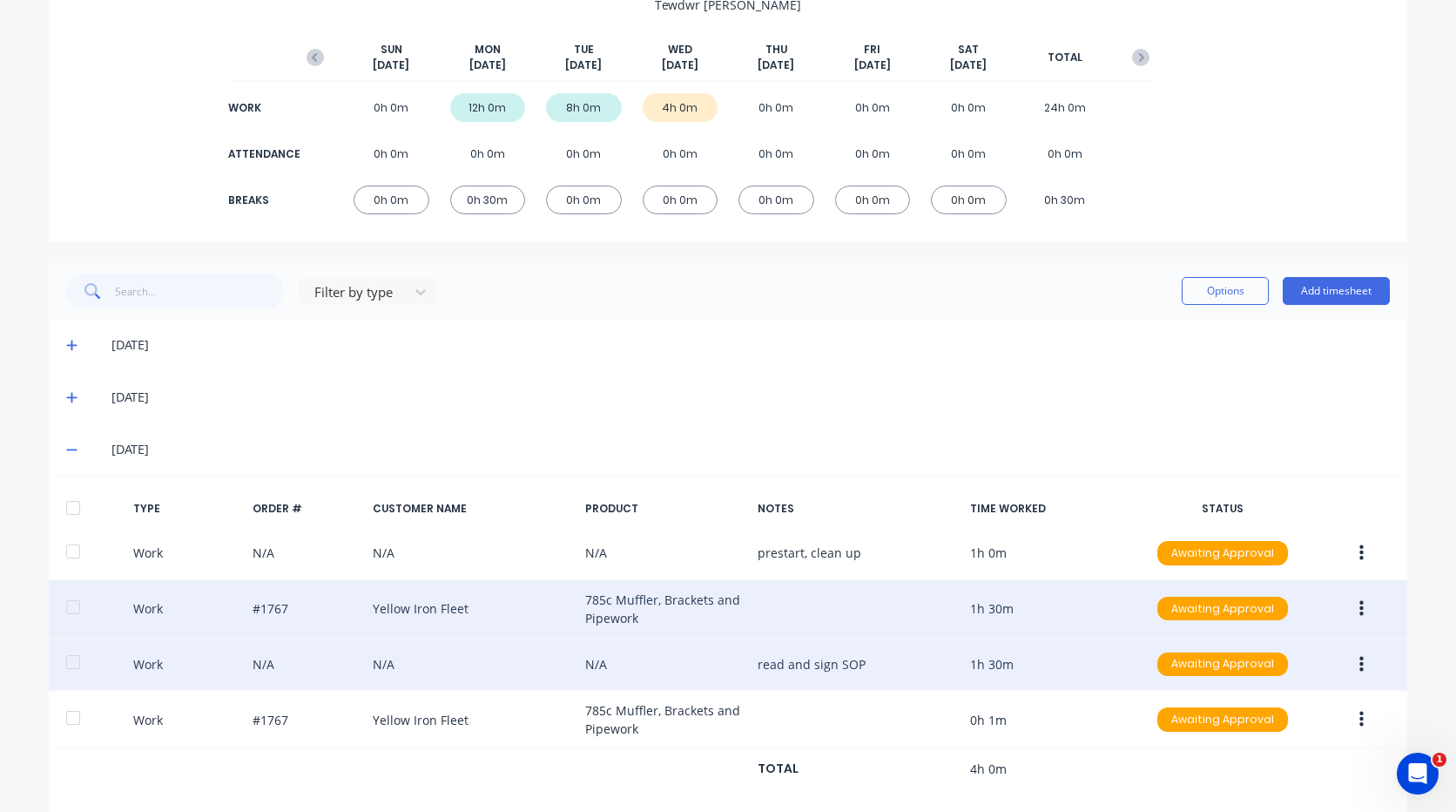
scroll to position [219, 0]
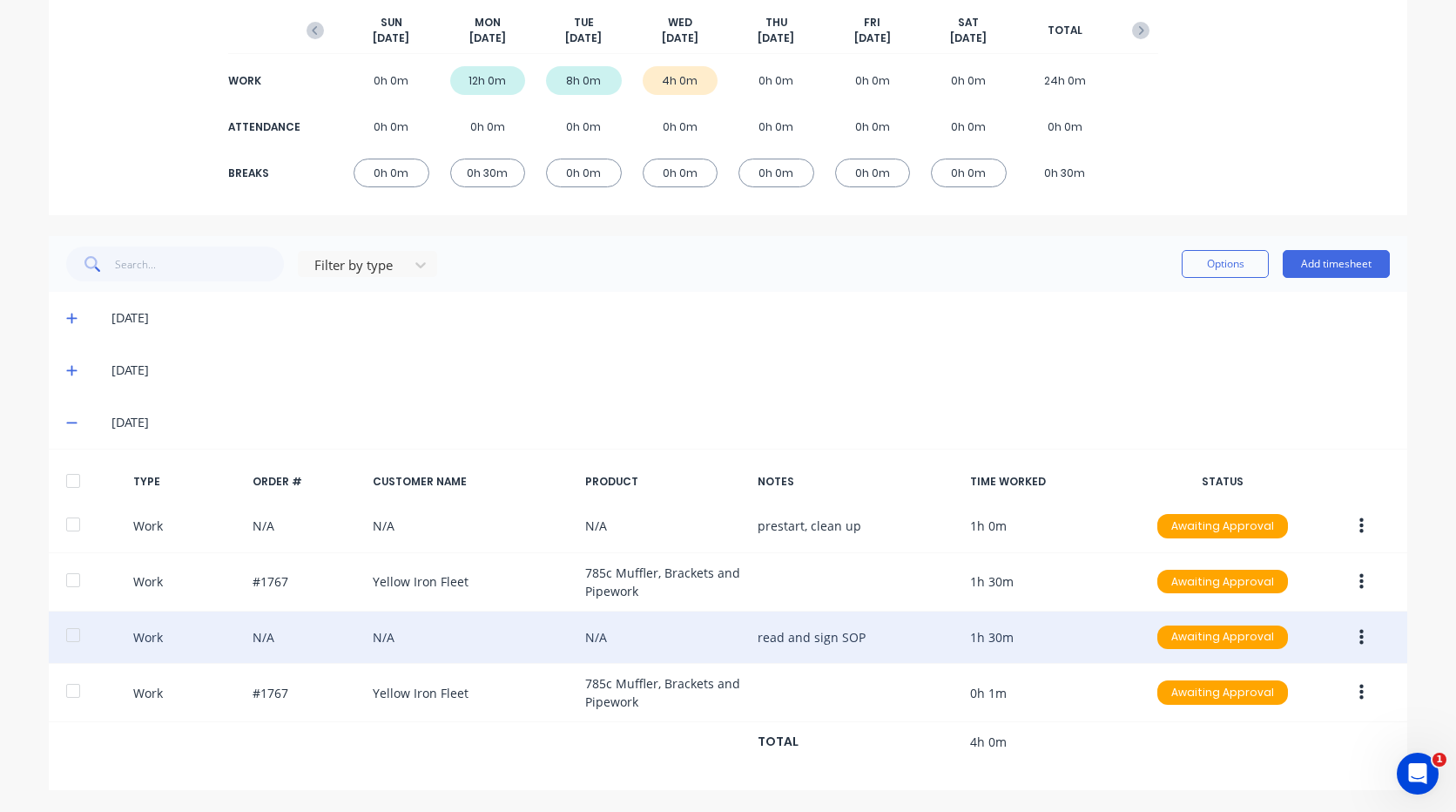
click at [68, 422] on icon at bounding box center [71, 423] width 11 height 2
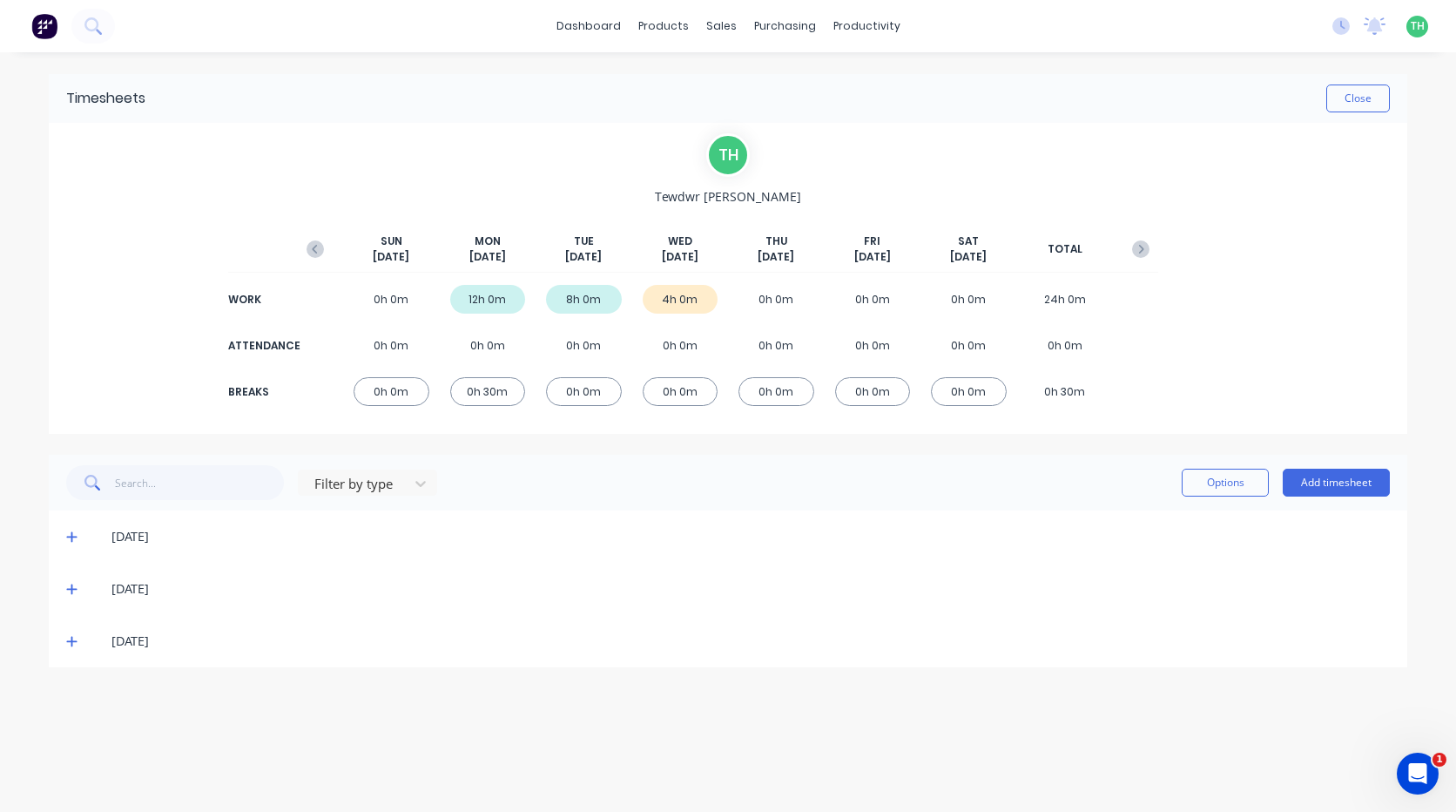
scroll to position [0, 0]
